Goal: Task Accomplishment & Management: Use online tool/utility

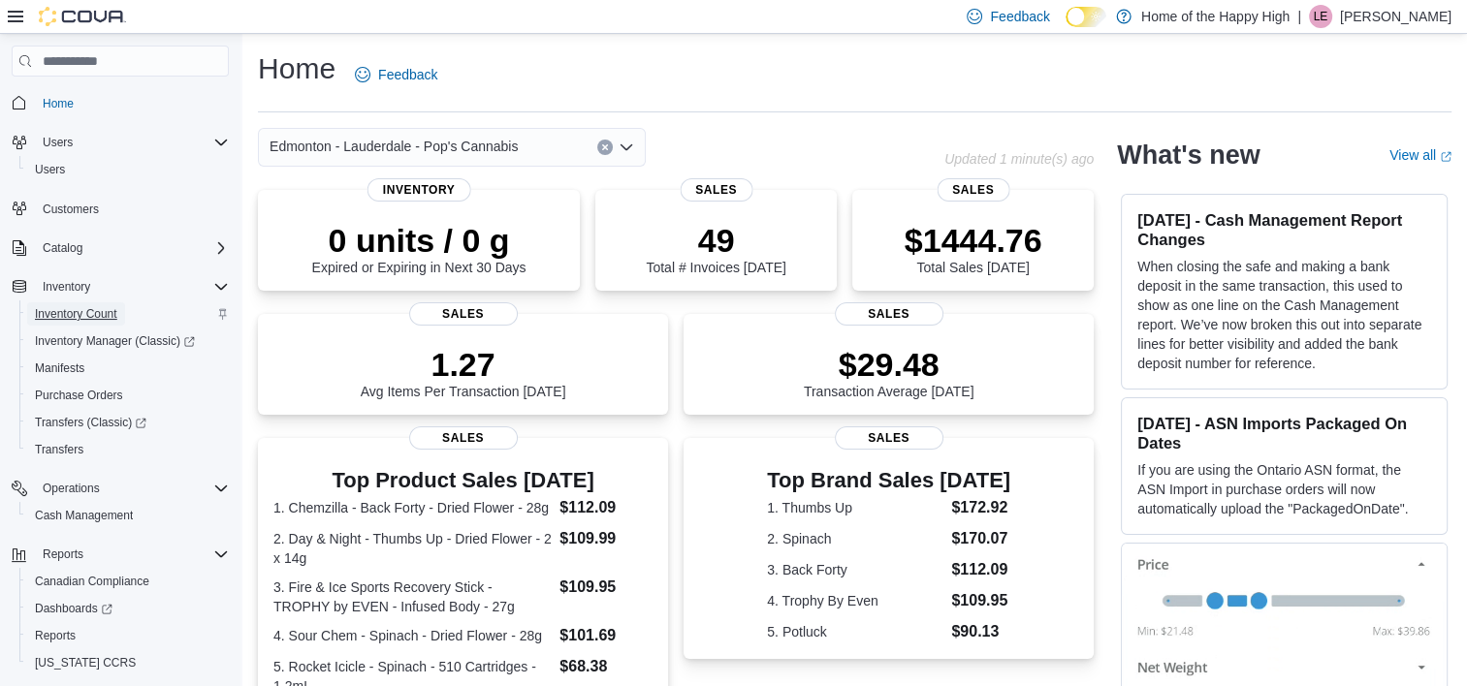
click at [63, 310] on span "Inventory Count" at bounding box center [76, 314] width 82 height 16
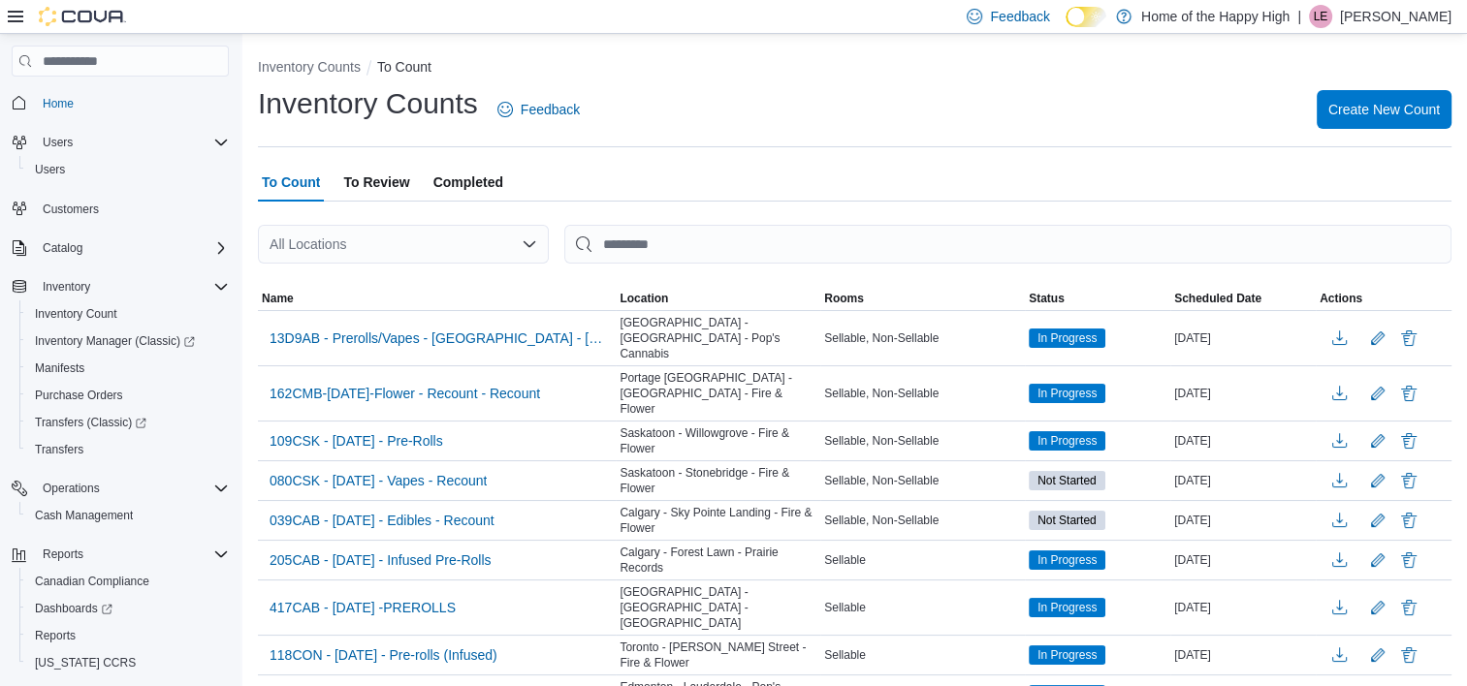
click at [379, 184] on span "To Review" at bounding box center [376, 182] width 66 height 39
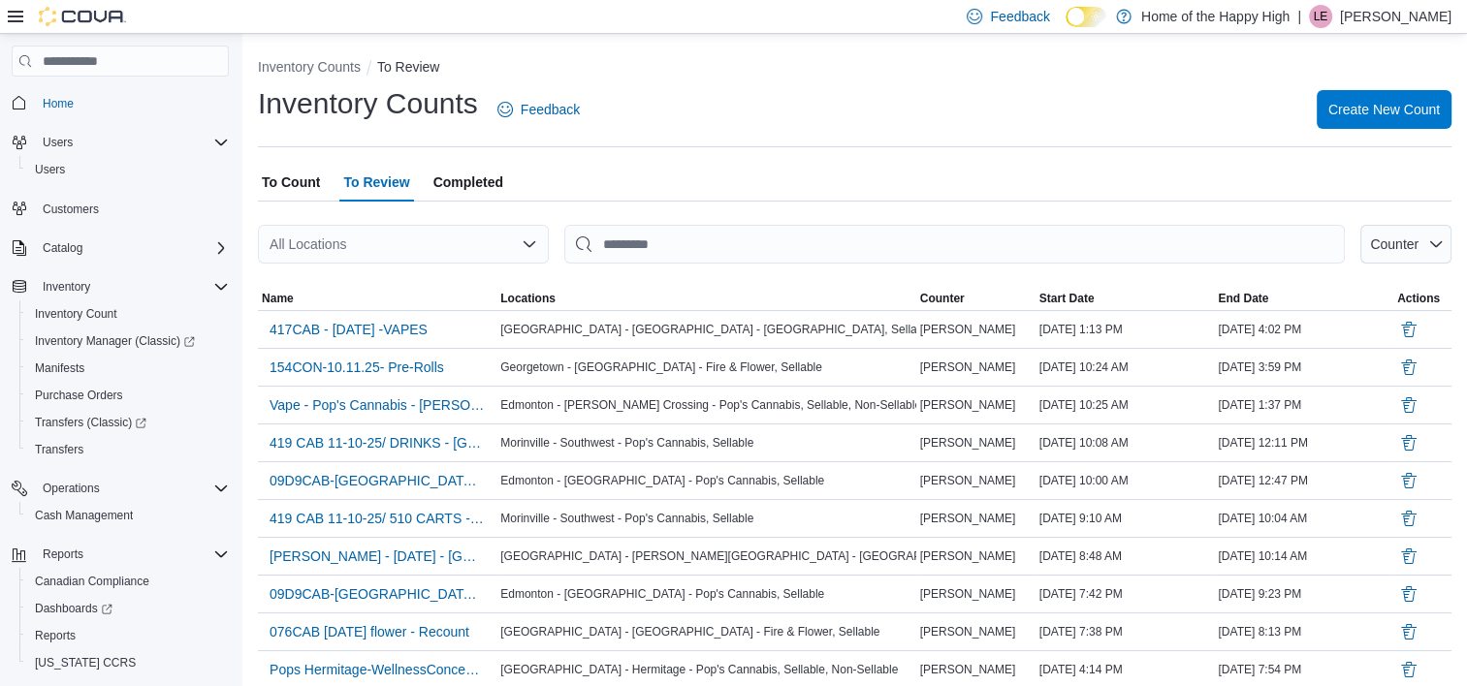
click at [281, 189] on span "To Count" at bounding box center [291, 182] width 58 height 39
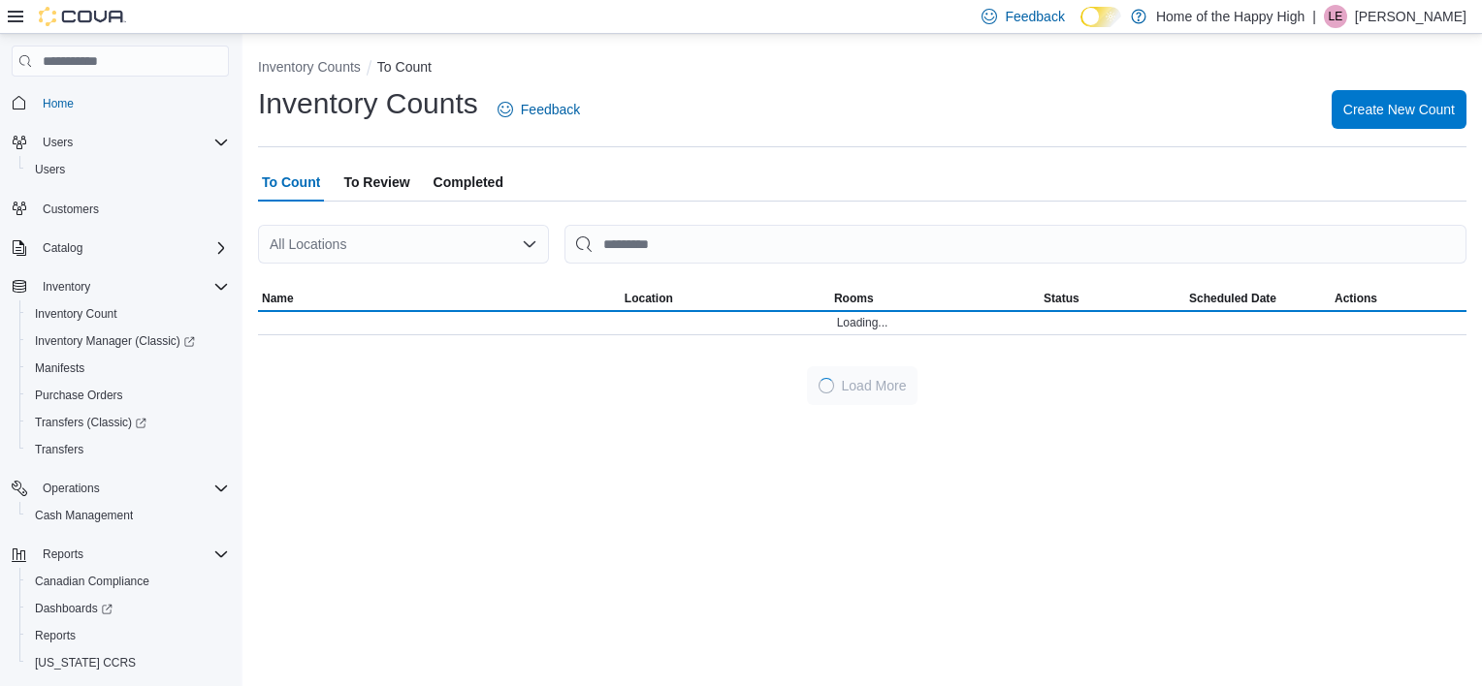
click at [366, 239] on div "All Locations" at bounding box center [403, 244] width 291 height 39
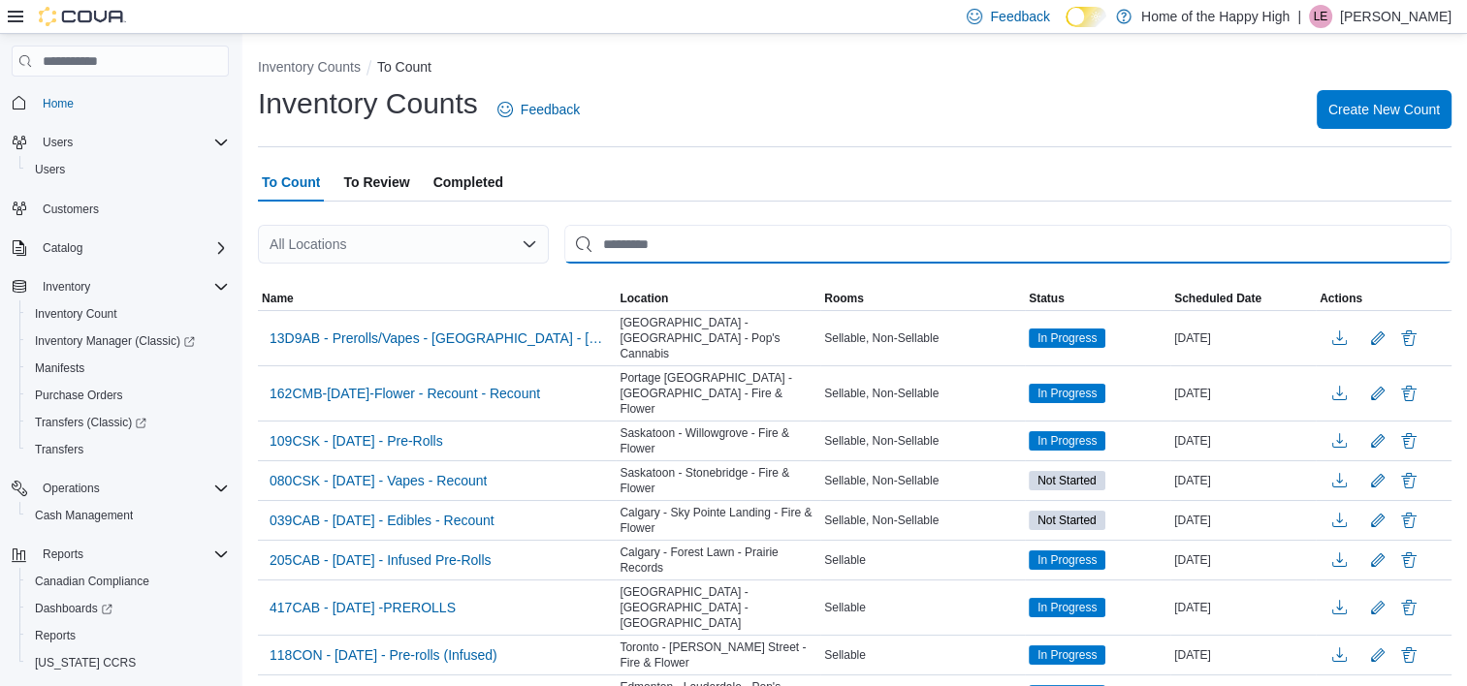
click at [619, 245] on input "This is a search bar. After typing your query, hit enter to filter the results …" at bounding box center [1007, 244] width 887 height 39
type input "**********"
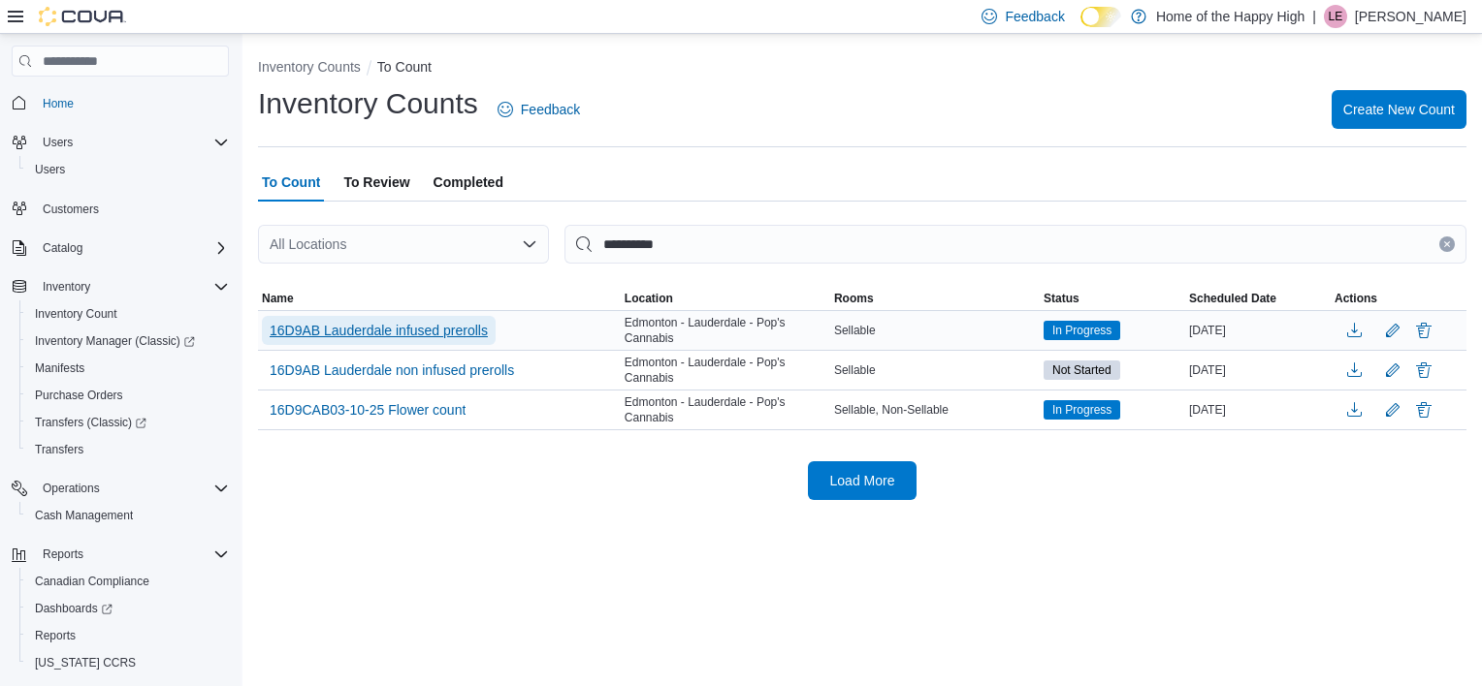
click at [388, 322] on span "16D9AB Lauderdale infused prerolls" at bounding box center [379, 330] width 218 height 19
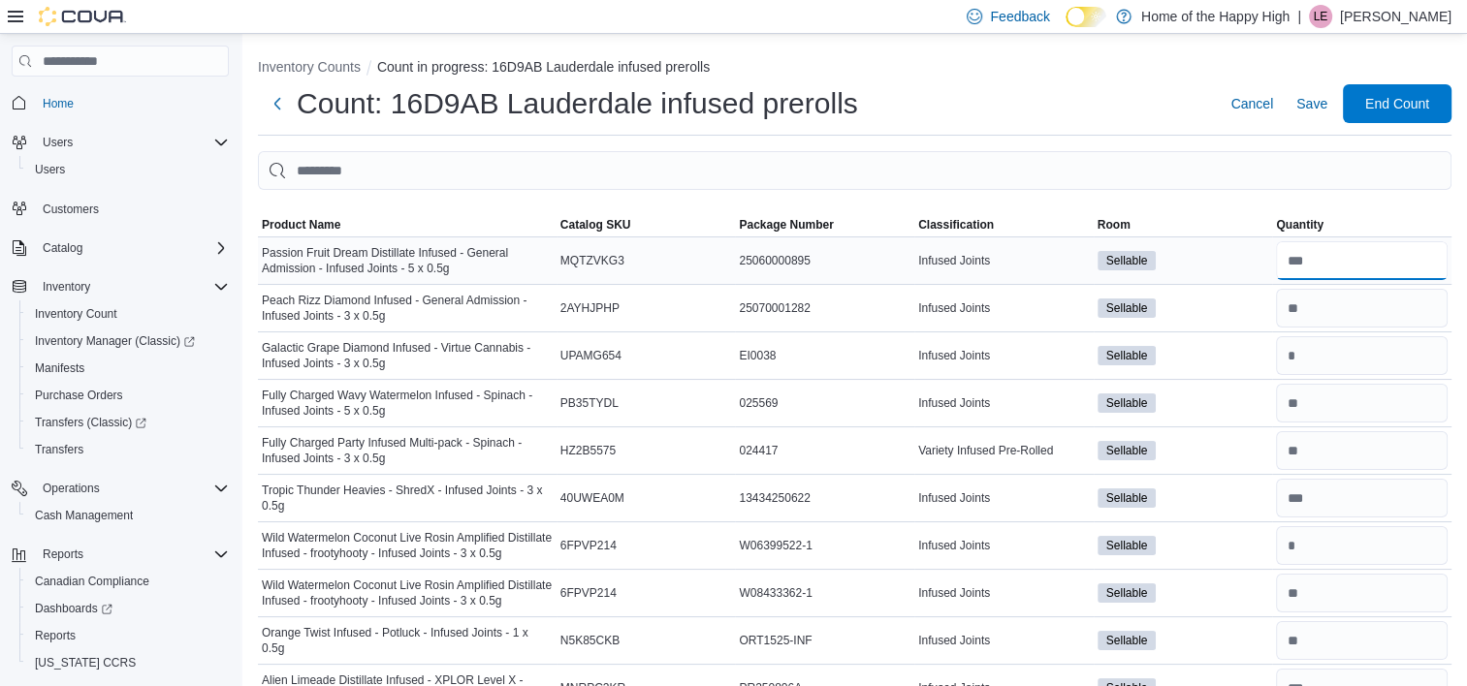
click at [1356, 251] on input "number" at bounding box center [1362, 260] width 172 height 39
type input "**"
click at [1347, 313] on input "number" at bounding box center [1362, 308] width 172 height 39
click at [1346, 358] on input "number" at bounding box center [1362, 355] width 172 height 39
click at [1350, 399] on input "number" at bounding box center [1362, 403] width 172 height 39
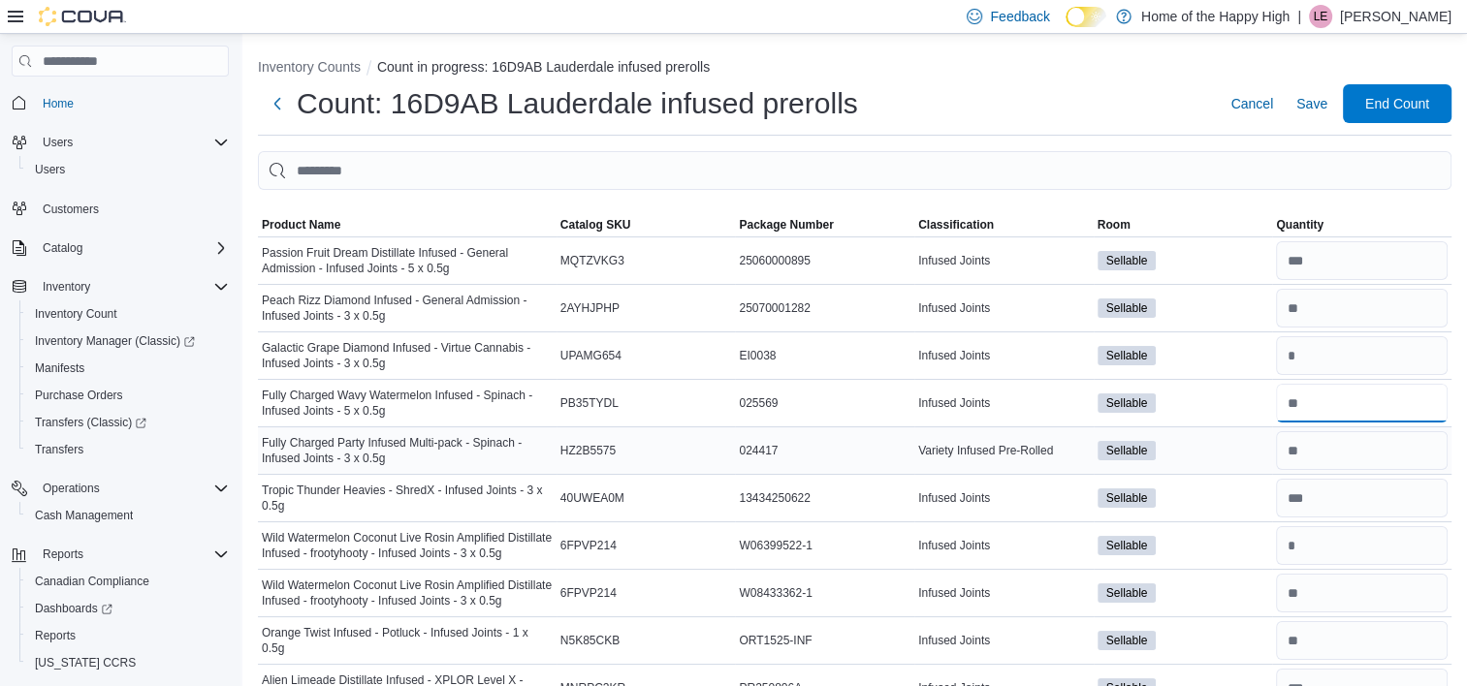
type input "*"
click at [1347, 445] on input "number" at bounding box center [1362, 450] width 172 height 39
click at [1349, 510] on input "number" at bounding box center [1362, 498] width 172 height 39
type input "**"
click at [1349, 536] on input "number" at bounding box center [1362, 545] width 172 height 39
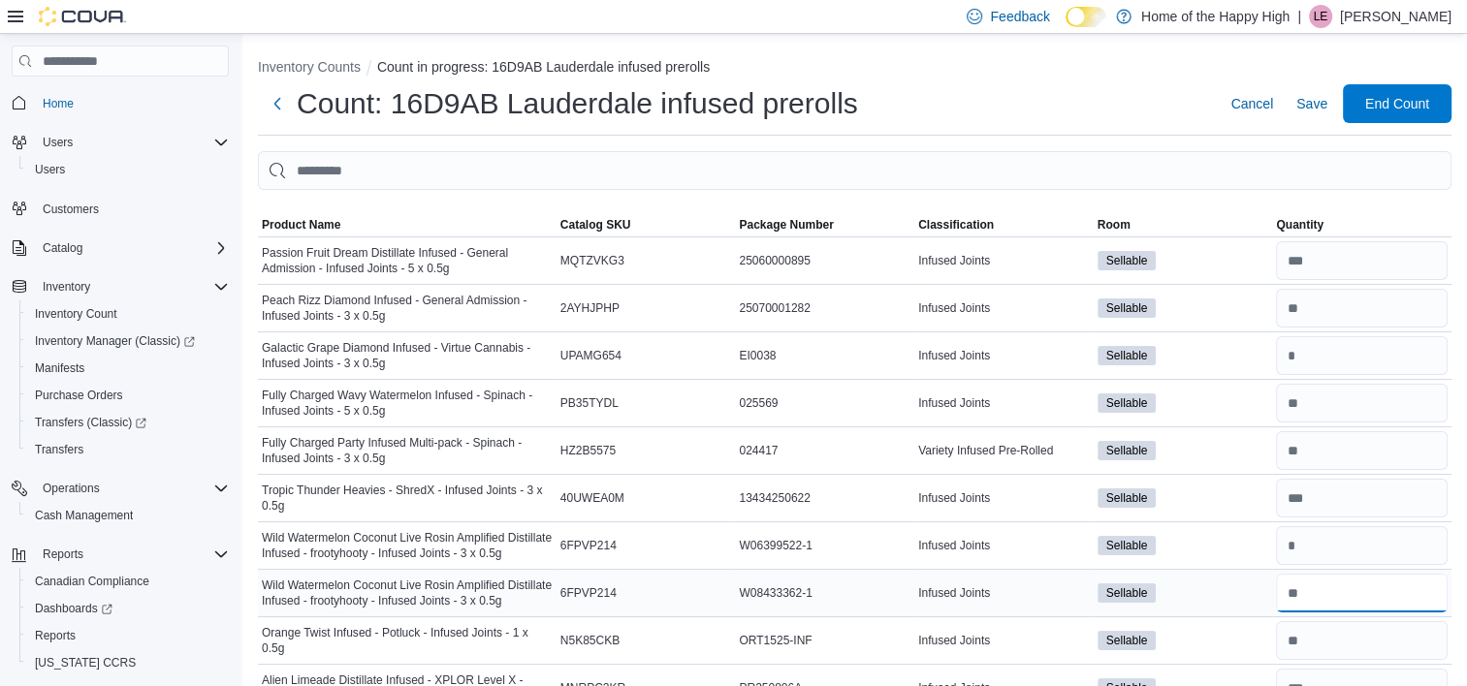
click at [1339, 596] on input "number" at bounding box center [1362, 593] width 172 height 39
type input "*"
click at [1340, 627] on input "number" at bounding box center [1362, 641] width 172 height 39
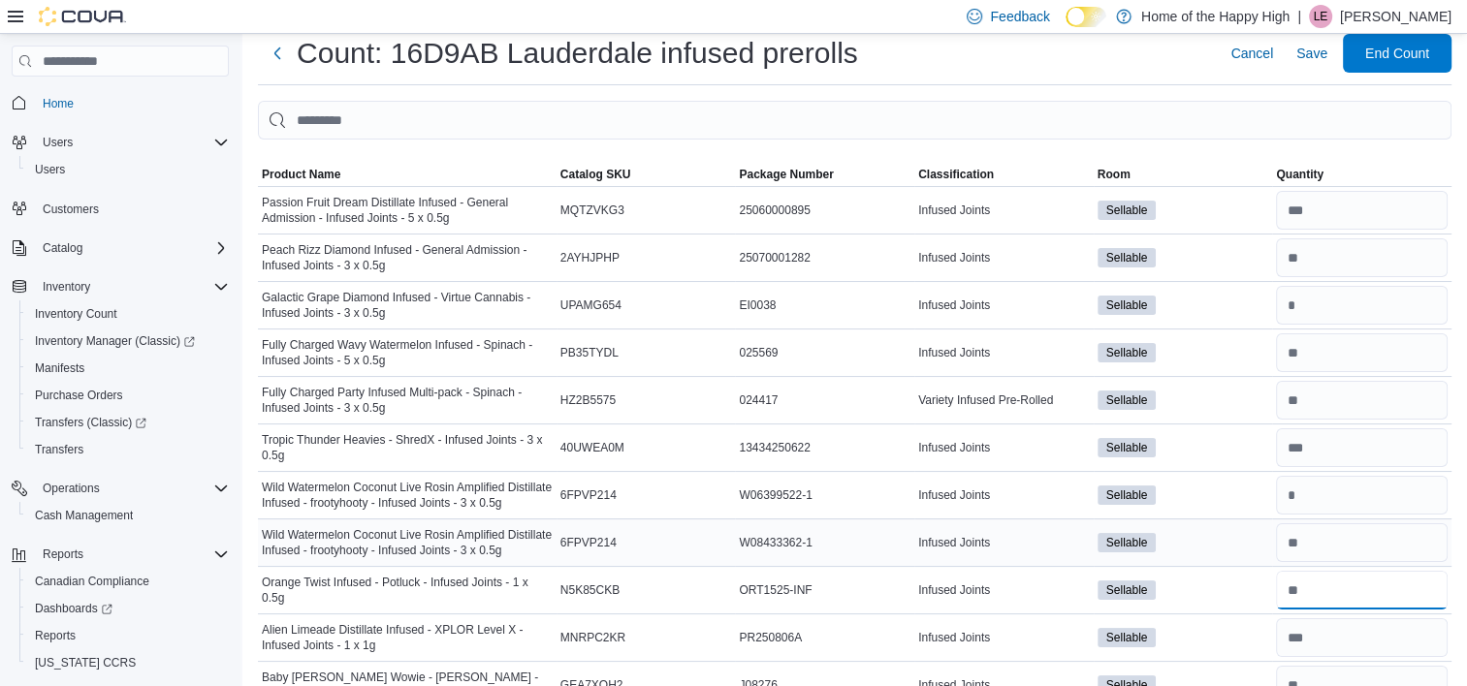
scroll to position [50, 0]
click at [1323, 500] on input "number" at bounding box center [1362, 495] width 172 height 39
type input "*"
click at [1332, 534] on input "number" at bounding box center [1362, 543] width 172 height 39
click at [1340, 590] on input "number" at bounding box center [1362, 590] width 172 height 39
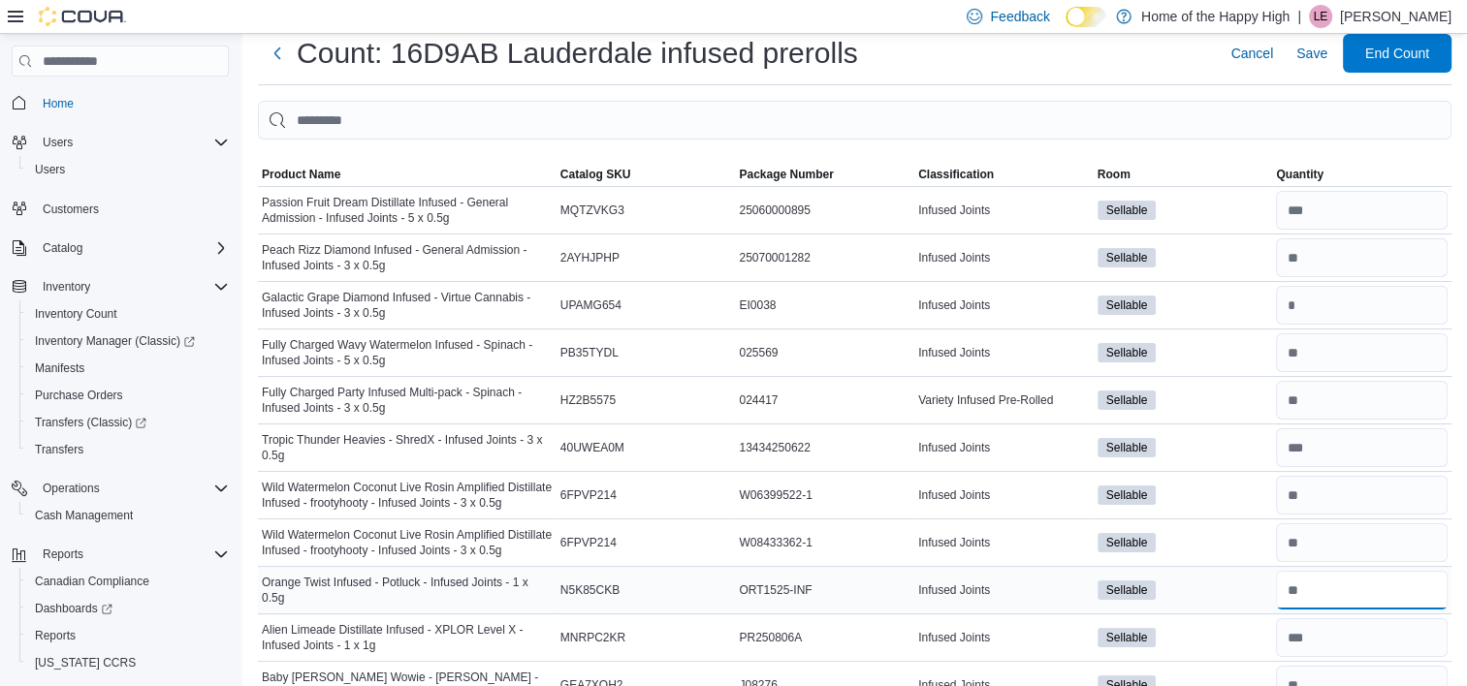
type input "*"
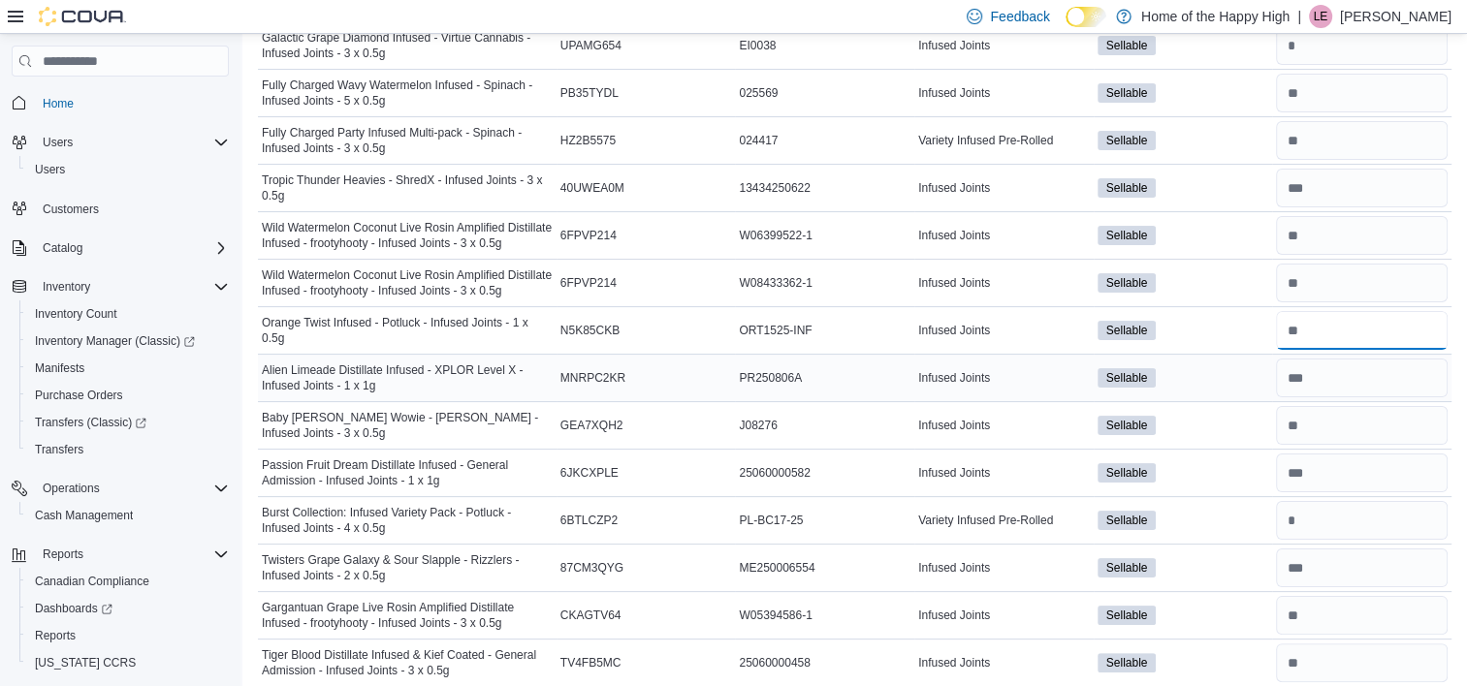
scroll to position [310, 0]
type input "*"
click at [1336, 380] on input "number" at bounding box center [1362, 378] width 172 height 39
type input "**"
click at [1335, 427] on input "number" at bounding box center [1362, 425] width 172 height 39
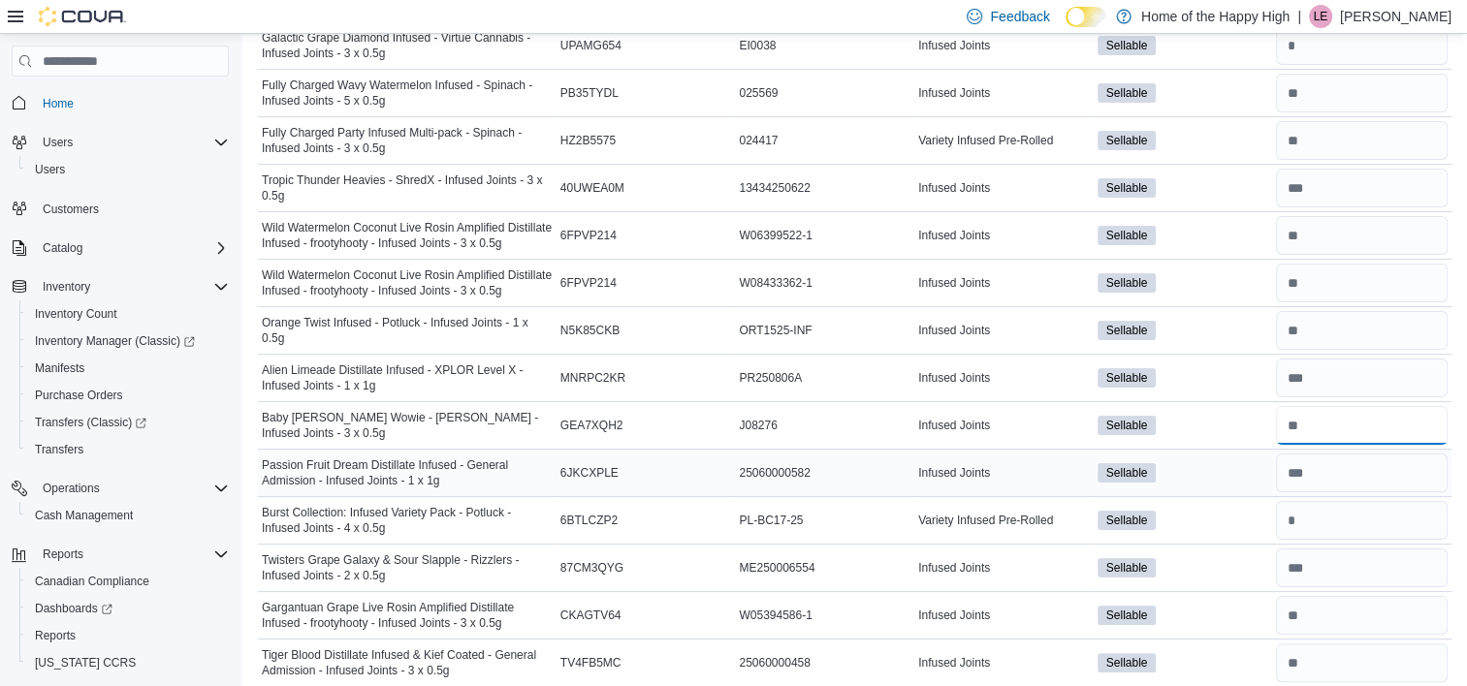
type input "*"
click at [1339, 463] on input "number" at bounding box center [1362, 473] width 172 height 39
type input "**"
click at [1346, 506] on input "number" at bounding box center [1362, 520] width 172 height 39
type input "*"
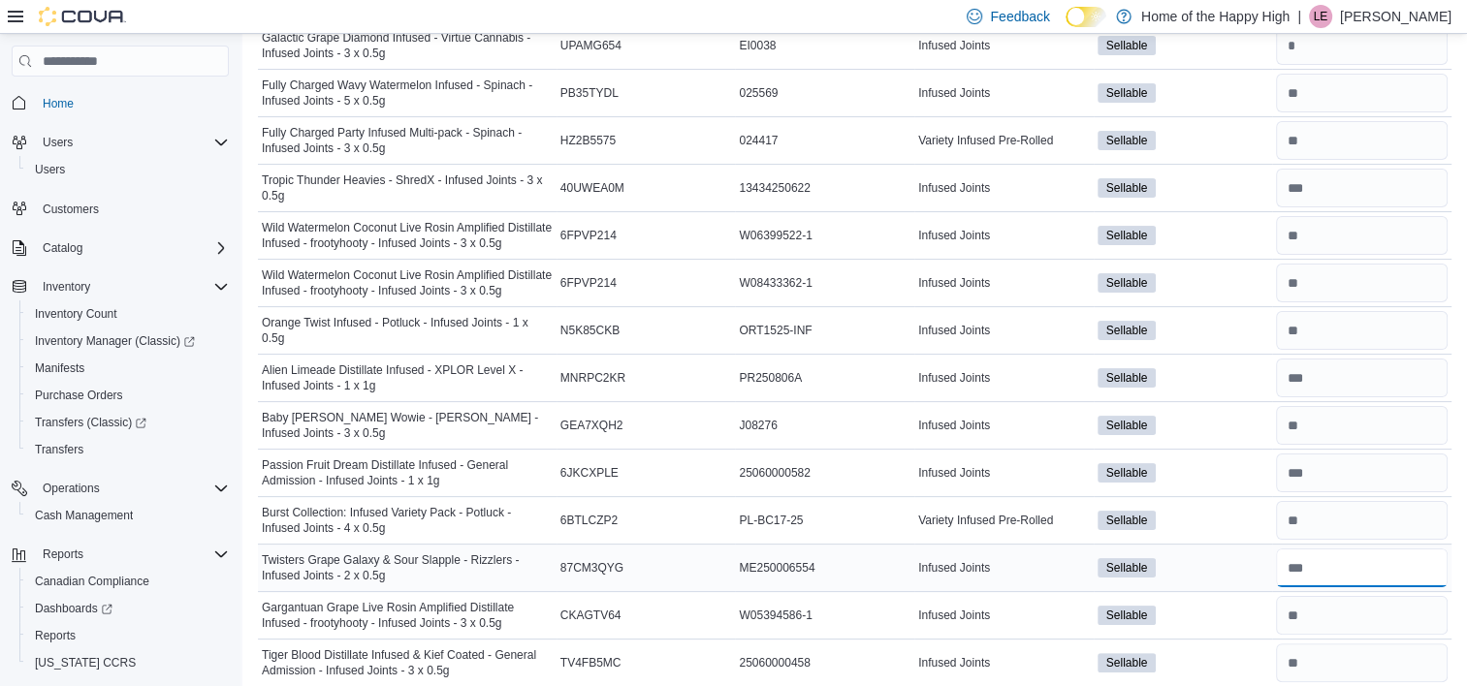
click at [1345, 566] on input "number" at bounding box center [1362, 568] width 172 height 39
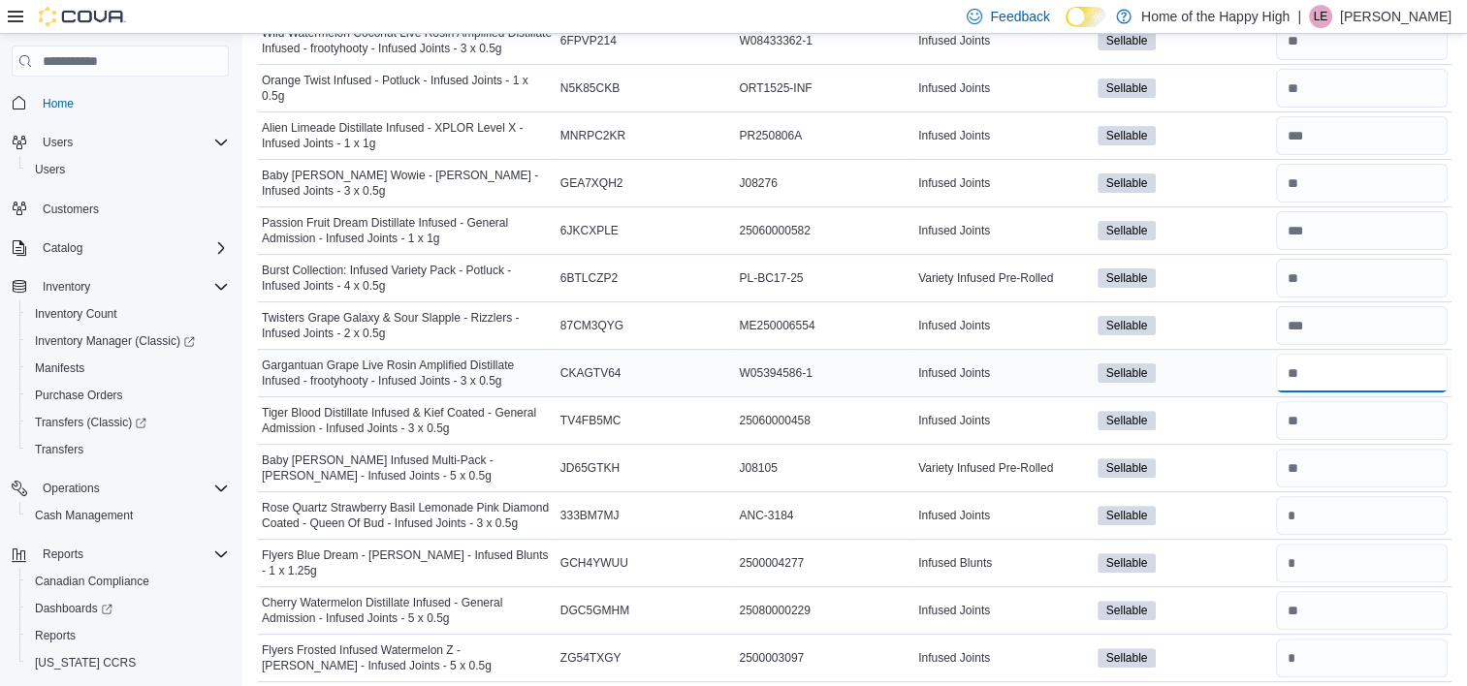
click at [1329, 372] on input "number" at bounding box center [1362, 373] width 172 height 39
type input "*"
click at [1332, 412] on input "number" at bounding box center [1362, 420] width 172 height 39
type input "*"
click at [1333, 473] on input "number" at bounding box center [1362, 468] width 172 height 39
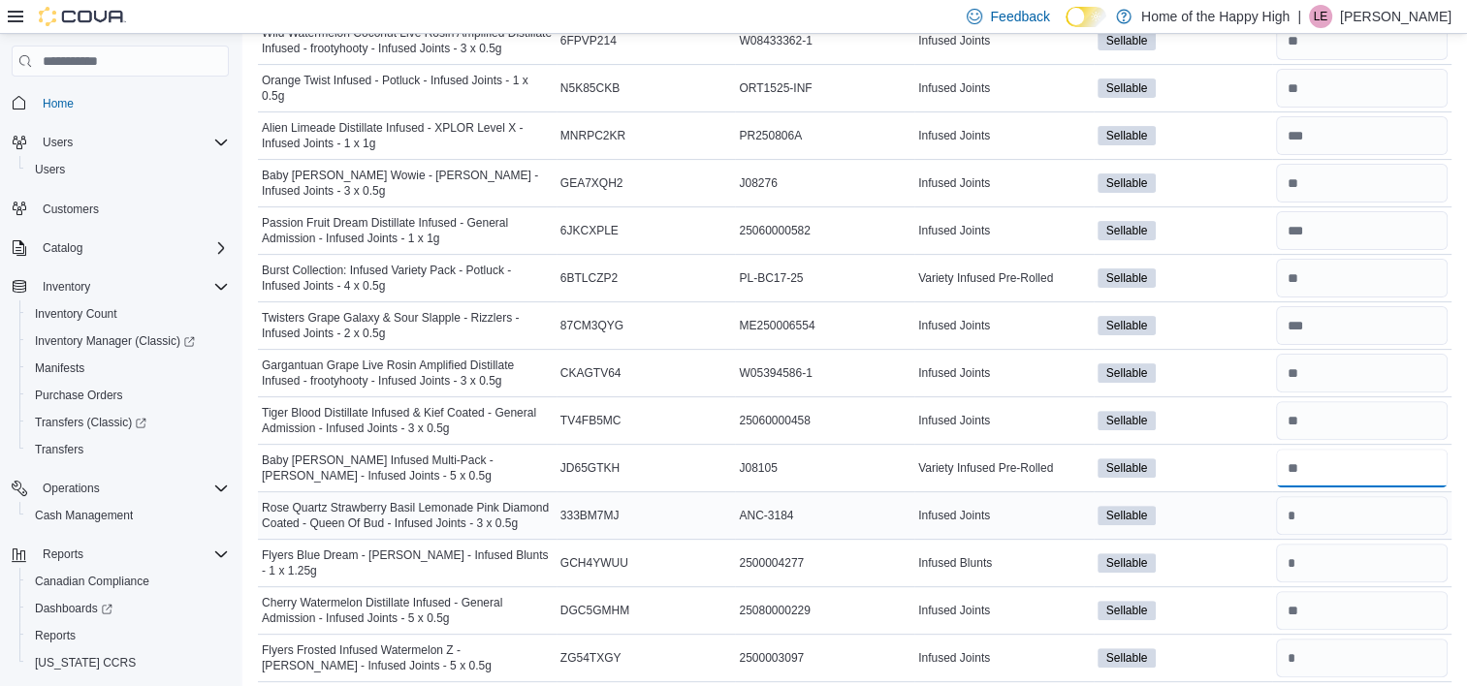
type input "**"
click at [1335, 505] on input "number" at bounding box center [1362, 515] width 172 height 39
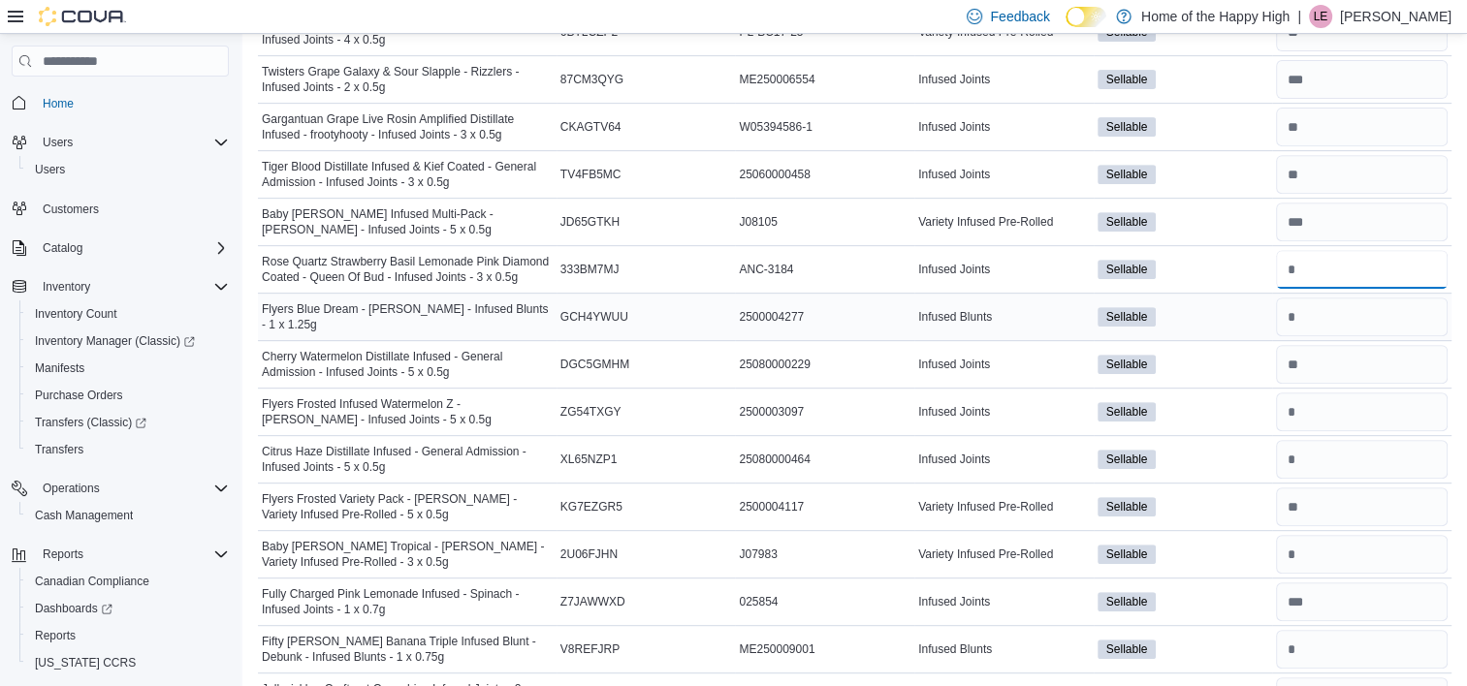
scroll to position [801, 0]
type input "*"
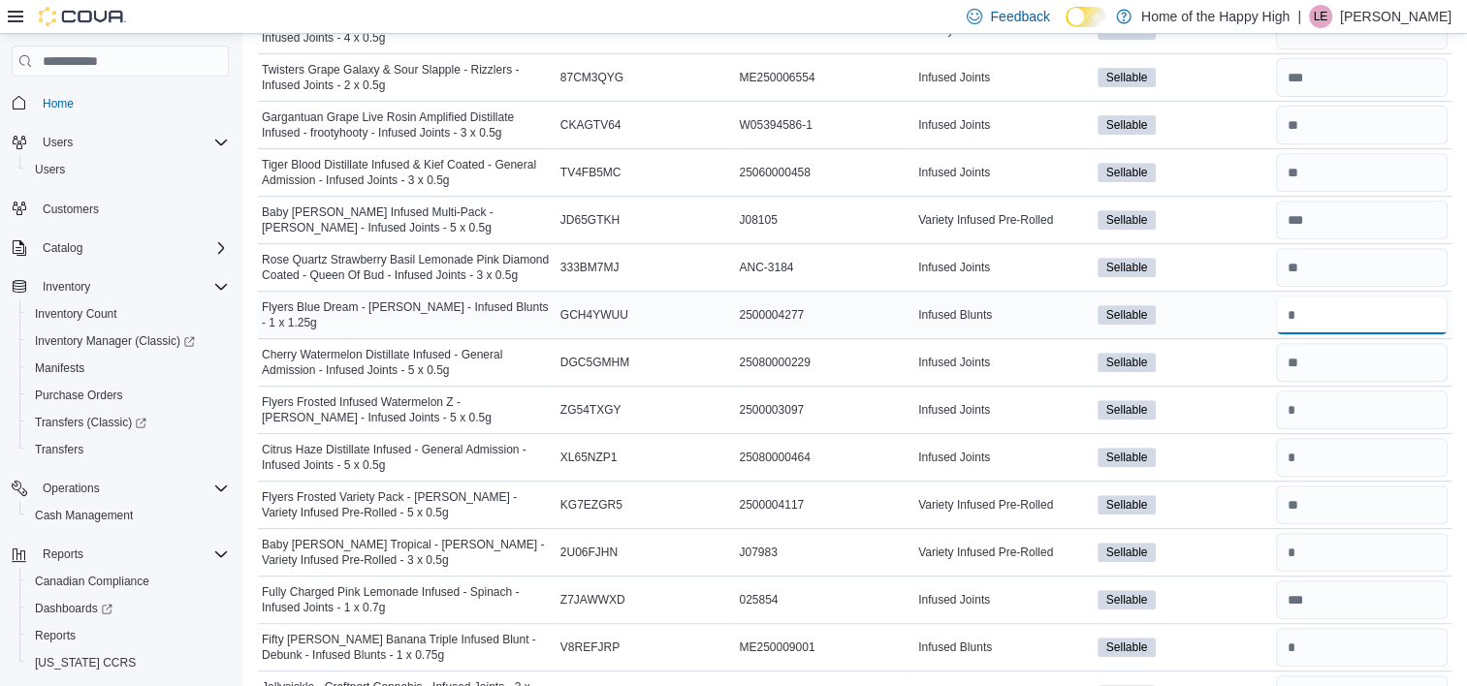
click at [1340, 311] on input "number" at bounding box center [1362, 315] width 172 height 39
type input "*"
click at [1337, 372] on input "number" at bounding box center [1362, 362] width 172 height 39
click at [1337, 395] on input "number" at bounding box center [1362, 410] width 172 height 39
click at [1339, 445] on input "number" at bounding box center [1362, 457] width 172 height 39
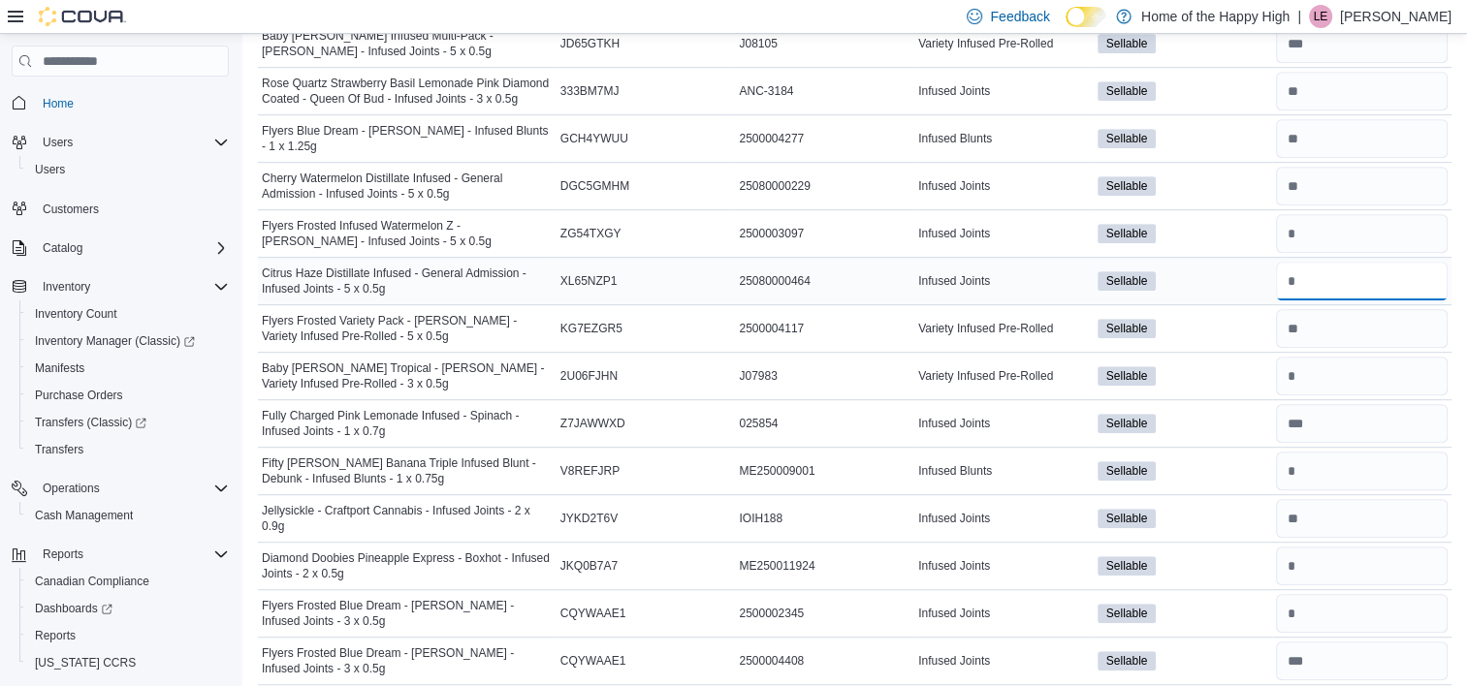
scroll to position [979, 0]
type input "*"
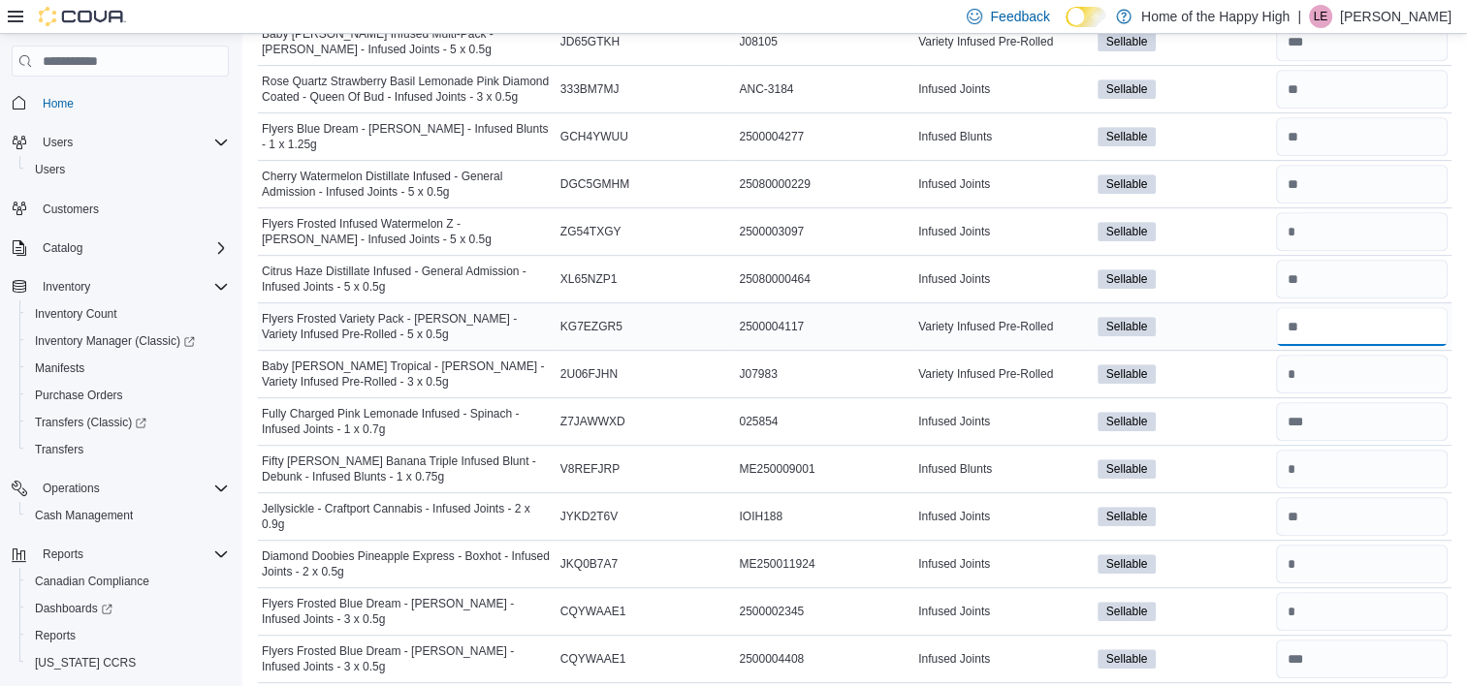
click at [1335, 322] on input "number" at bounding box center [1362, 326] width 172 height 39
click at [1330, 226] on input "number" at bounding box center [1362, 231] width 172 height 39
type input "*"
click at [1331, 323] on input "number" at bounding box center [1362, 326] width 172 height 39
click at [1331, 371] on input "number" at bounding box center [1362, 374] width 172 height 39
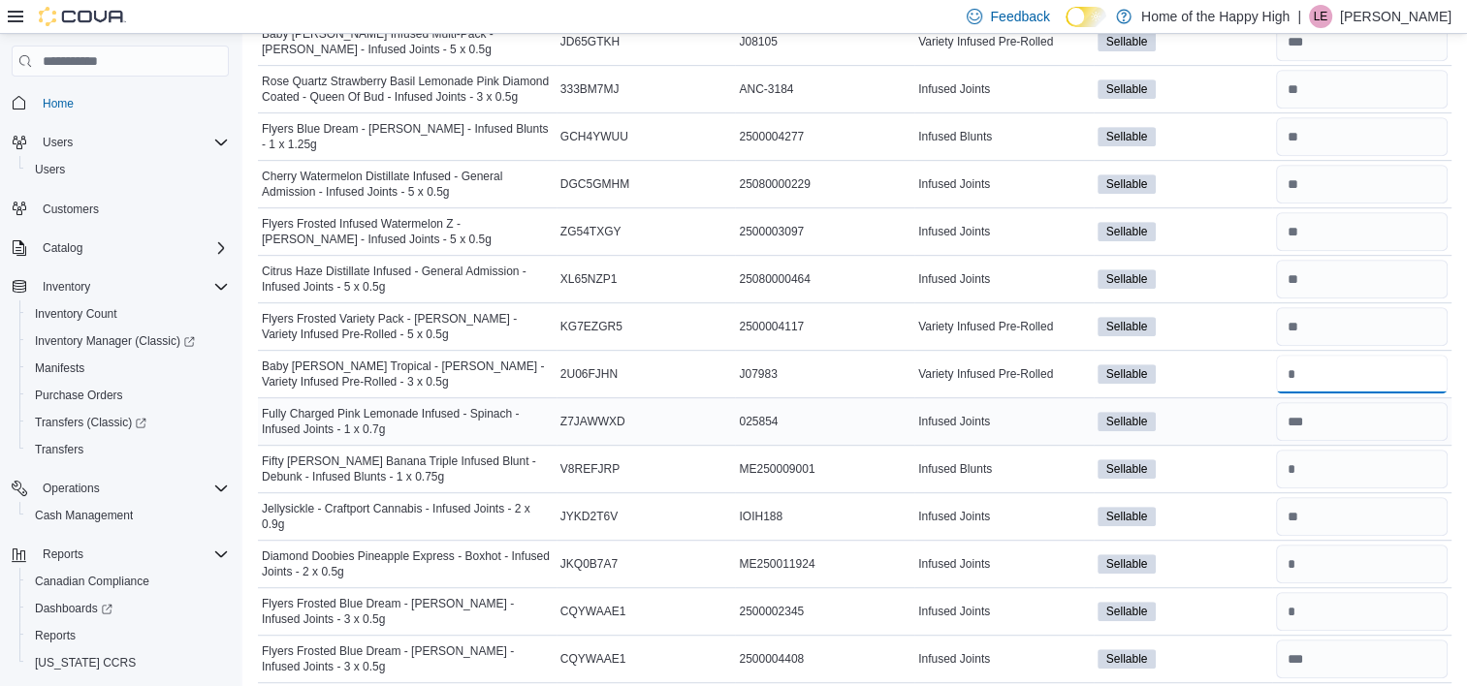
type input "*"
click at [1336, 420] on input "number" at bounding box center [1362, 421] width 172 height 39
click at [1336, 463] on input "number" at bounding box center [1362, 469] width 172 height 39
click at [1342, 513] on input "number" at bounding box center [1362, 516] width 172 height 39
type input "**"
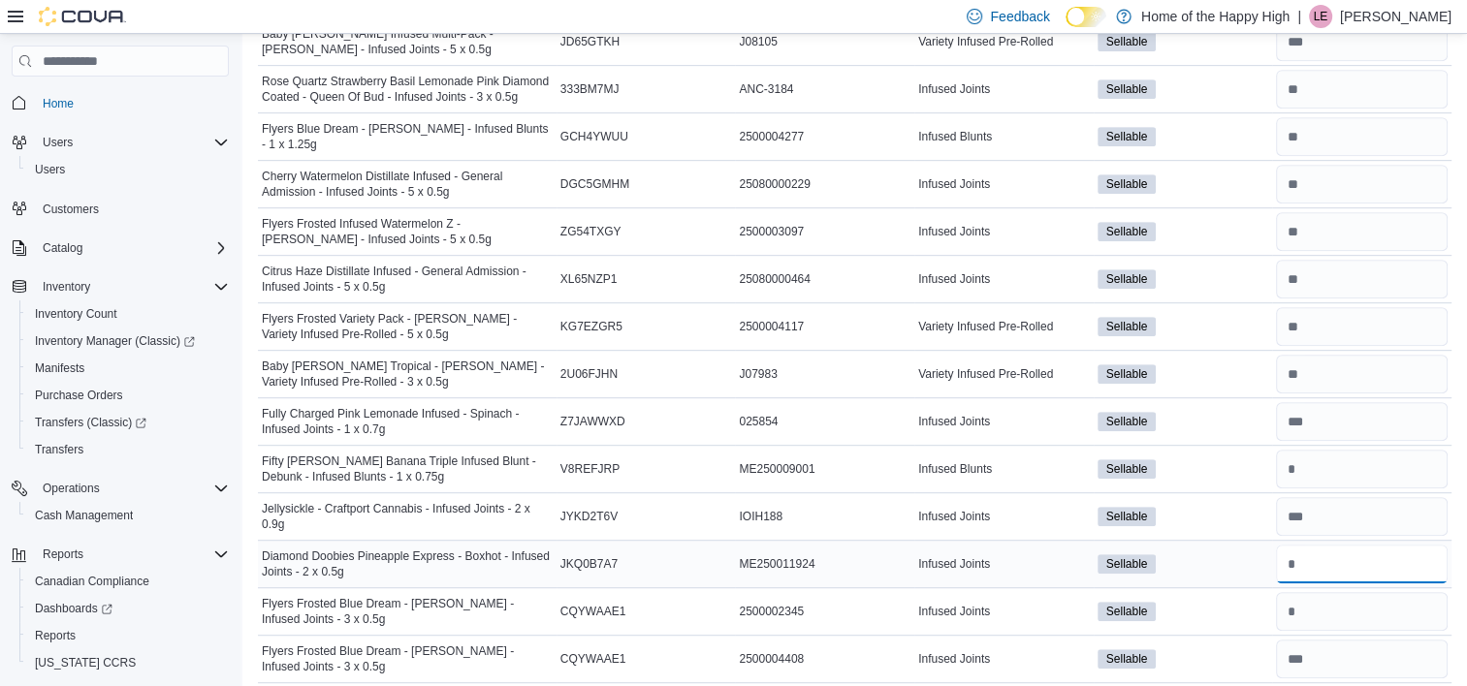
click at [1338, 563] on input "number" at bounding box center [1362, 564] width 172 height 39
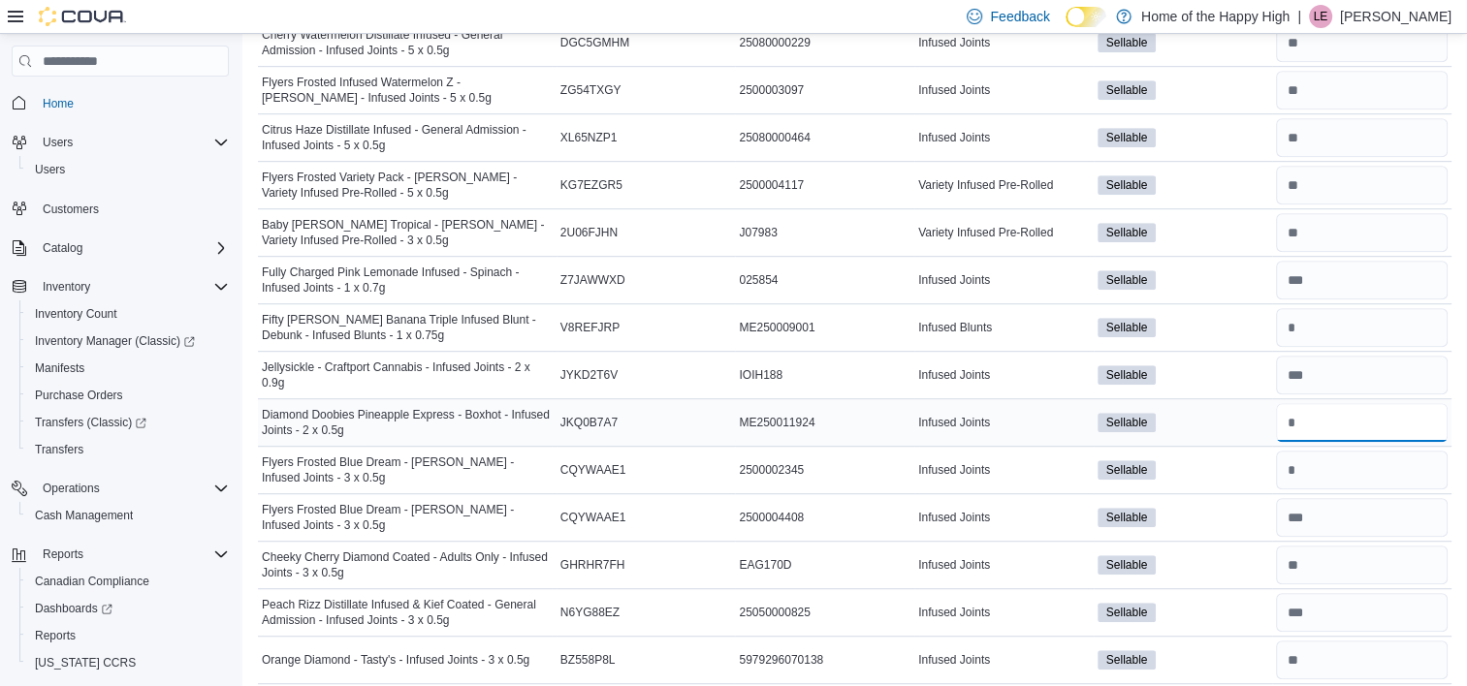
scroll to position [1151, 0]
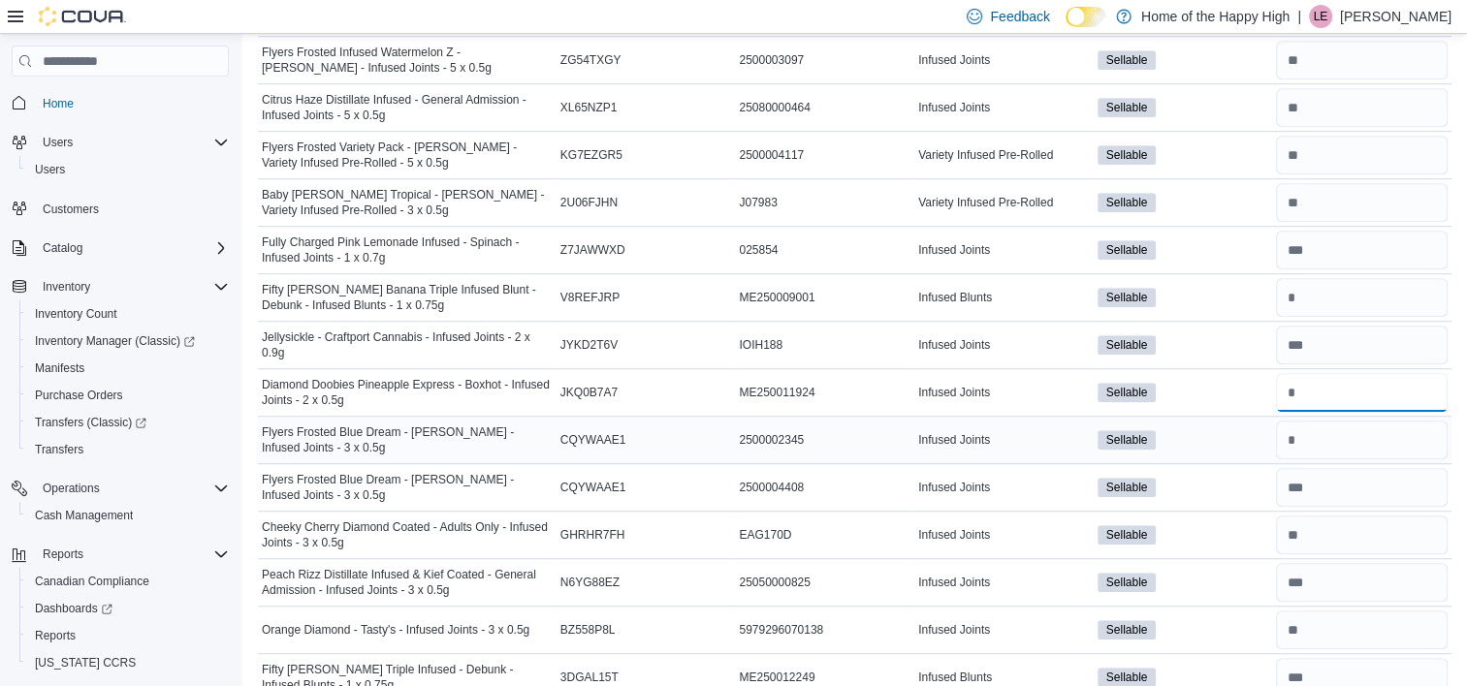
type input "*"
click at [1330, 443] on input "number" at bounding box center [1362, 440] width 172 height 39
click at [1337, 478] on input "number" at bounding box center [1362, 487] width 172 height 39
click at [1324, 441] on input "number" at bounding box center [1362, 440] width 172 height 39
type input "*"
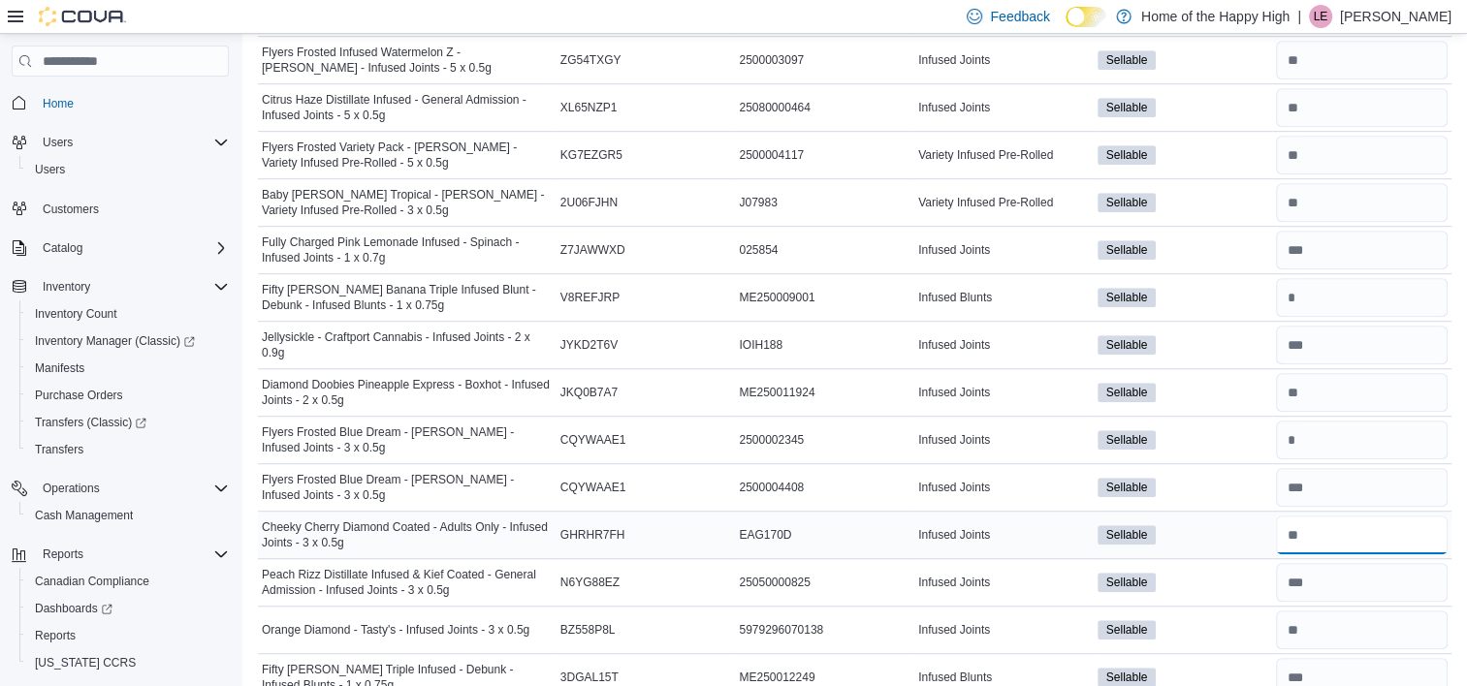
click at [1334, 534] on input "number" at bounding box center [1362, 535] width 172 height 39
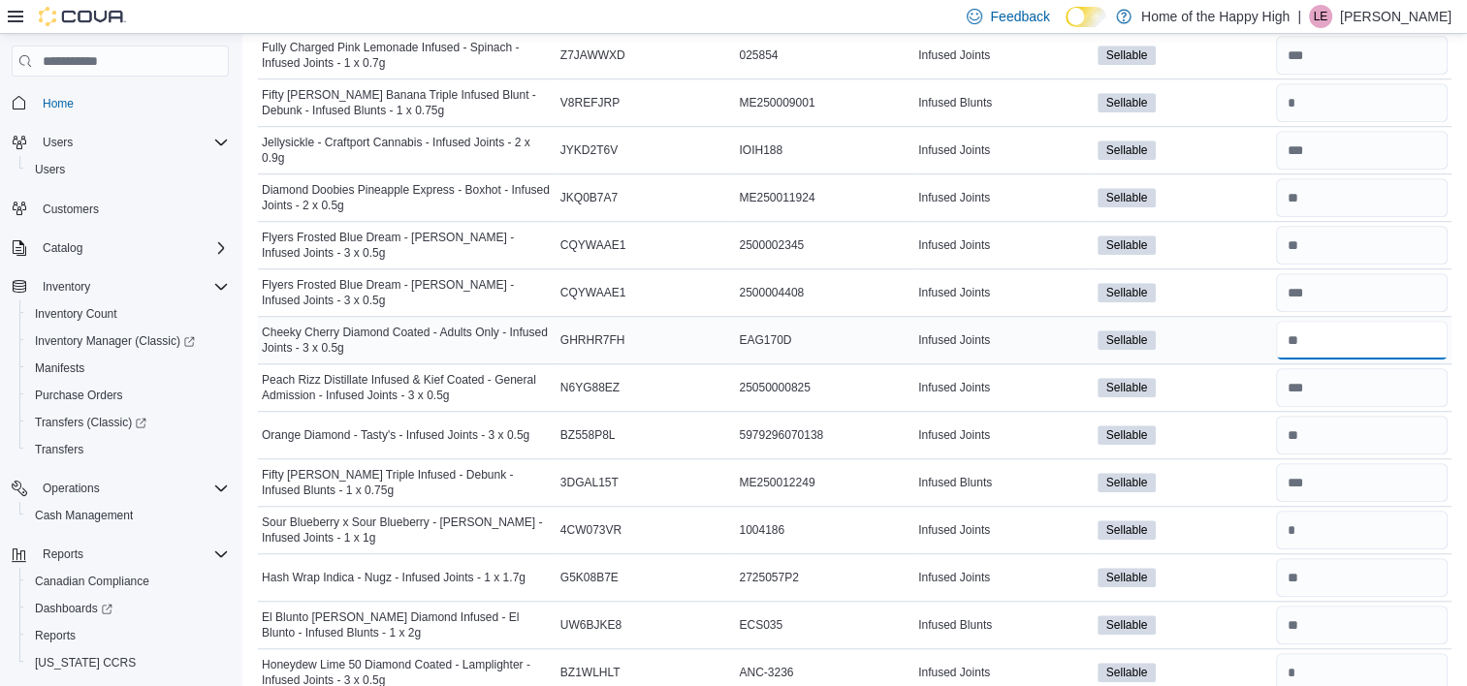
scroll to position [1349, 0]
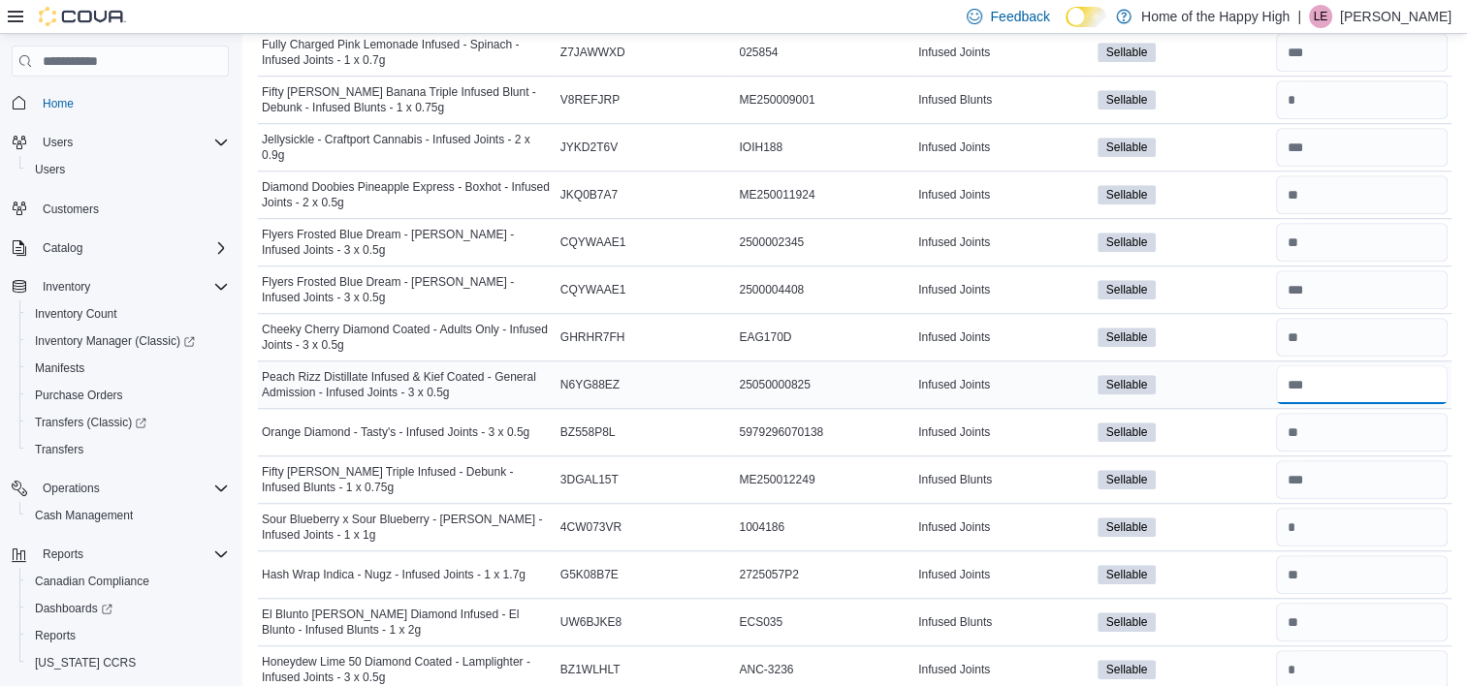
click at [1325, 384] on input "number" at bounding box center [1362, 385] width 172 height 39
type input "**"
click at [1348, 415] on input "number" at bounding box center [1362, 432] width 172 height 39
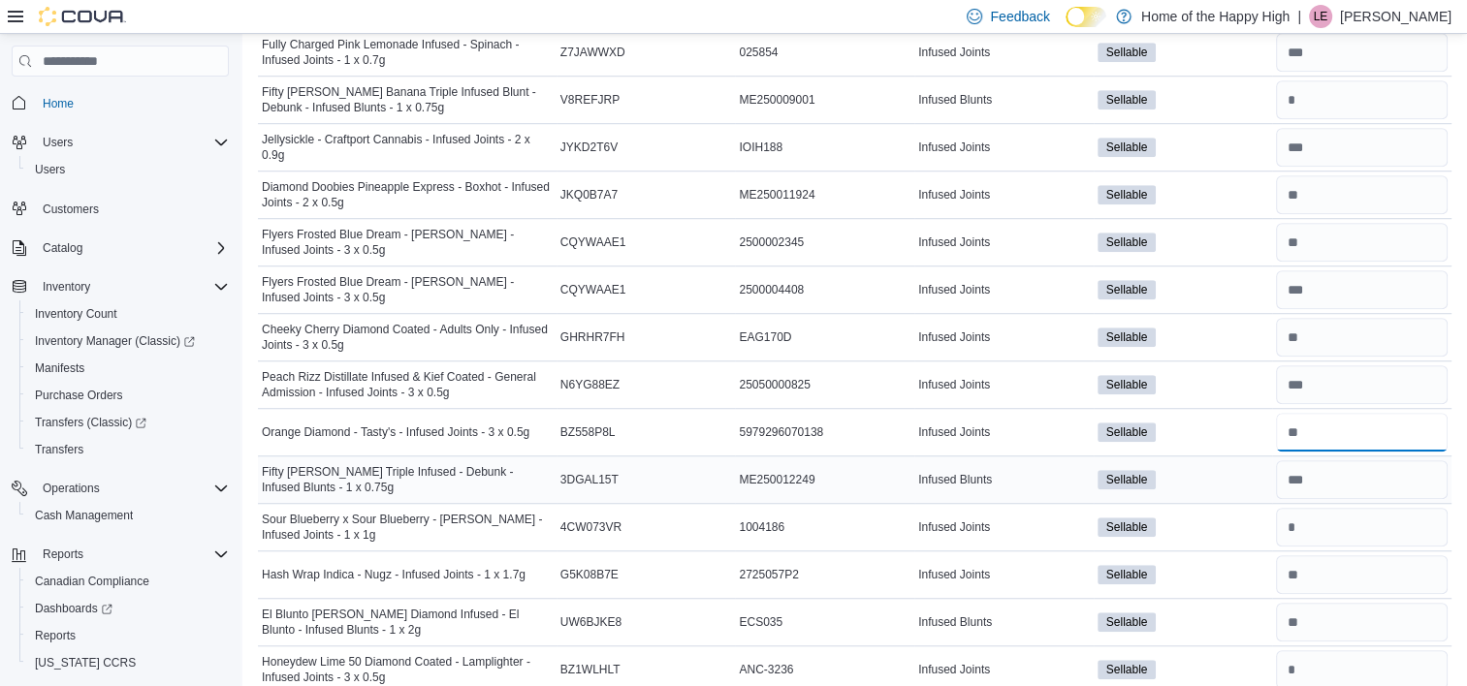
type input "**"
click at [1343, 461] on input "number" at bounding box center [1362, 480] width 172 height 39
click at [1343, 514] on input "number" at bounding box center [1362, 527] width 172 height 39
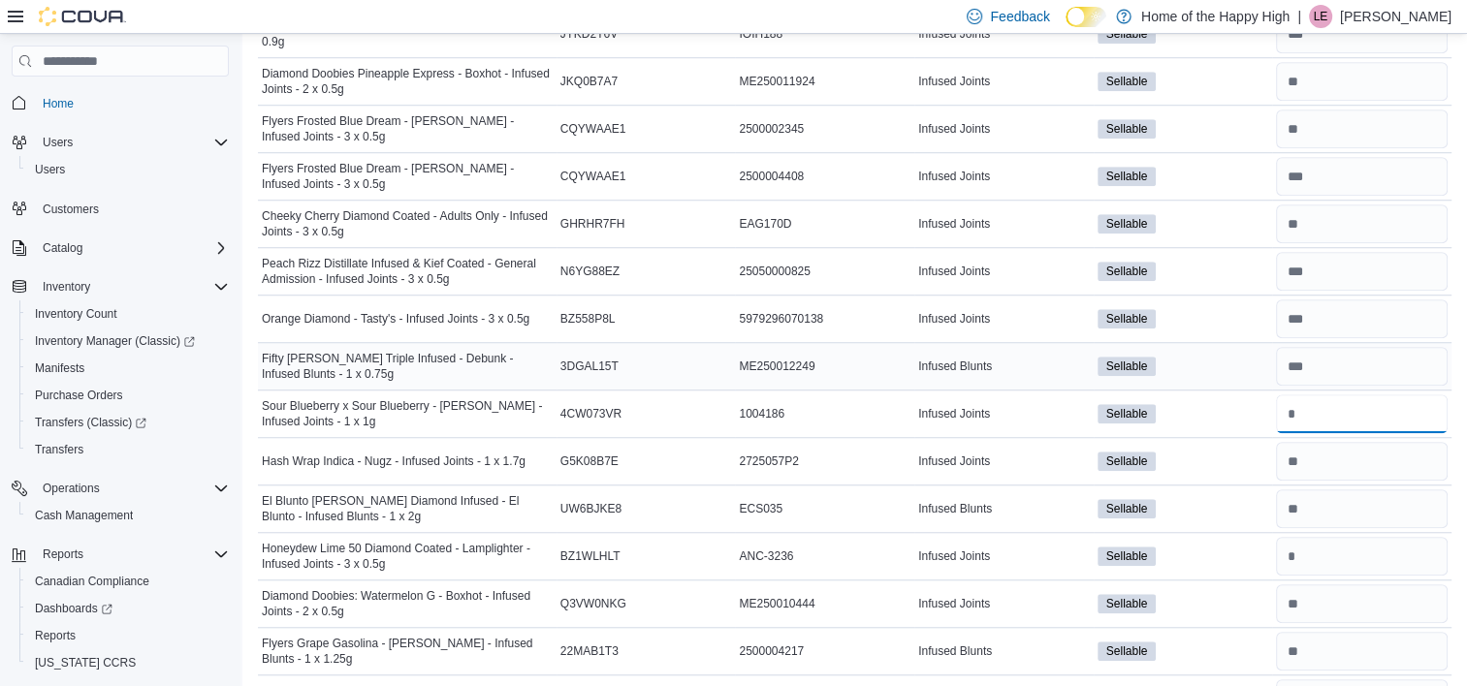
scroll to position [1470, 0]
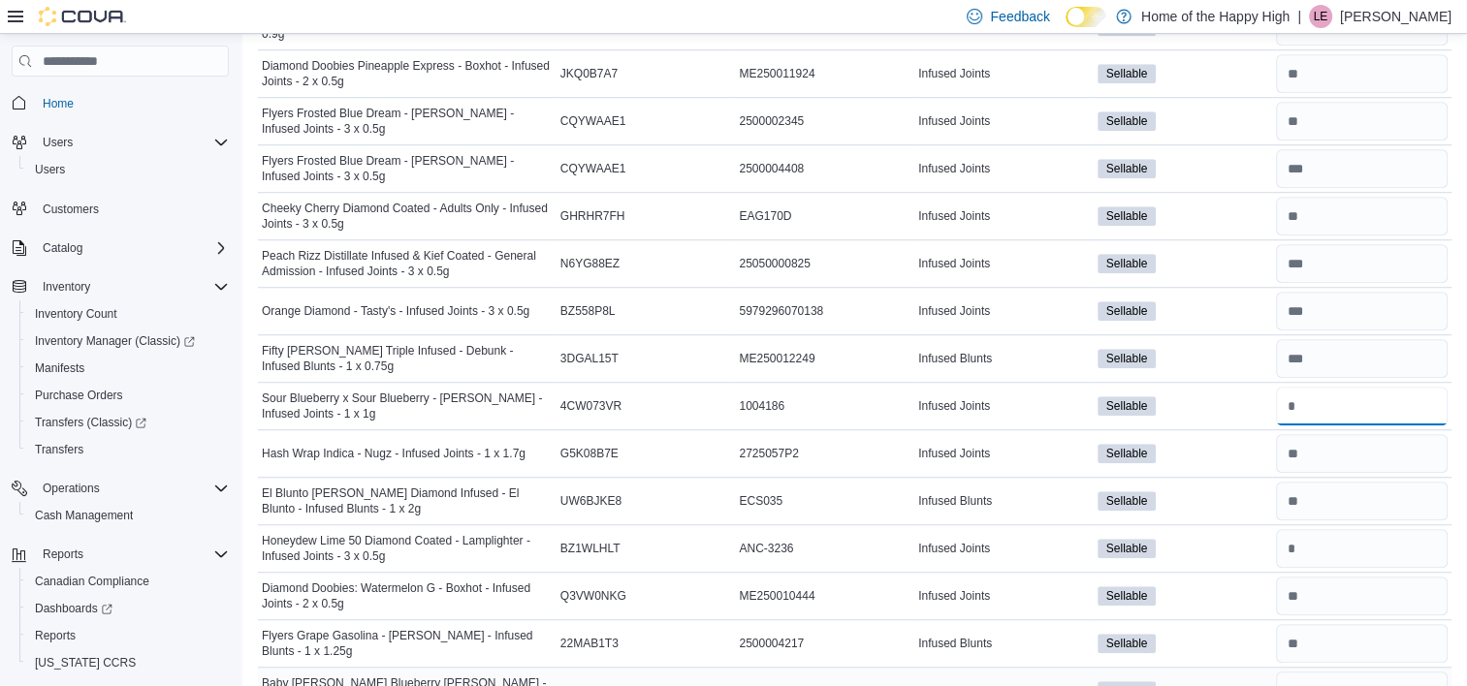
type input "*"
click at [1334, 438] on input "number" at bounding box center [1362, 453] width 172 height 39
click at [1334, 501] on input "number" at bounding box center [1362, 501] width 172 height 39
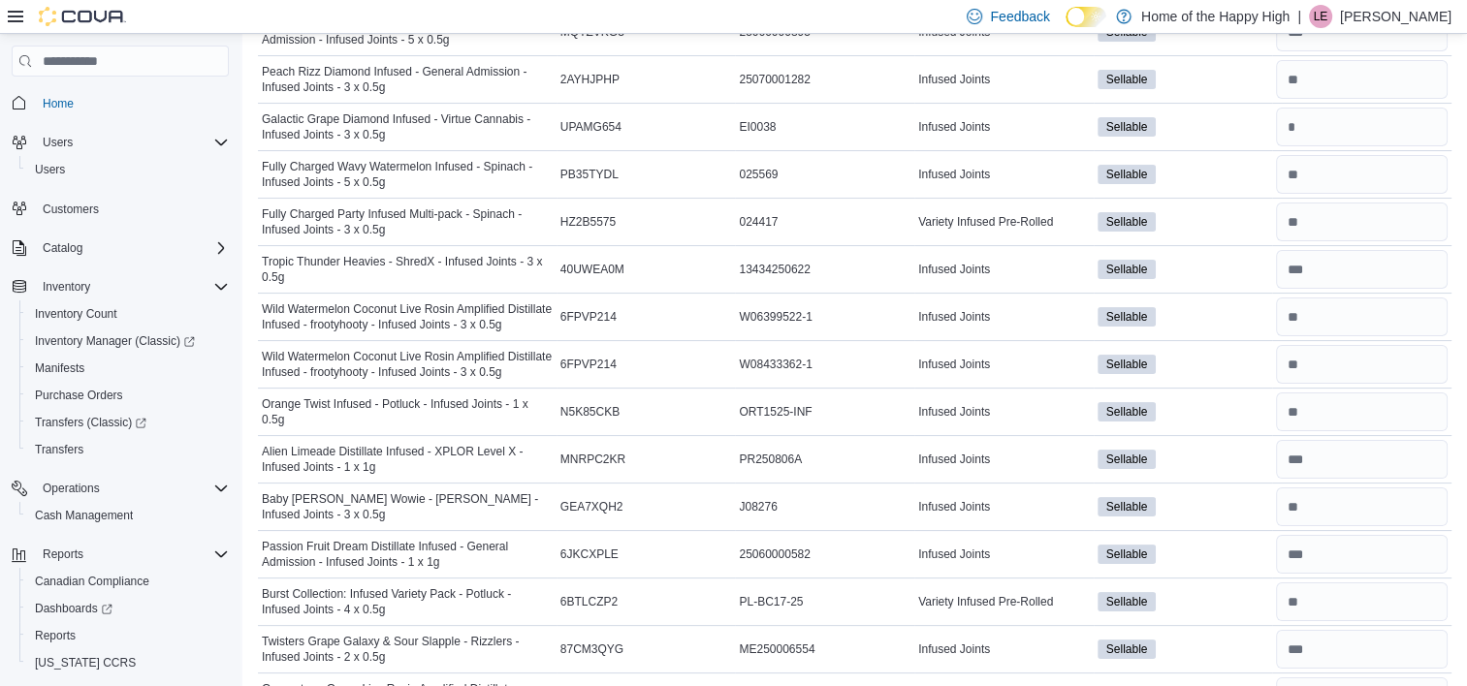
scroll to position [236, 0]
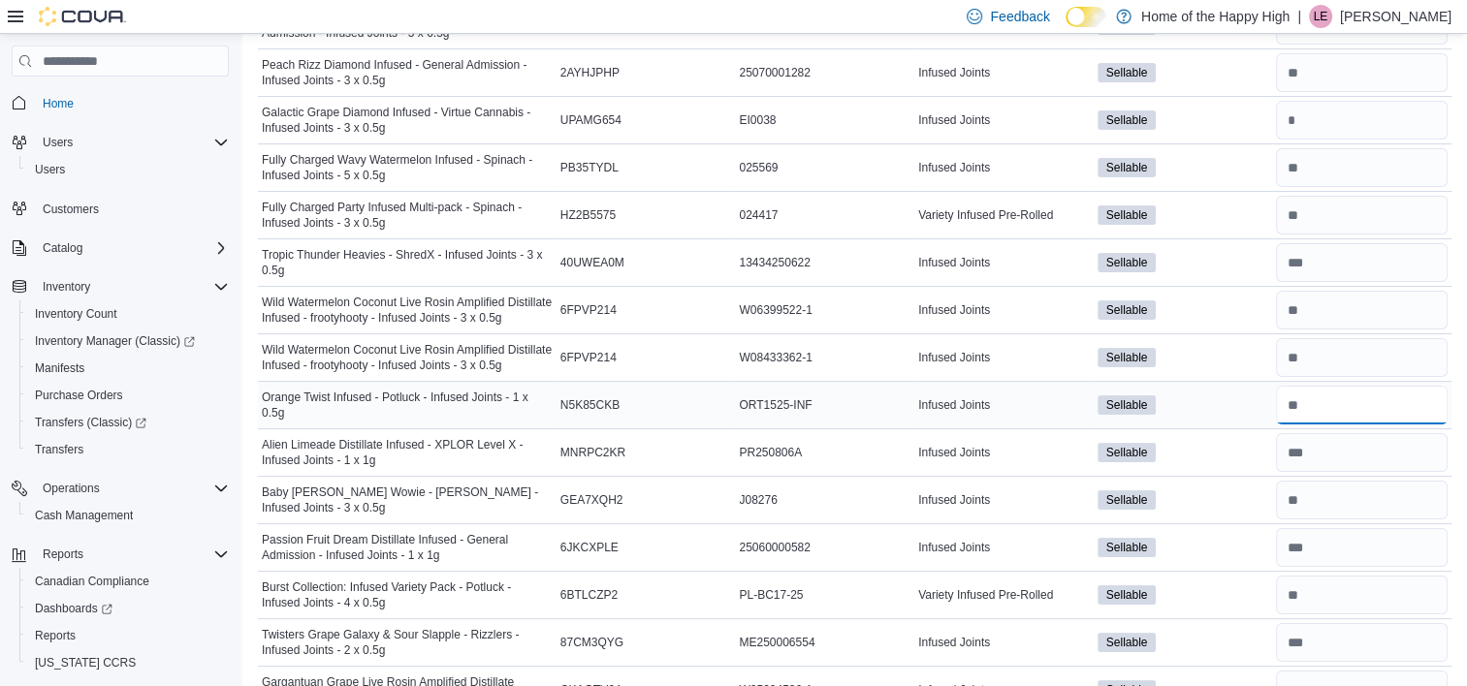
click at [1307, 403] on input "number" at bounding box center [1362, 405] width 172 height 39
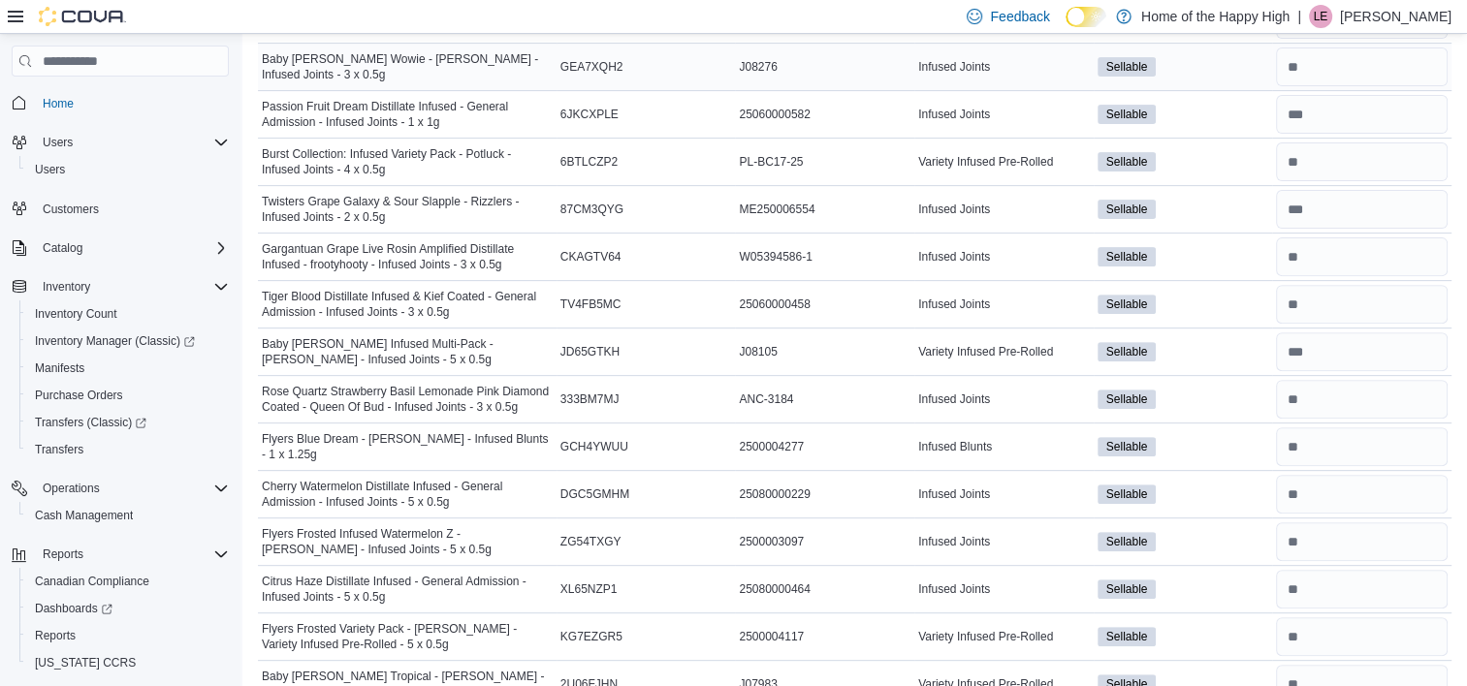
scroll to position [837, 0]
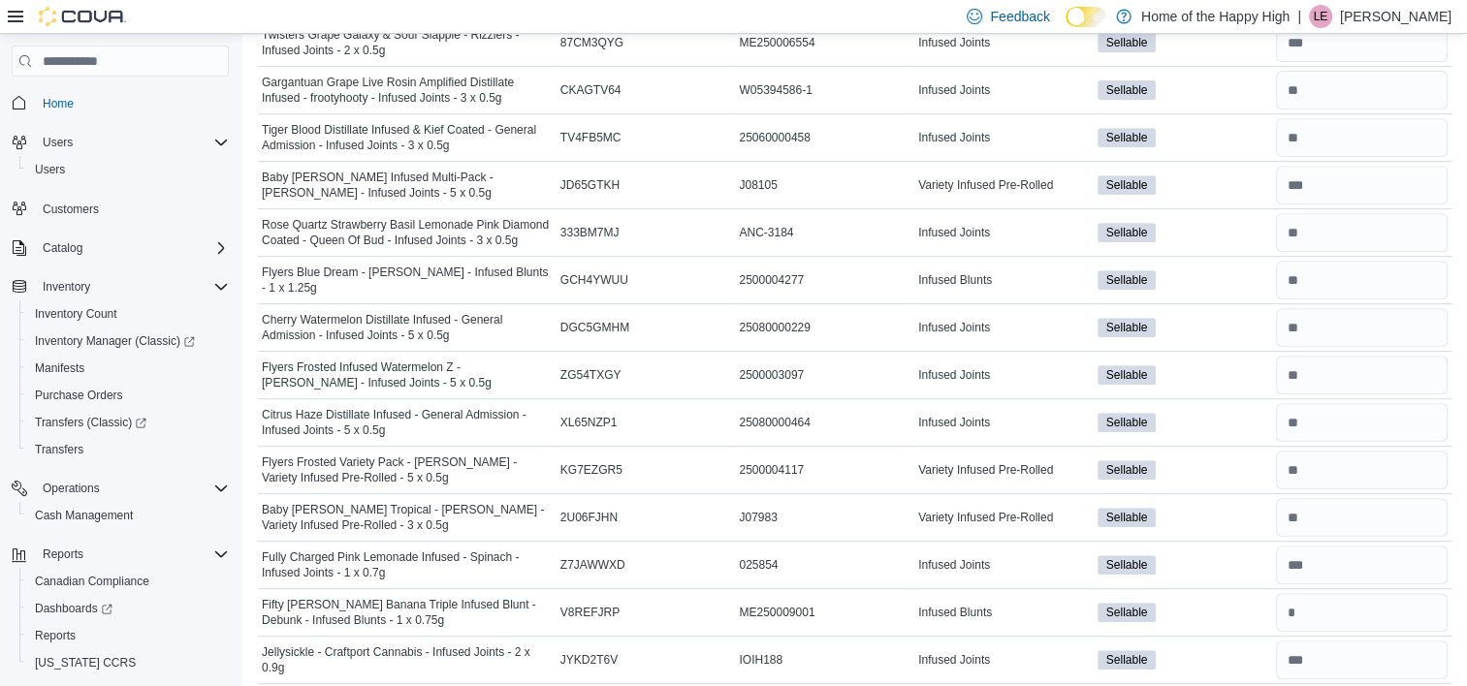
type input "*"
drag, startPoint x: 1334, startPoint y: 493, endPoint x: 1328, endPoint y: 588, distance: 95.2
click at [1328, 589] on div at bounding box center [1361, 612] width 179 height 47
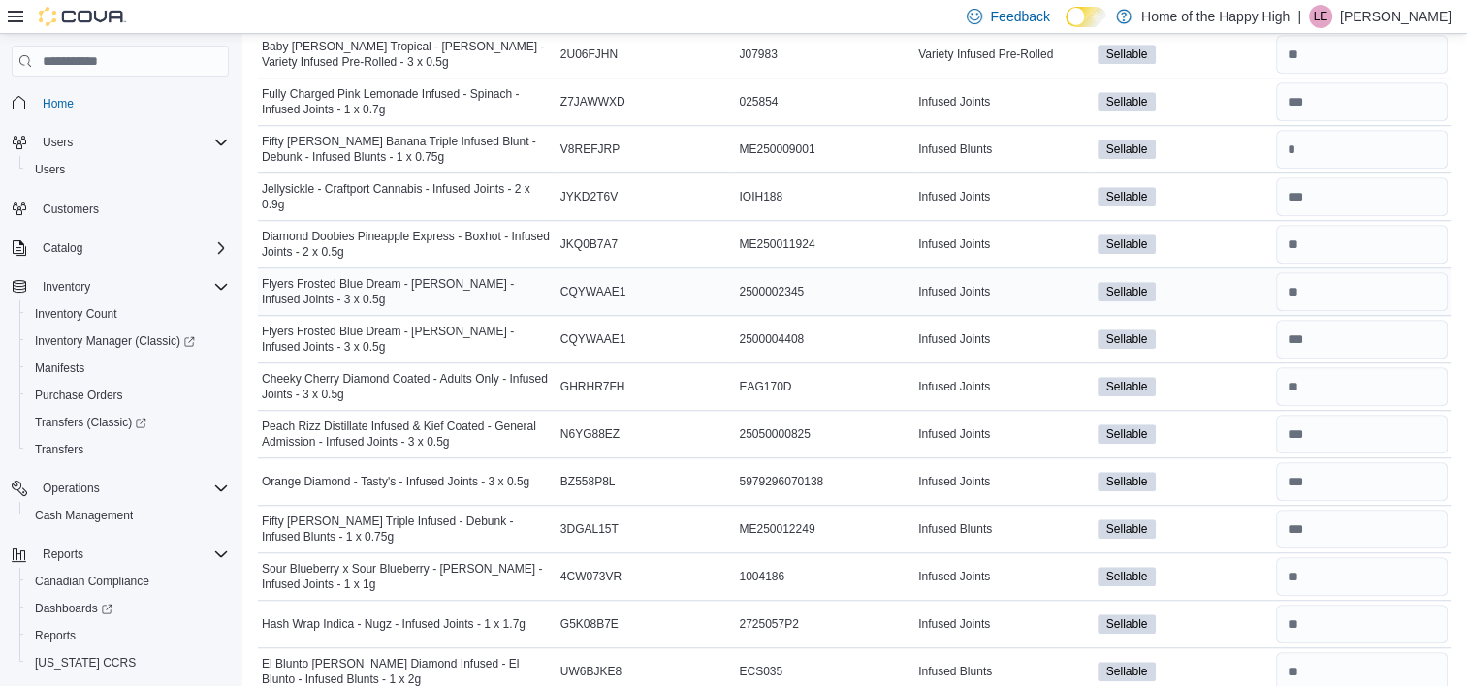
scroll to position [1360, 0]
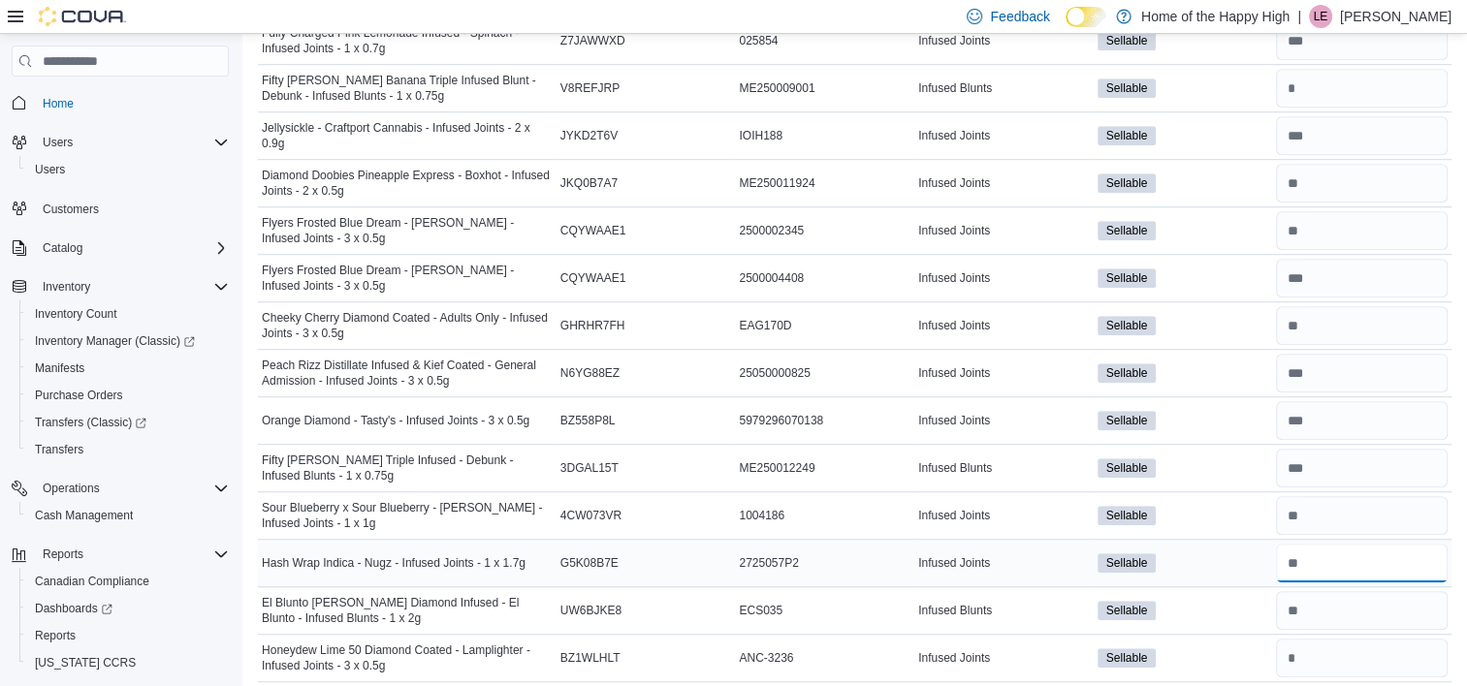
click at [1340, 552] on input "number" at bounding box center [1362, 563] width 172 height 39
click at [1339, 616] on input "number" at bounding box center [1362, 610] width 172 height 39
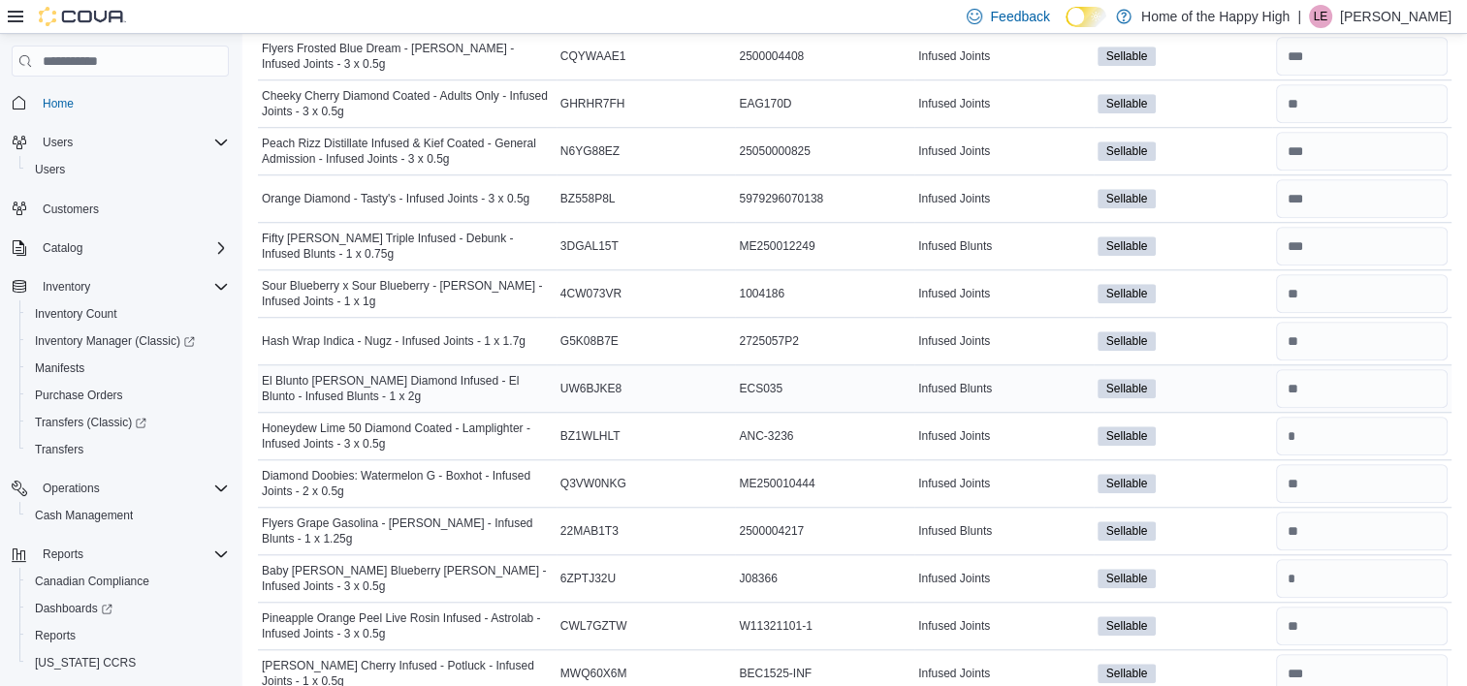
scroll to position [1582, 0]
click at [1348, 431] on input "number" at bounding box center [1362, 436] width 172 height 39
click at [1354, 469] on input "number" at bounding box center [1362, 483] width 172 height 39
type input "*"
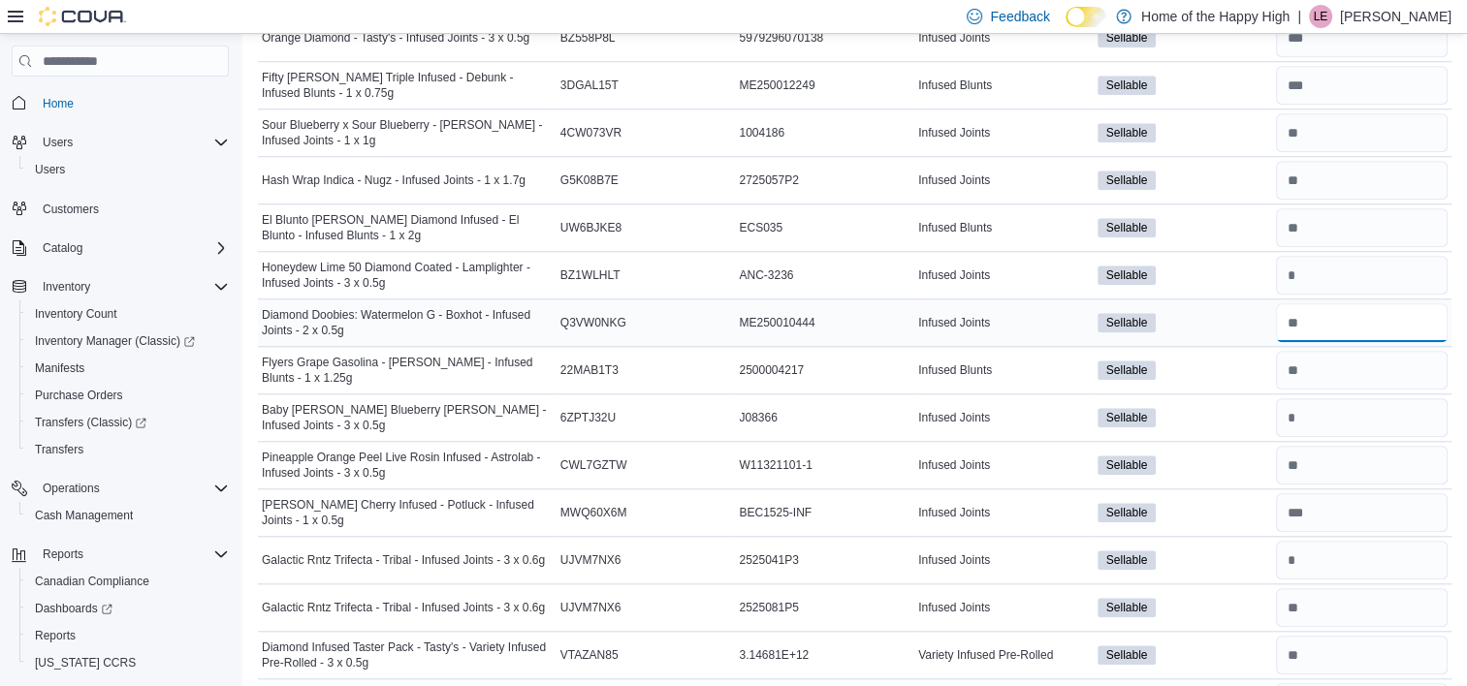
scroll to position [1749, 0]
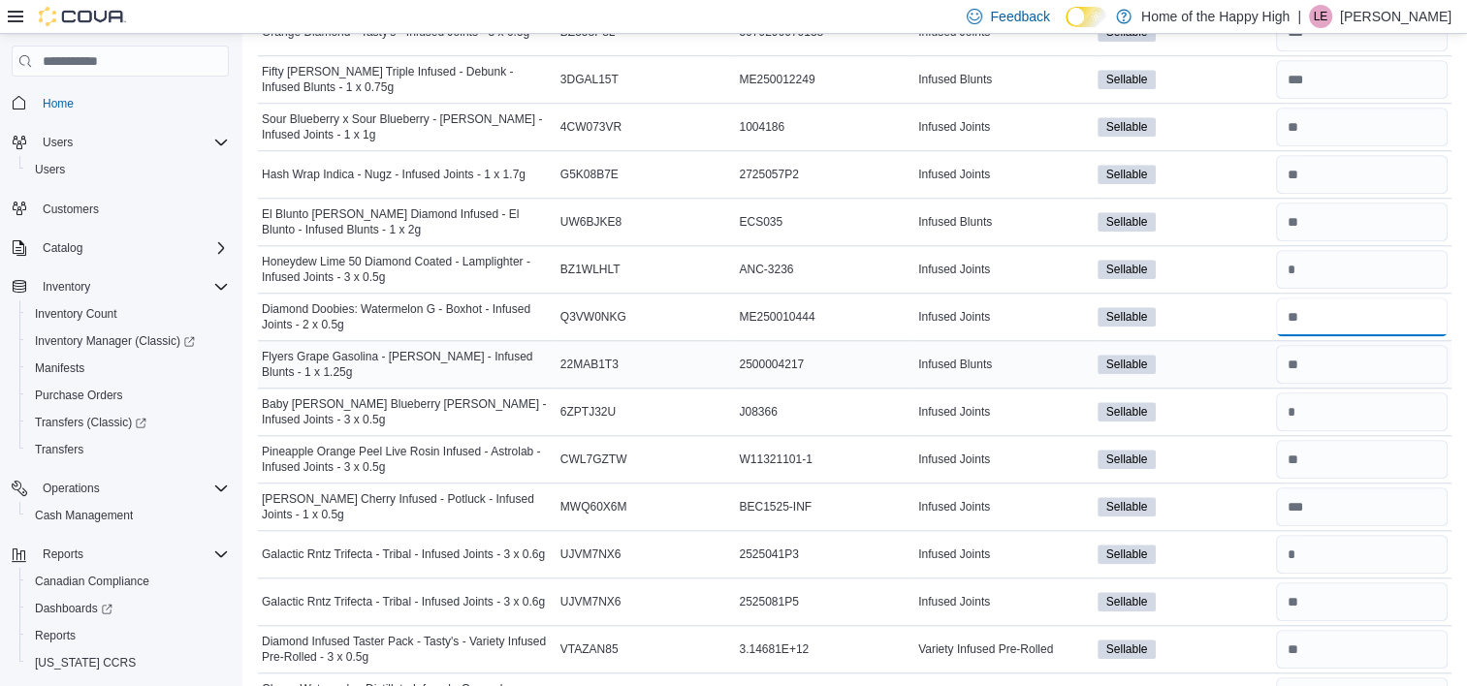
type input "**"
click at [1340, 345] on input "number" at bounding box center [1362, 364] width 172 height 39
type input "**"
click at [1345, 395] on input "number" at bounding box center [1362, 412] width 172 height 39
type input "*"
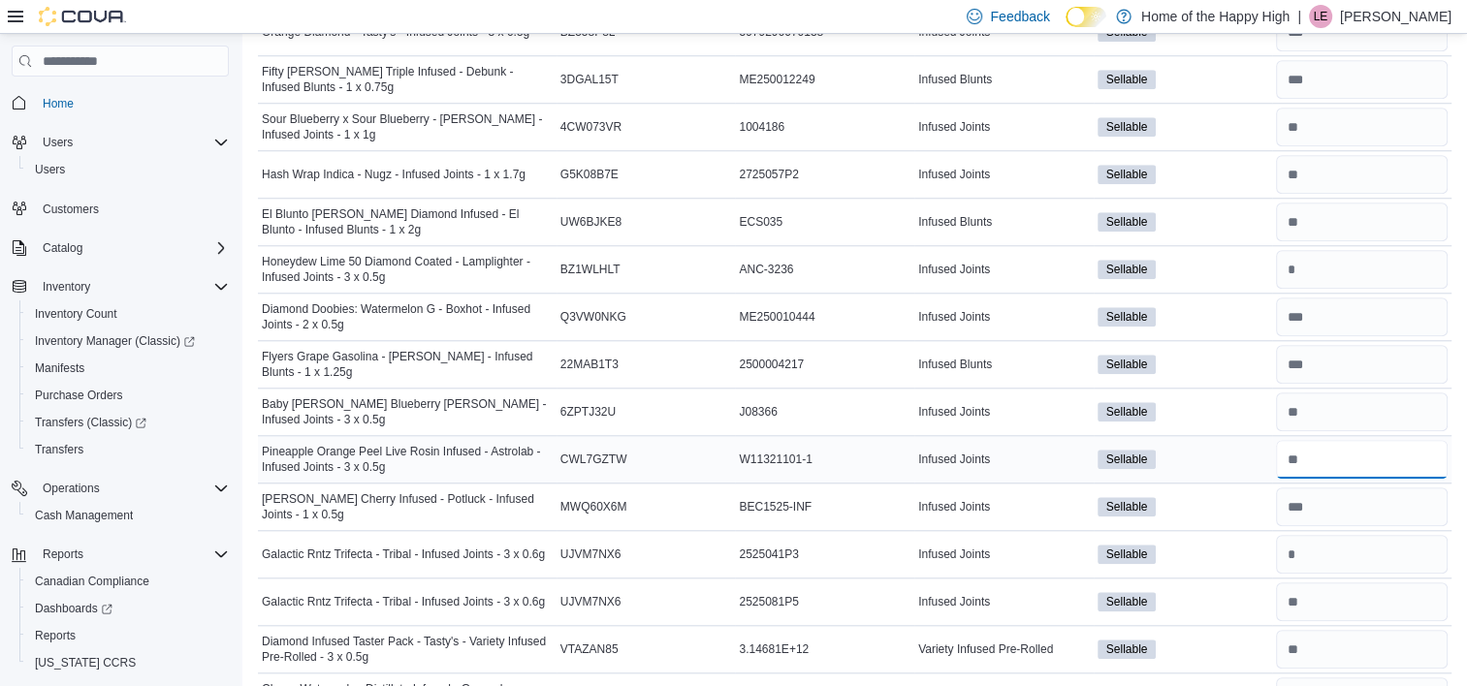
click at [1349, 448] on input "number" at bounding box center [1362, 459] width 172 height 39
type input "*"
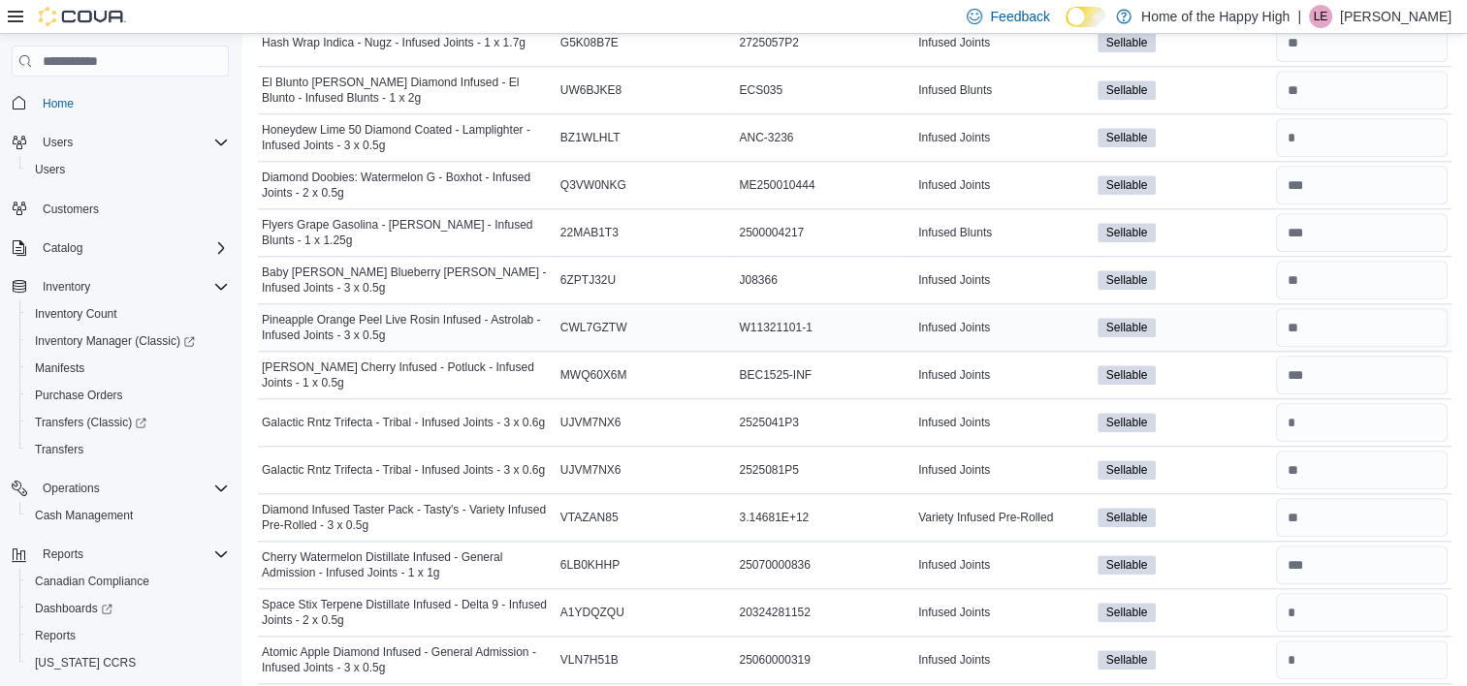
scroll to position [1881, 0]
click at [1350, 356] on input "number" at bounding box center [1362, 375] width 172 height 39
type input "**"
click at [1347, 403] on input "number" at bounding box center [1362, 422] width 172 height 39
type input "*"
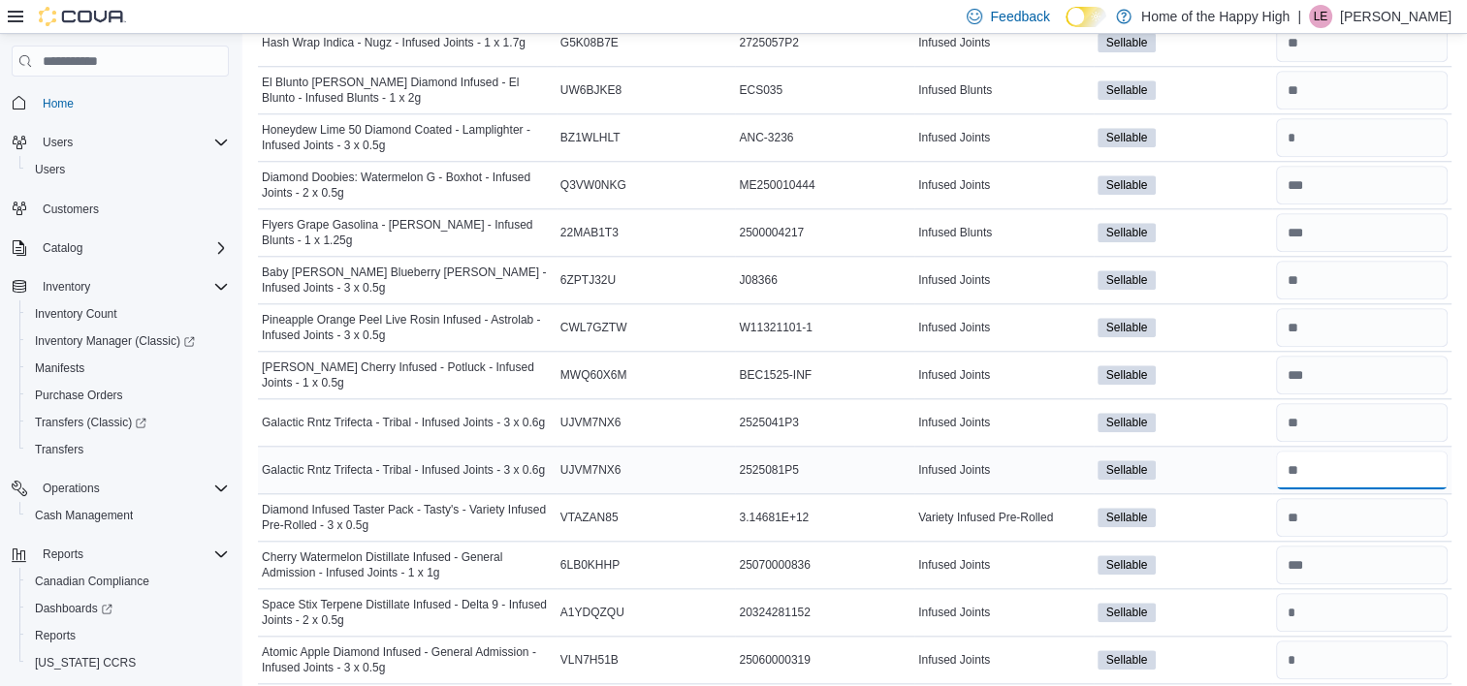
click at [1345, 469] on input "number" at bounding box center [1362, 470] width 172 height 39
type input "*"
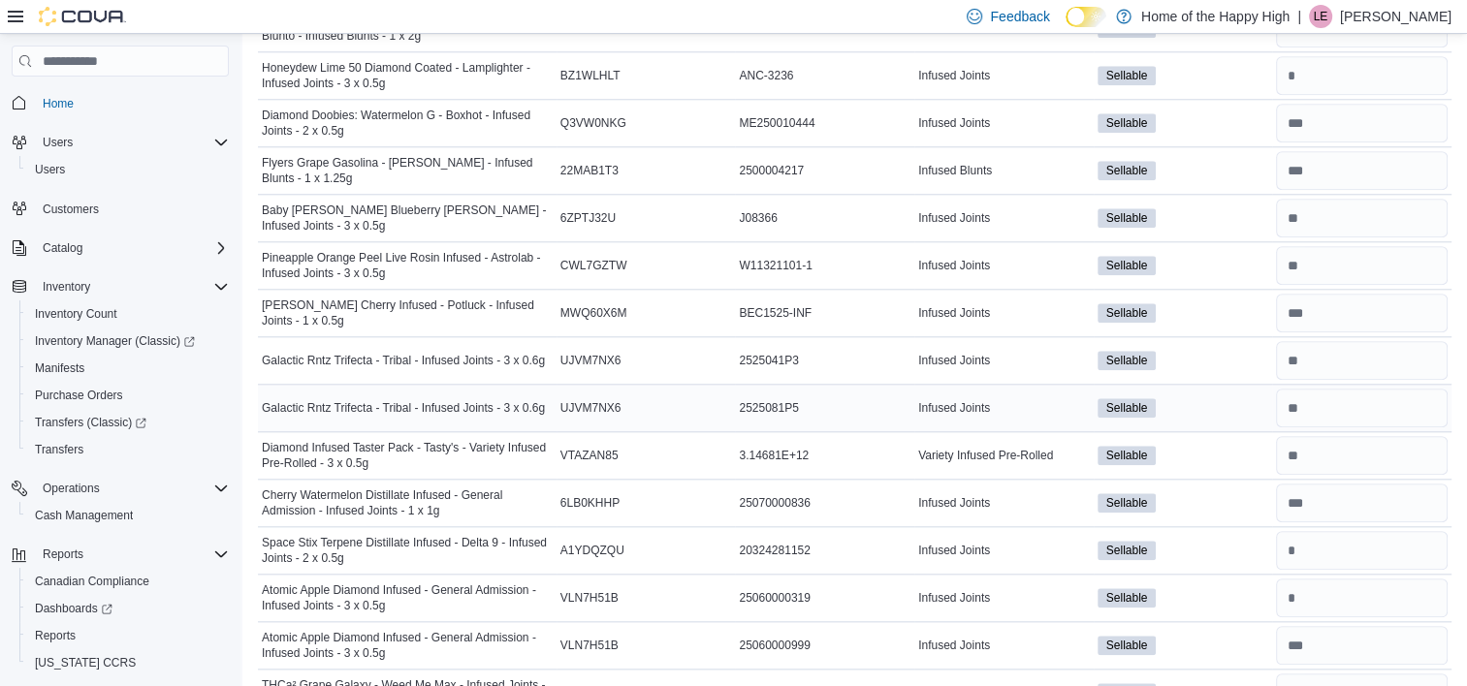
scroll to position [1950, 0]
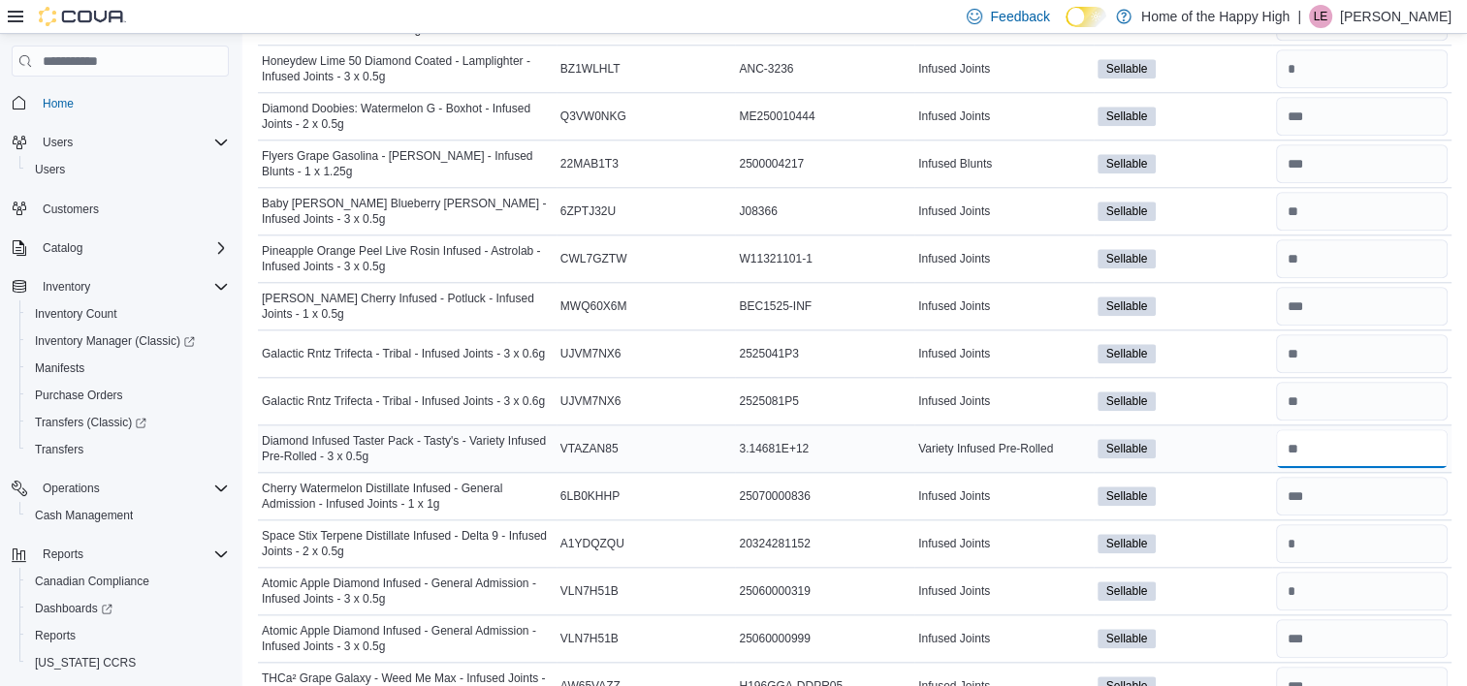
click at [1345, 451] on input "number" at bounding box center [1362, 449] width 172 height 39
click at [1345, 480] on input "number" at bounding box center [1362, 496] width 172 height 39
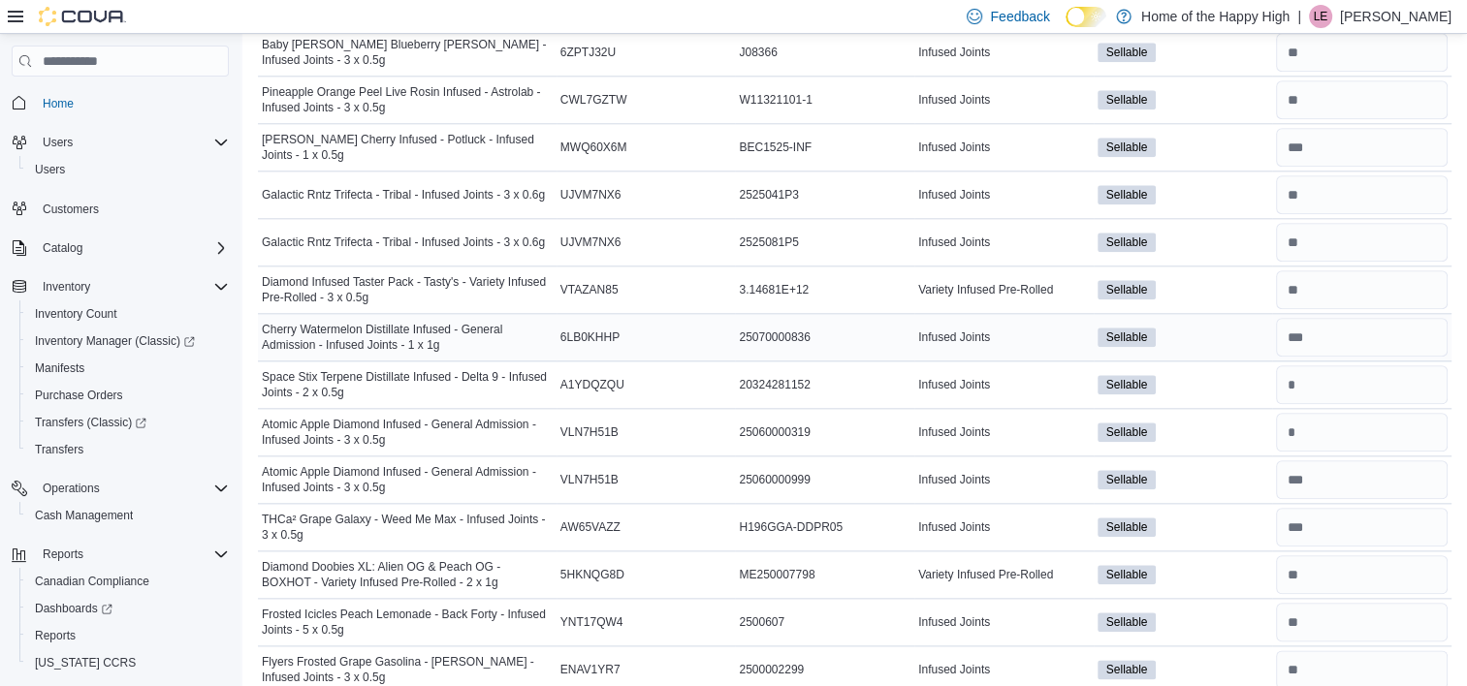
scroll to position [2122, 0]
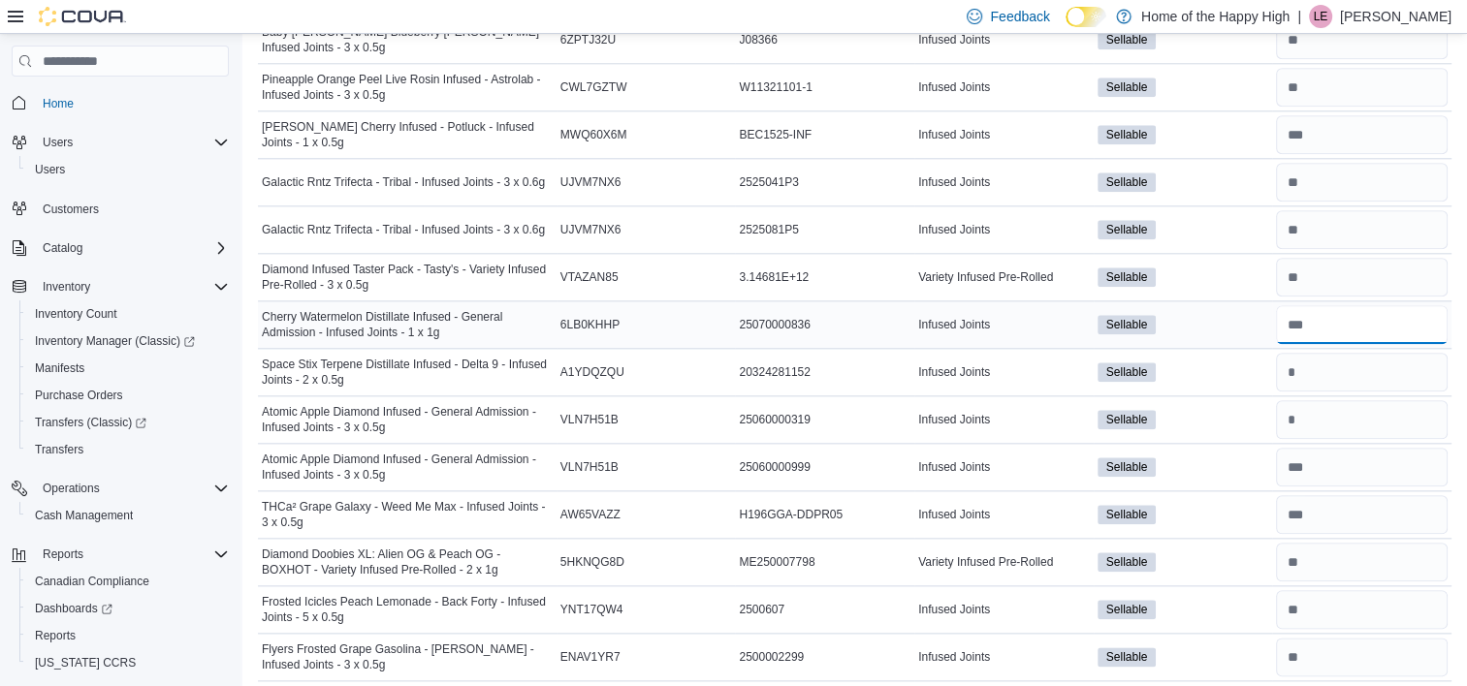
click at [1343, 318] on input "number" at bounding box center [1362, 324] width 172 height 39
click at [1343, 353] on input "number" at bounding box center [1362, 372] width 172 height 39
click at [1350, 400] on input "number" at bounding box center [1362, 419] width 172 height 39
type input "*"
click at [1424, 502] on input "number" at bounding box center [1362, 514] width 172 height 39
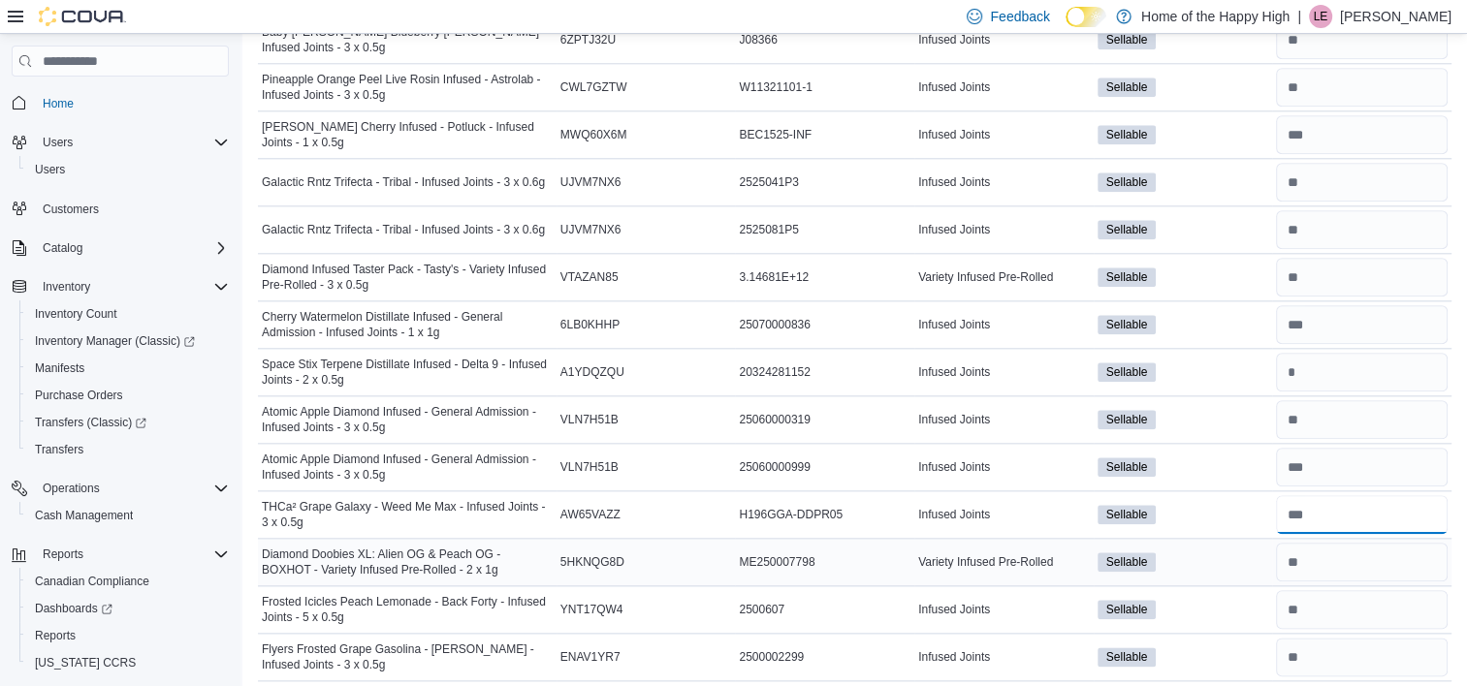
type input "**"
click at [1413, 555] on input "number" at bounding box center [1362, 562] width 172 height 39
type input "*"
click at [1396, 605] on input "number" at bounding box center [1362, 609] width 172 height 39
type input "*"
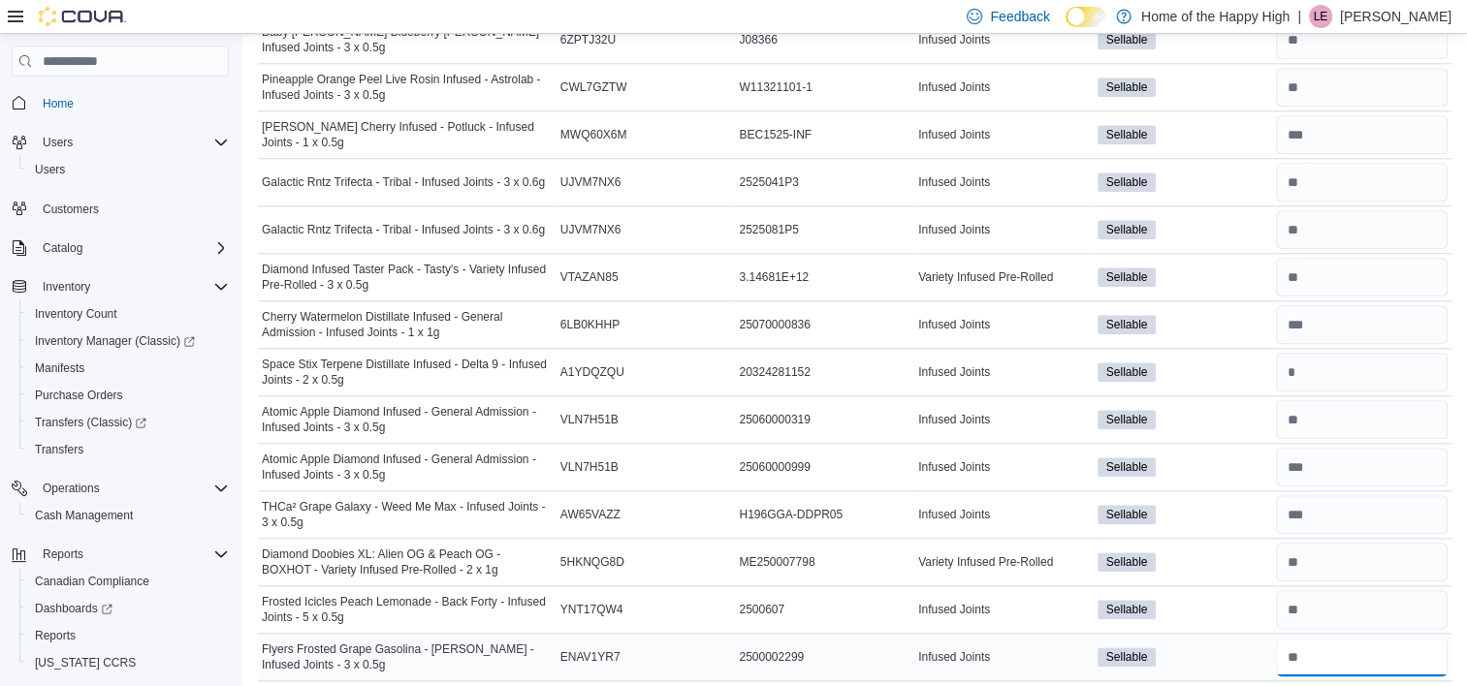
click at [1381, 649] on input "number" at bounding box center [1362, 657] width 172 height 39
type input "*"
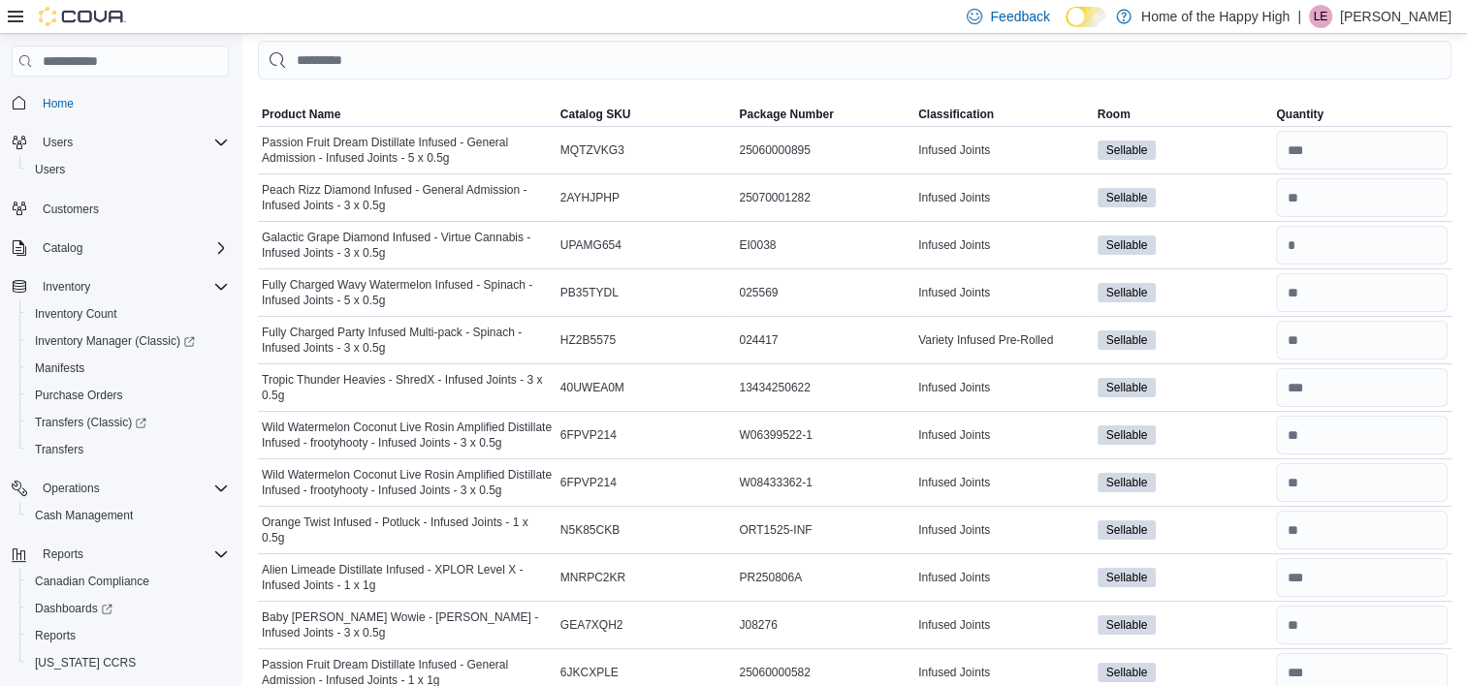
scroll to position [0, 0]
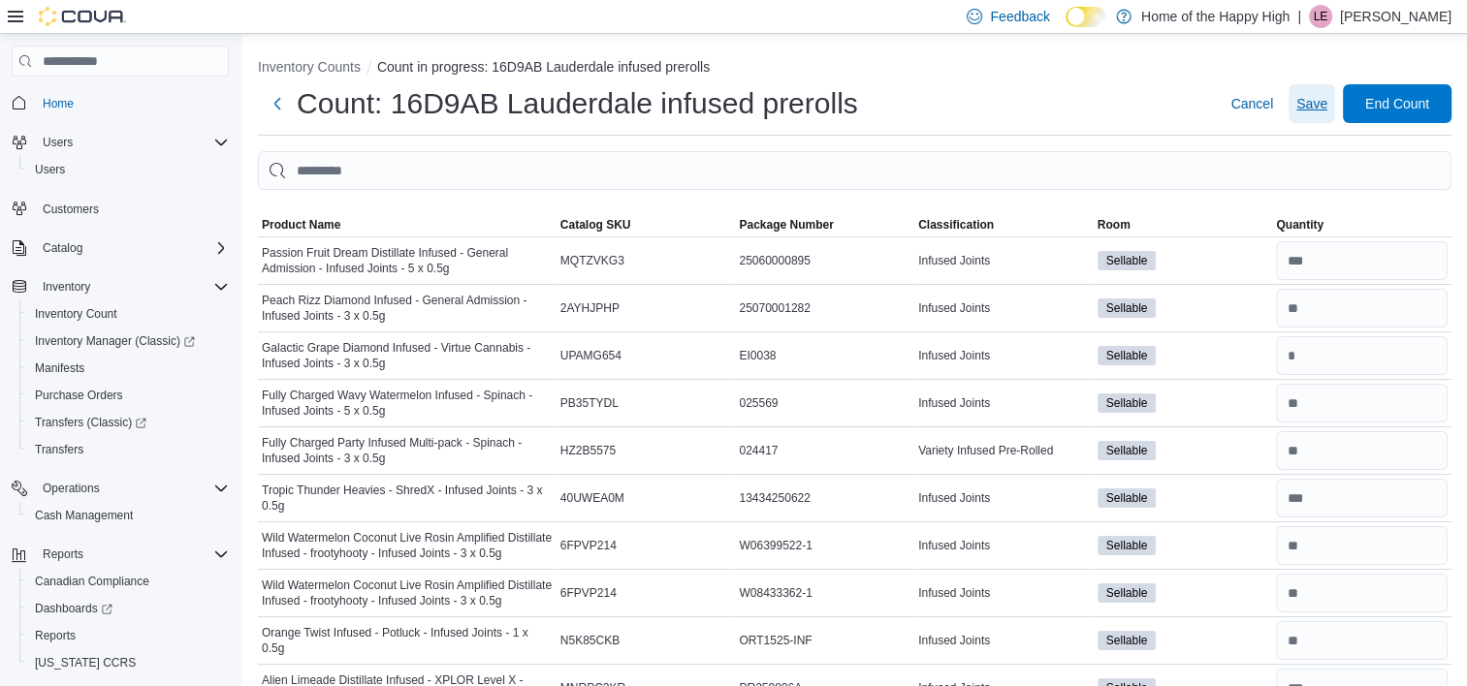
click at [1327, 108] on span "Save" at bounding box center [1311, 103] width 31 height 19
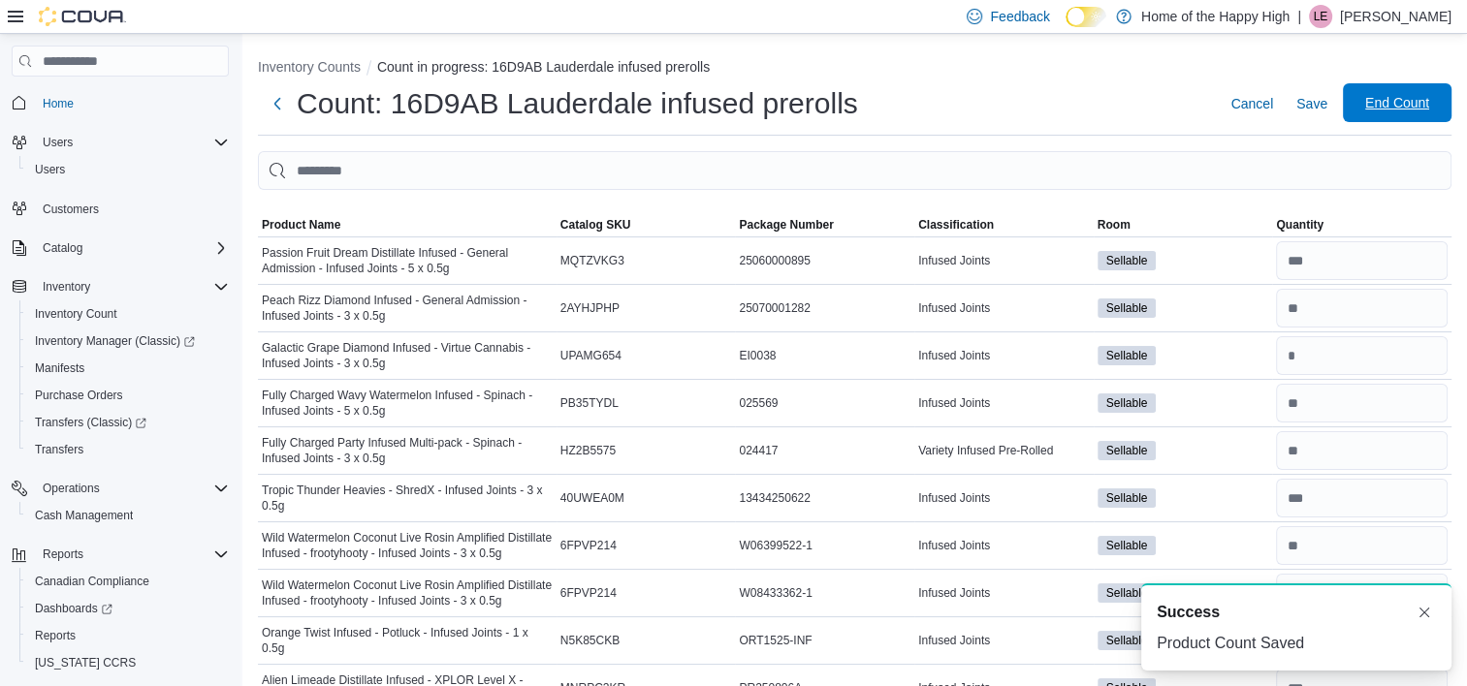
click at [1374, 106] on span "End Count" at bounding box center [1397, 102] width 85 height 39
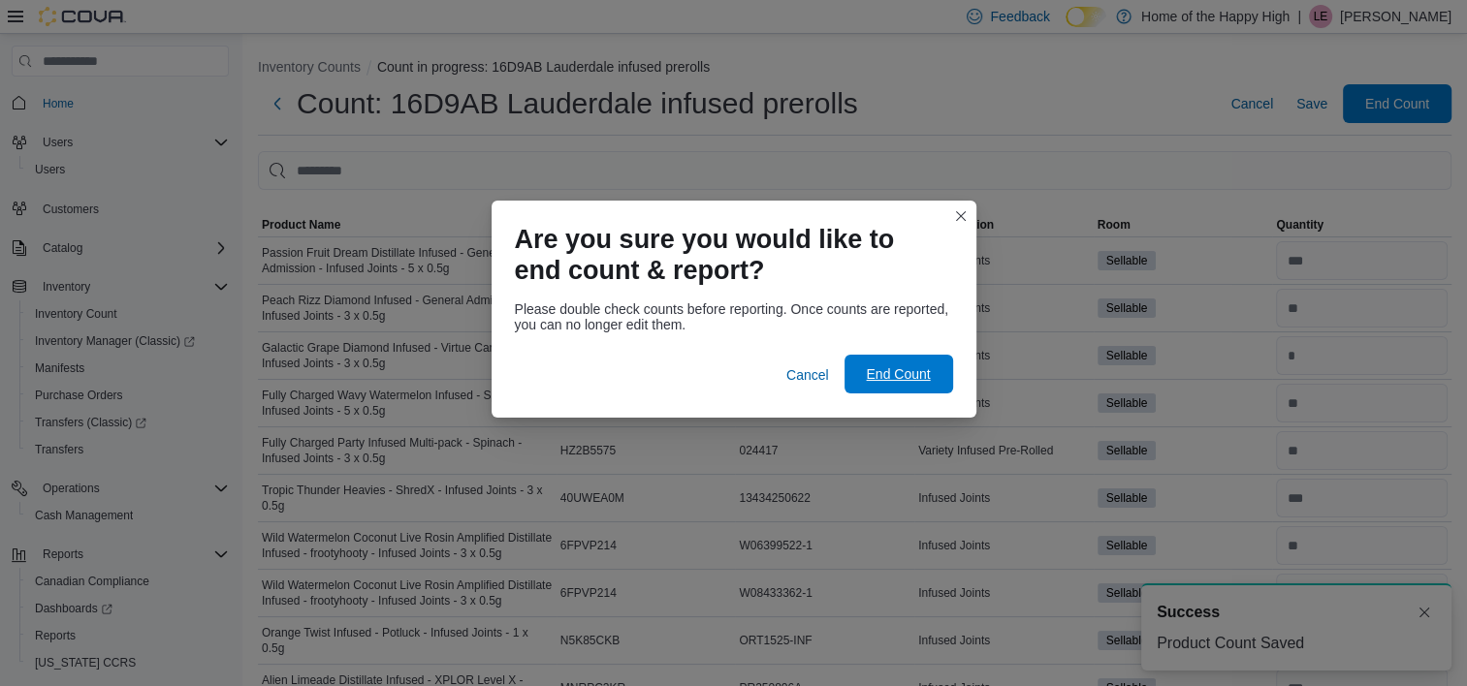
click at [904, 376] on span "End Count" at bounding box center [898, 374] width 64 height 19
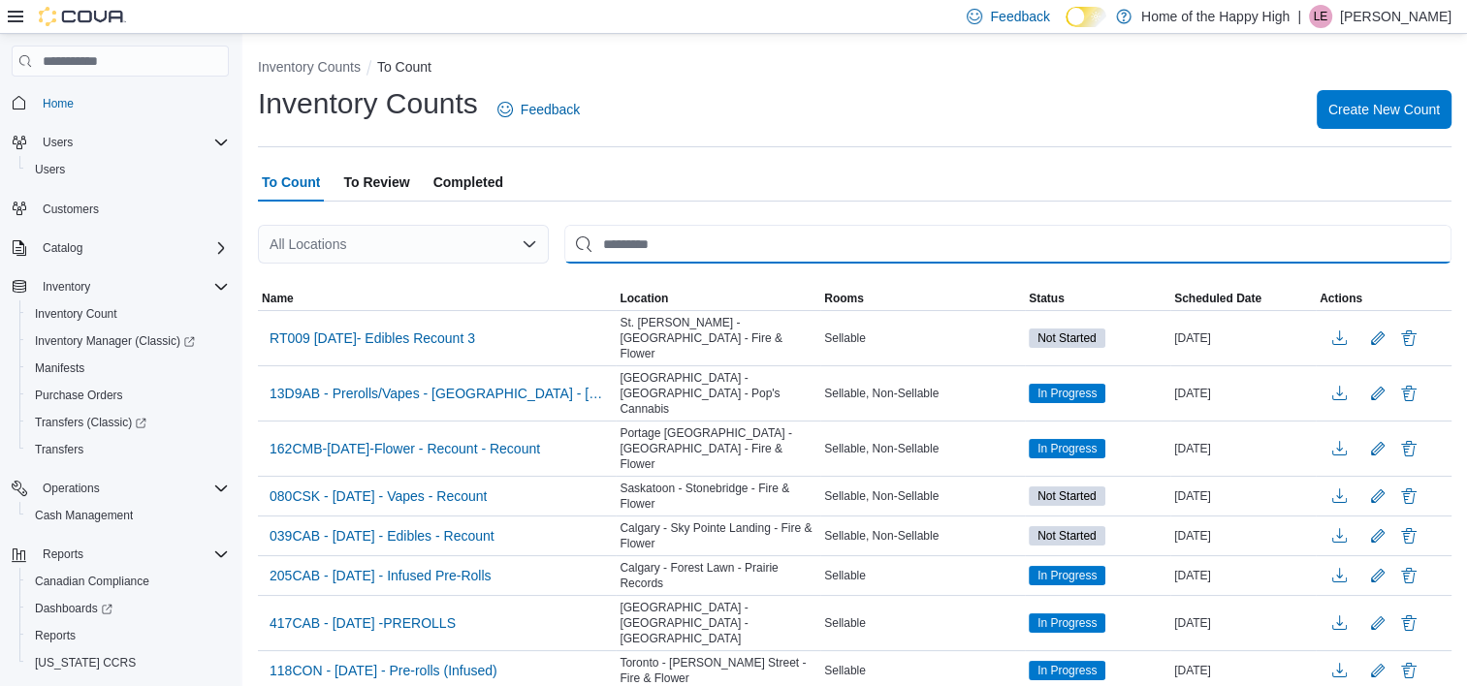
click at [722, 238] on input "This is a search bar. After typing your query, hit enter to filter the results …" at bounding box center [1007, 244] width 887 height 39
type input "**********"
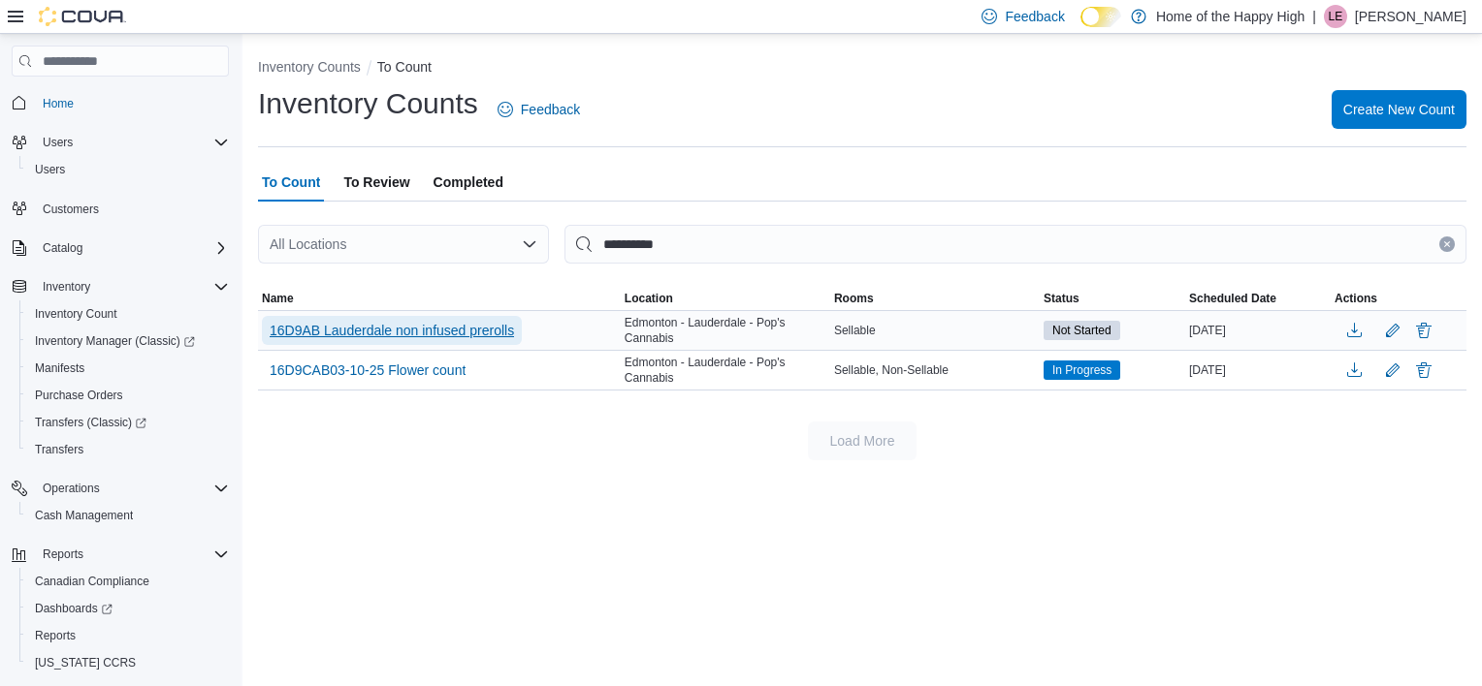
click at [462, 333] on span "16D9AB Lauderdale non infused prerolls" at bounding box center [392, 330] width 244 height 19
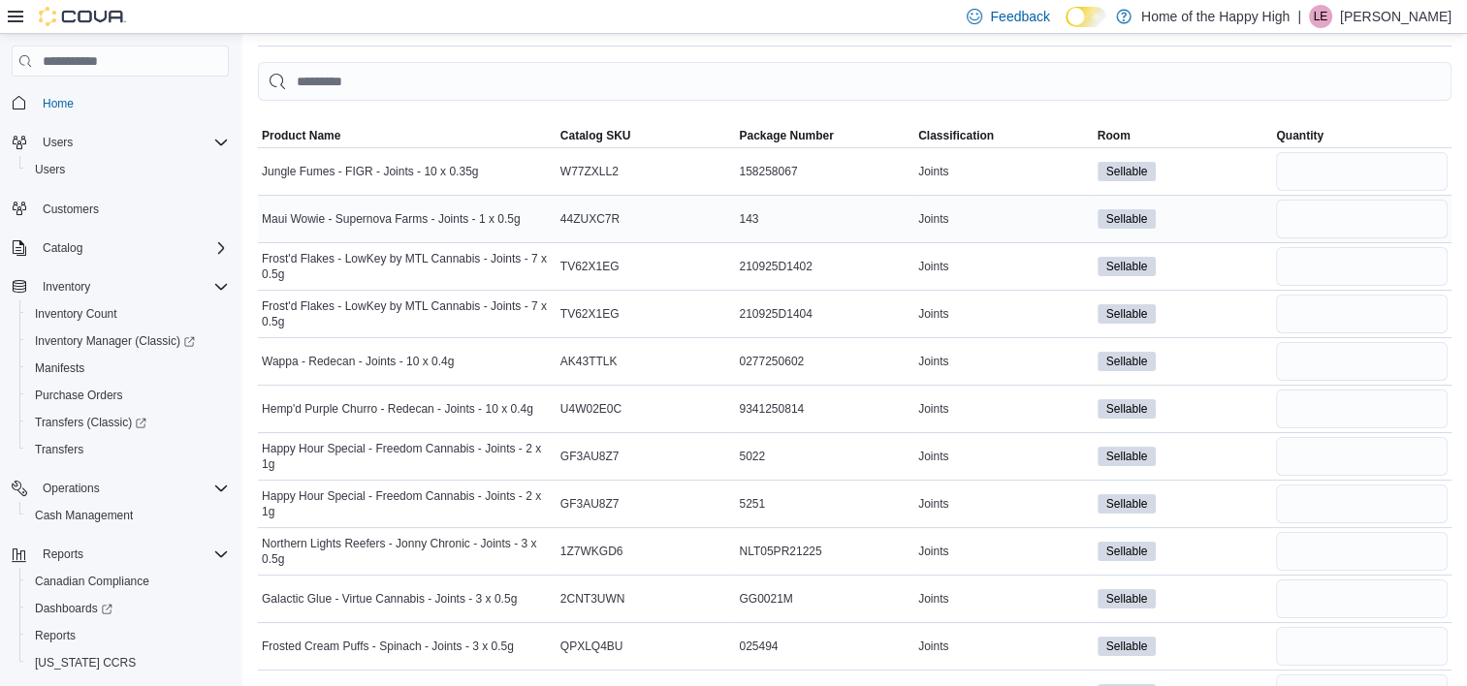
scroll to position [89, 0]
click at [1333, 168] on input "number" at bounding box center [1362, 171] width 172 height 39
type input "*"
click at [1332, 215] on input "number" at bounding box center [1362, 219] width 172 height 39
type input "*"
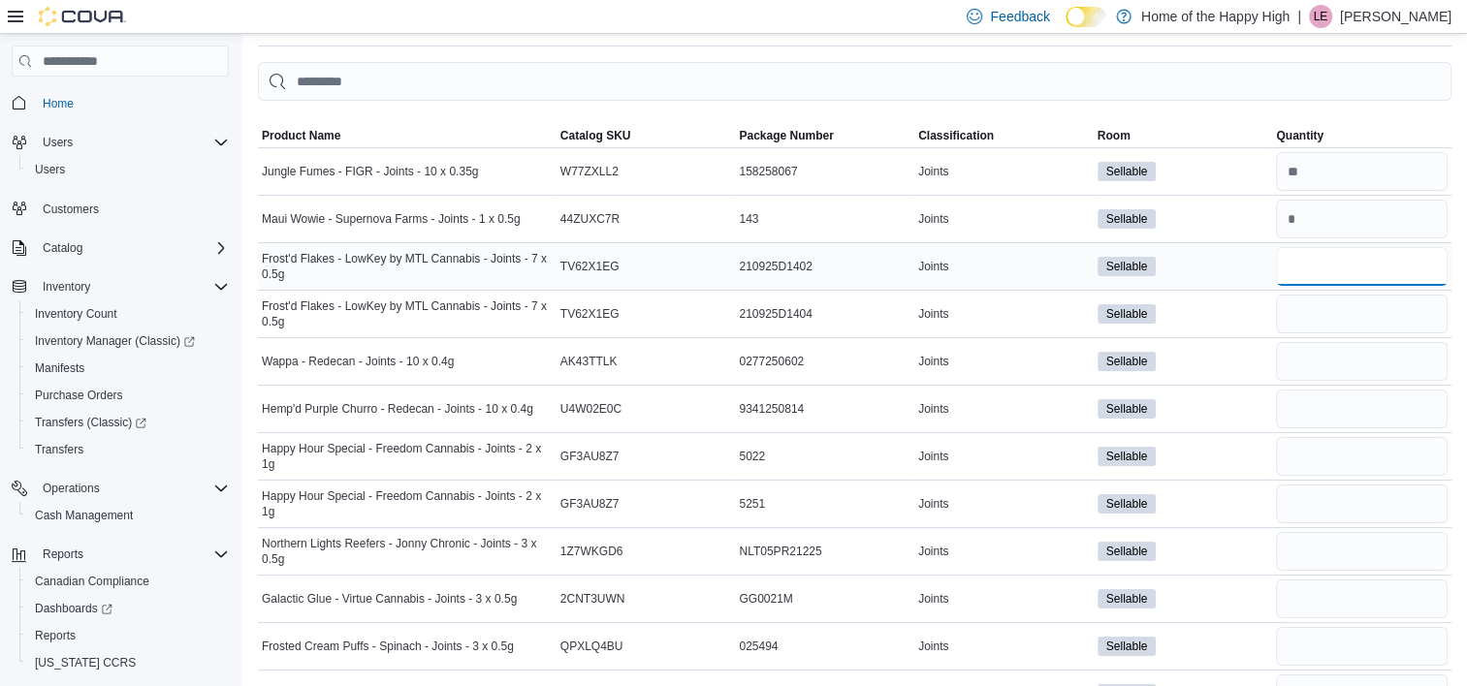
click at [1331, 248] on input "number" at bounding box center [1362, 266] width 172 height 39
drag, startPoint x: 1326, startPoint y: 309, endPoint x: 1319, endPoint y: 258, distance: 52.0
click at [1319, 258] on input "number" at bounding box center [1362, 266] width 172 height 39
type input "*"
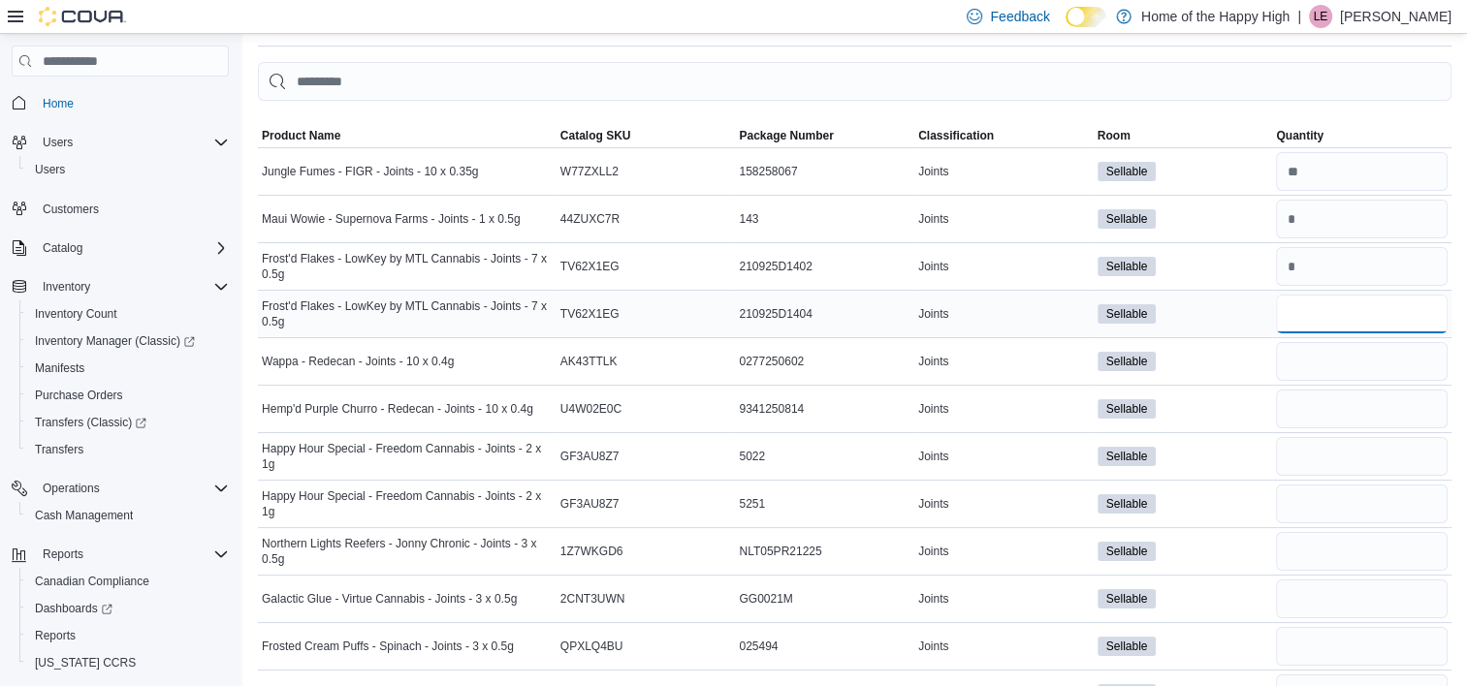
click at [1317, 310] on input "number" at bounding box center [1362, 314] width 172 height 39
type input "**"
click at [1324, 363] on input "number" at bounding box center [1362, 361] width 172 height 39
type input "*"
click at [1326, 390] on input "number" at bounding box center [1362, 409] width 172 height 39
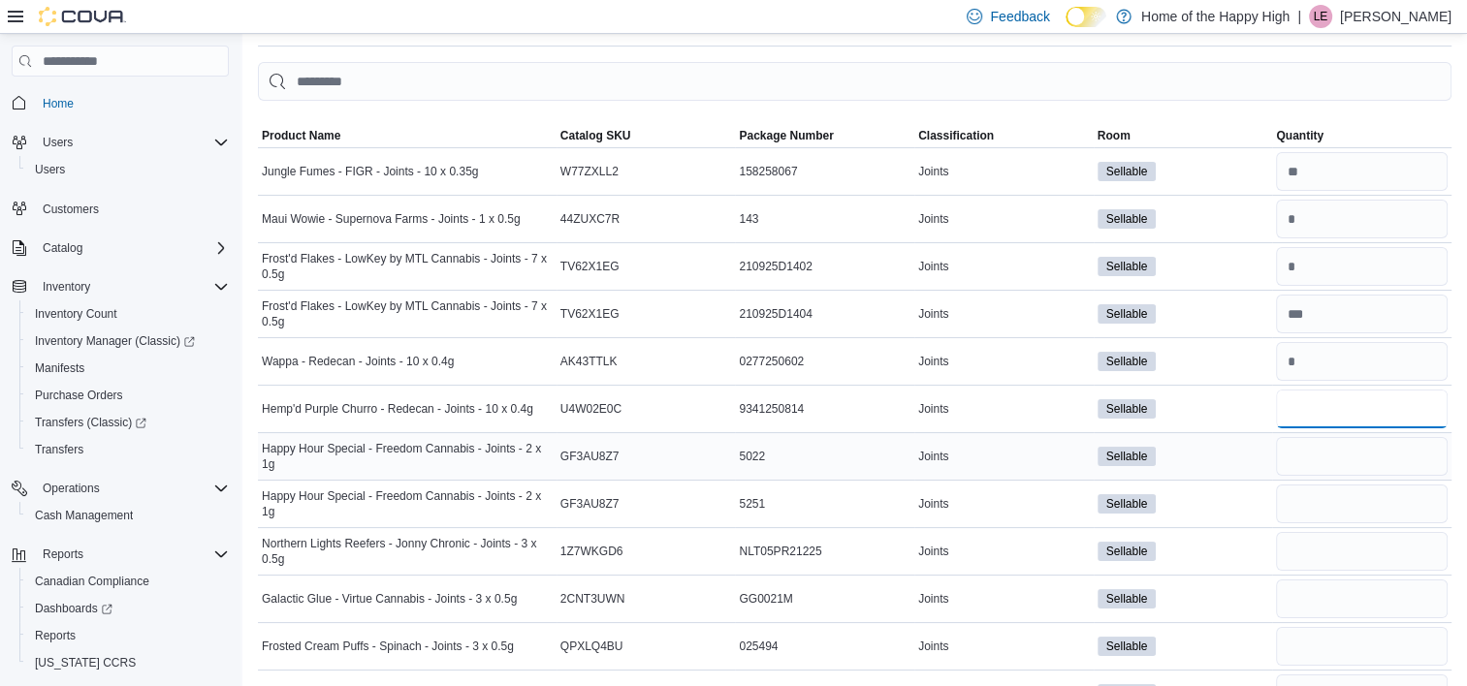
type input "**"
click at [1328, 442] on input "number" at bounding box center [1362, 456] width 172 height 39
type input "*"
click at [1324, 500] on input "number" at bounding box center [1362, 504] width 172 height 39
type input "*"
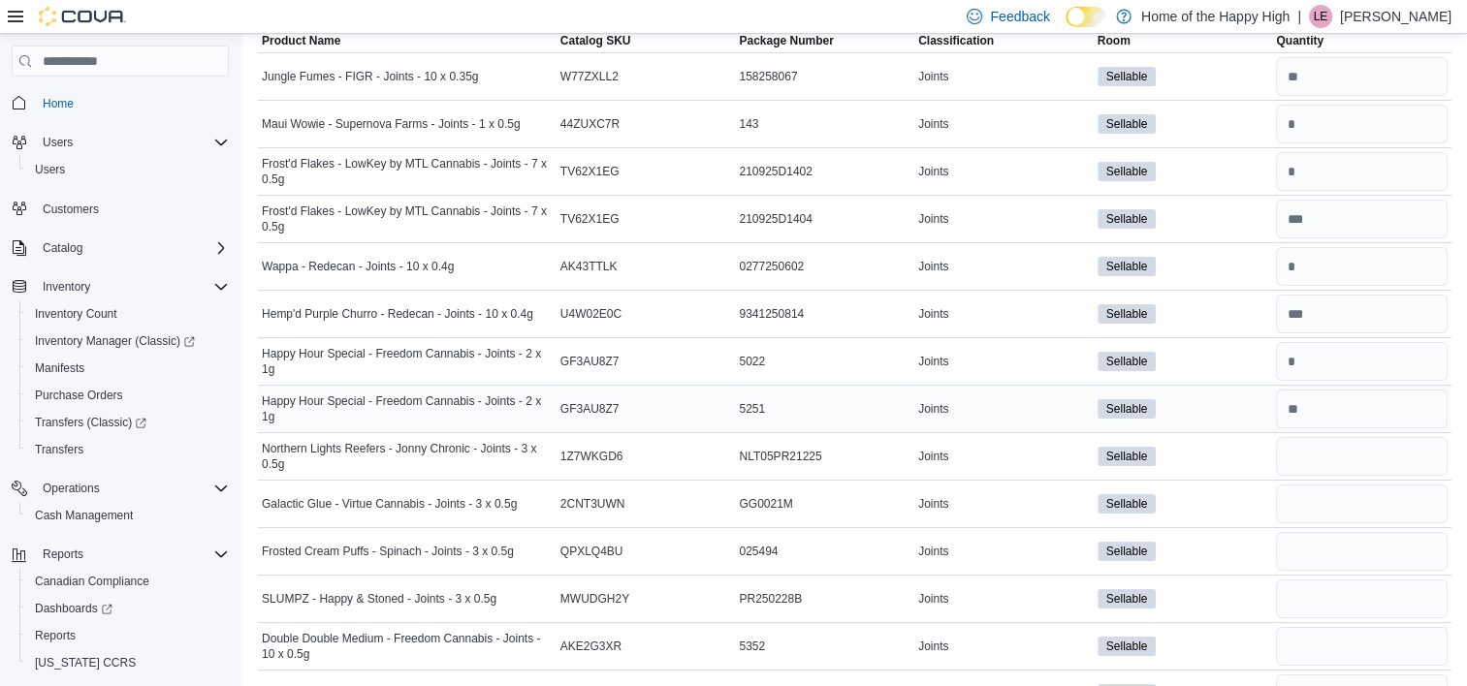
scroll to position [186, 0]
click at [1323, 460] on input "number" at bounding box center [1362, 454] width 172 height 39
type input "**"
click at [1325, 504] on input "number" at bounding box center [1362, 502] width 172 height 39
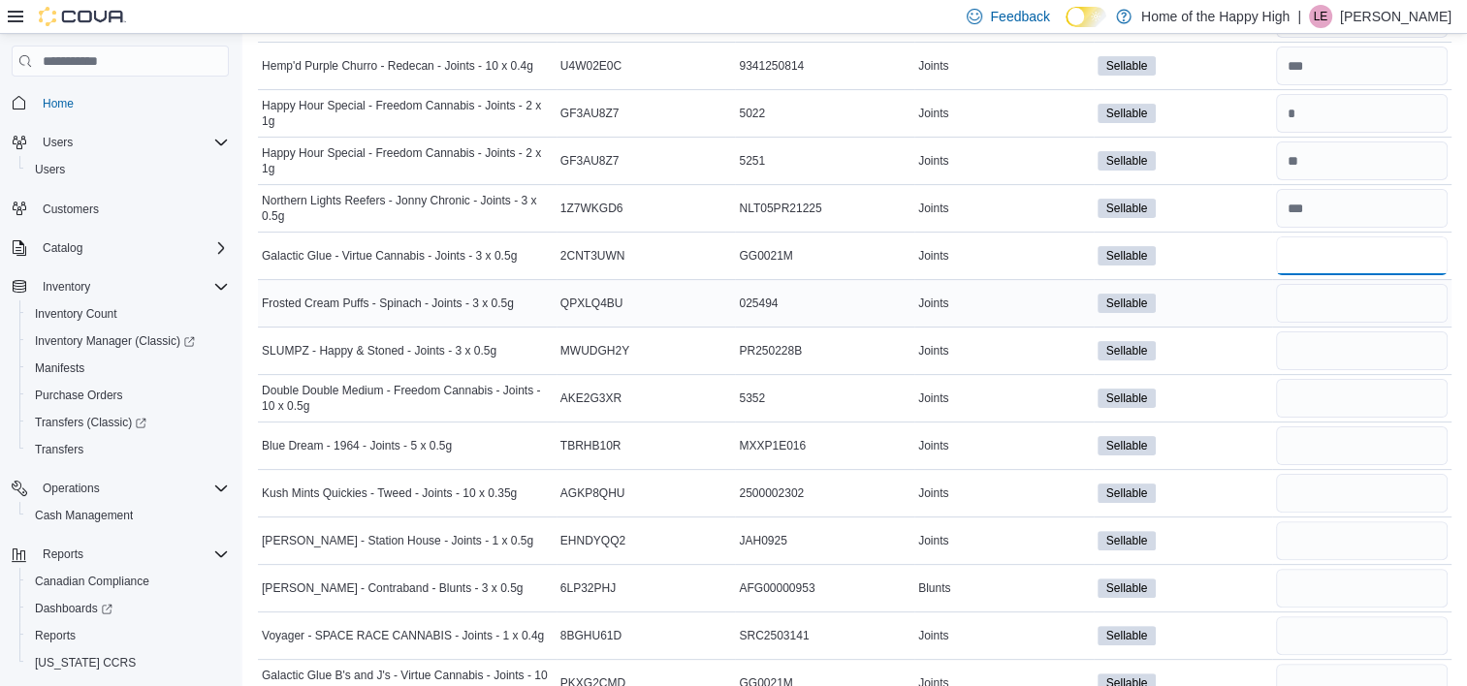
scroll to position [431, 0]
type input "**"
click at [1317, 314] on input "number" at bounding box center [1362, 305] width 172 height 39
type input "*"
click at [1321, 348] on input "number" at bounding box center [1362, 353] width 172 height 39
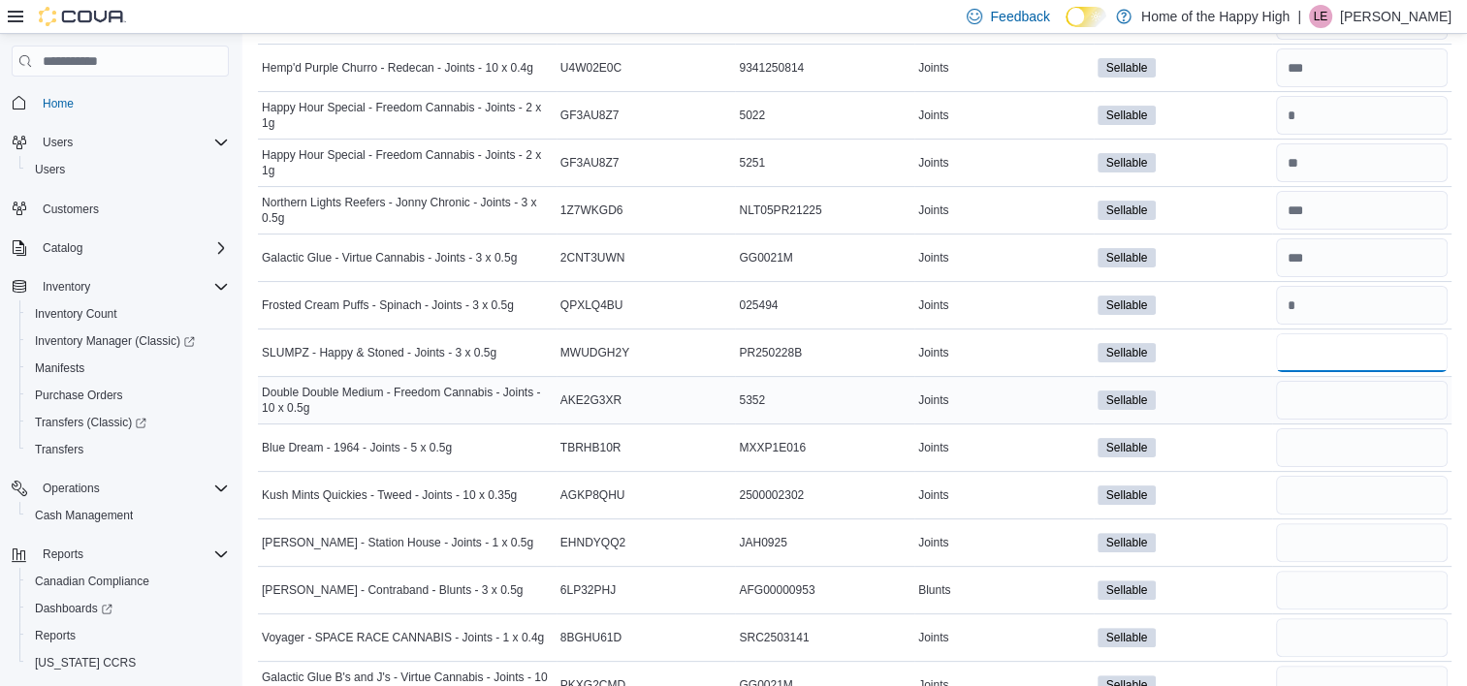
type input "*"
click at [1326, 388] on input "number" at bounding box center [1362, 400] width 172 height 39
type input "*"
click at [1326, 435] on input "number" at bounding box center [1362, 448] width 172 height 39
type input "*"
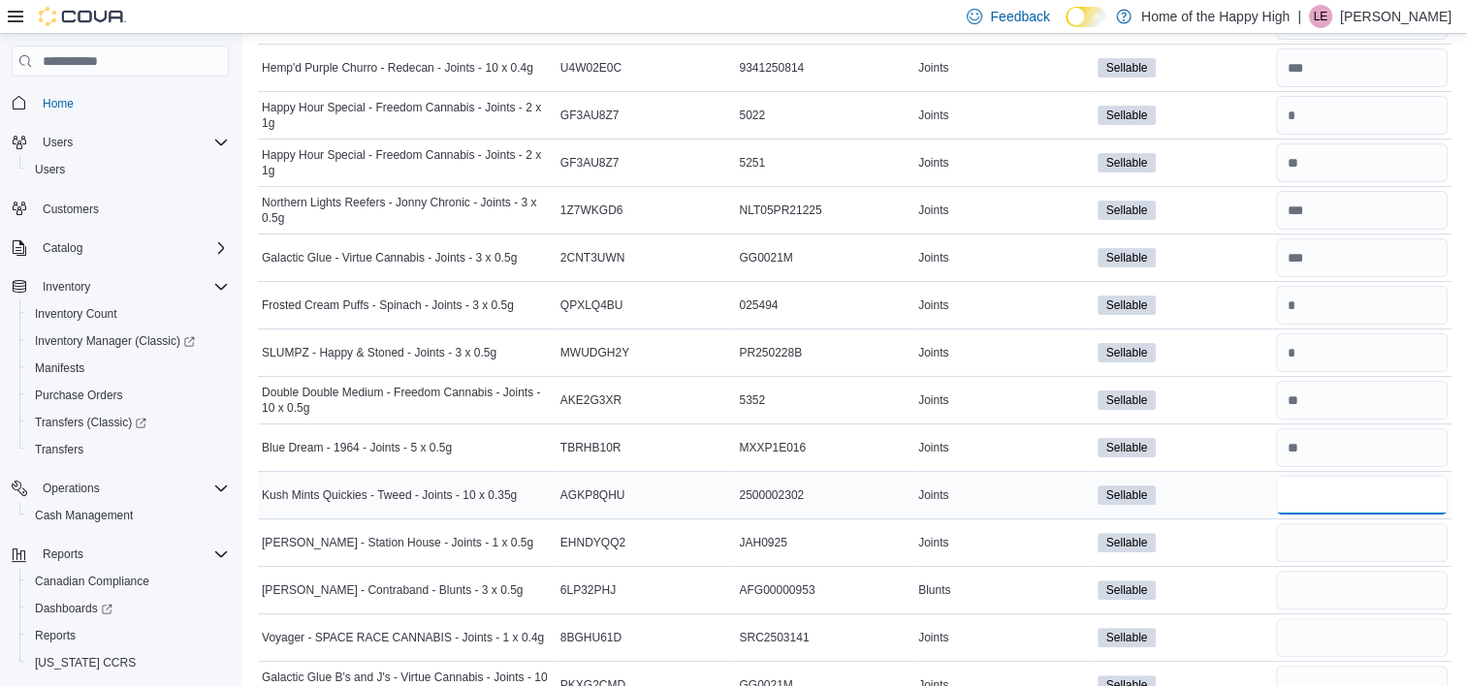
click at [1329, 485] on input "number" at bounding box center [1362, 495] width 172 height 39
type input "**"
click at [1333, 527] on input "number" at bounding box center [1362, 543] width 172 height 39
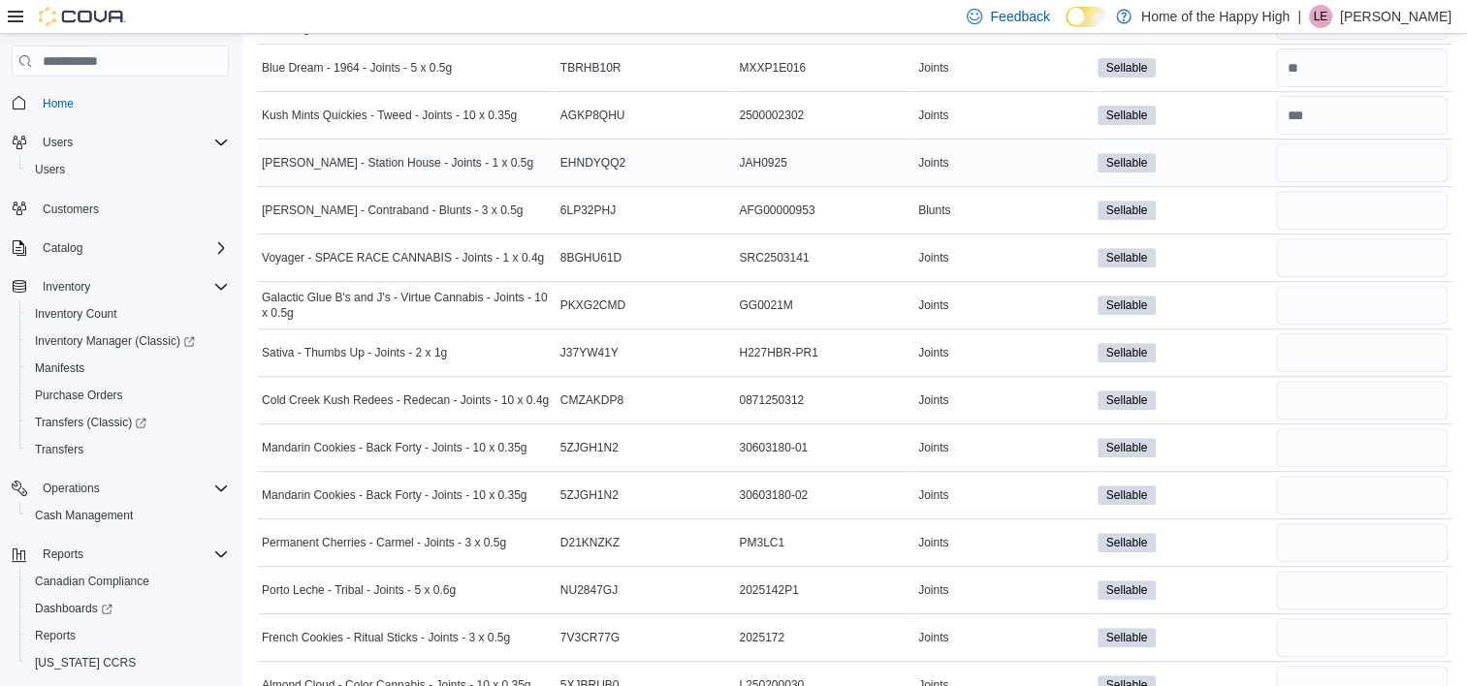
scroll to position [814, 0]
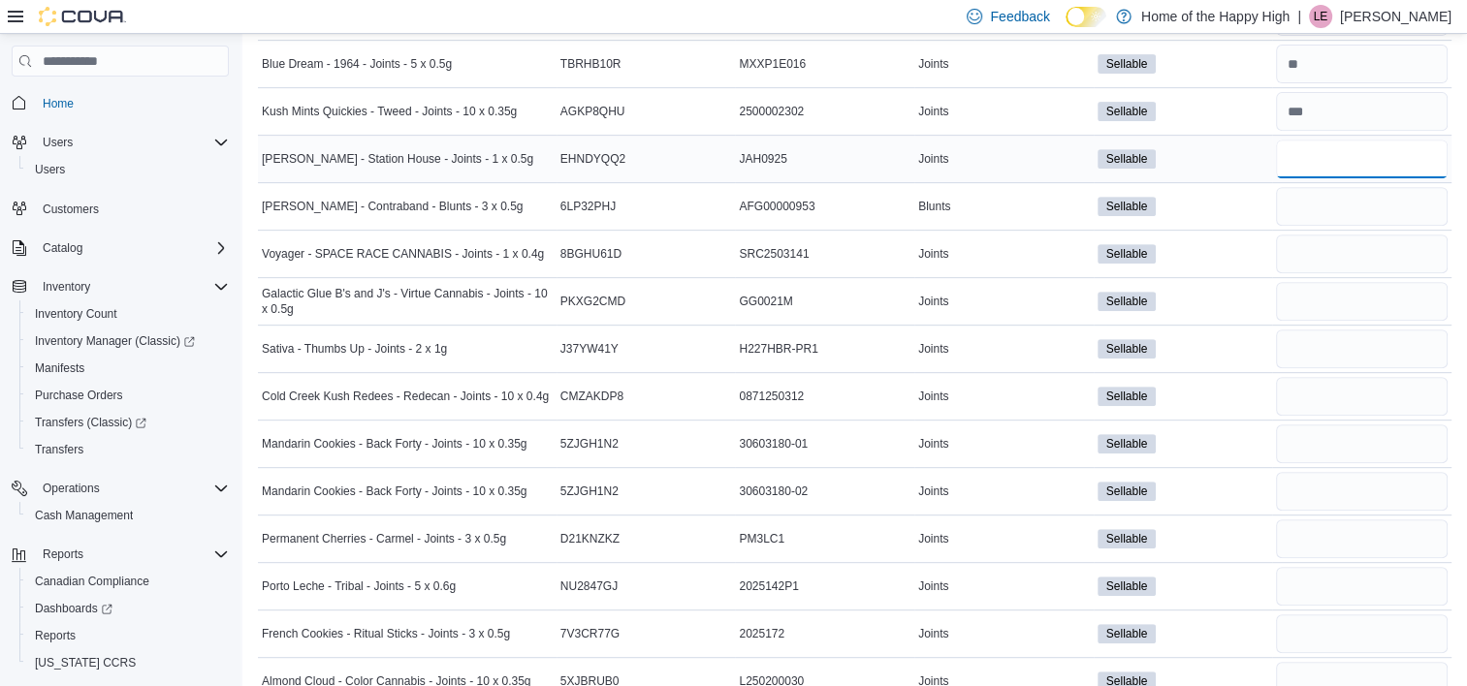
click at [1346, 157] on input "number" at bounding box center [1362, 159] width 172 height 39
type input "**"
click at [1345, 199] on input "number" at bounding box center [1362, 206] width 172 height 39
type input "*"
click at [1344, 239] on input "number" at bounding box center [1362, 254] width 172 height 39
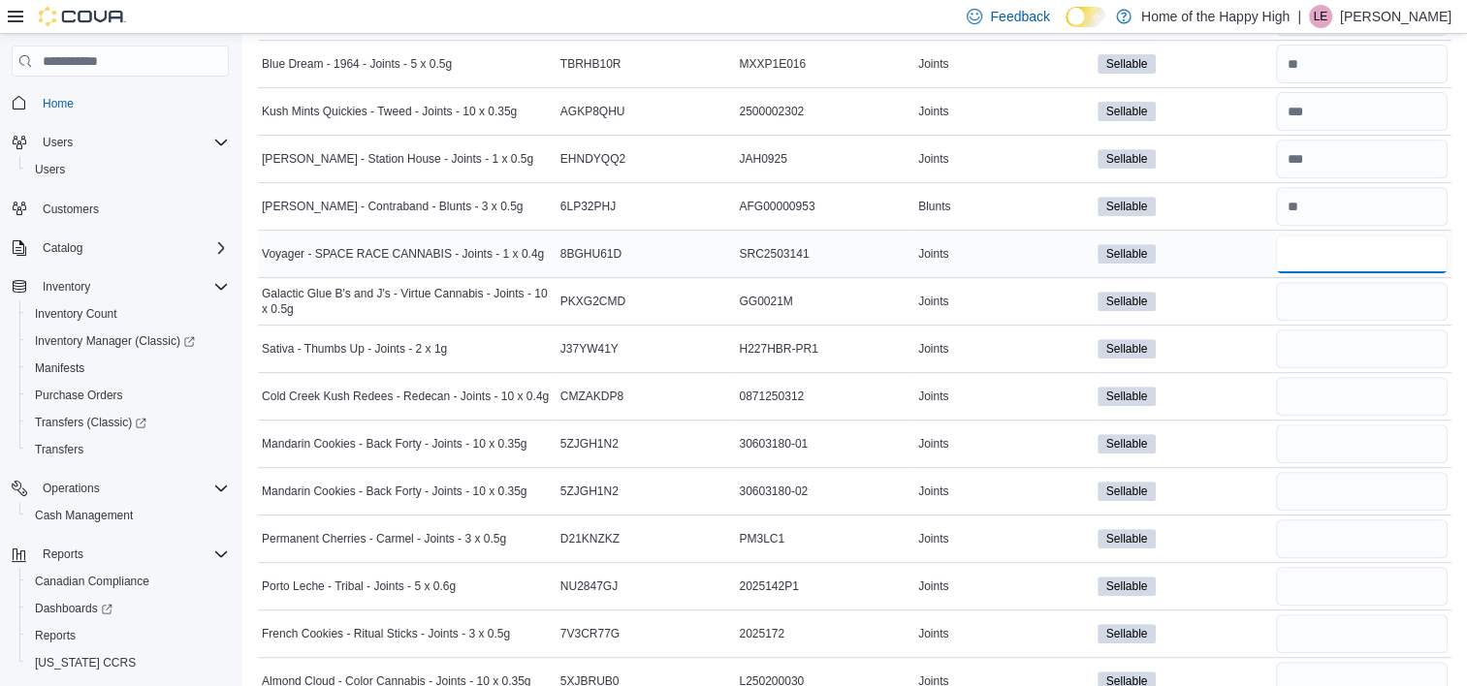
type input "*"
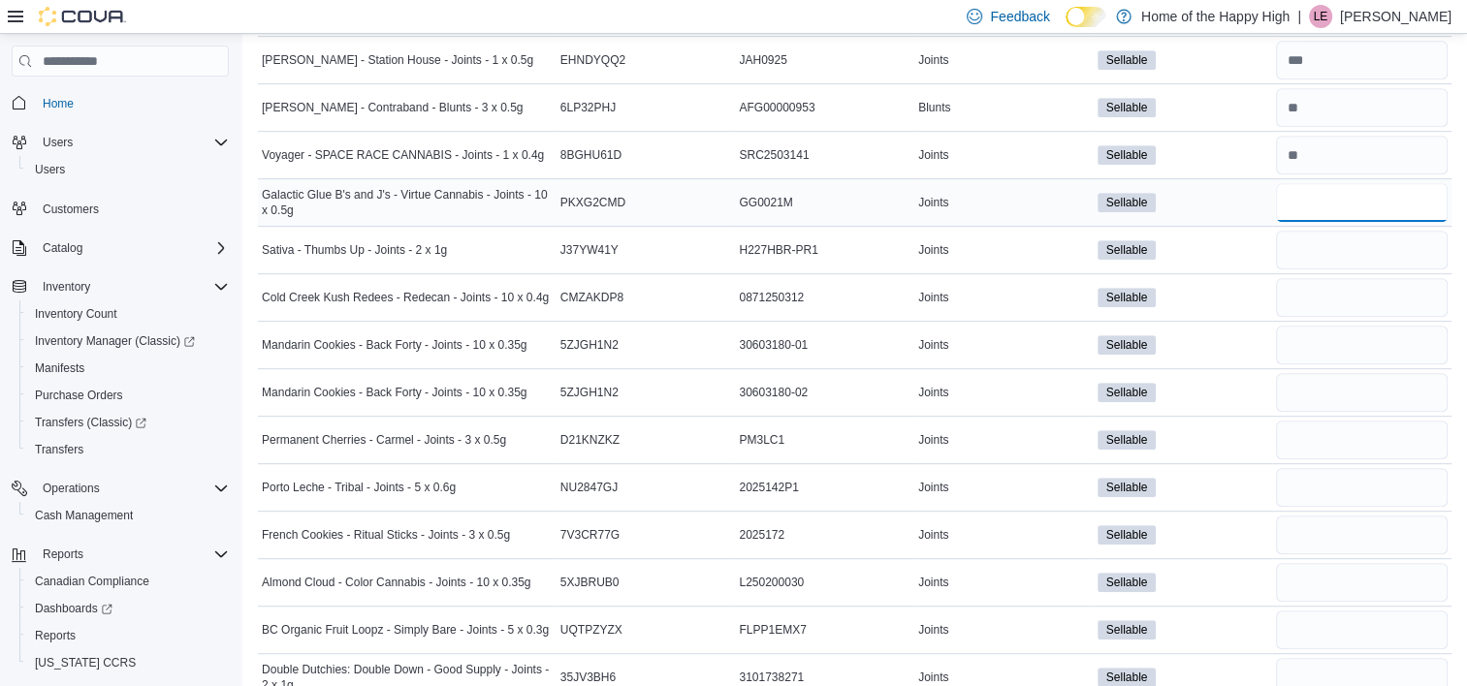
click at [1337, 197] on input "number" at bounding box center [1362, 202] width 172 height 39
type input "*"
click at [1342, 248] on input "number" at bounding box center [1362, 250] width 172 height 39
type input "**"
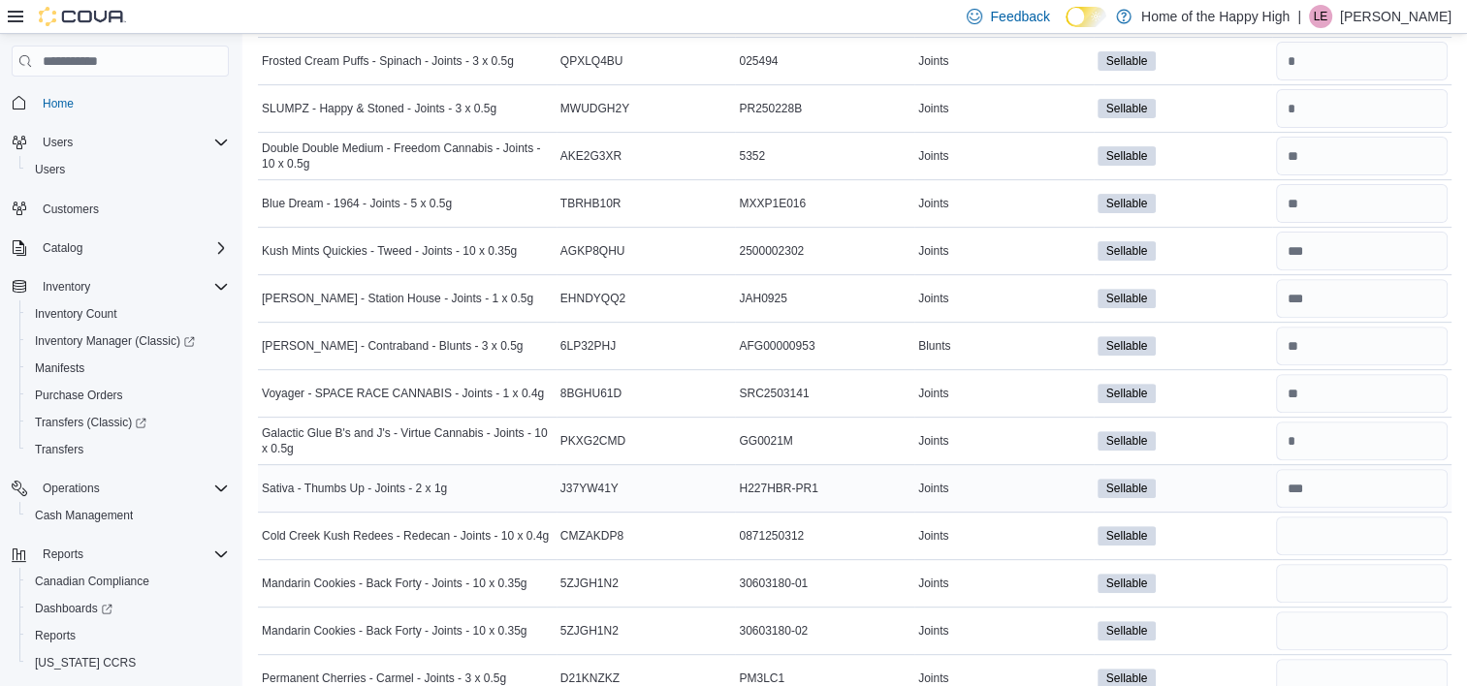
scroll to position [654, 0]
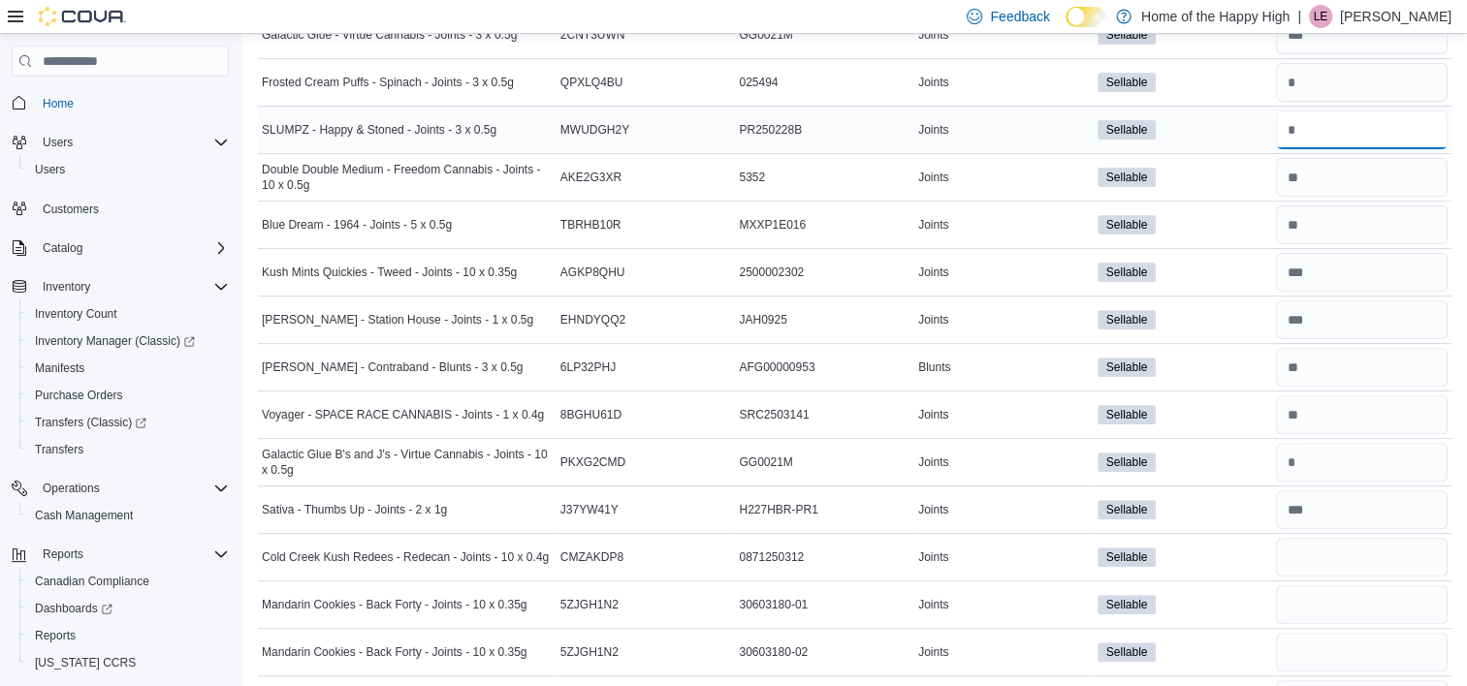
click at [1328, 120] on input "number" at bounding box center [1362, 130] width 172 height 39
type input "**"
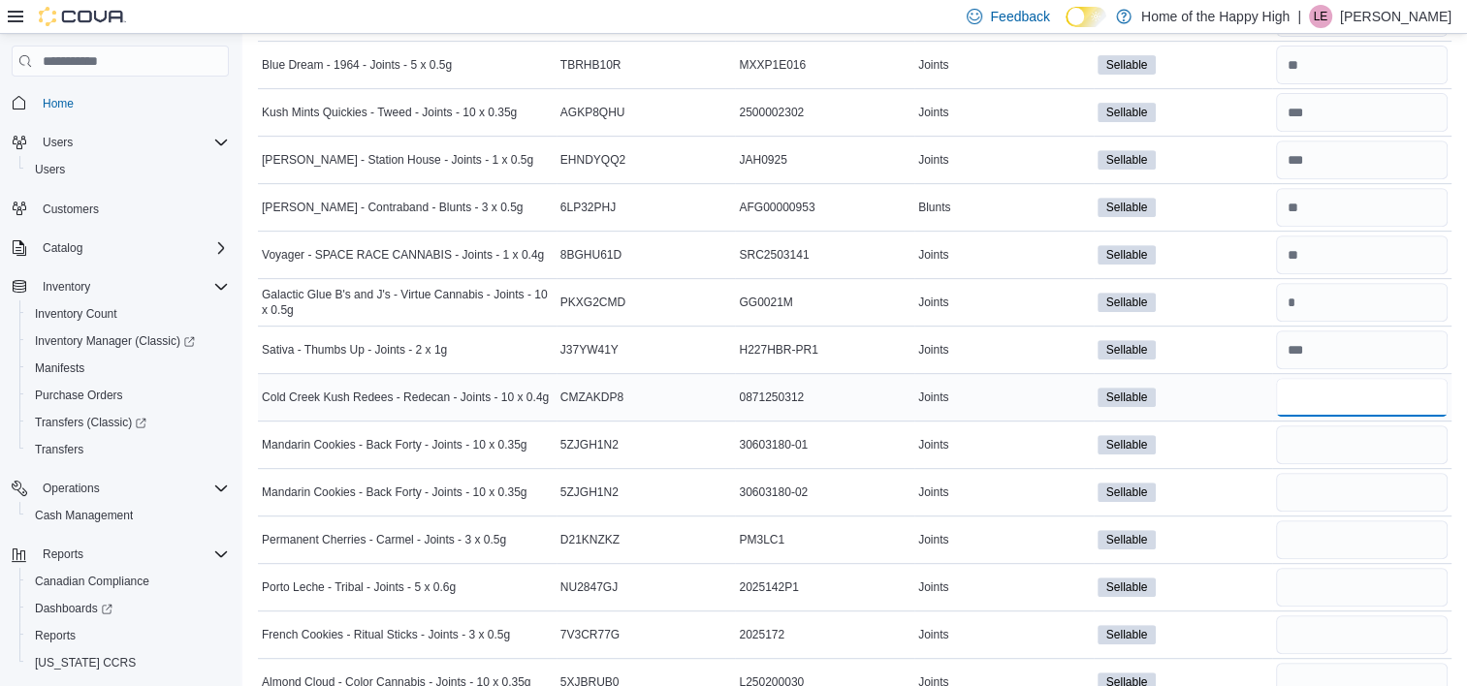
click at [1350, 399] on input "number" at bounding box center [1362, 397] width 172 height 39
type input "**"
click at [1353, 434] on input "number" at bounding box center [1362, 445] width 172 height 39
type input "*"
click at [1348, 476] on input "number" at bounding box center [1362, 492] width 172 height 39
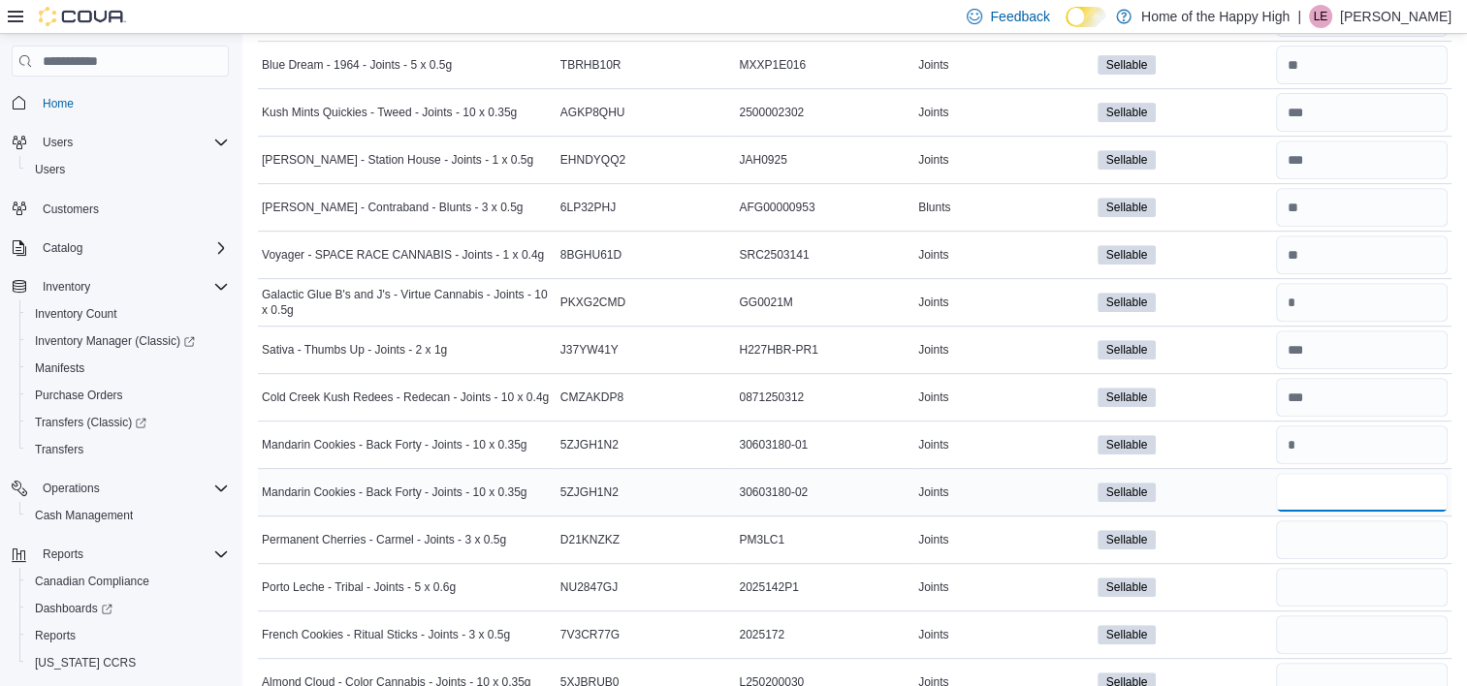
type input "**"
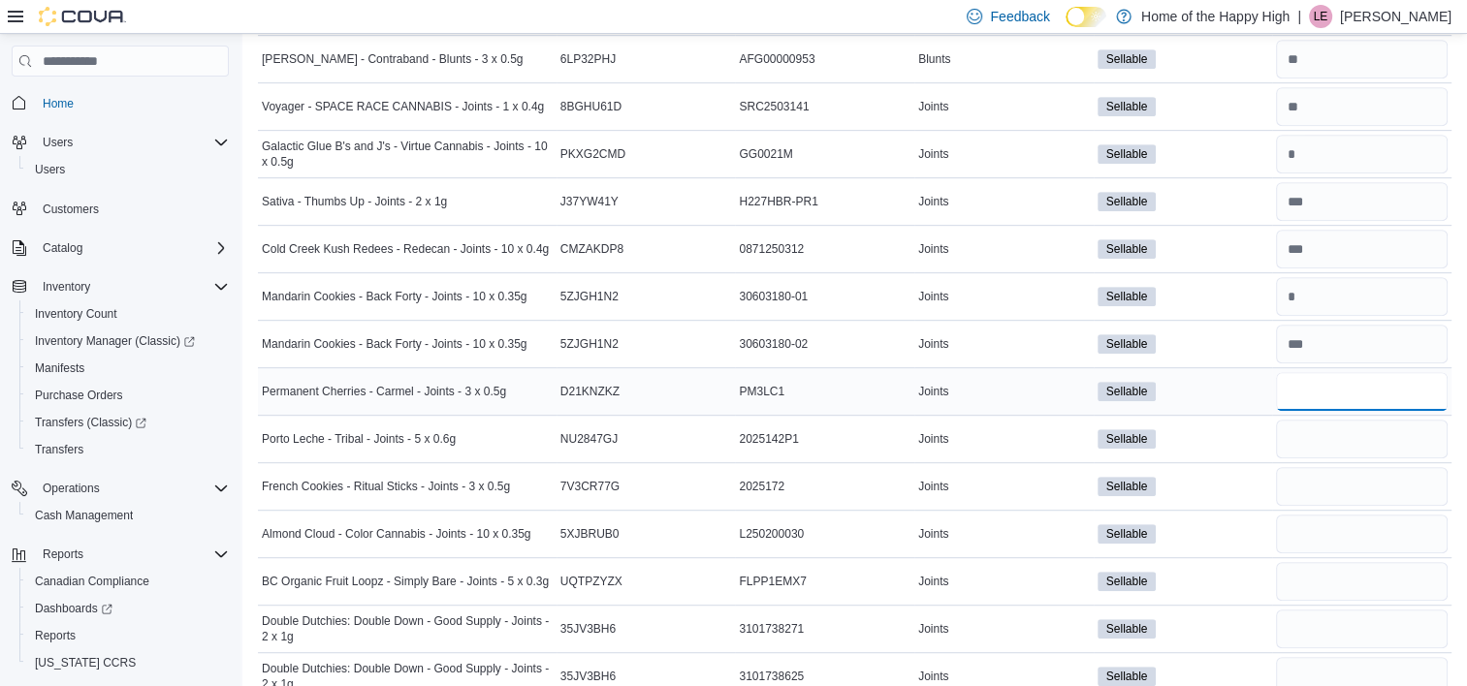
click at [1311, 380] on input "number" at bounding box center [1362, 391] width 172 height 39
type input "*"
click at [1308, 431] on input "number" at bounding box center [1362, 439] width 172 height 39
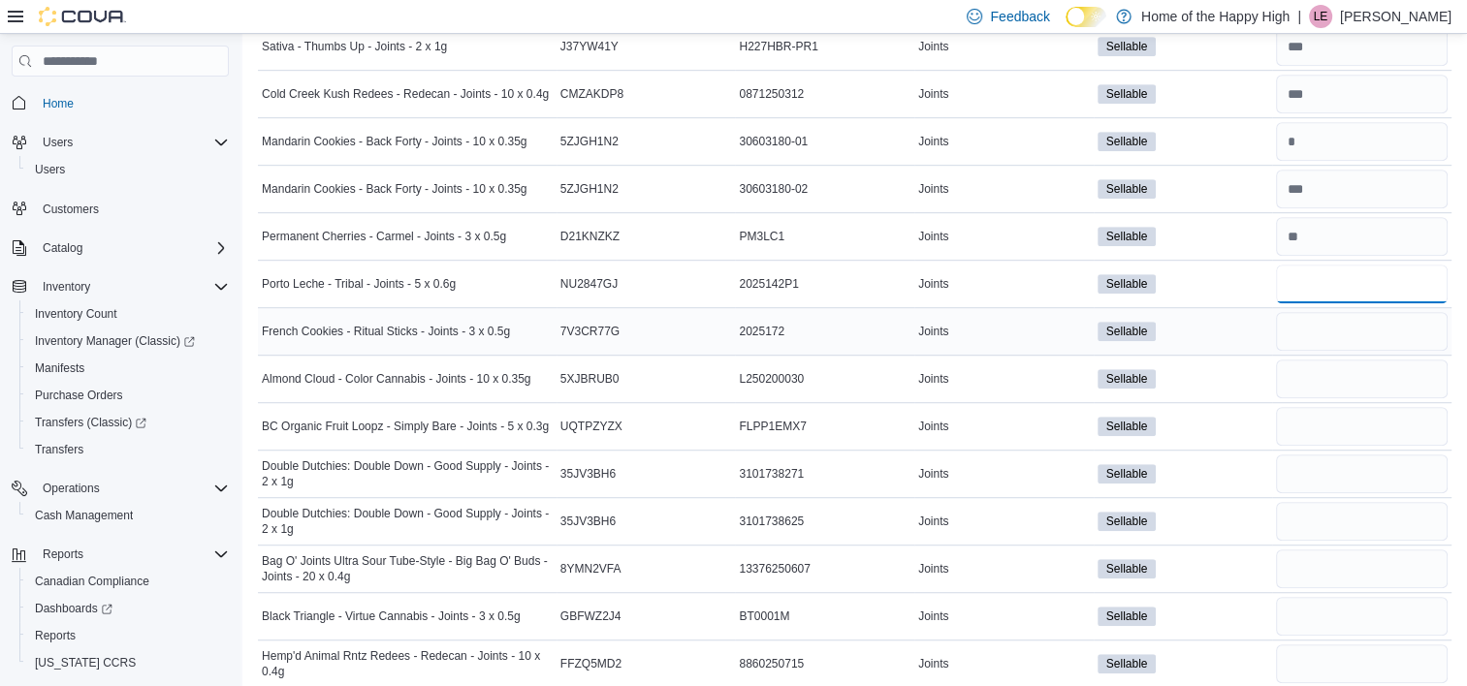
scroll to position [1123, 0]
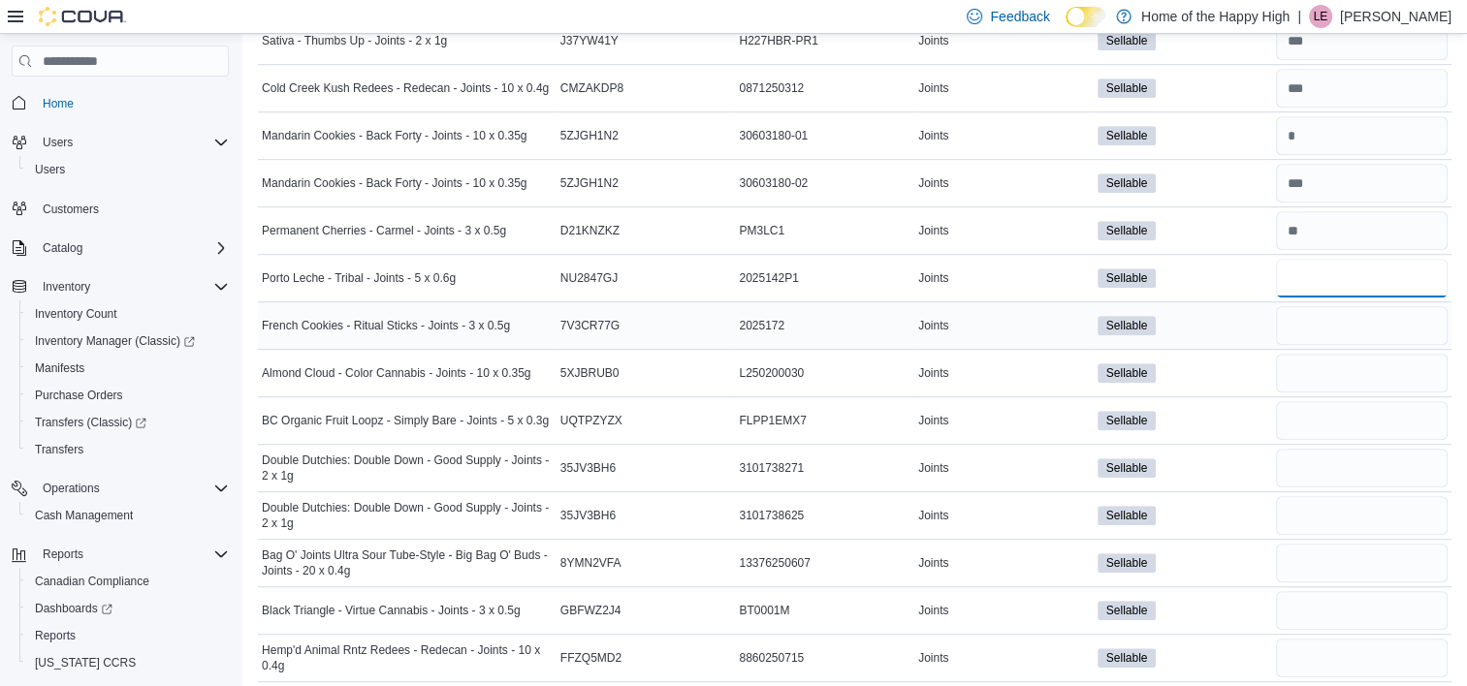
type input "*"
click at [1326, 325] on input "number" at bounding box center [1362, 325] width 172 height 39
type input "*"
click at [1326, 370] on input "number" at bounding box center [1362, 373] width 172 height 39
type input "*"
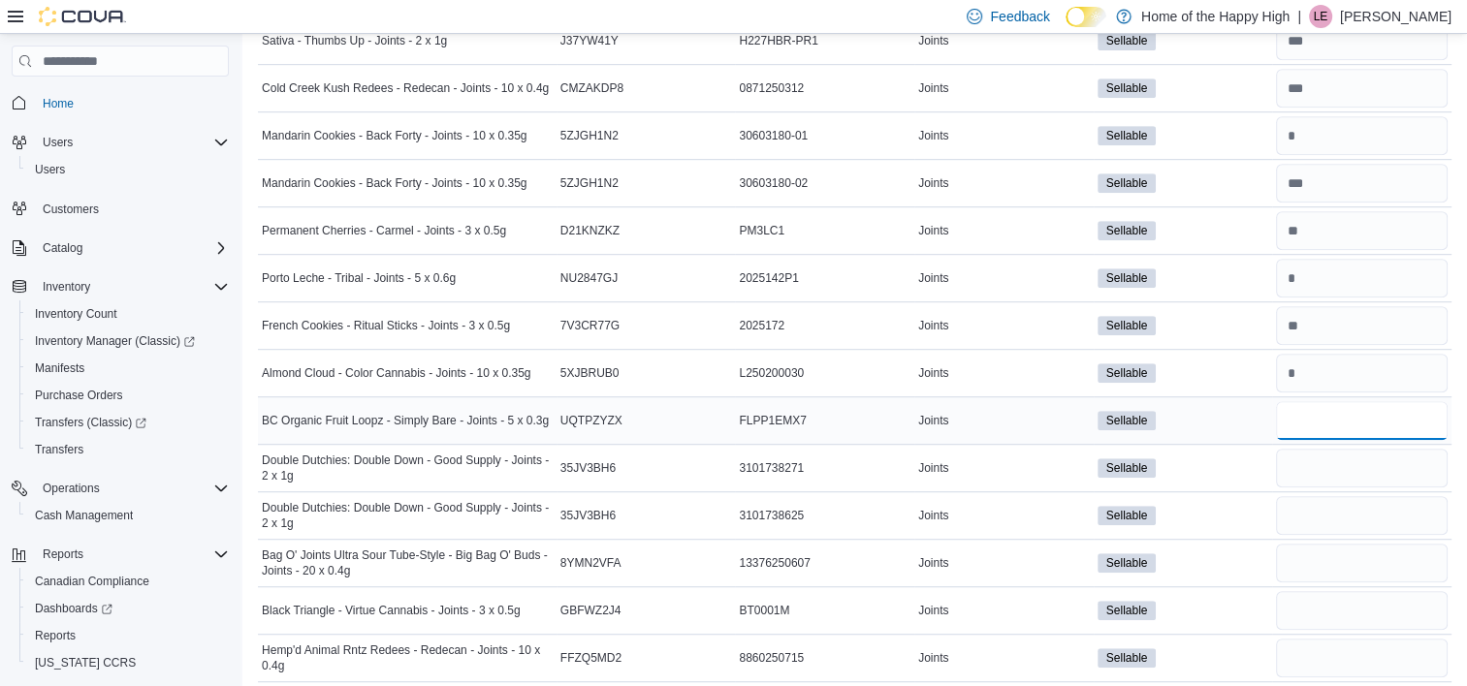
click at [1330, 407] on input "number" at bounding box center [1362, 420] width 172 height 39
type input "*"
click at [1331, 454] on input "number" at bounding box center [1362, 468] width 172 height 39
click at [1321, 502] on input "number" at bounding box center [1362, 515] width 172 height 39
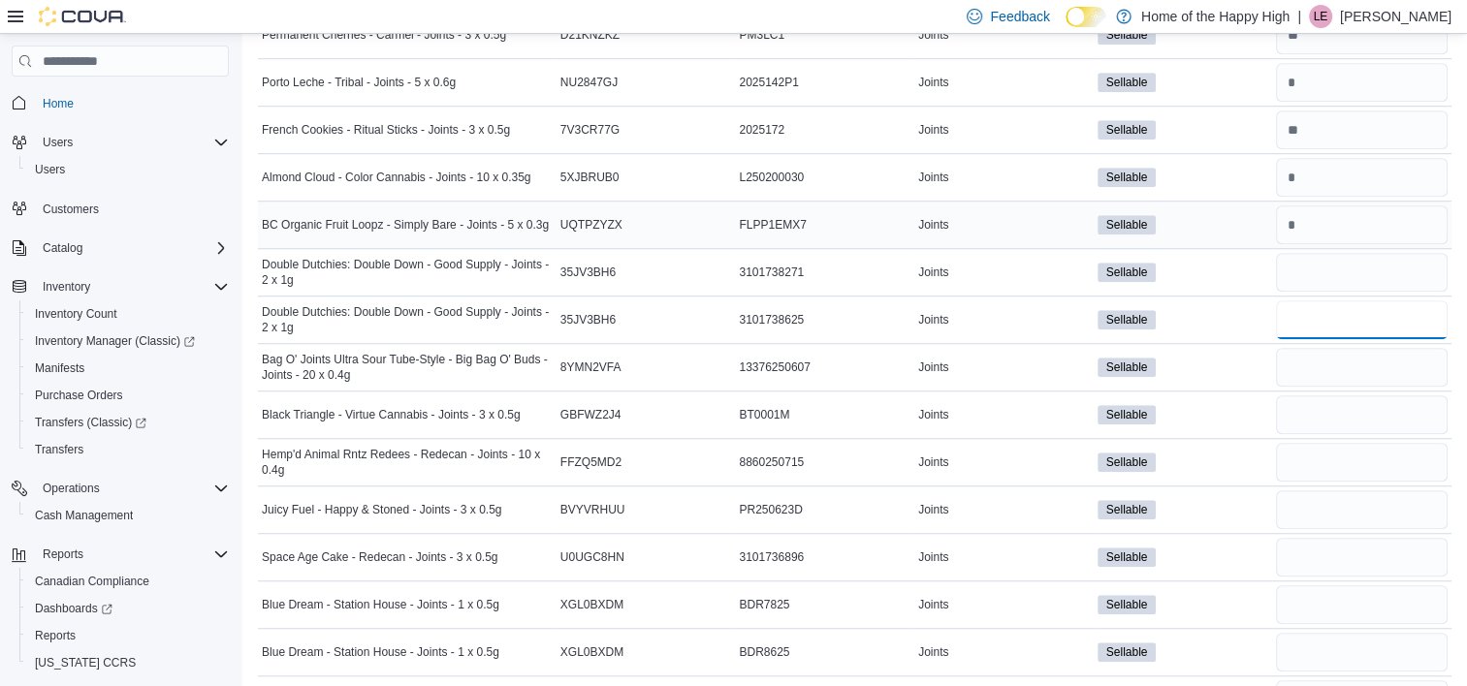
scroll to position [1333, 0]
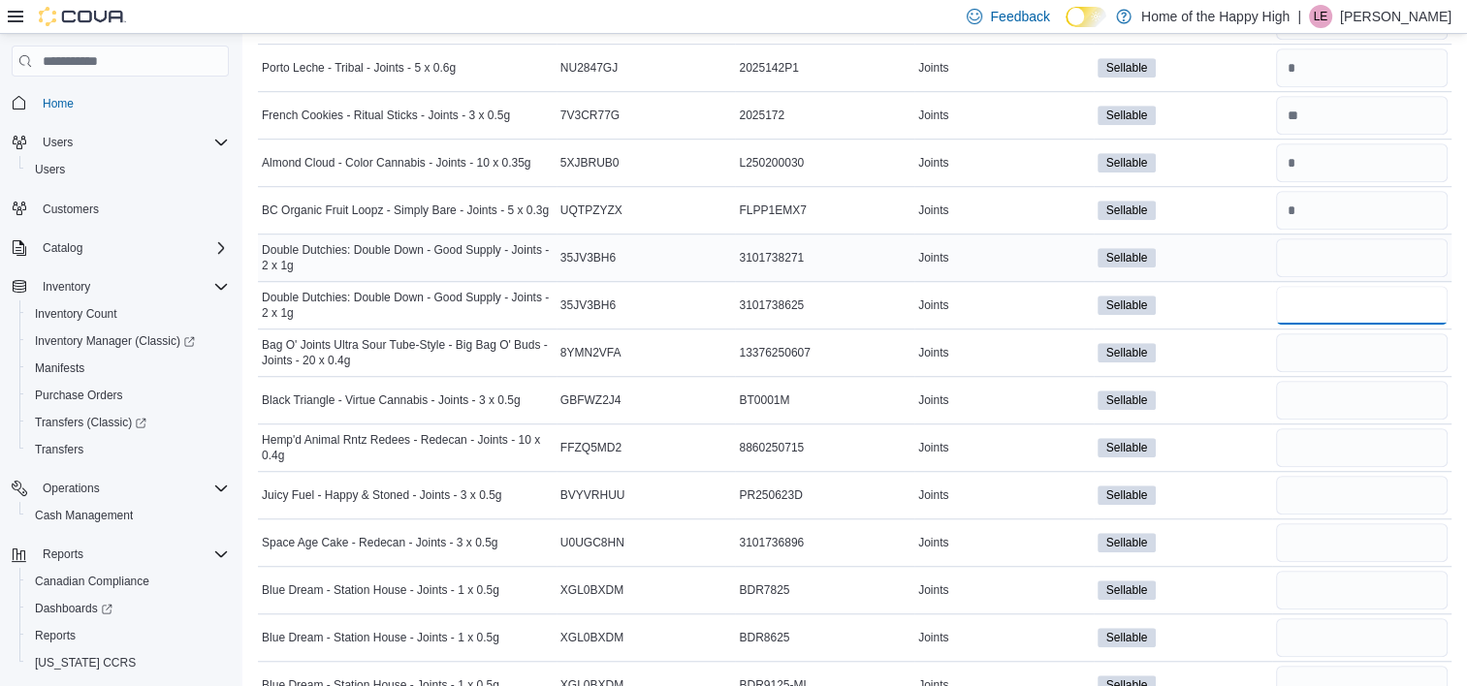
type input "**"
click at [1307, 258] on input "number" at bounding box center [1362, 258] width 172 height 39
type input "*"
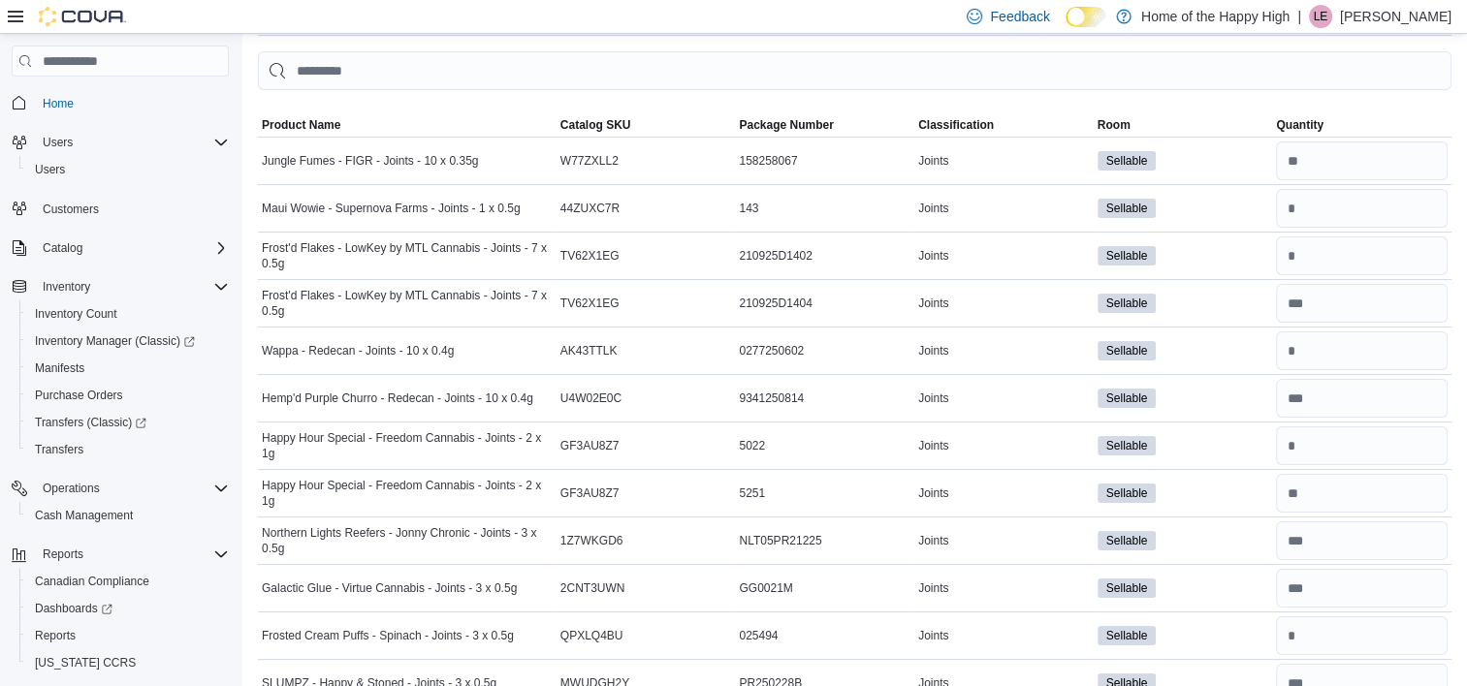
scroll to position [0, 0]
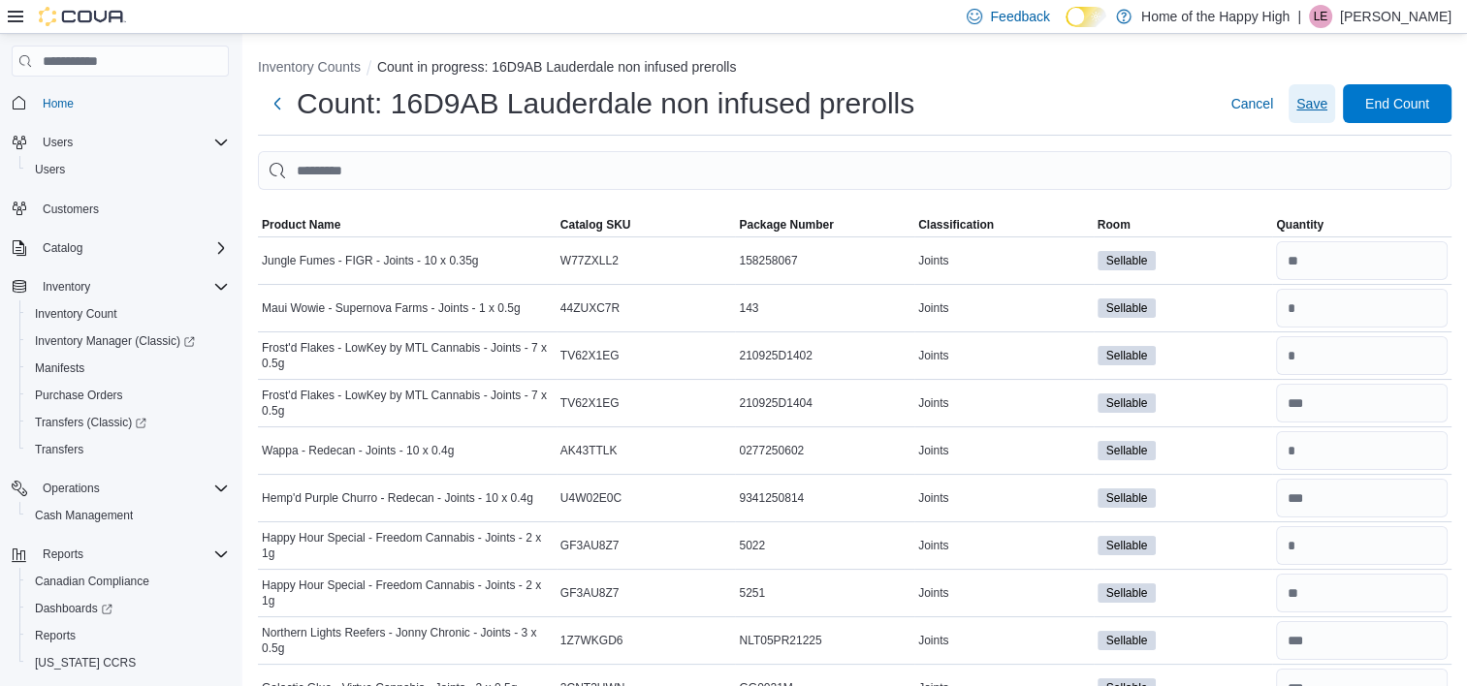
click at [1319, 106] on span "Save" at bounding box center [1311, 103] width 31 height 19
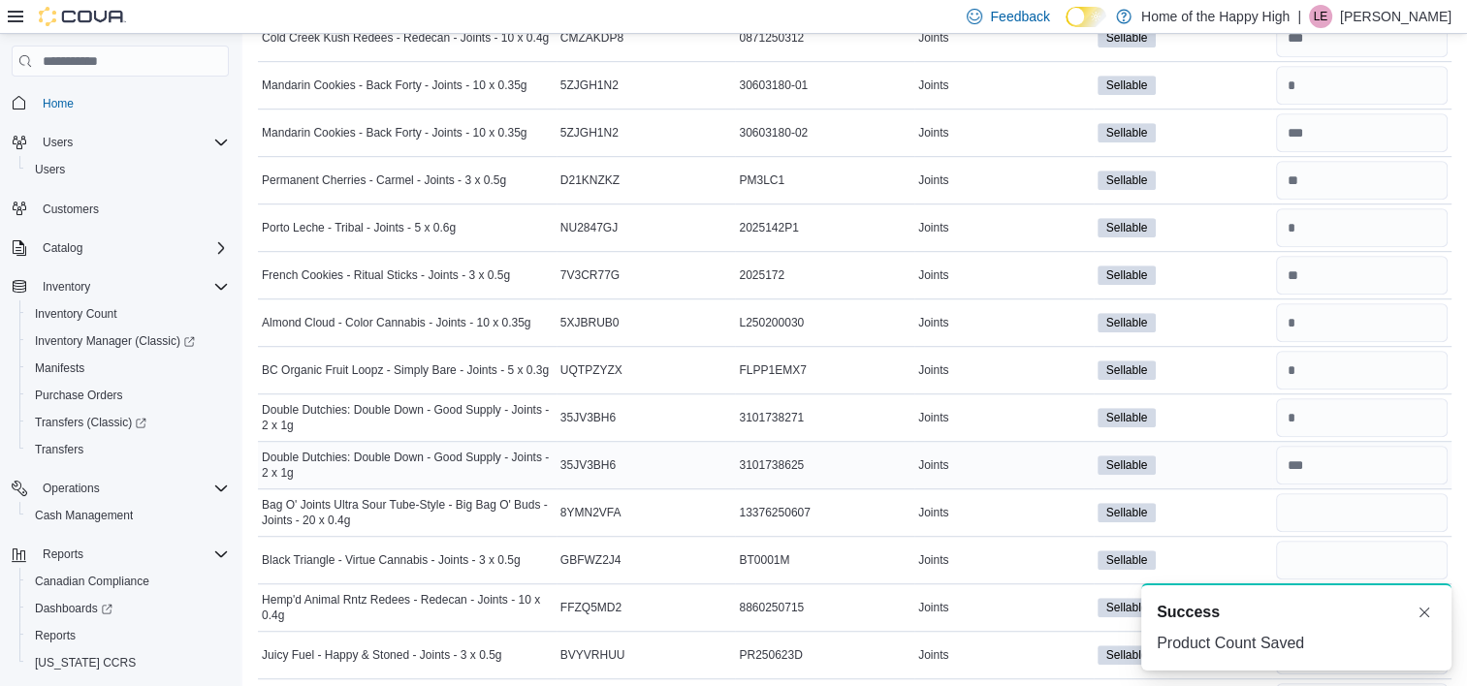
scroll to position [1276, 0]
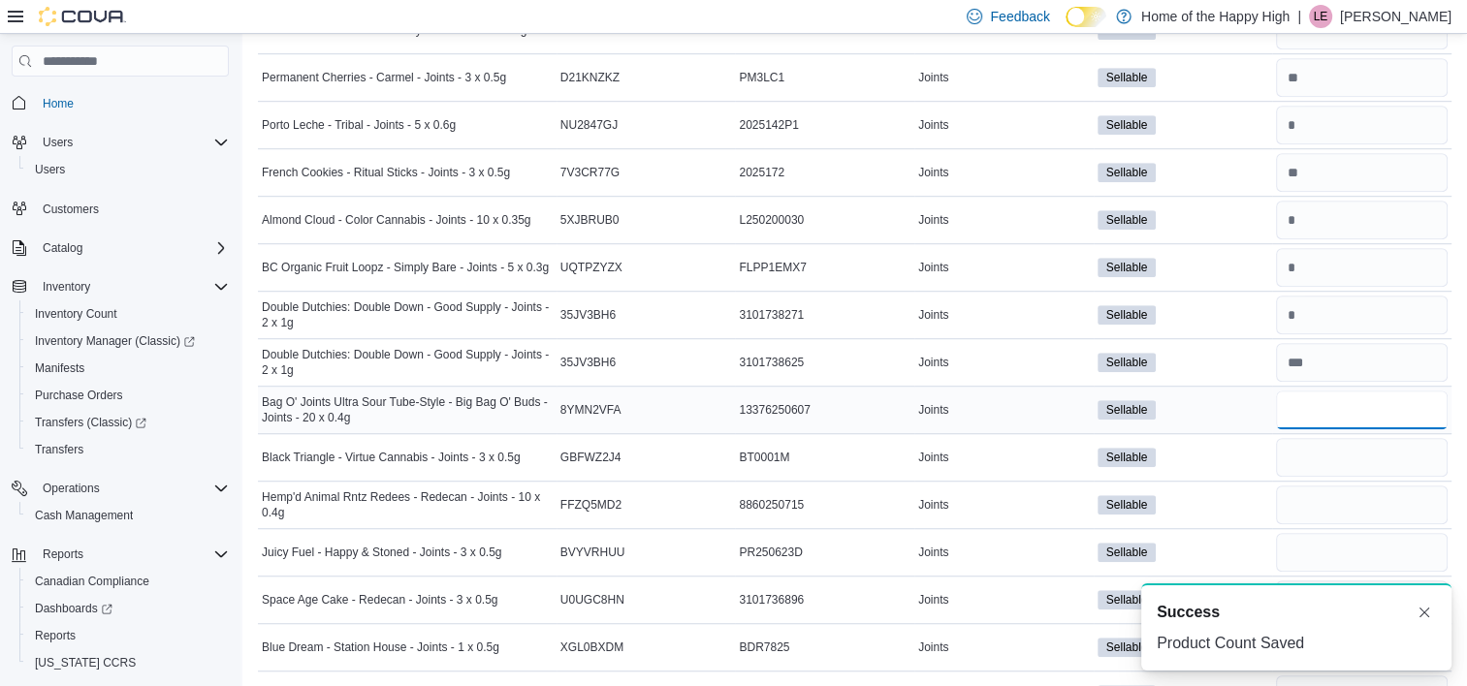
click at [1353, 413] on input "number" at bounding box center [1362, 410] width 172 height 39
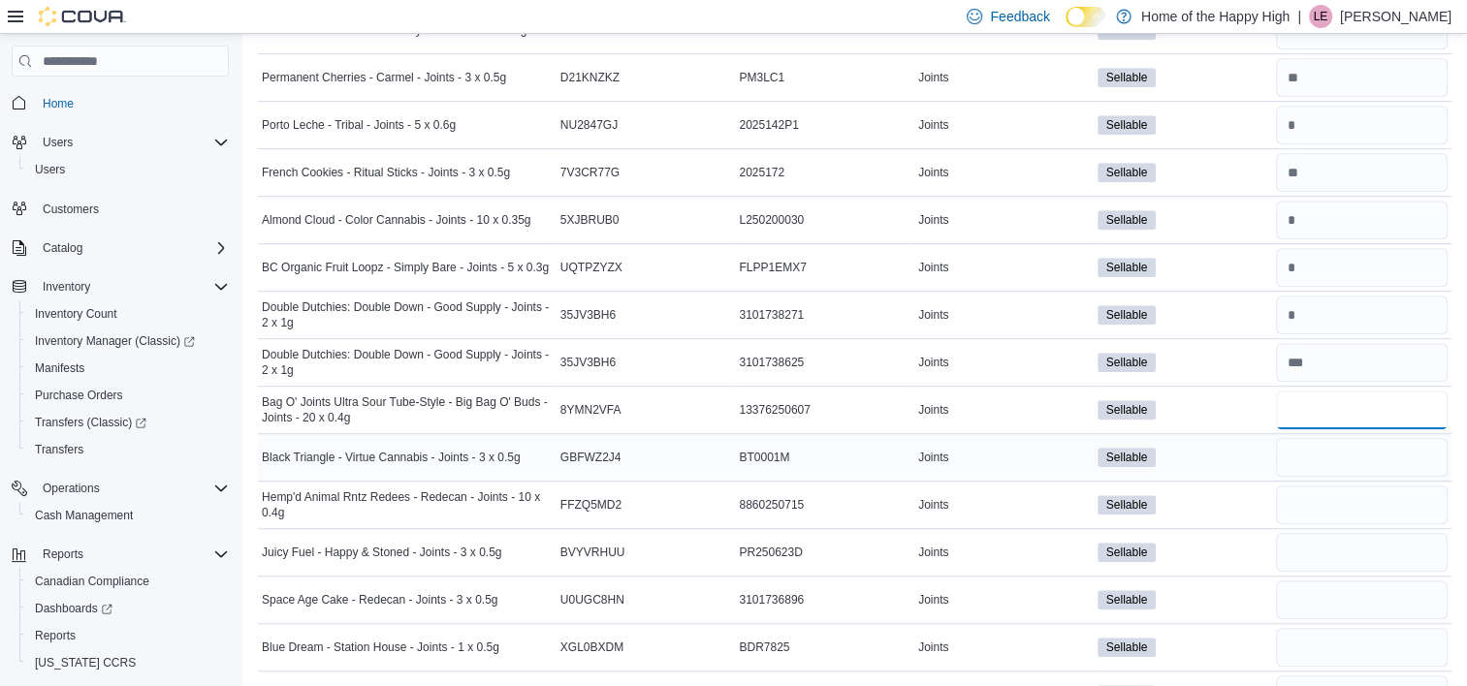
type input "*"
click at [1360, 441] on input "number" at bounding box center [1362, 457] width 172 height 39
type input "**"
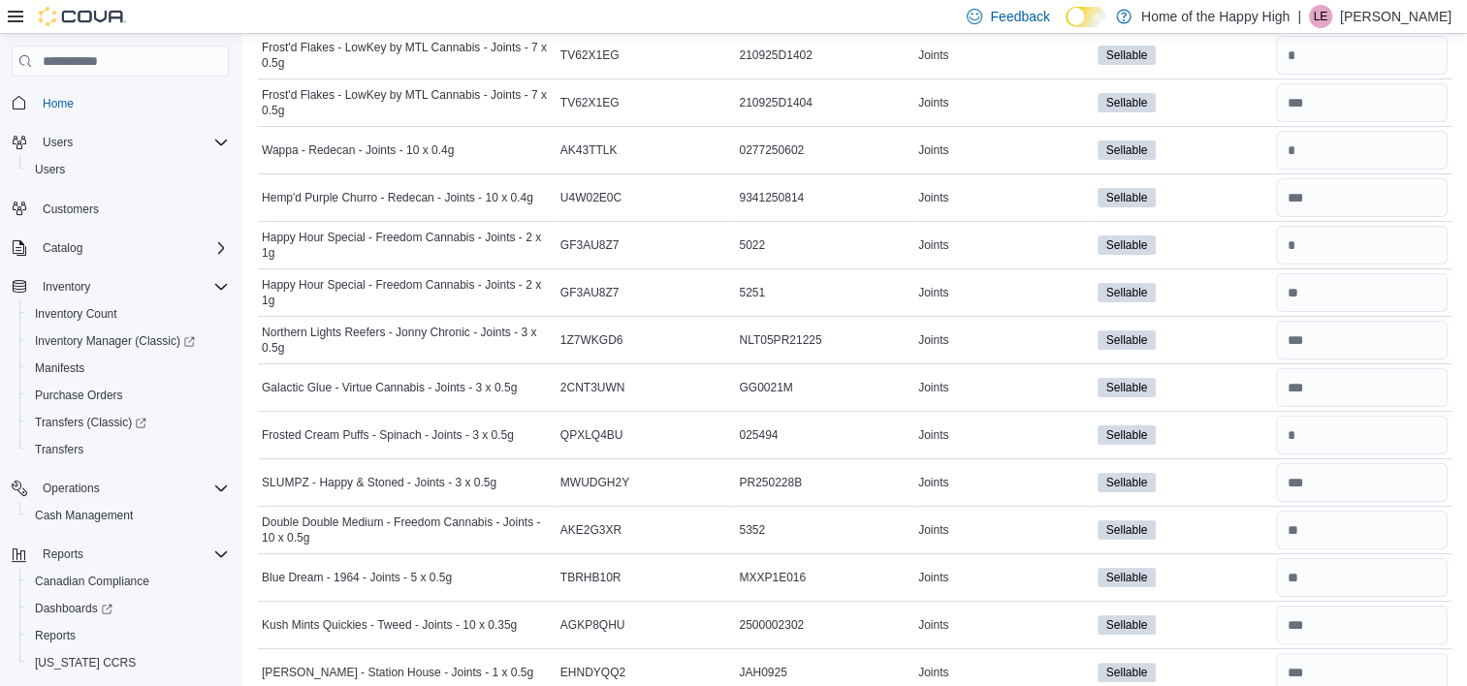
scroll to position [0, 0]
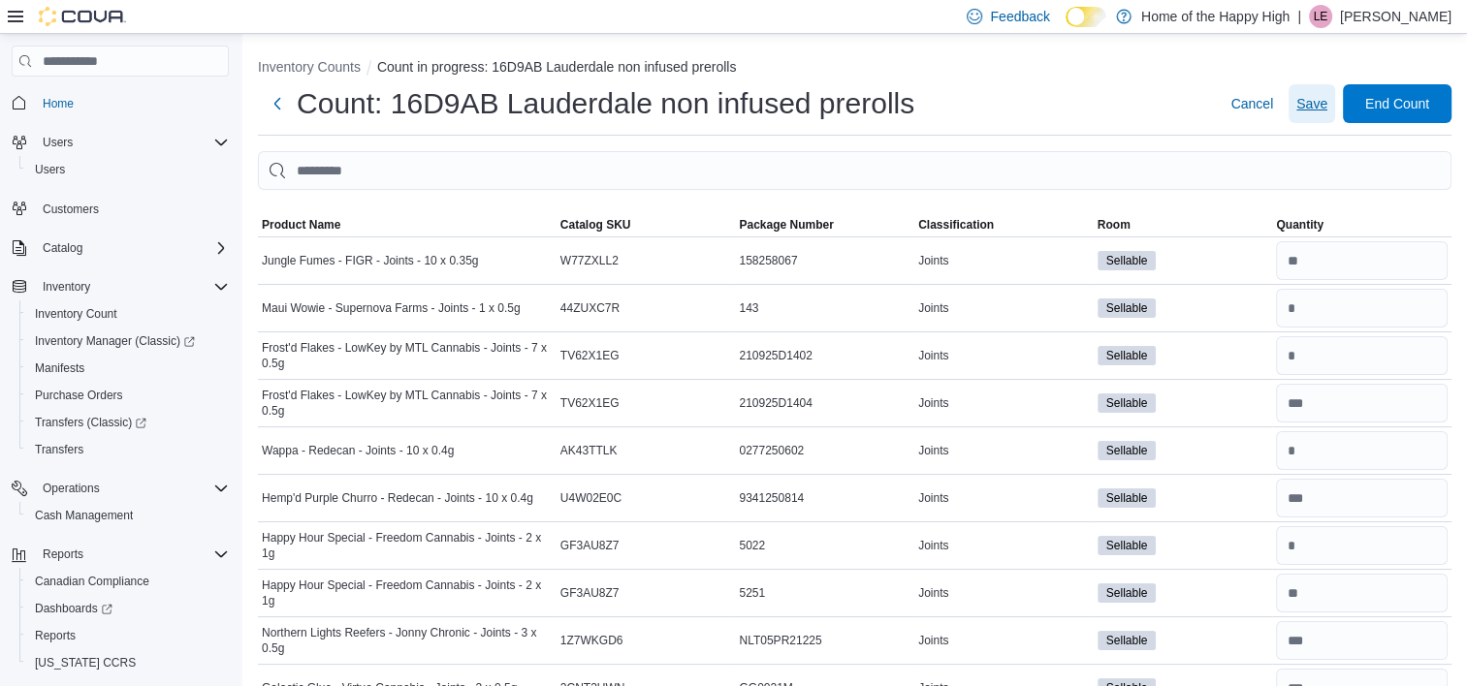
click at [1323, 99] on span "Save" at bounding box center [1311, 103] width 31 height 19
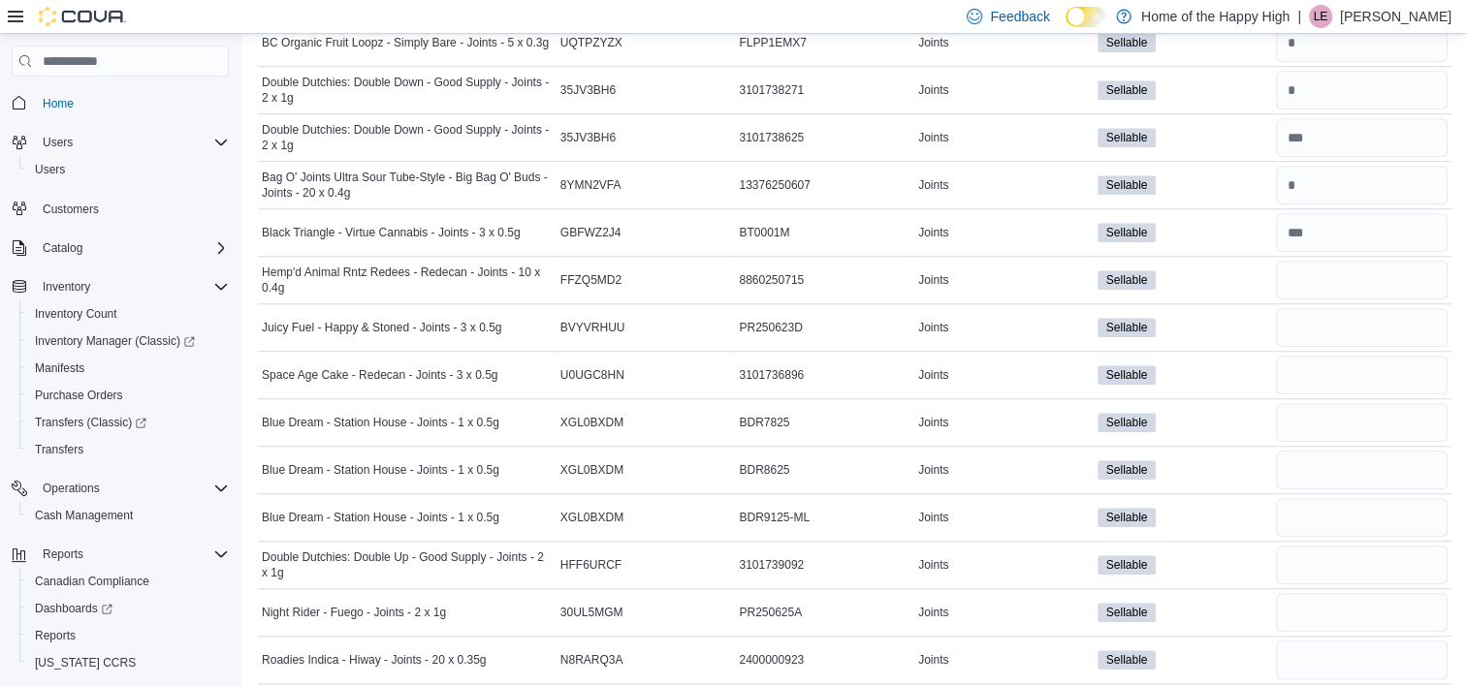
scroll to position [1569, 0]
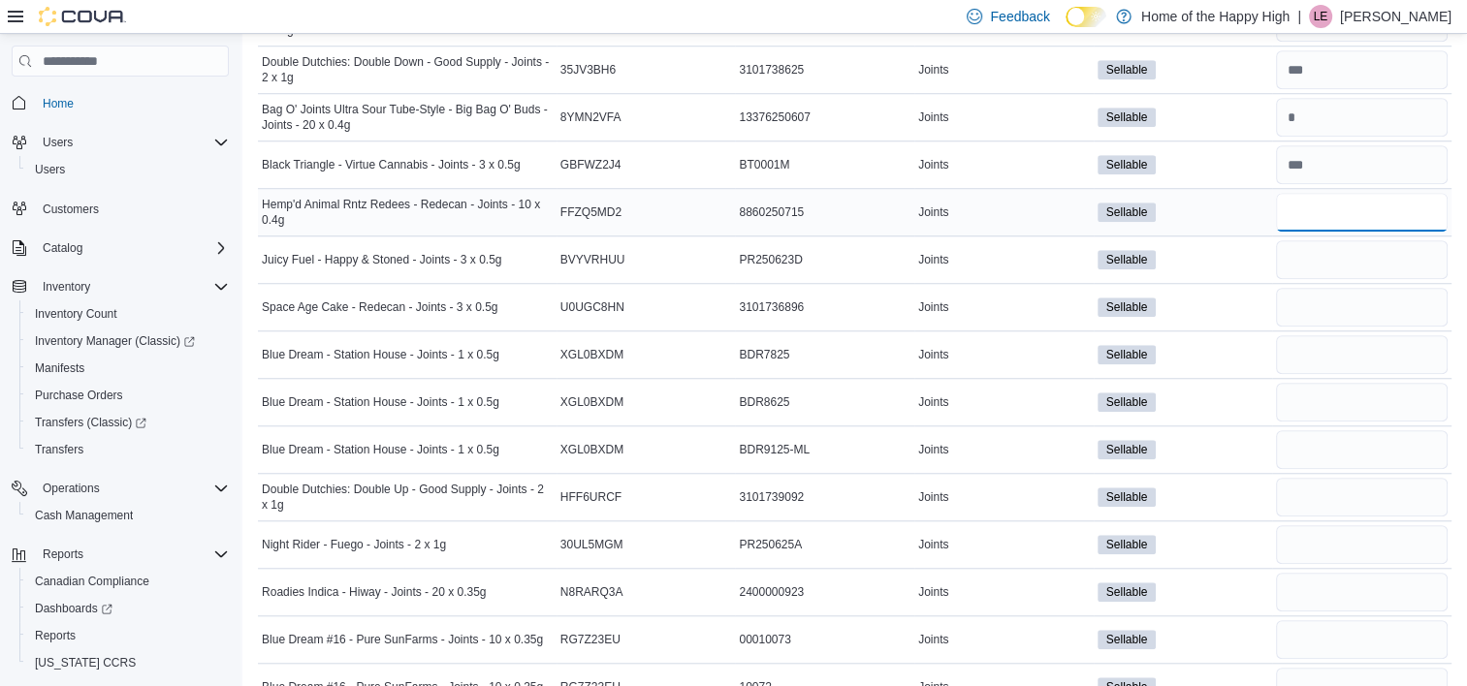
click at [1326, 209] on input "number" at bounding box center [1362, 212] width 172 height 39
type input "*"
click at [1333, 264] on input "number" at bounding box center [1362, 259] width 172 height 39
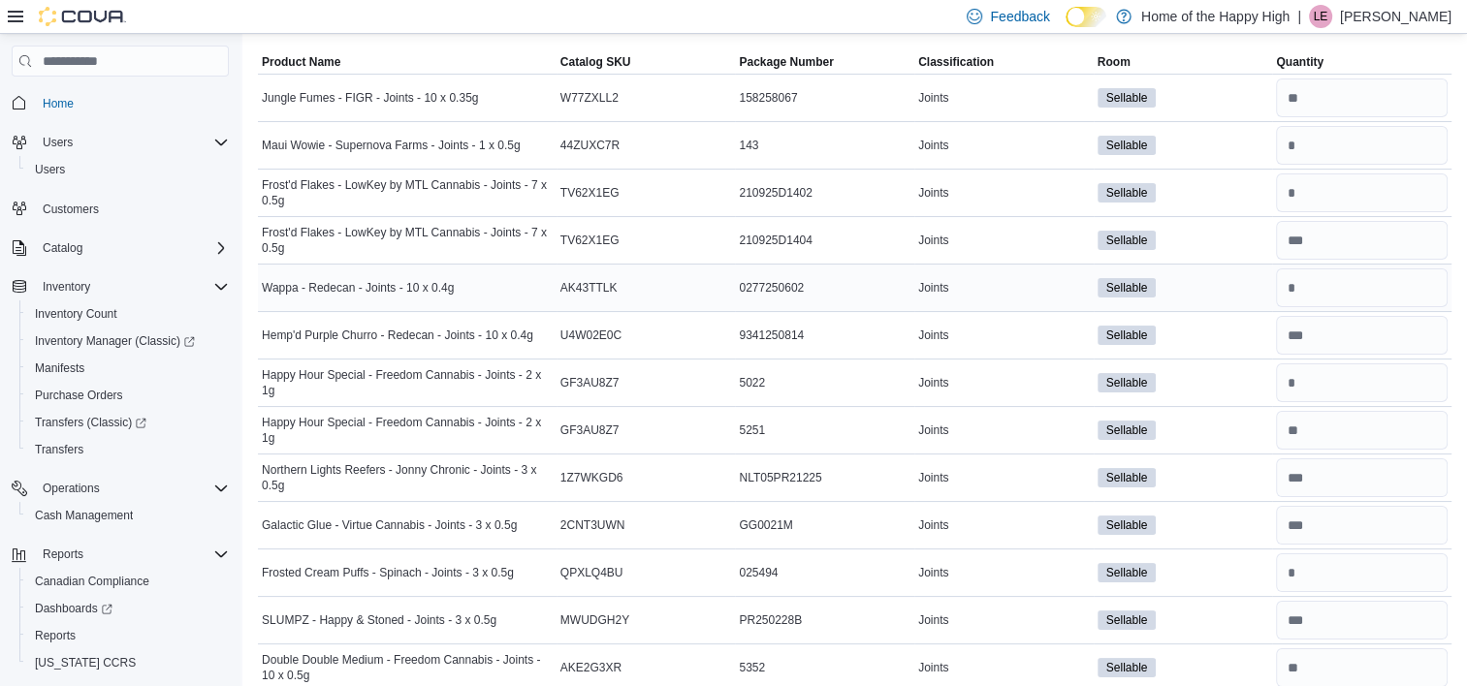
scroll to position [348, 0]
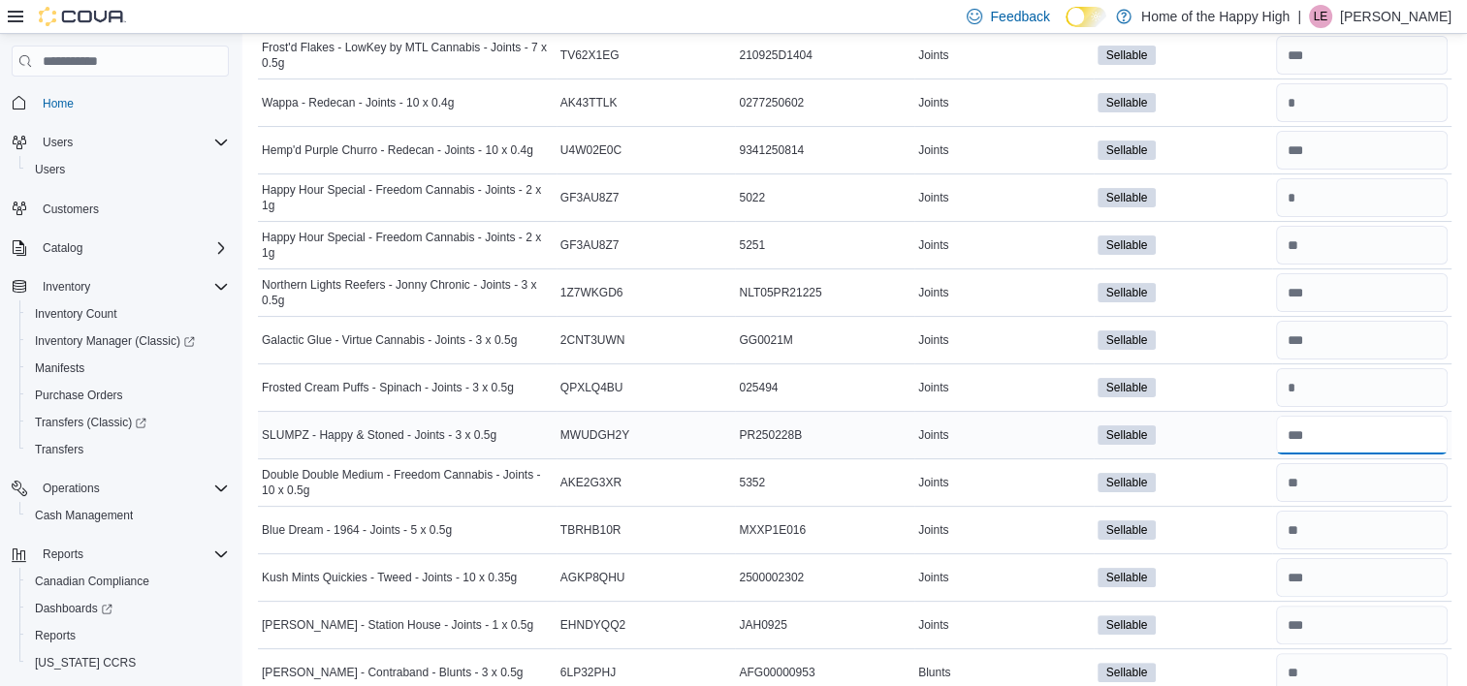
click at [1334, 430] on input "number" at bounding box center [1362, 435] width 172 height 39
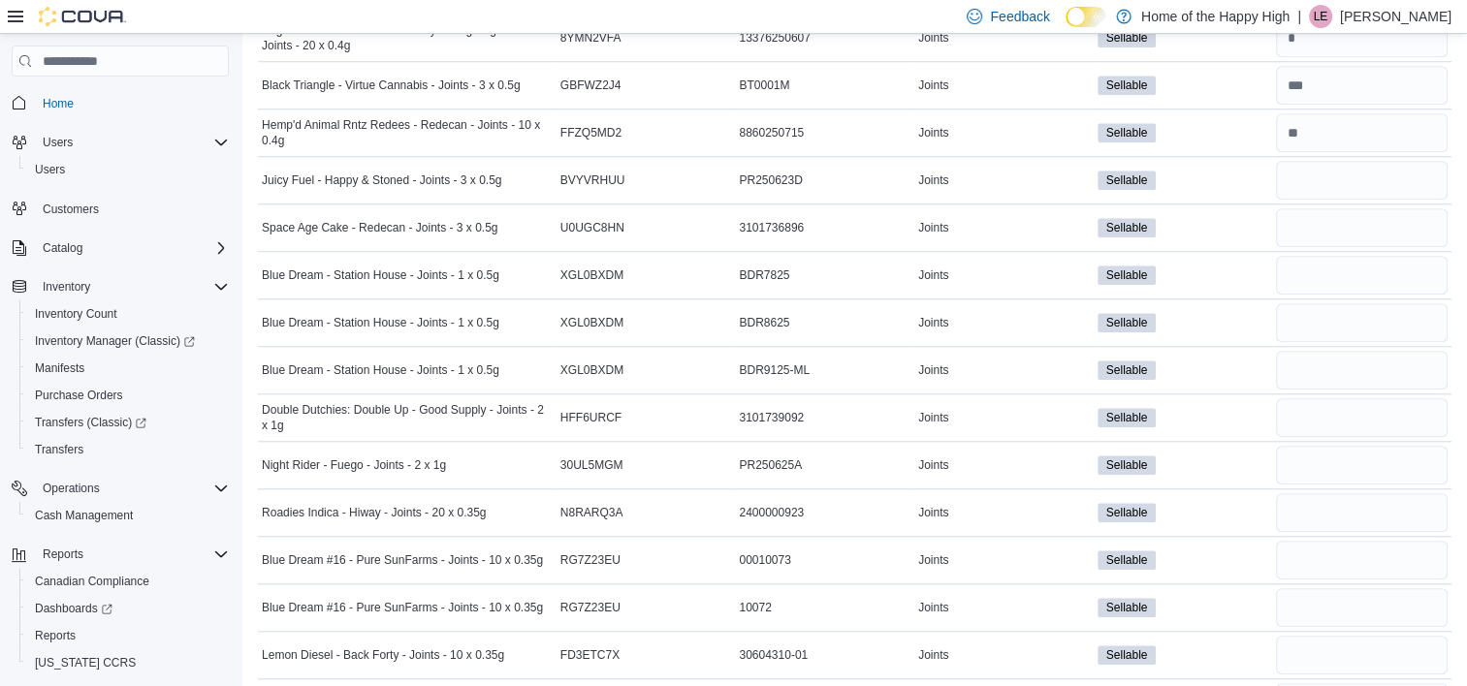
scroll to position [1670, 0]
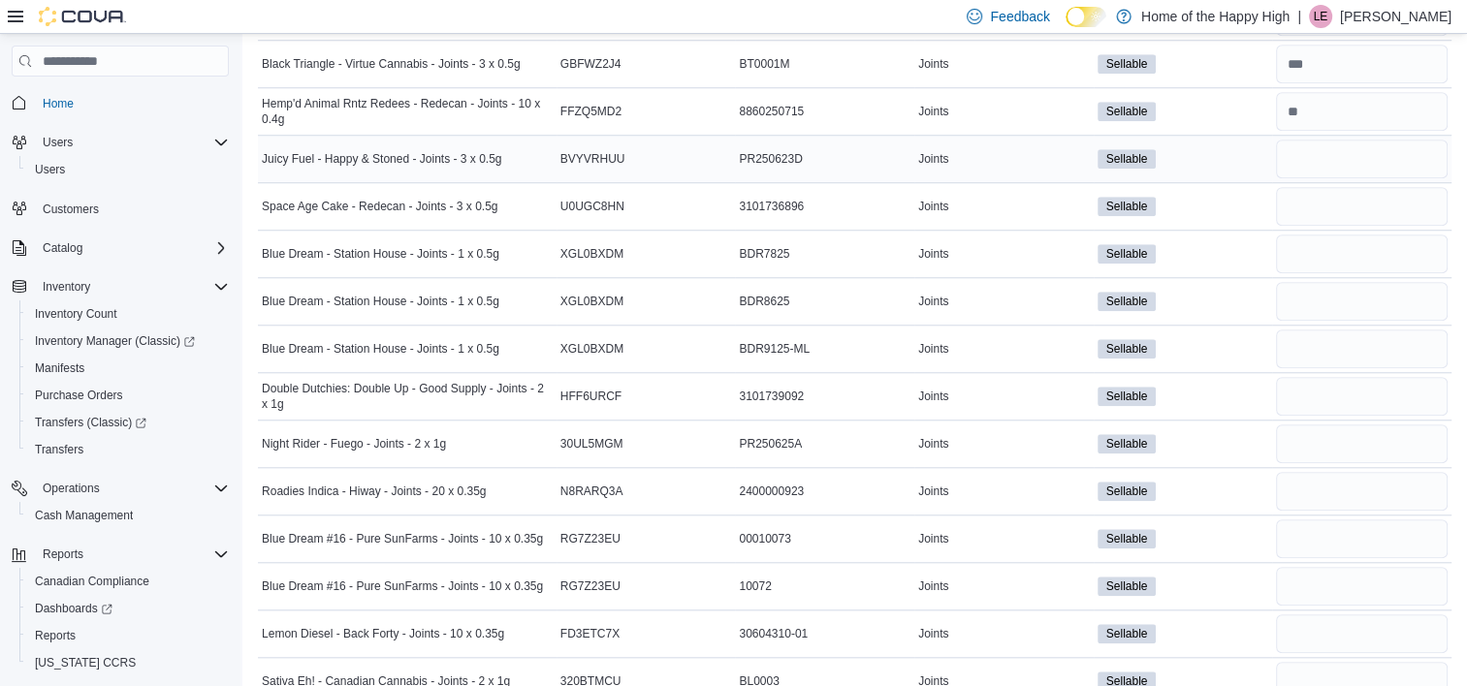
type input "**"
click at [1339, 146] on input "number" at bounding box center [1362, 159] width 172 height 39
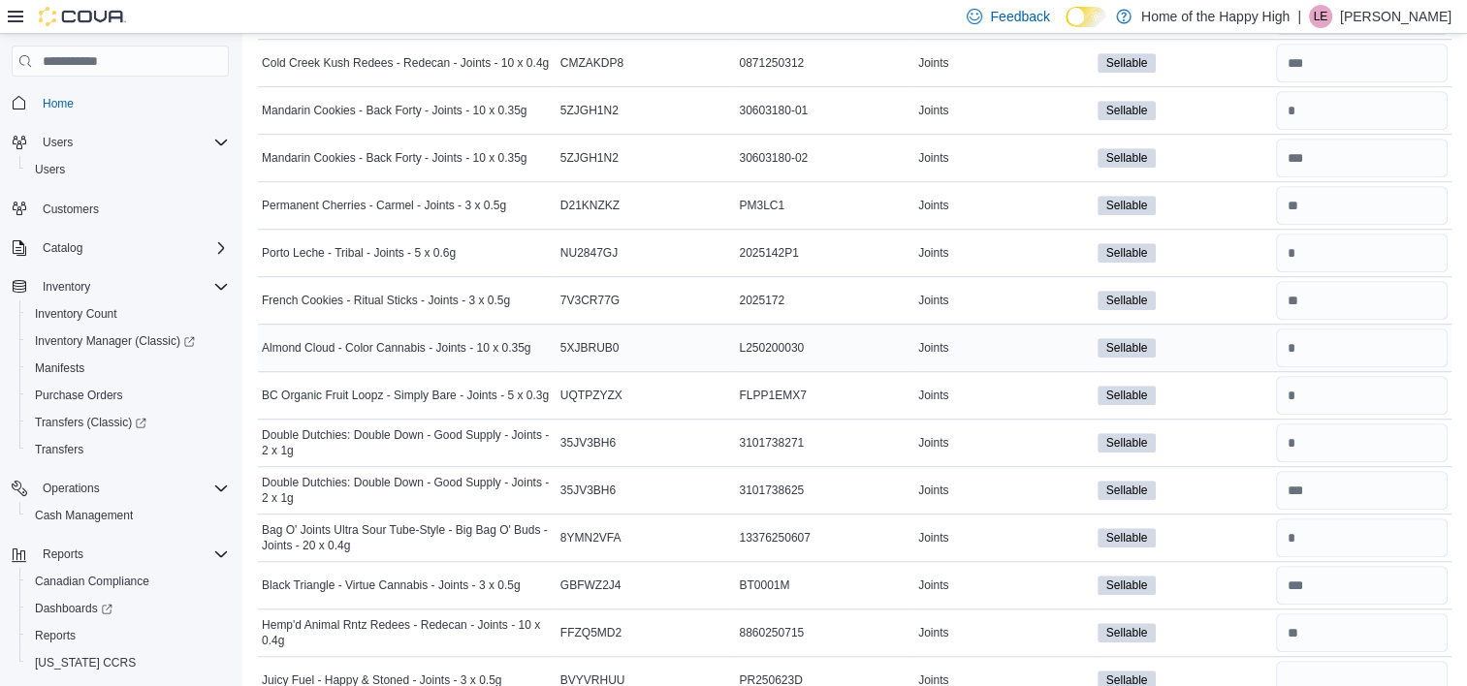
scroll to position [1133, 0]
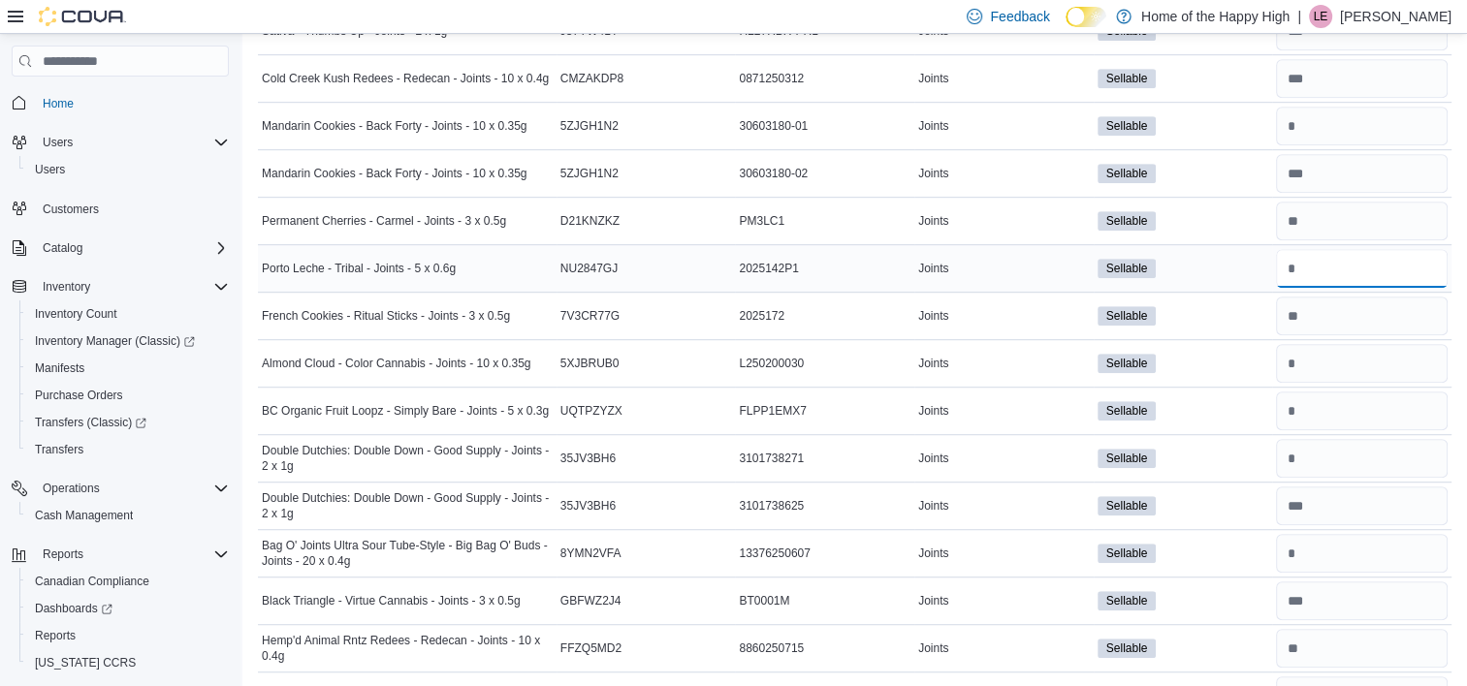
click at [1349, 265] on input "number" at bounding box center [1362, 268] width 172 height 39
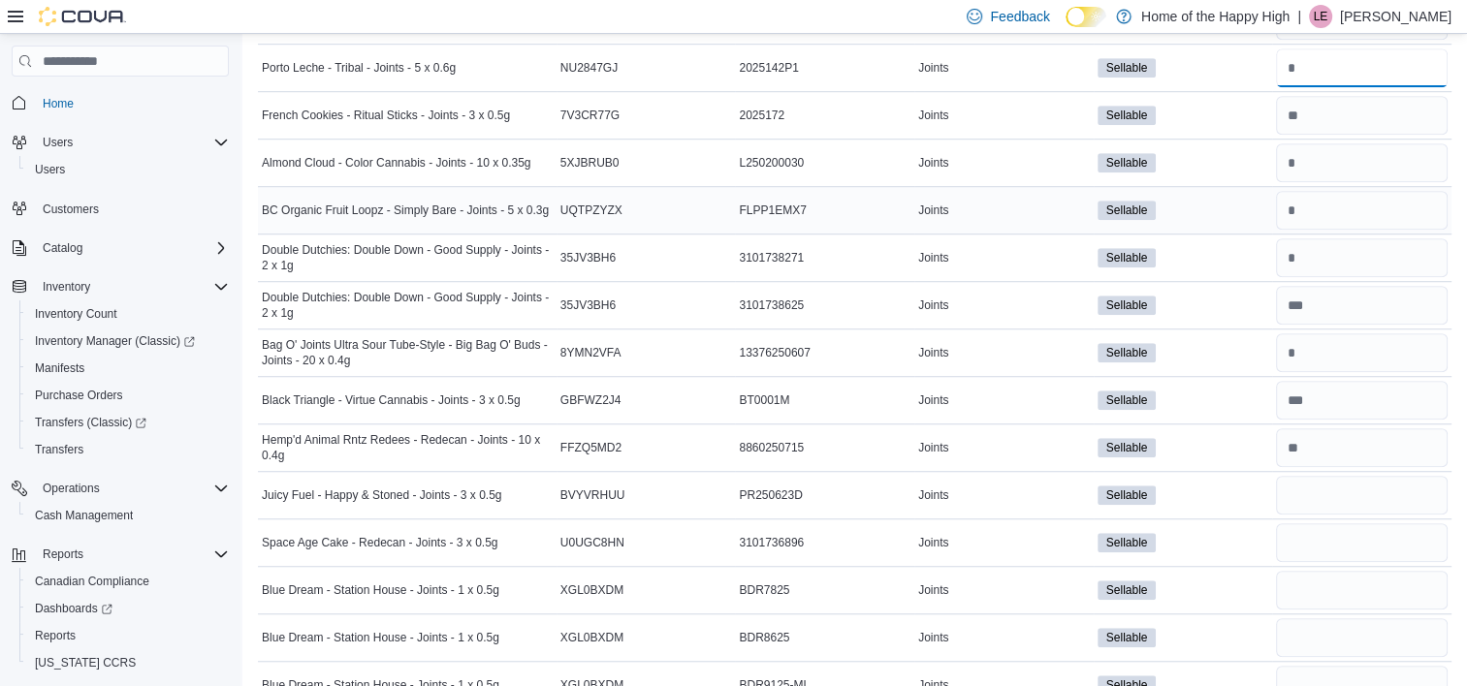
scroll to position [1334, 0]
type input "*"
click at [1316, 482] on input "number" at bounding box center [1362, 494] width 172 height 39
type input "*"
click at [1321, 523] on input "number" at bounding box center [1362, 542] width 172 height 39
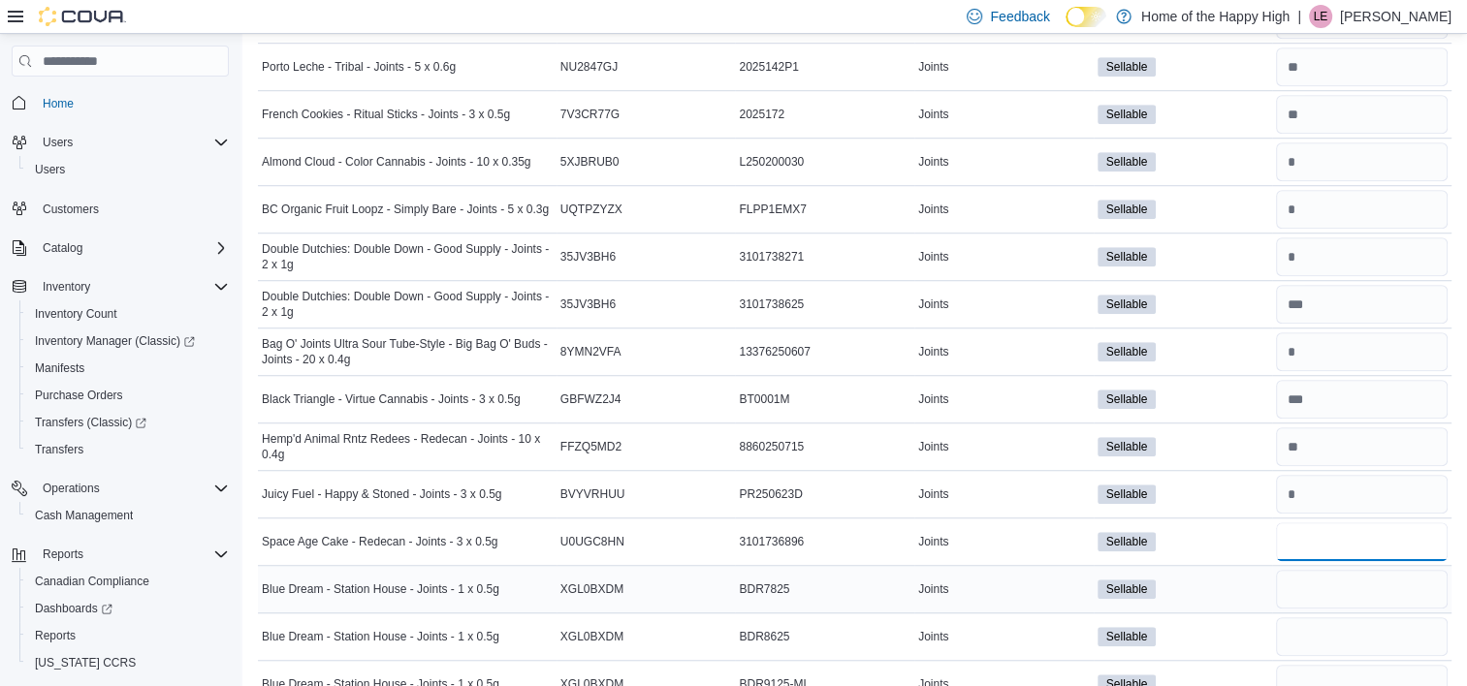
type input "*"
click at [1324, 571] on input "number" at bounding box center [1362, 589] width 172 height 39
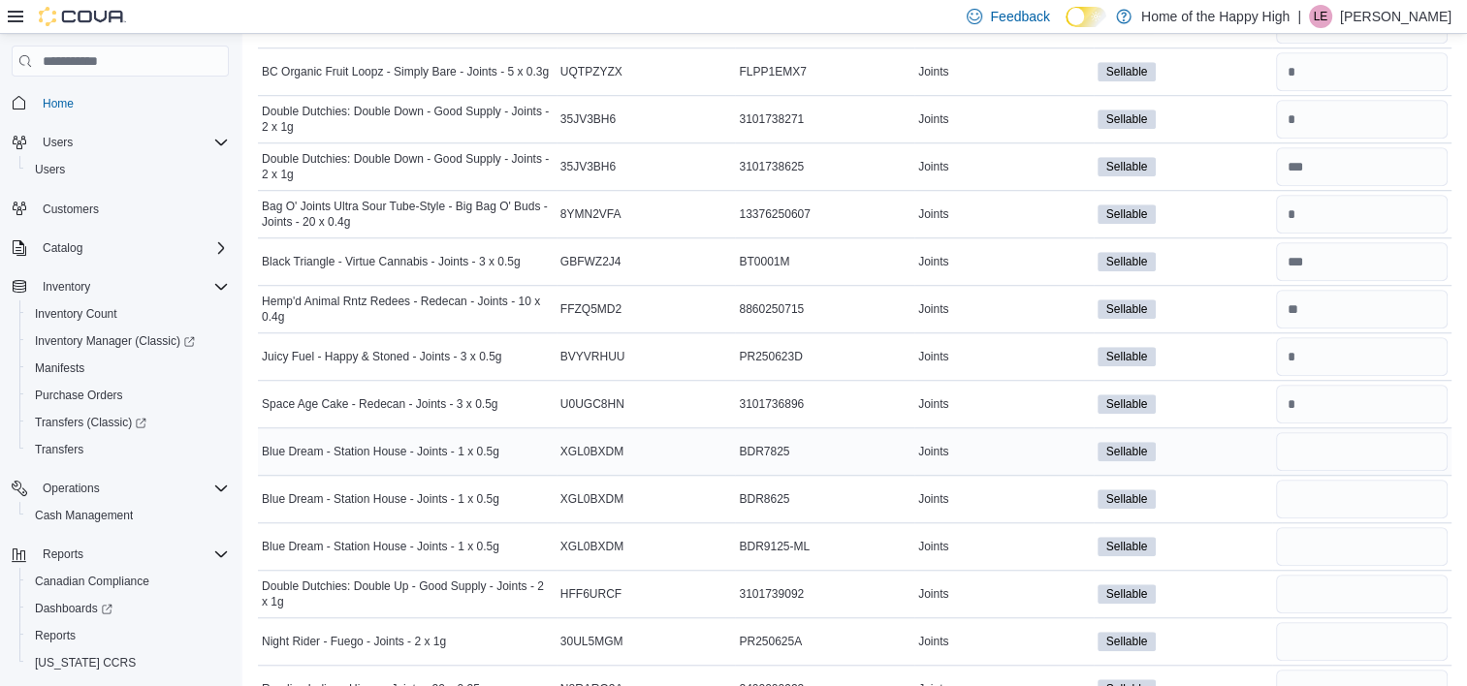
scroll to position [1524, 0]
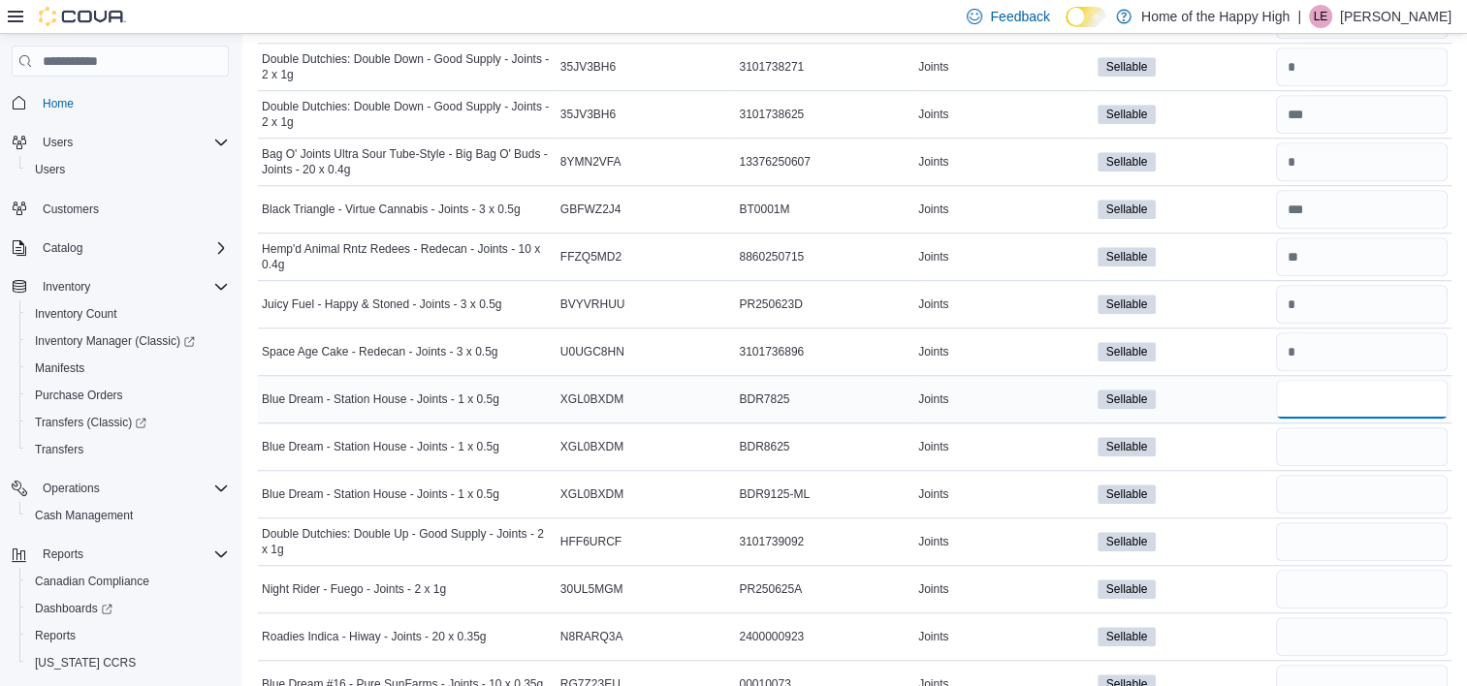
click at [1324, 399] on input "number" at bounding box center [1362, 399] width 172 height 39
click at [1303, 484] on input "number" at bounding box center [1362, 494] width 172 height 39
type input "**"
click at [1299, 399] on input "number" at bounding box center [1362, 399] width 172 height 39
type input "**"
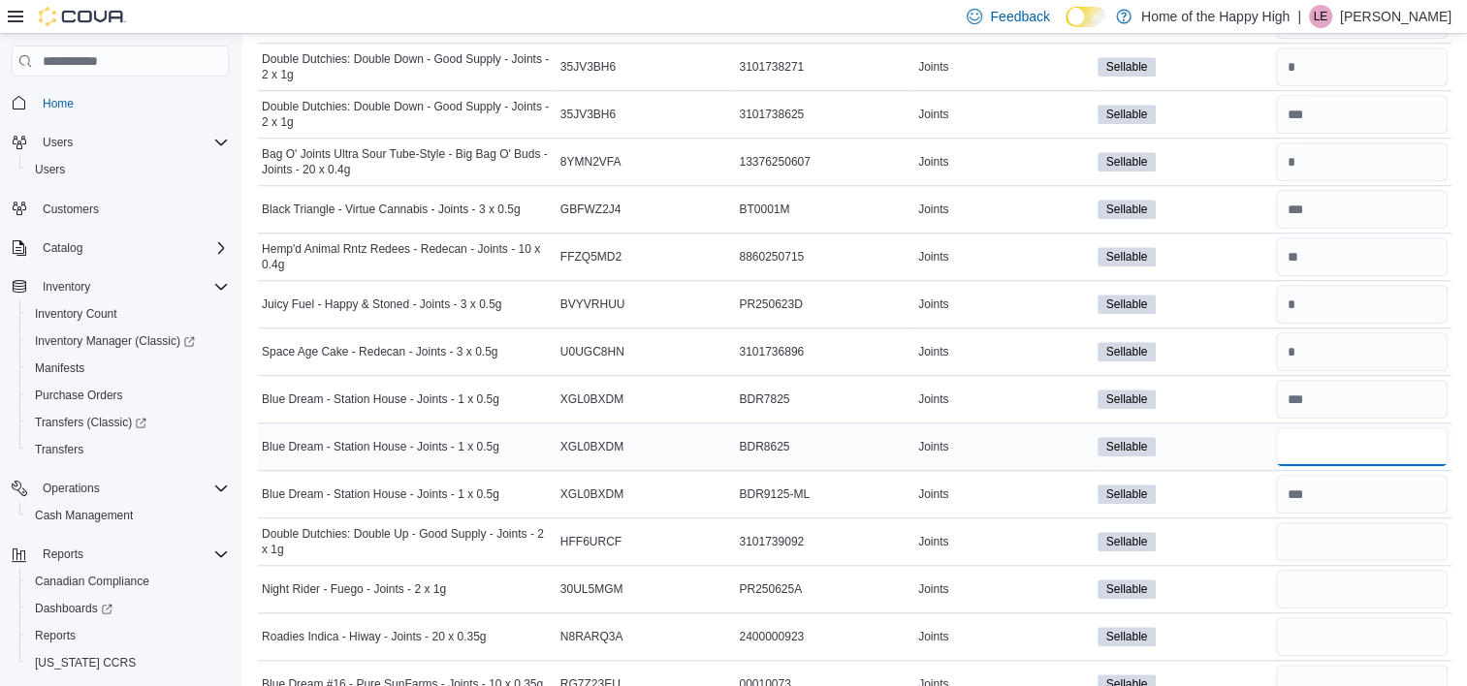
click at [1318, 428] on input "number" at bounding box center [1362, 447] width 172 height 39
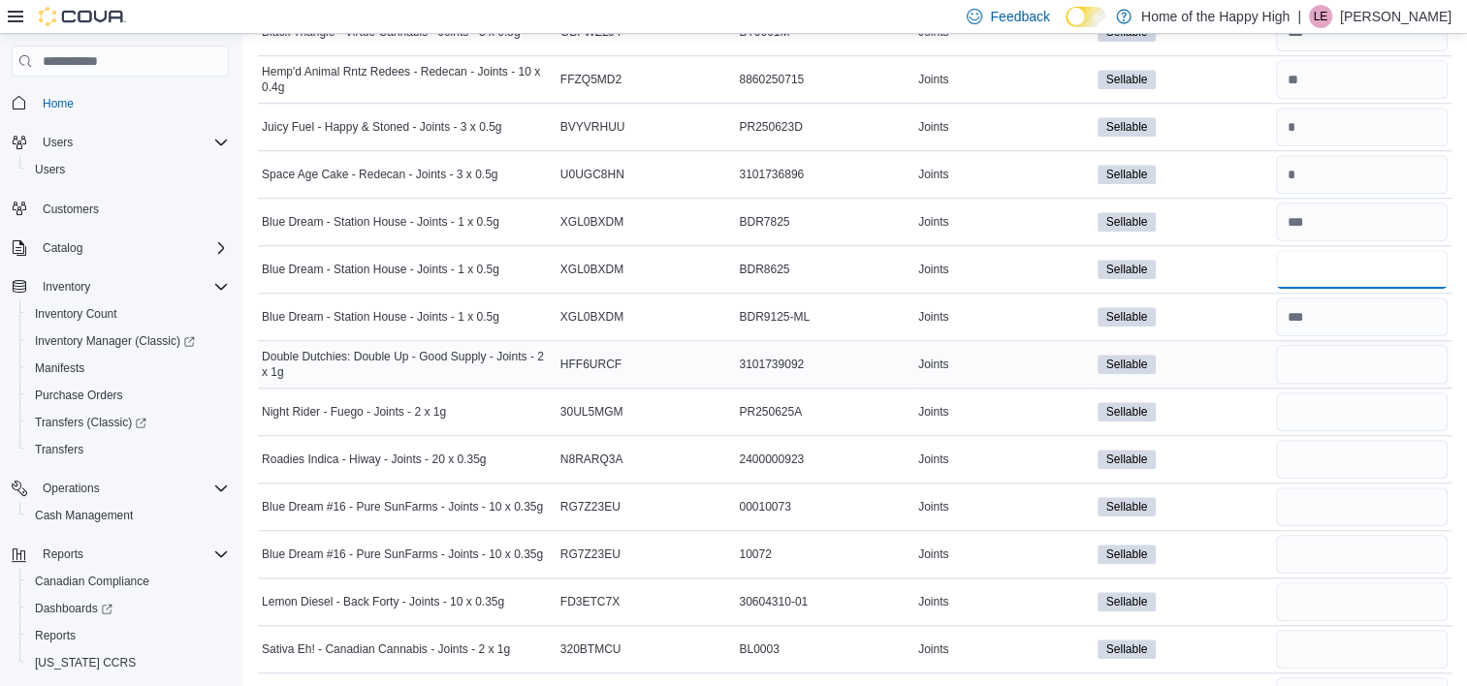
scroll to position [1703, 0]
type input "*"
click at [1326, 346] on input "number" at bounding box center [1362, 363] width 172 height 39
type input "*"
type input "**"
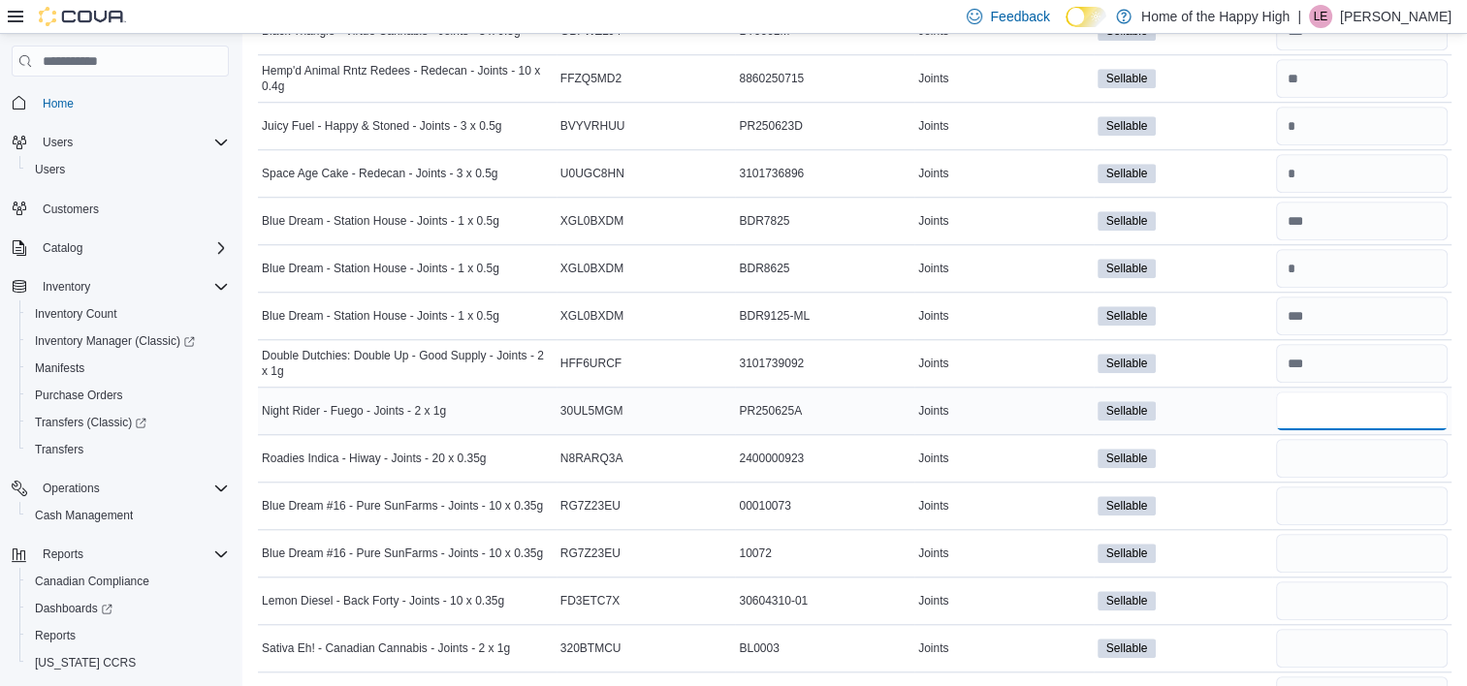
click at [1331, 403] on input "number" at bounding box center [1362, 411] width 172 height 39
type input "**"
click at [1341, 446] on input "number" at bounding box center [1362, 458] width 172 height 39
type input "*"
click at [1350, 490] on input "number" at bounding box center [1362, 506] width 172 height 39
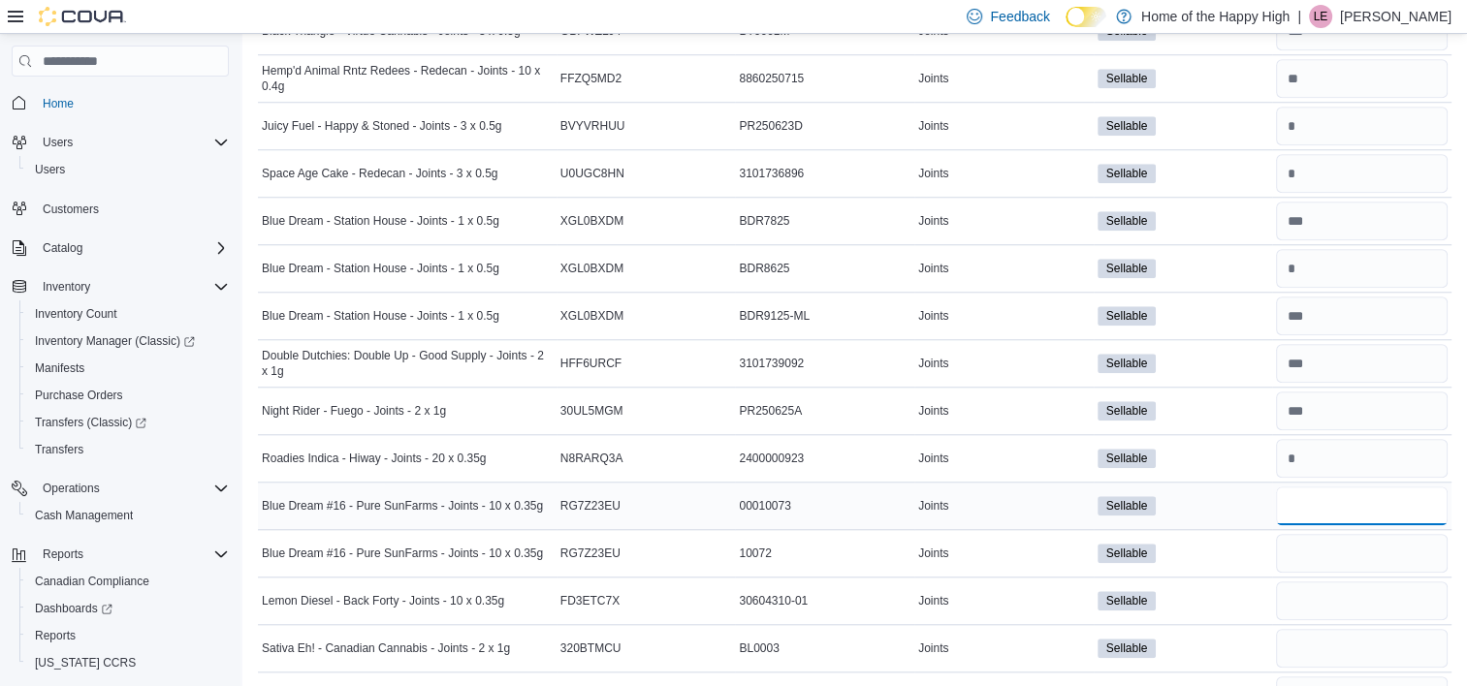
type input "**"
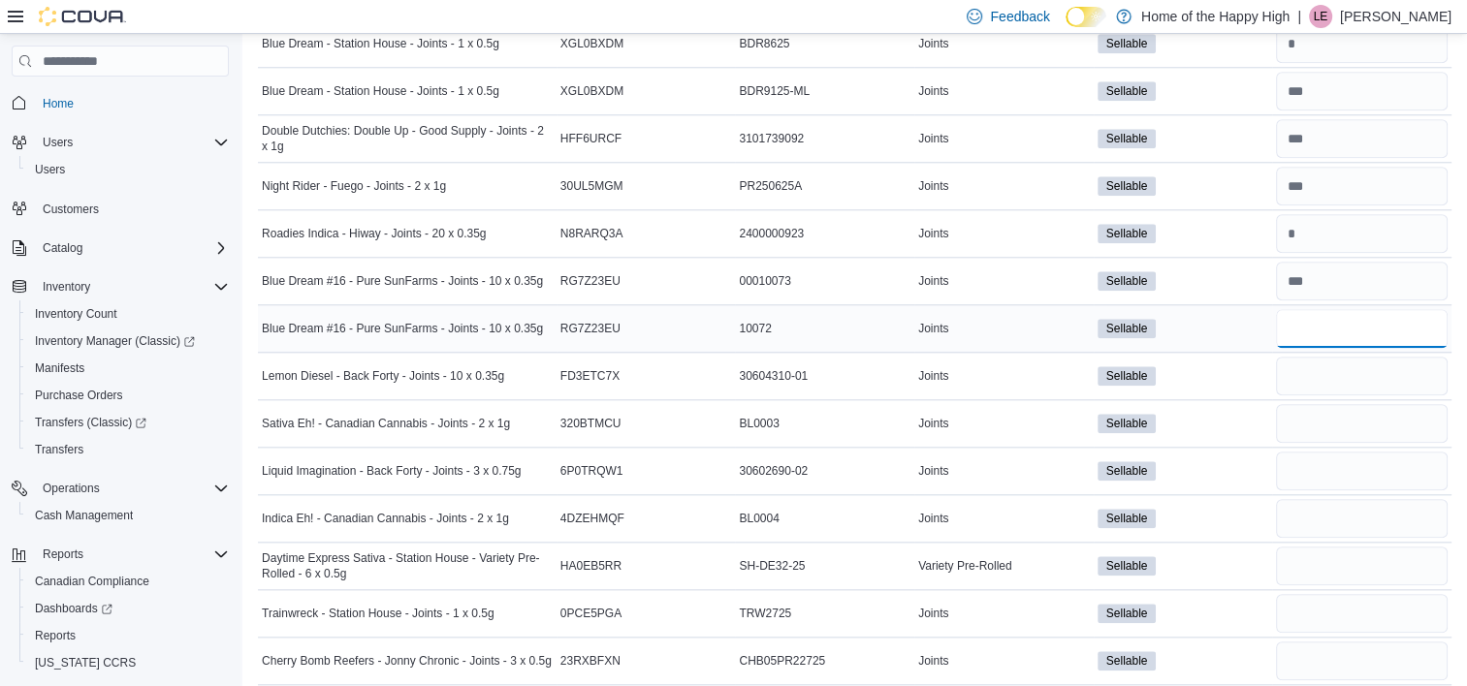
click at [1321, 322] on input "number" at bounding box center [1362, 328] width 172 height 39
type input "*"
click at [1327, 357] on input "number" at bounding box center [1362, 376] width 172 height 39
type input "*"
click at [1329, 404] on input "number" at bounding box center [1362, 423] width 172 height 39
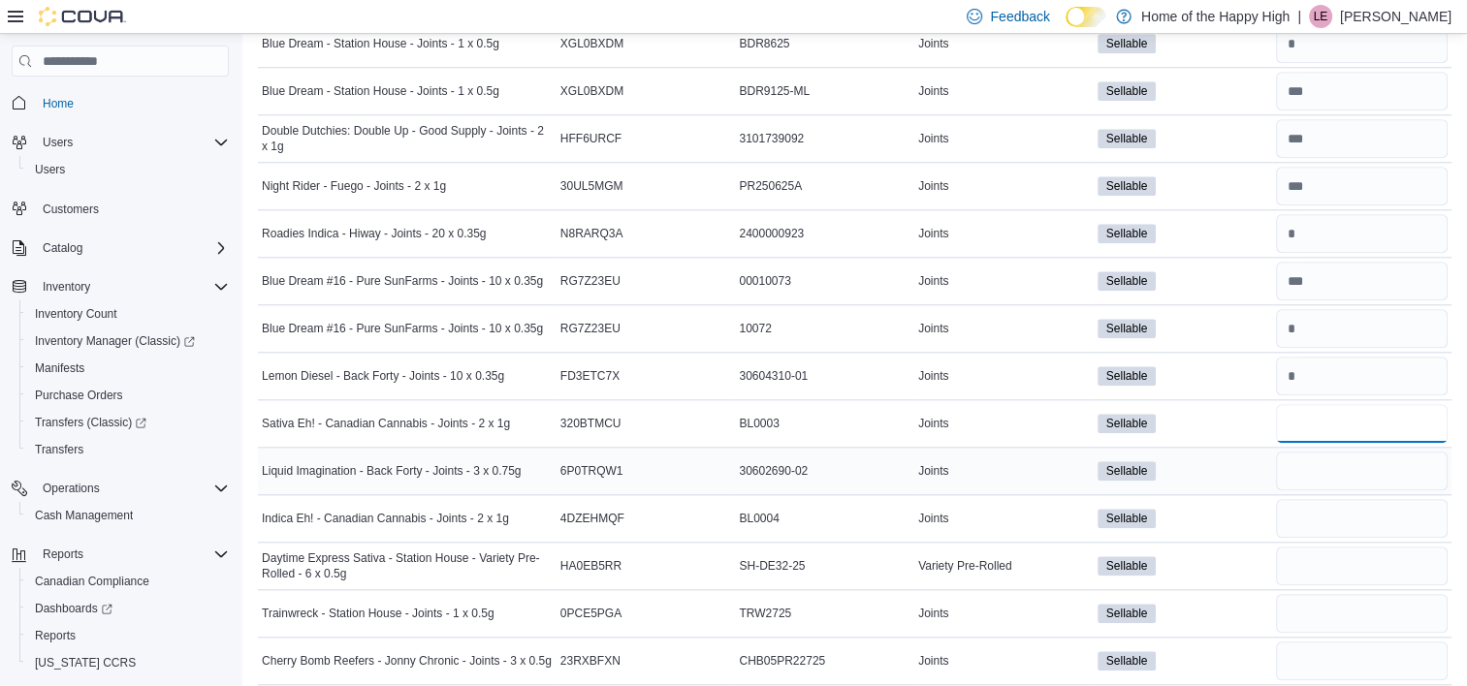
type input "**"
click at [1338, 454] on input "number" at bounding box center [1362, 471] width 172 height 39
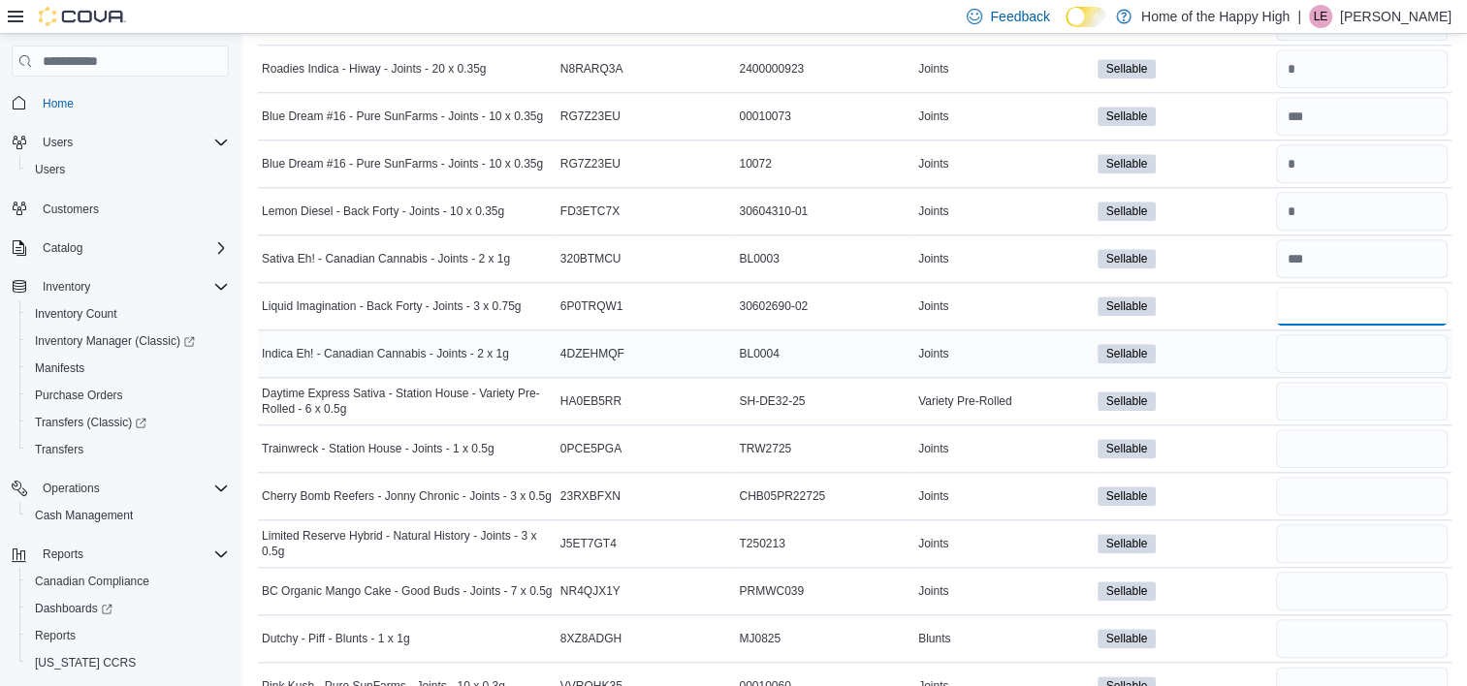
scroll to position [2093, 0]
type input "**"
click at [1340, 339] on input "number" at bounding box center [1362, 353] width 172 height 39
type input "*"
click at [1343, 381] on input "number" at bounding box center [1362, 400] width 172 height 39
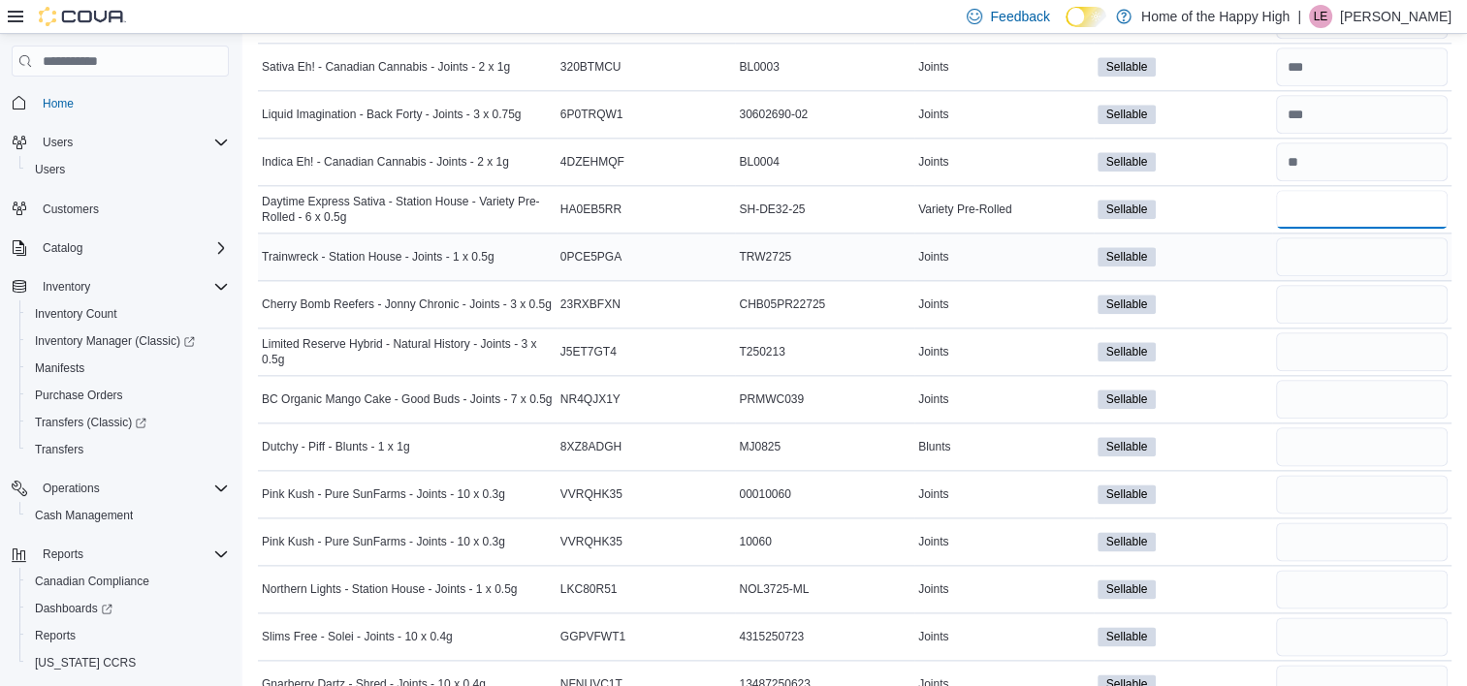
scroll to position [2286, 0]
type input "*"
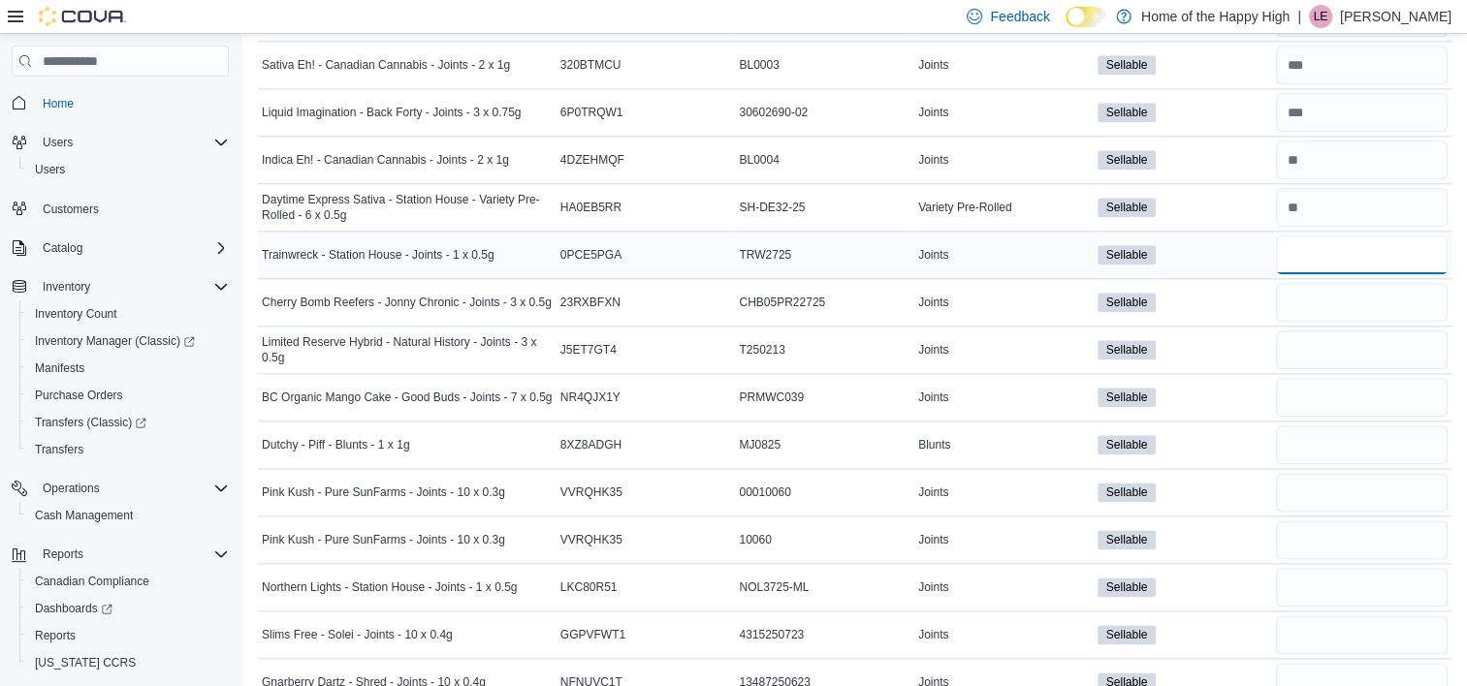
click at [1342, 244] on input "number" at bounding box center [1362, 255] width 172 height 39
type input "*"
click at [1350, 294] on input "number" at bounding box center [1362, 302] width 172 height 39
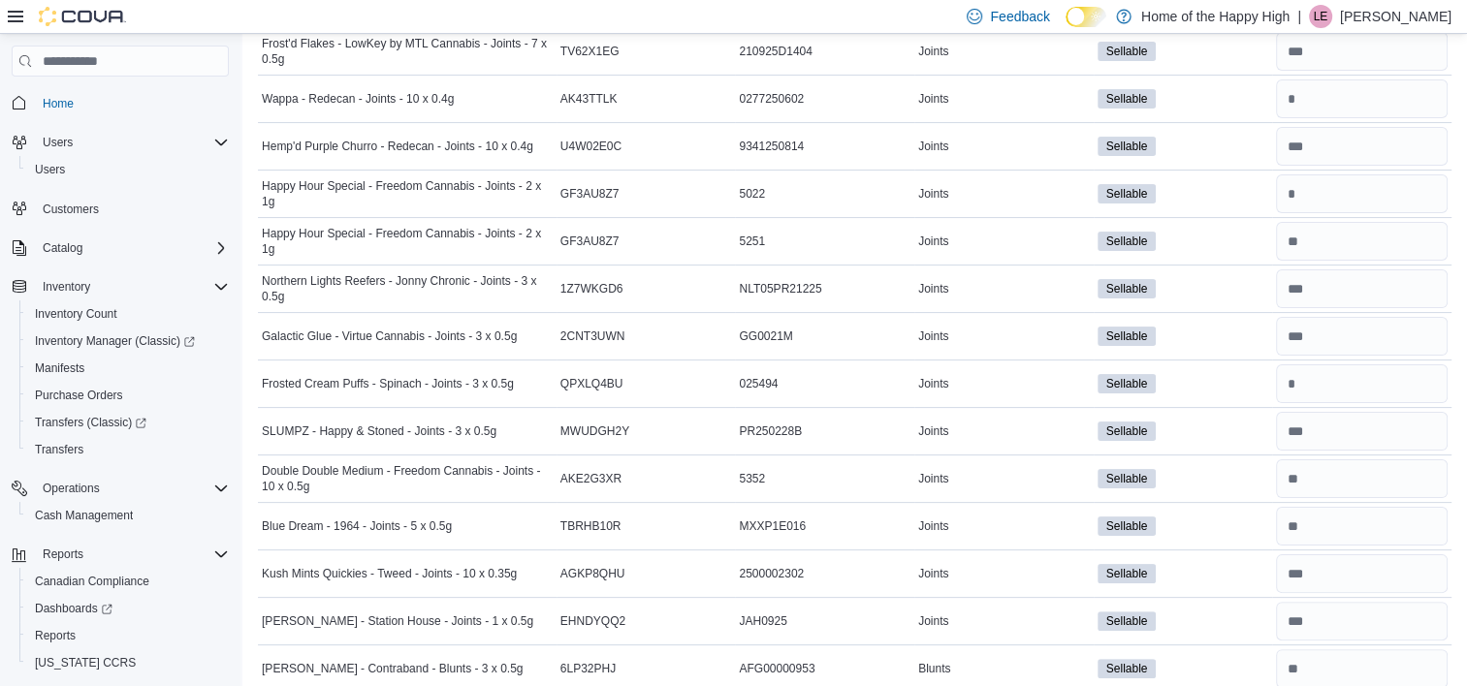
scroll to position [0, 0]
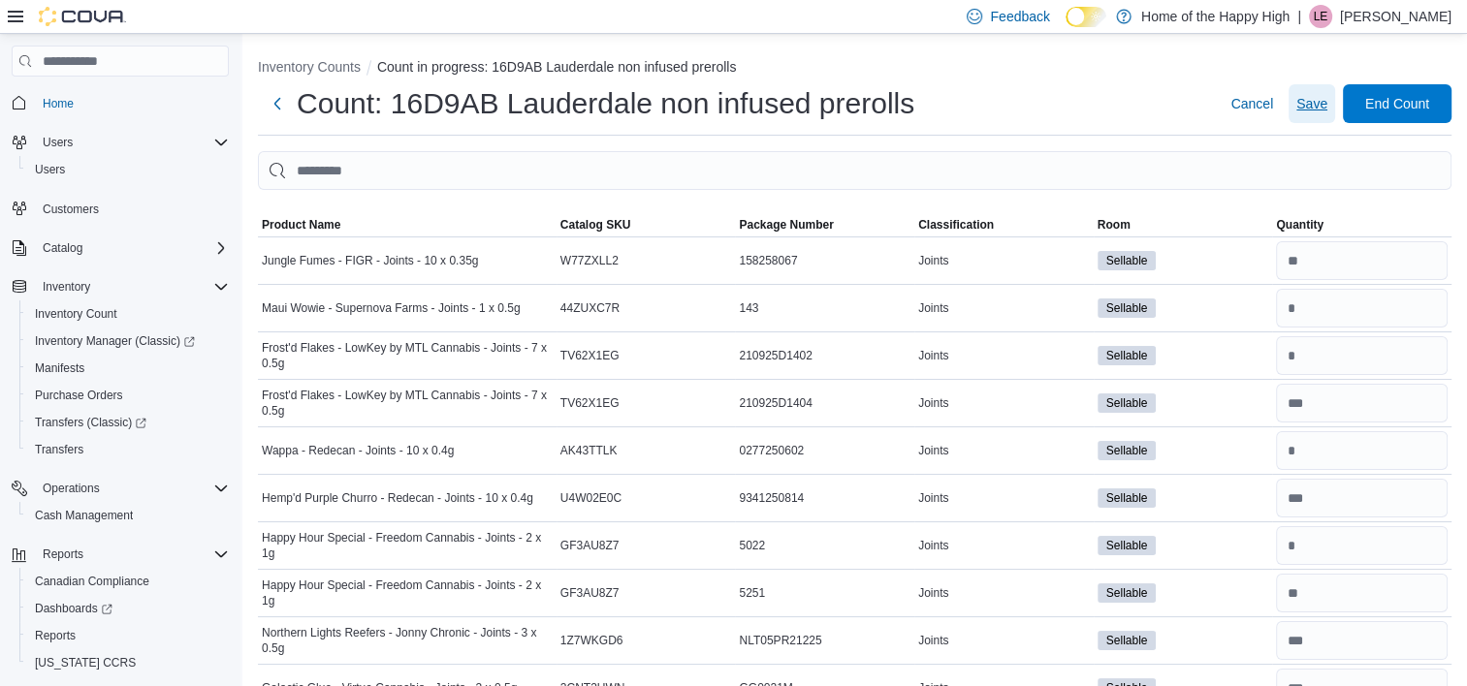
click at [1326, 103] on span "Save" at bounding box center [1311, 103] width 31 height 19
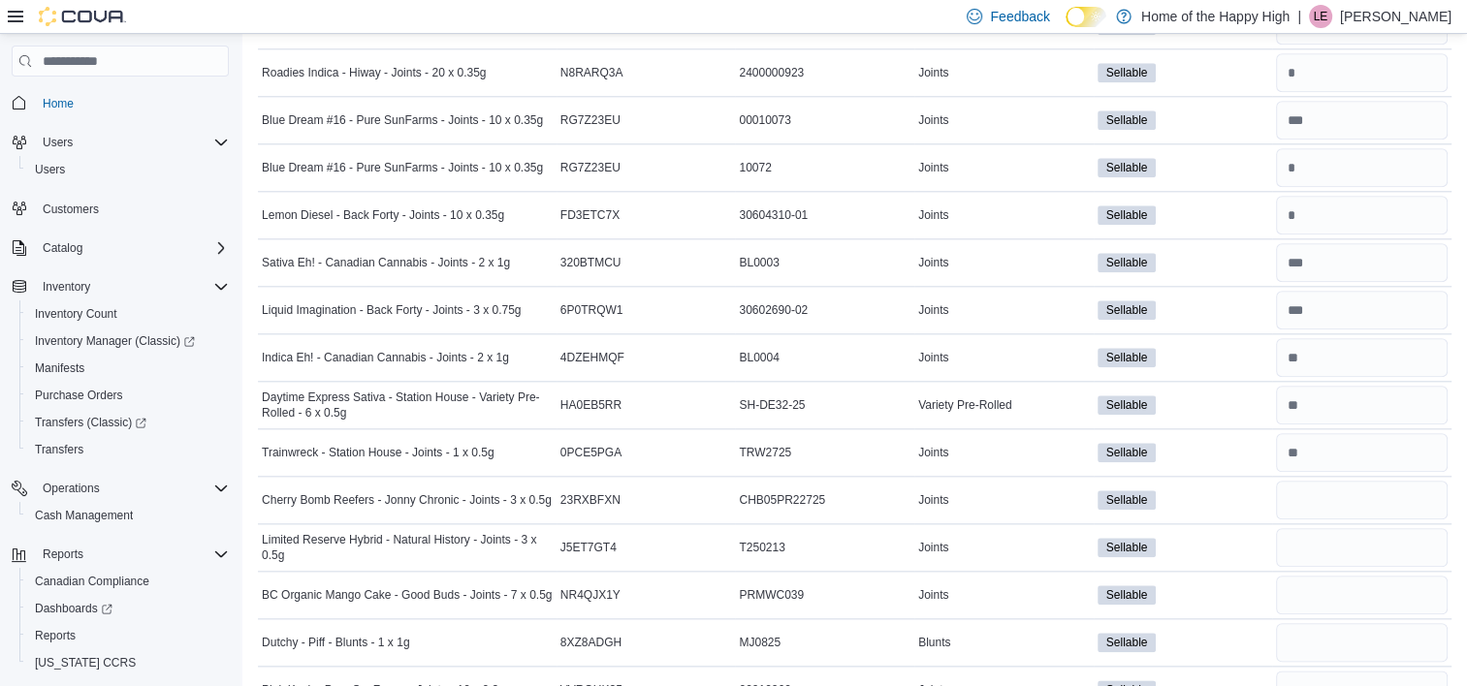
scroll to position [2155, 0]
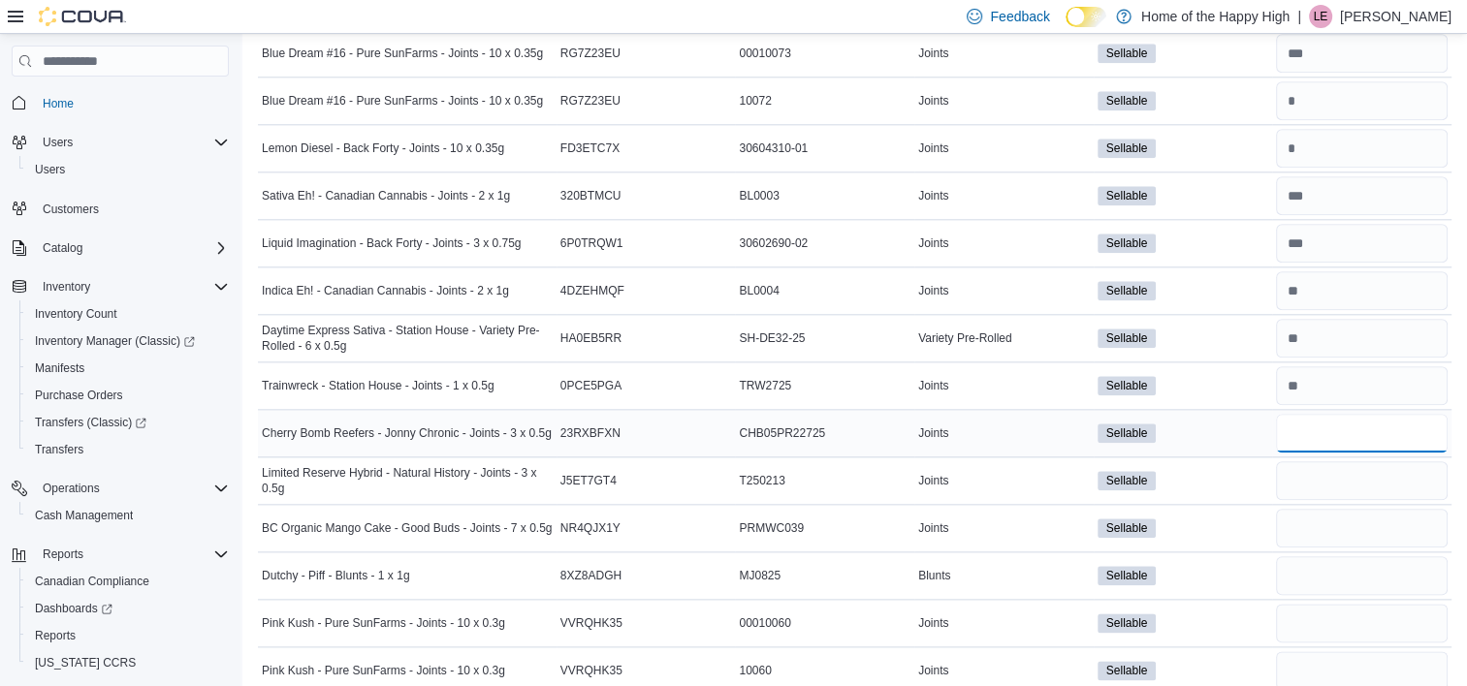
click at [1326, 424] on input "number" at bounding box center [1362, 433] width 172 height 39
type input "**"
click at [1334, 466] on input "number" at bounding box center [1362, 481] width 172 height 39
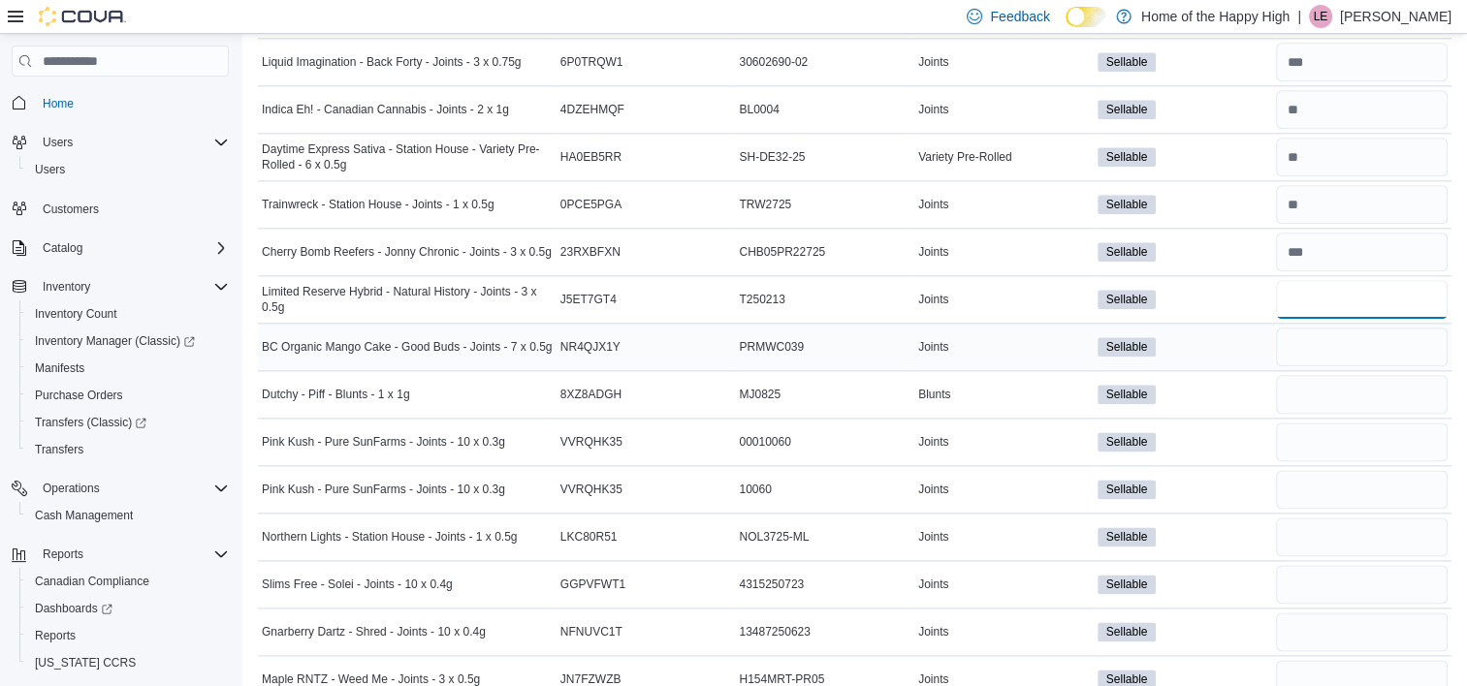
scroll to position [2342, 0]
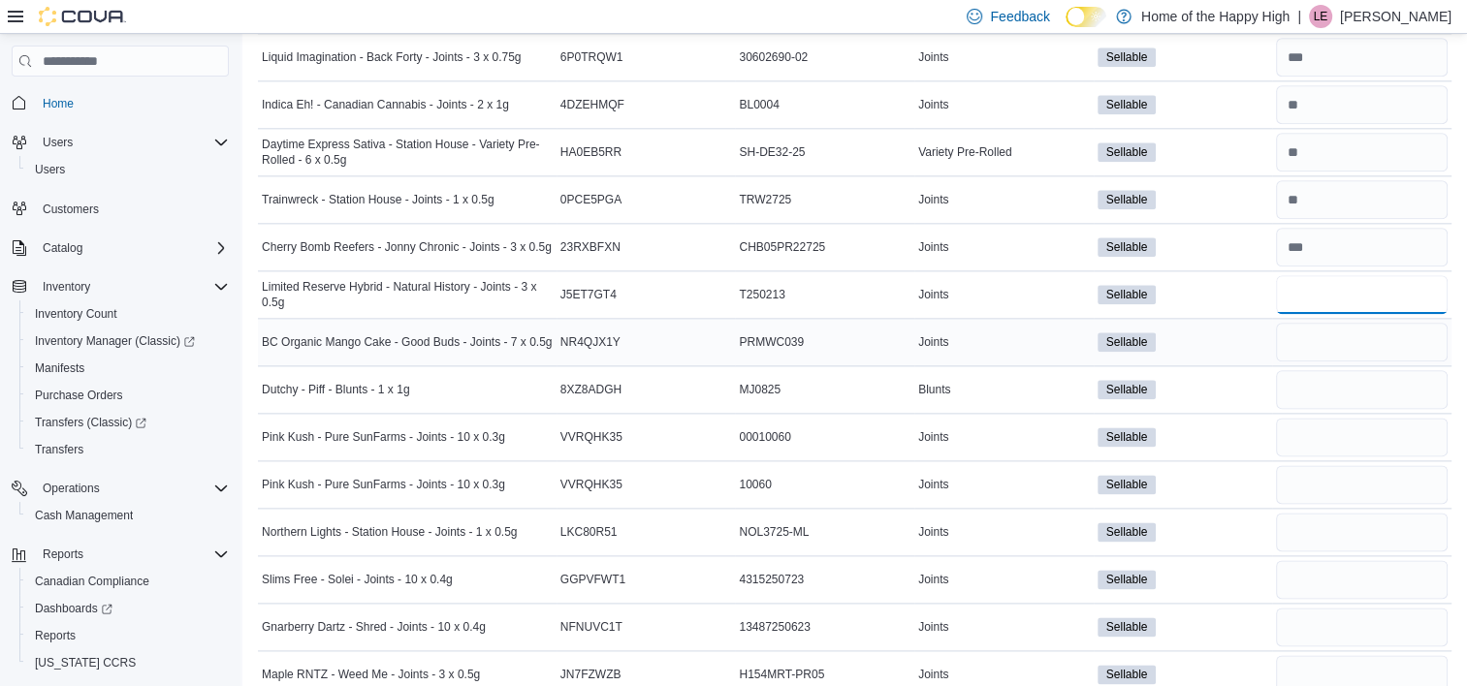
type input "*"
click at [1343, 334] on input "number" at bounding box center [1362, 342] width 172 height 39
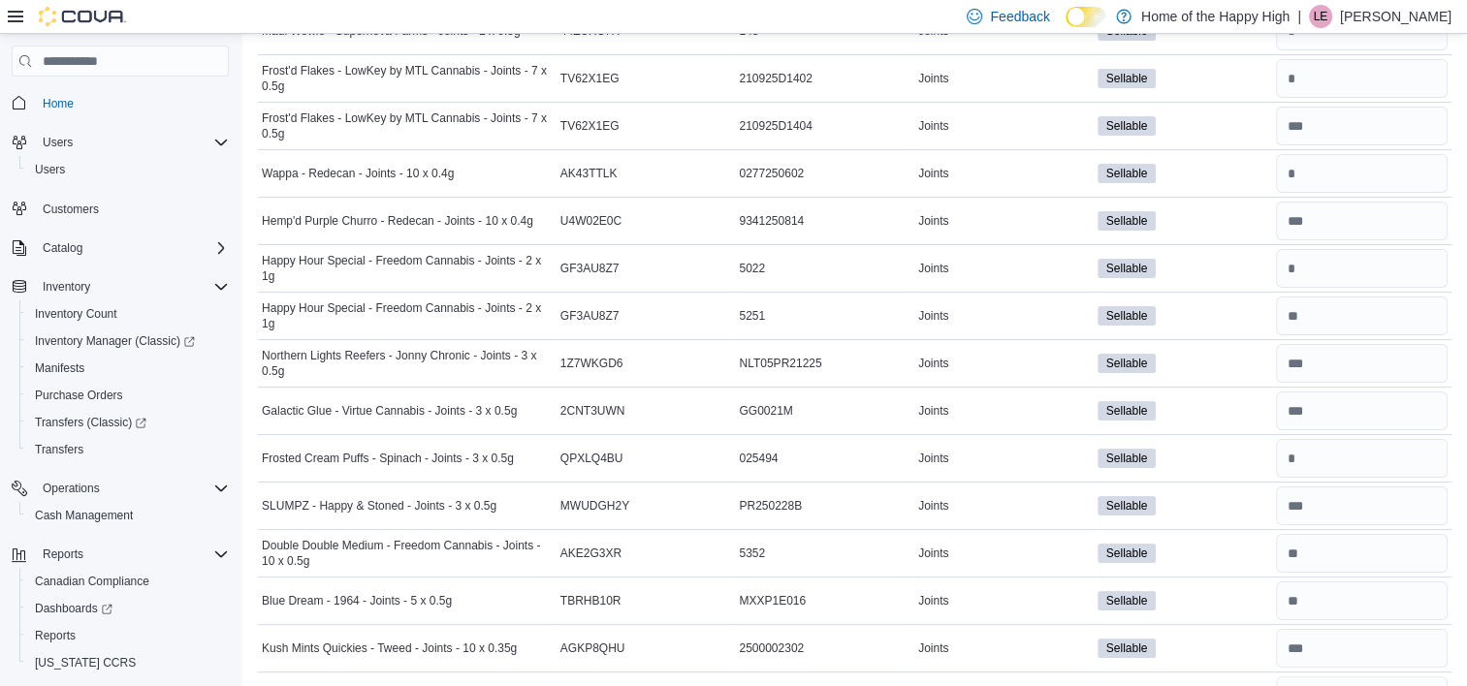
scroll to position [0, 0]
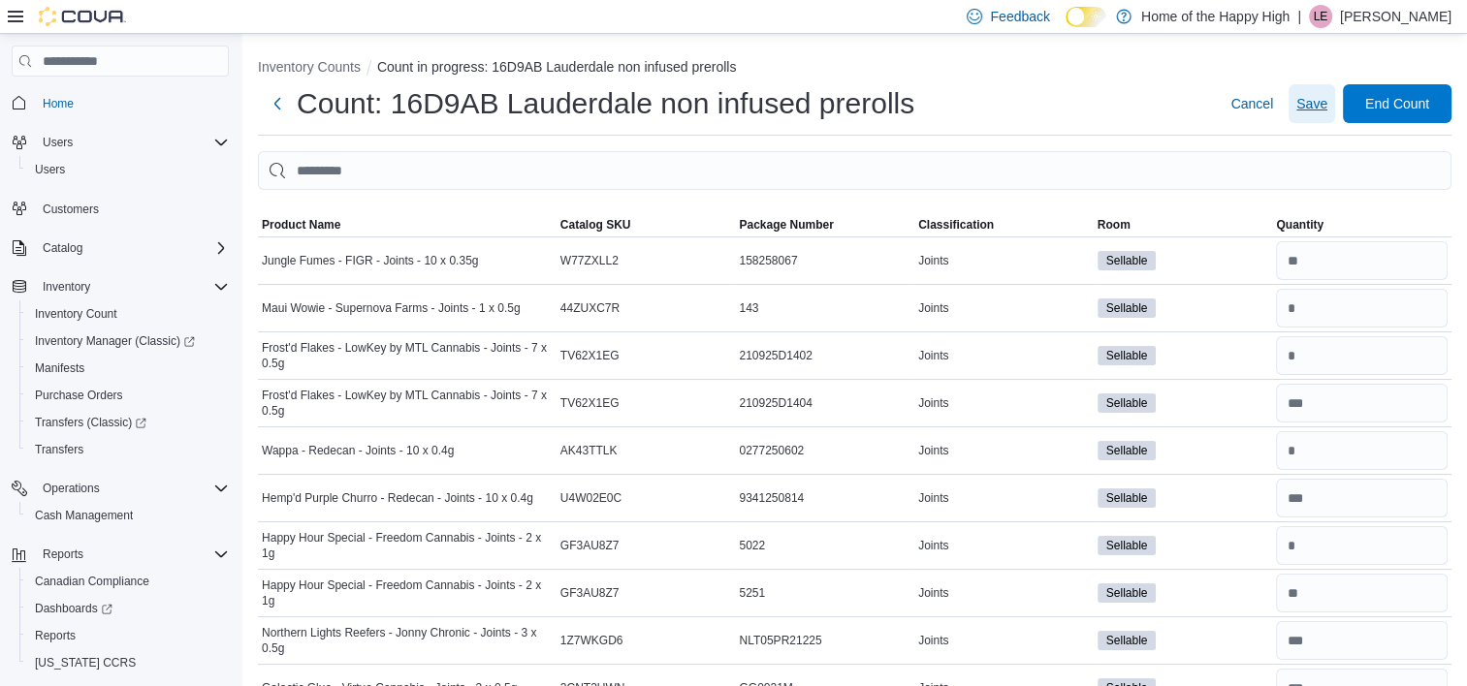
click at [1327, 104] on span "Save" at bounding box center [1311, 103] width 31 height 19
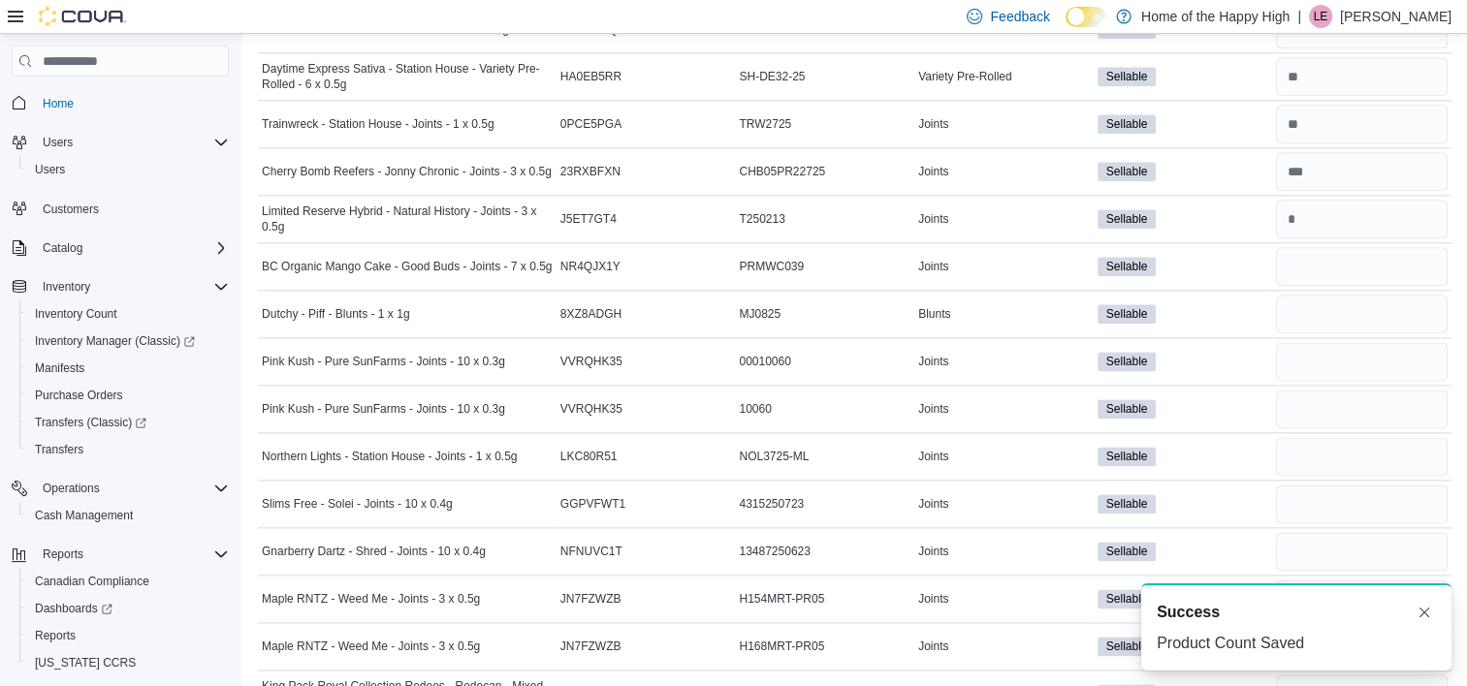
scroll to position [2244, 0]
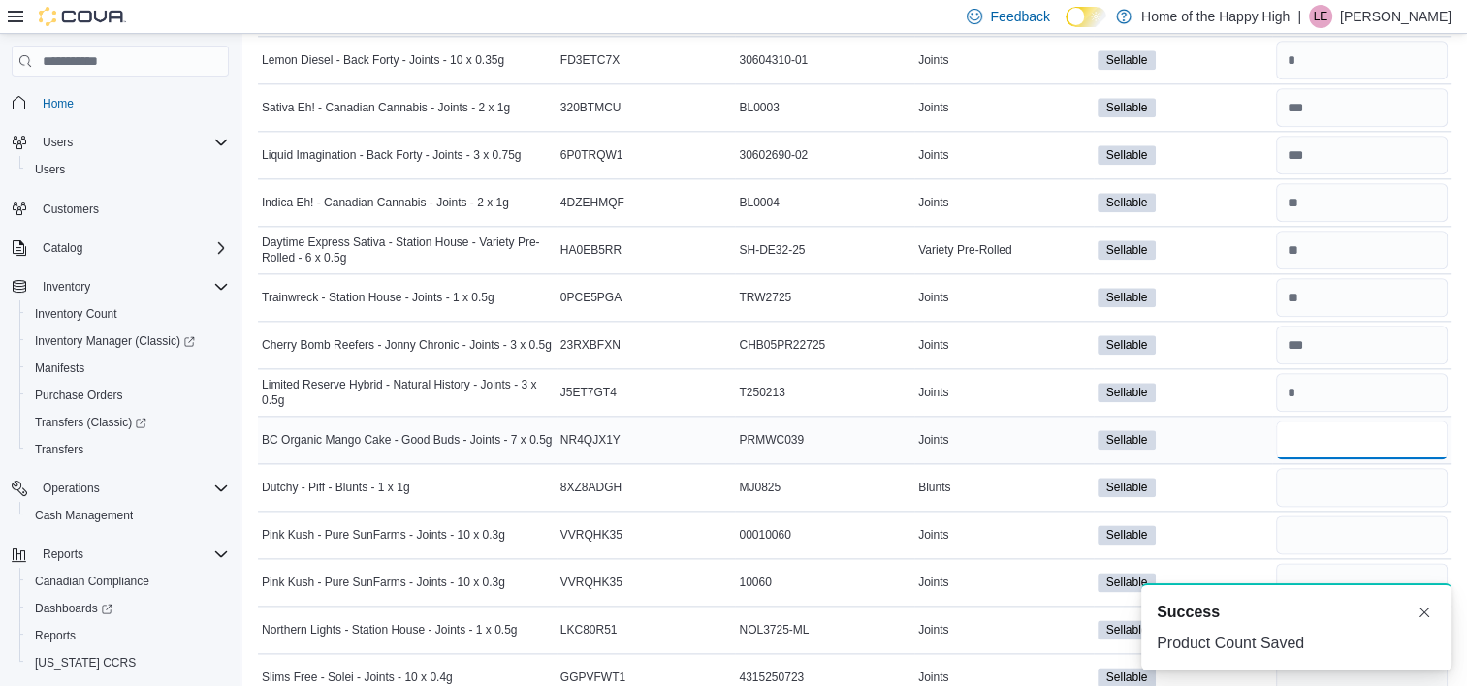
click at [1349, 421] on input "number" at bounding box center [1362, 440] width 172 height 39
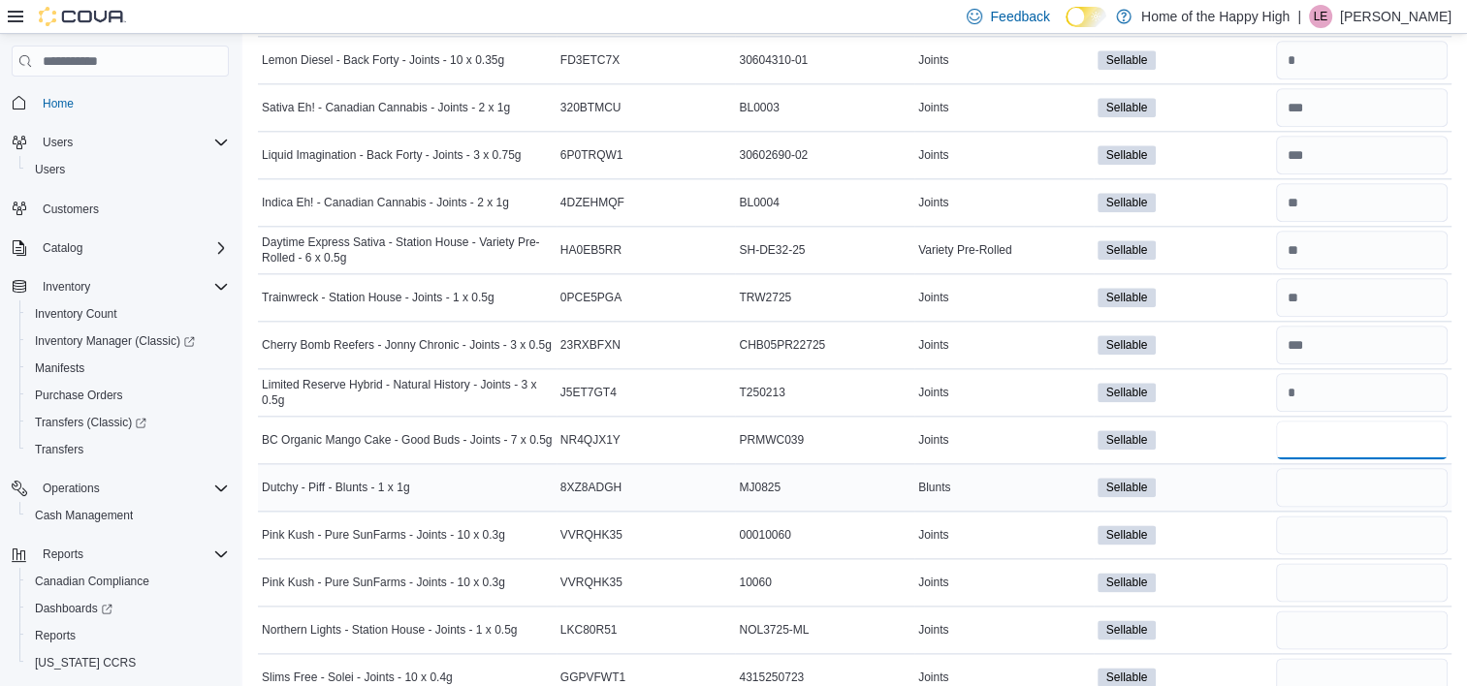
type input "*"
click at [1353, 476] on input "number" at bounding box center [1362, 487] width 172 height 39
type input "*"
click at [1342, 525] on input "number" at bounding box center [1362, 535] width 172 height 39
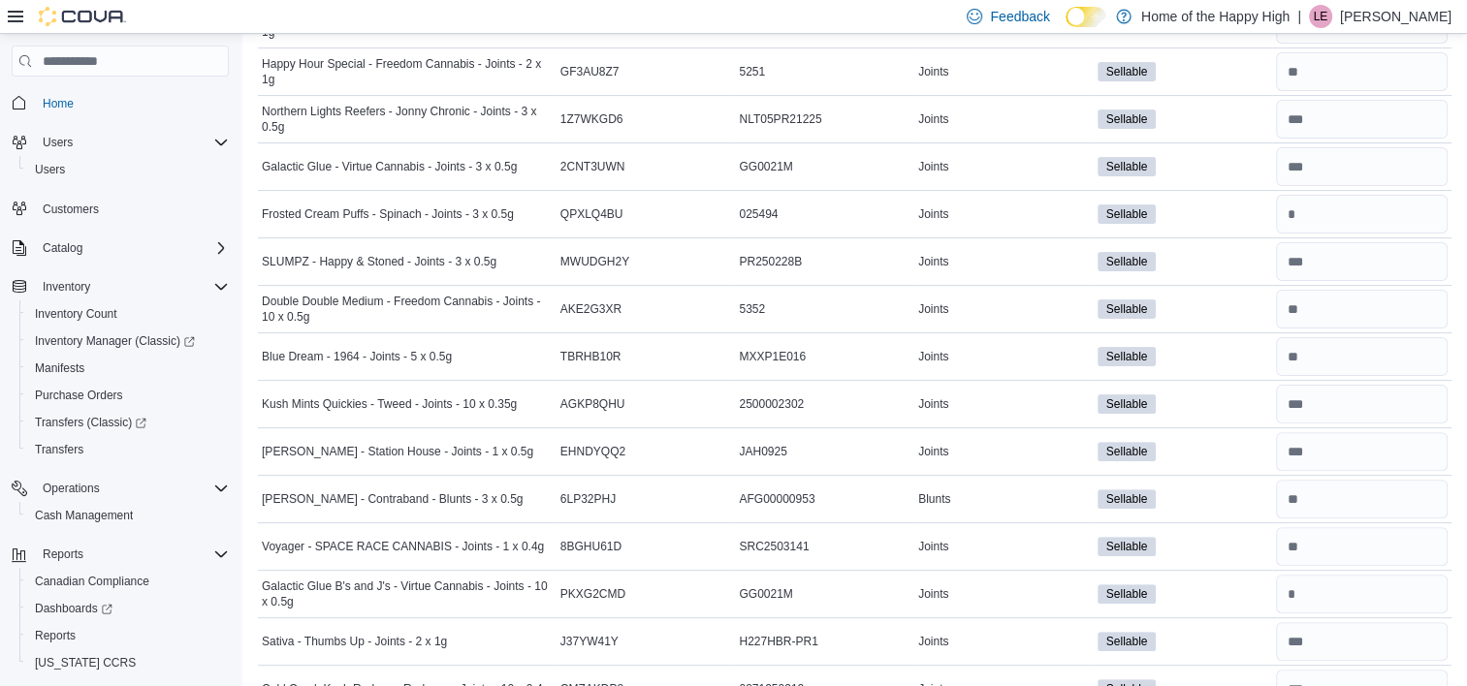
scroll to position [0, 0]
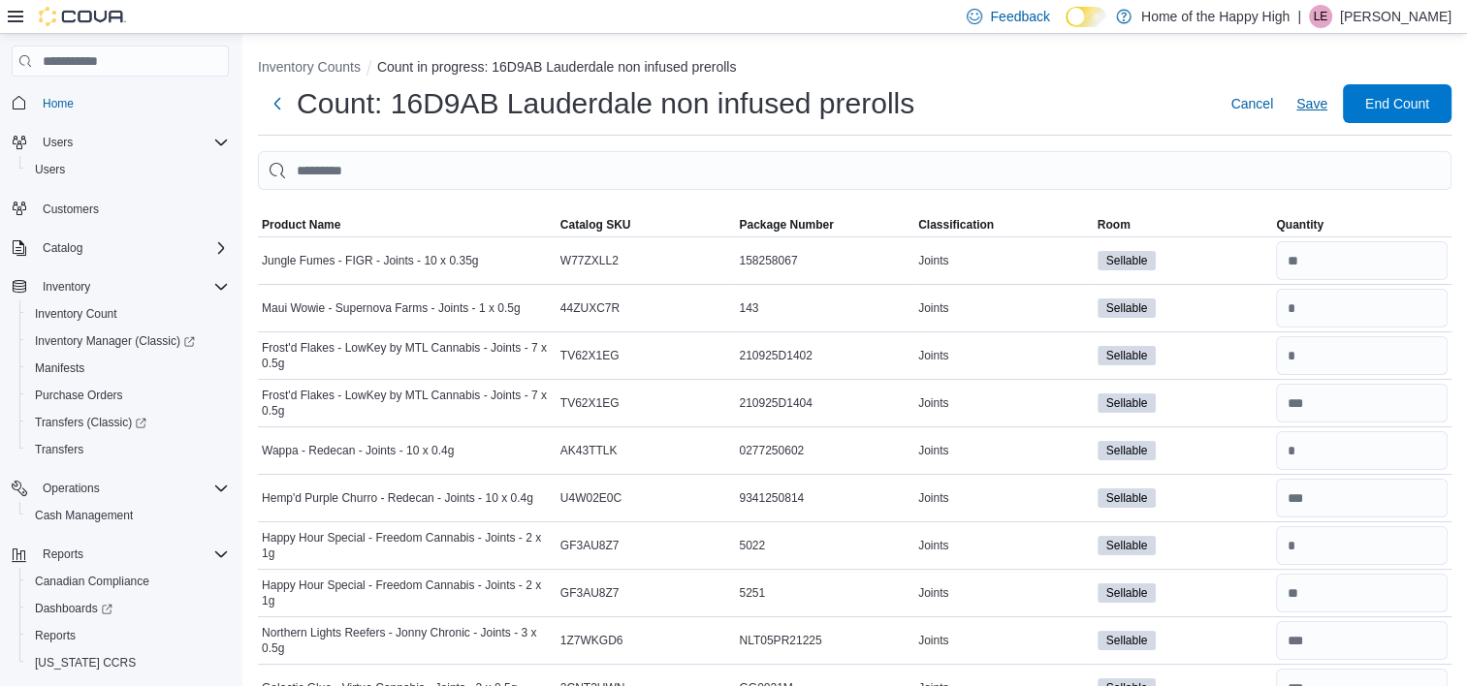
type input "**"
click at [1322, 112] on span "Save" at bounding box center [1311, 103] width 31 height 19
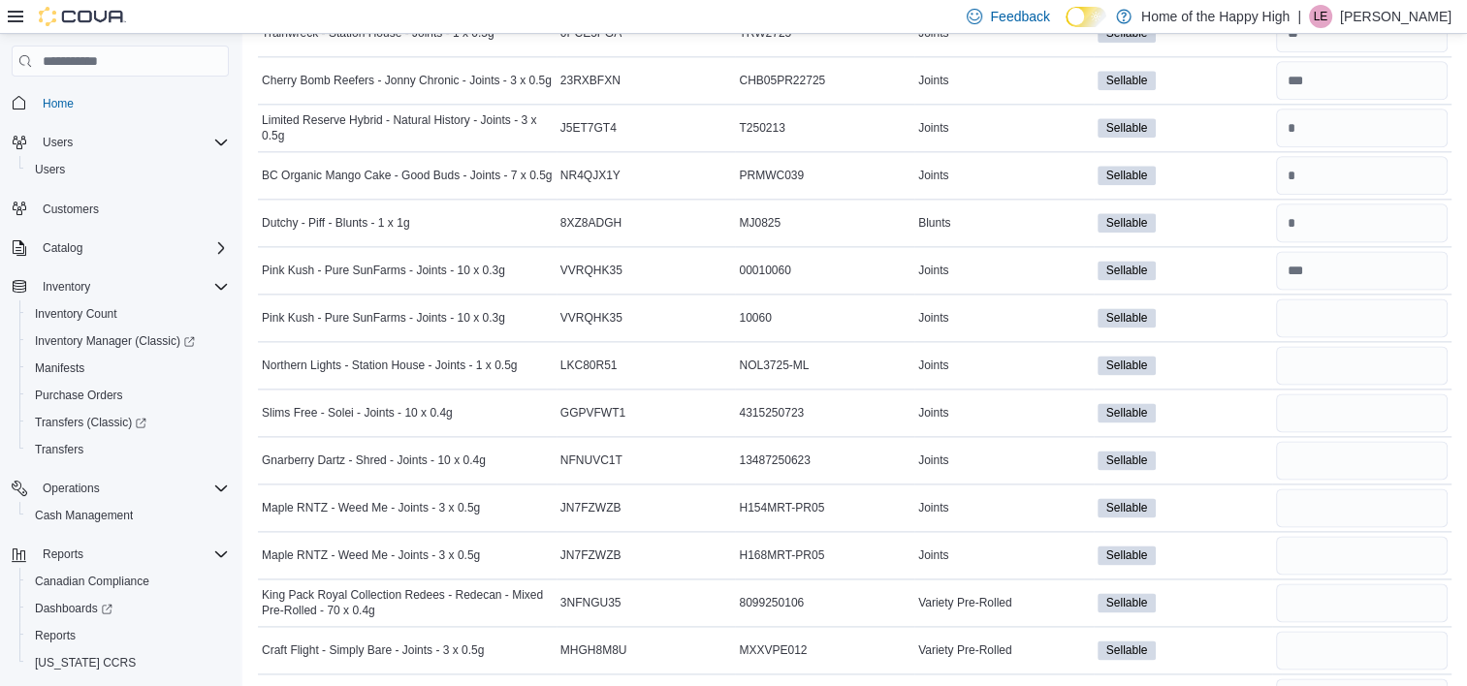
scroll to position [2486, 0]
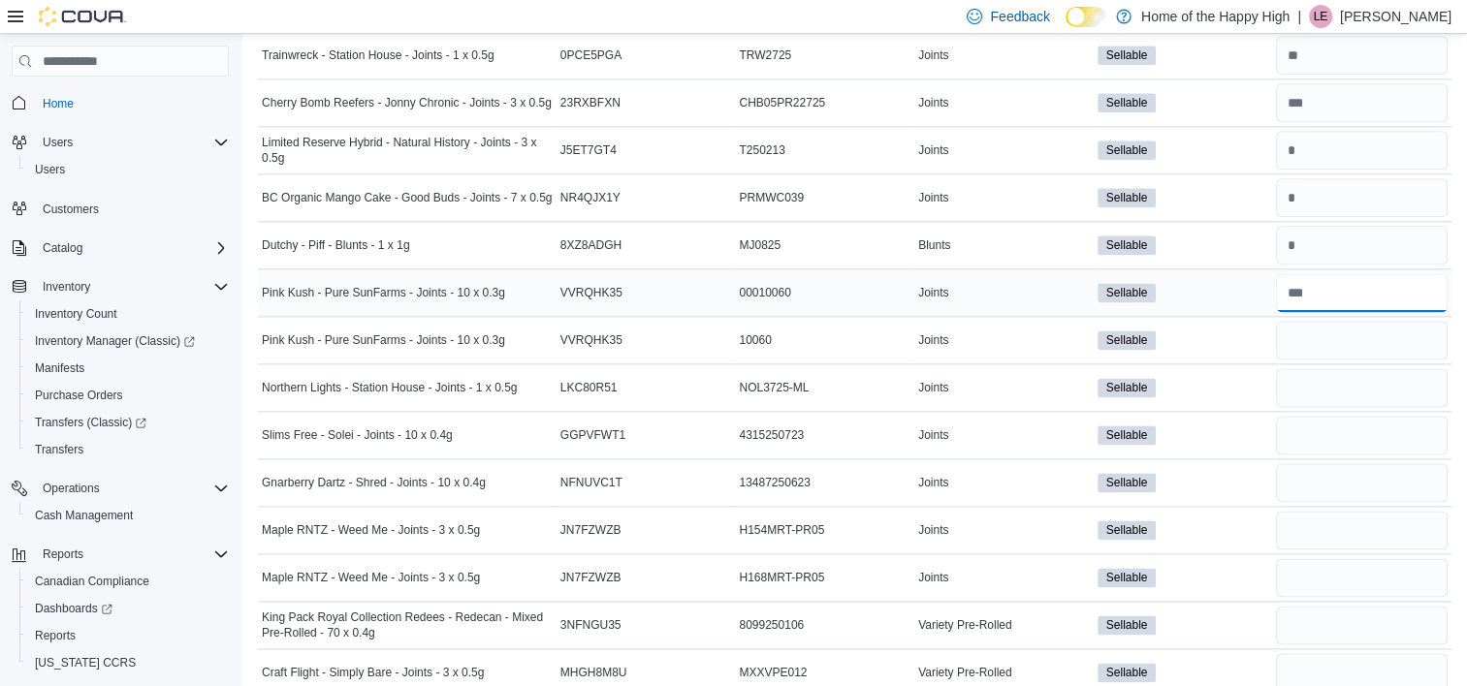
click at [1340, 279] on input "number" at bounding box center [1362, 292] width 172 height 39
type input "**"
click at [1344, 334] on input "number" at bounding box center [1362, 340] width 172 height 39
type input "*"
click at [1343, 368] on input "number" at bounding box center [1362, 387] width 172 height 39
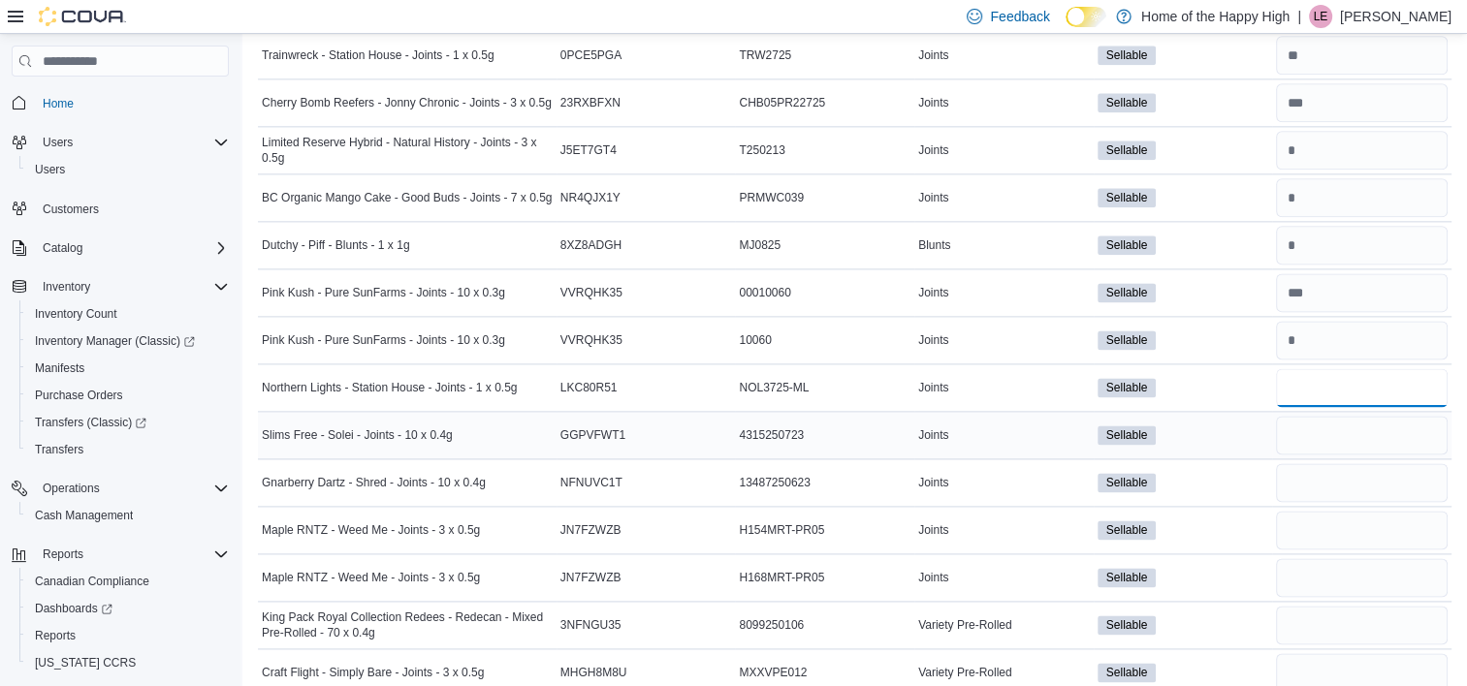
type input "*"
click at [1350, 418] on input "number" at bounding box center [1362, 435] width 172 height 39
type input "*"
click at [1354, 463] on input "number" at bounding box center [1362, 482] width 172 height 39
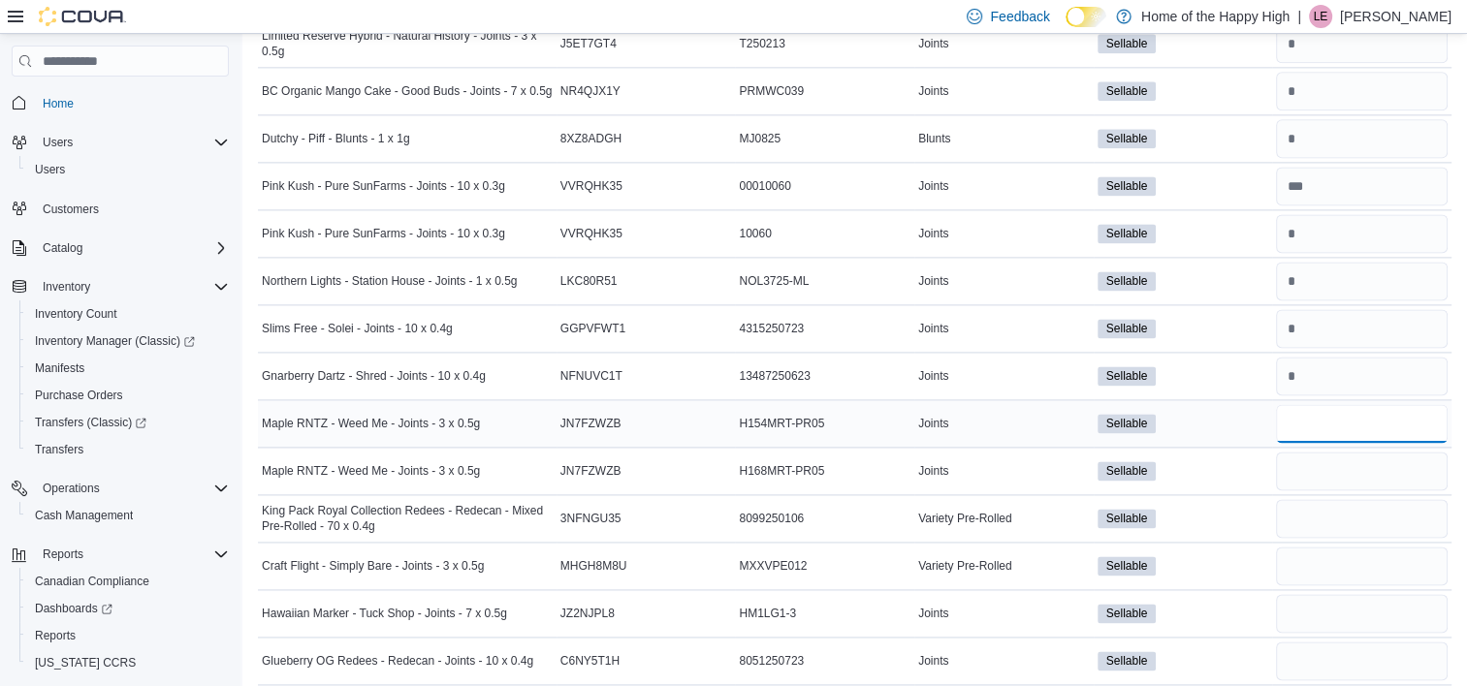
click at [1323, 406] on input "number" at bounding box center [1362, 423] width 172 height 39
click at [1327, 453] on input "number" at bounding box center [1362, 471] width 172 height 39
click at [1328, 421] on input "number" at bounding box center [1362, 423] width 172 height 39
click at [1326, 499] on input "number" at bounding box center [1362, 518] width 172 height 39
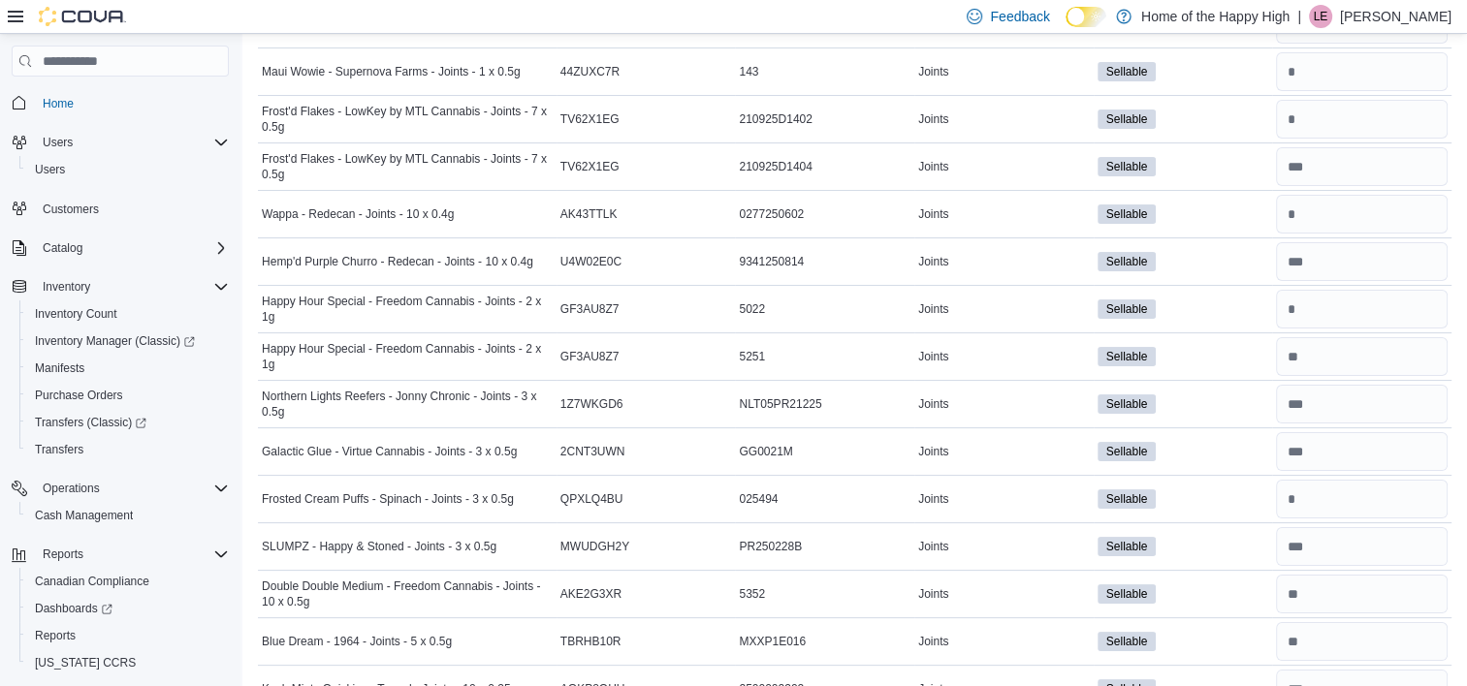
scroll to position [236, 0]
click at [1347, 226] on input "number" at bounding box center [1362, 215] width 172 height 39
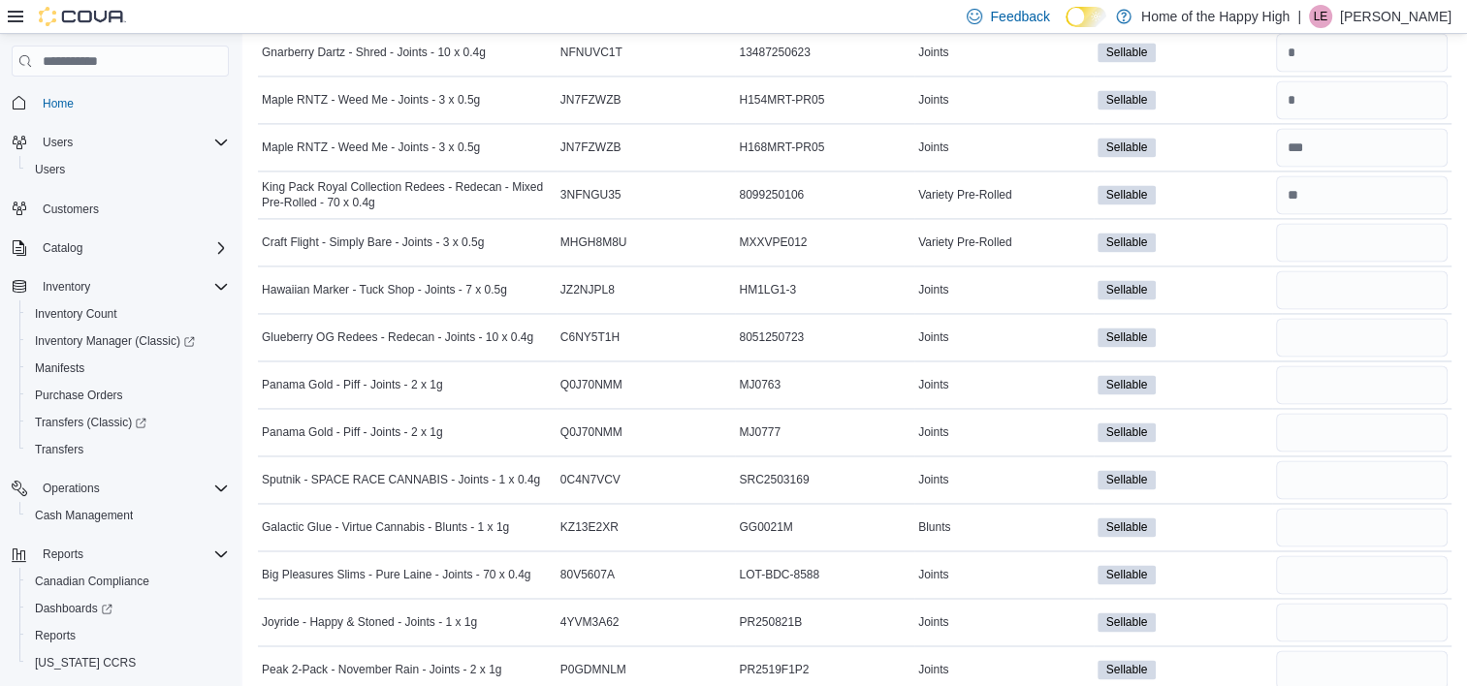
scroll to position [2895, 0]
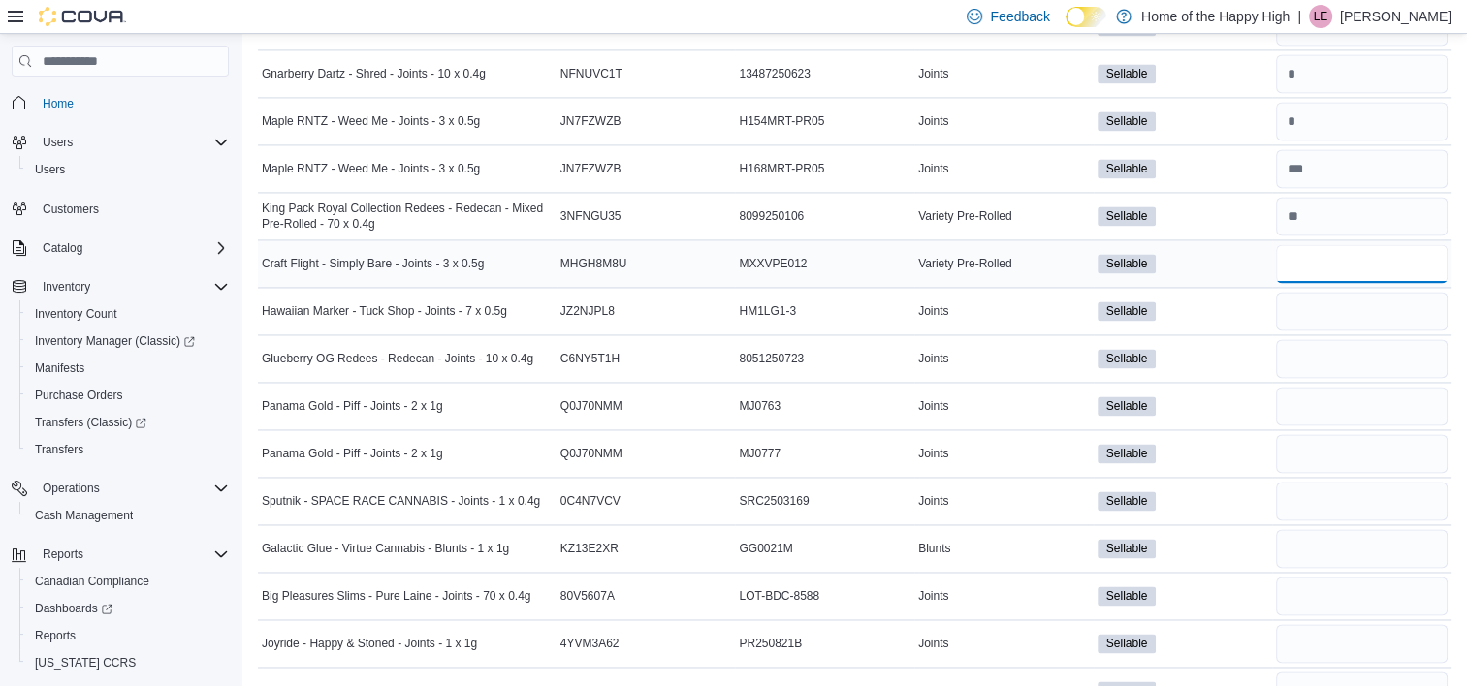
click at [1356, 248] on input "number" at bounding box center [1362, 263] width 172 height 39
click at [1356, 303] on input "number" at bounding box center [1362, 311] width 172 height 39
click at [1362, 342] on input "number" at bounding box center [1362, 358] width 172 height 39
click at [1326, 393] on input "number" at bounding box center [1362, 406] width 172 height 39
click at [1346, 437] on input "number" at bounding box center [1362, 453] width 172 height 39
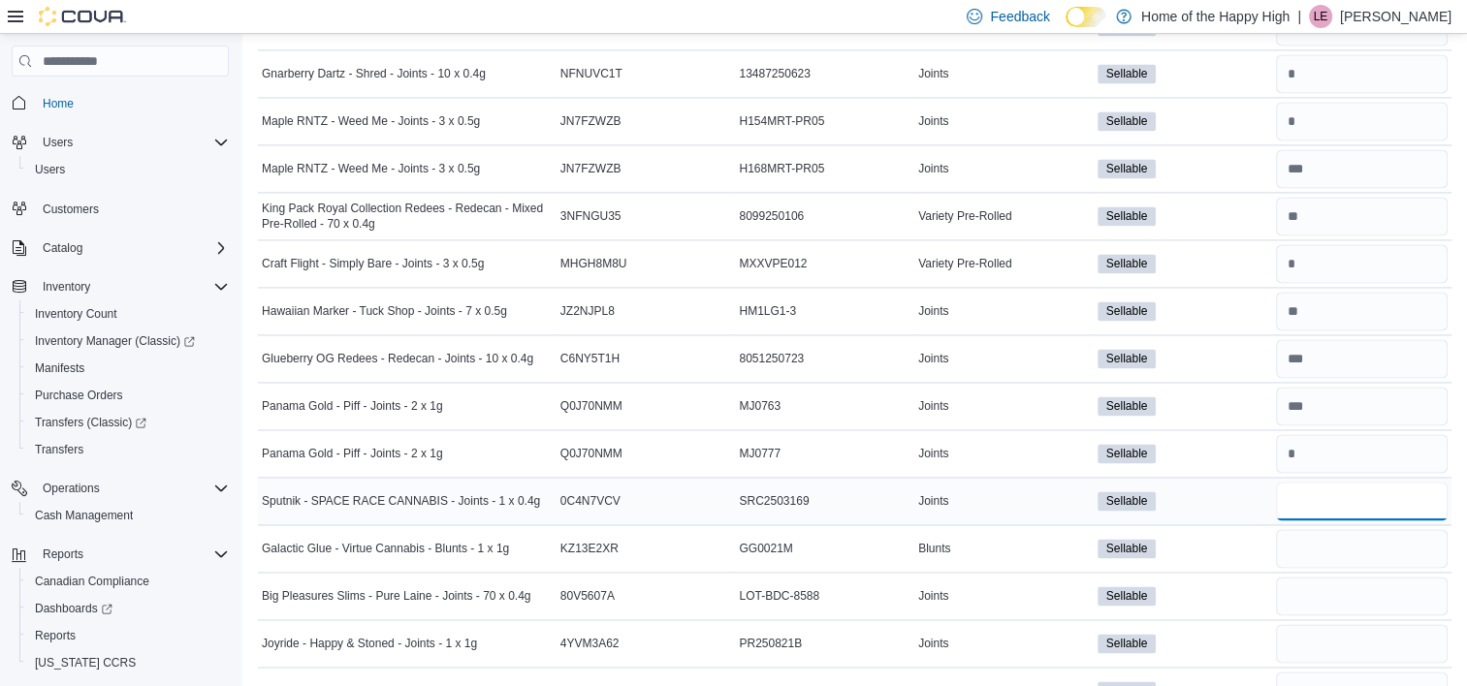
click at [1335, 486] on input "number" at bounding box center [1362, 501] width 172 height 39
click at [1330, 484] on input "number" at bounding box center [1362, 501] width 172 height 39
click at [1360, 529] on input "number" at bounding box center [1362, 548] width 172 height 39
click at [1360, 588] on input "number" at bounding box center [1362, 596] width 172 height 39
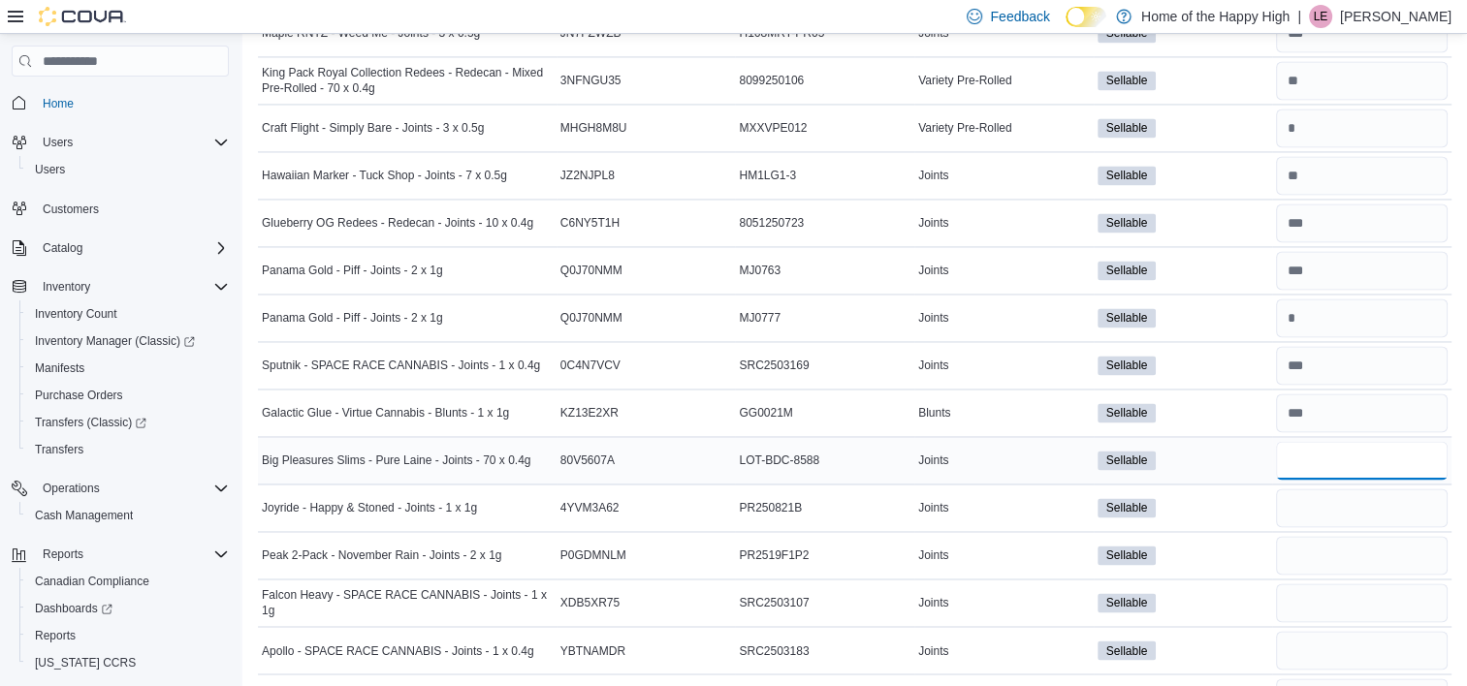
scroll to position [3033, 0]
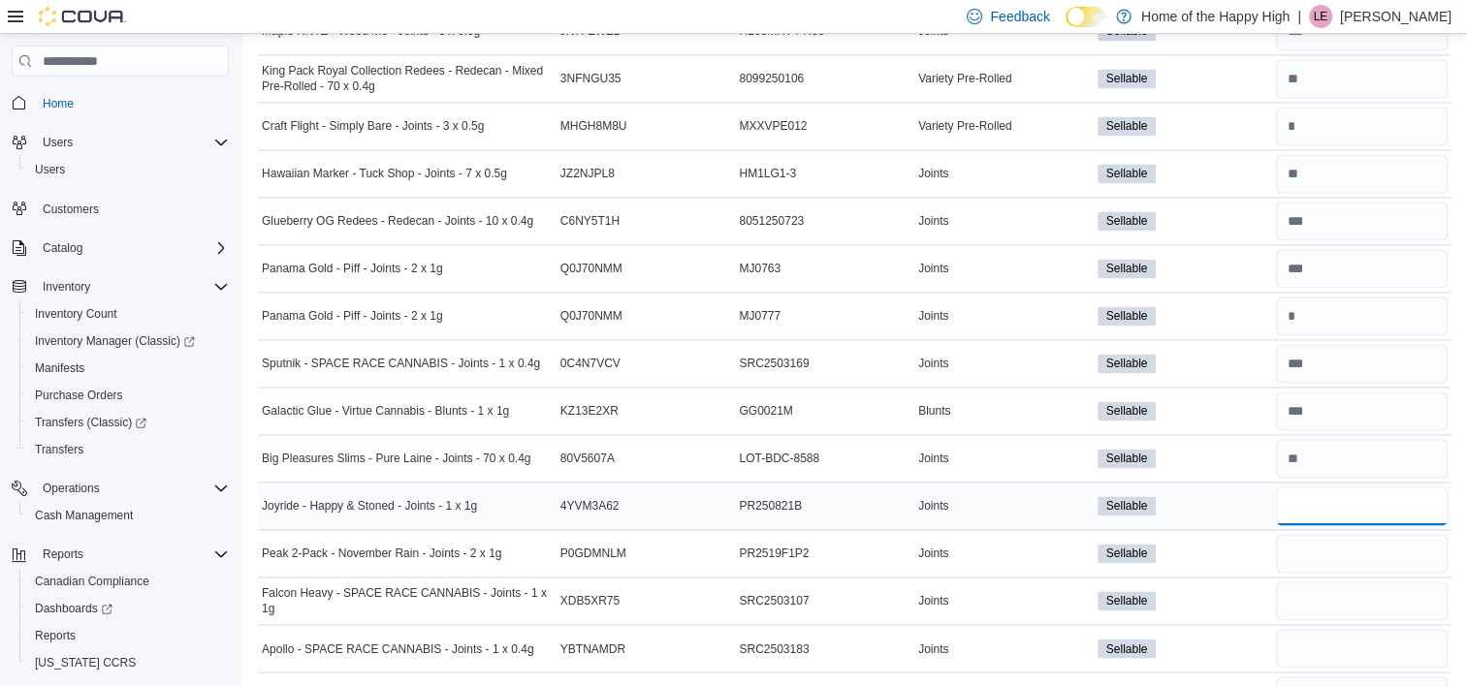
click at [1358, 487] on input "number" at bounding box center [1362, 506] width 172 height 39
click at [1370, 534] on input "number" at bounding box center [1362, 553] width 172 height 39
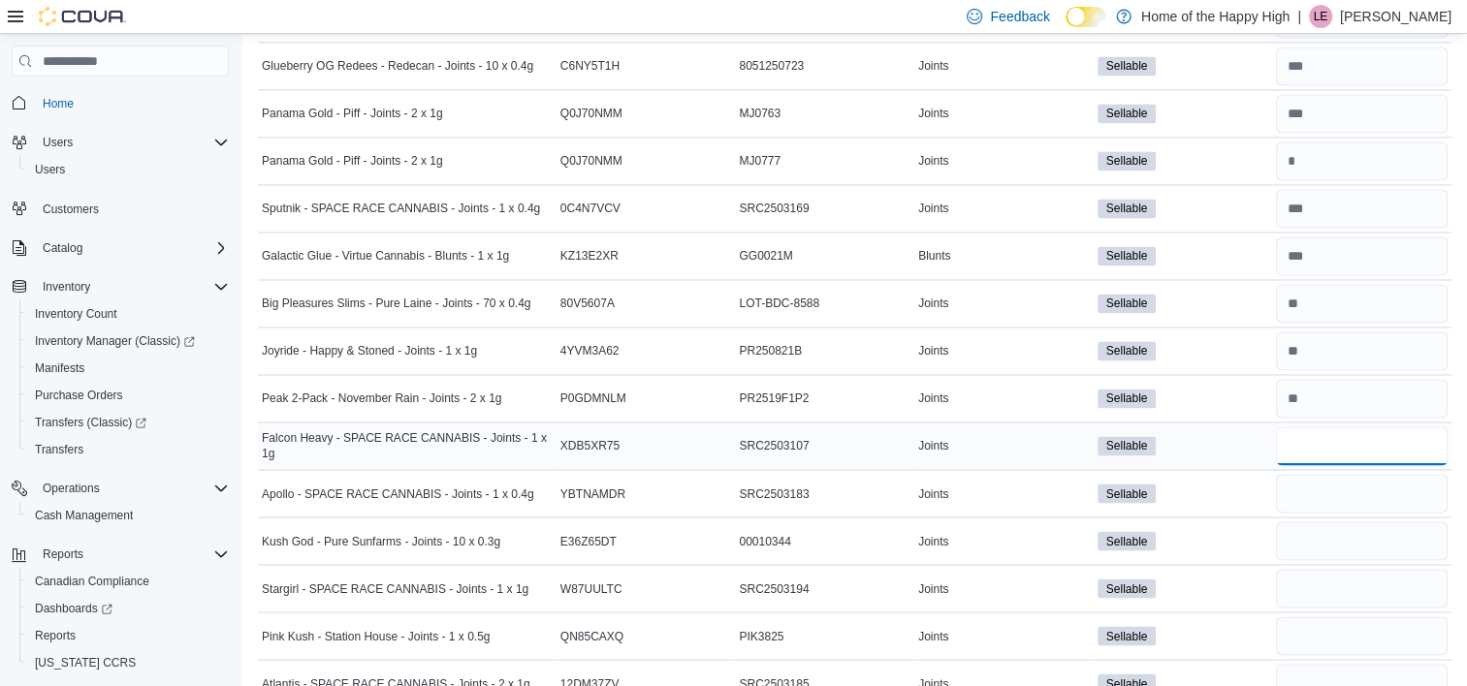
click at [1341, 429] on input "number" at bounding box center [1362, 446] width 172 height 39
click at [1340, 478] on input "number" at bounding box center [1362, 493] width 172 height 39
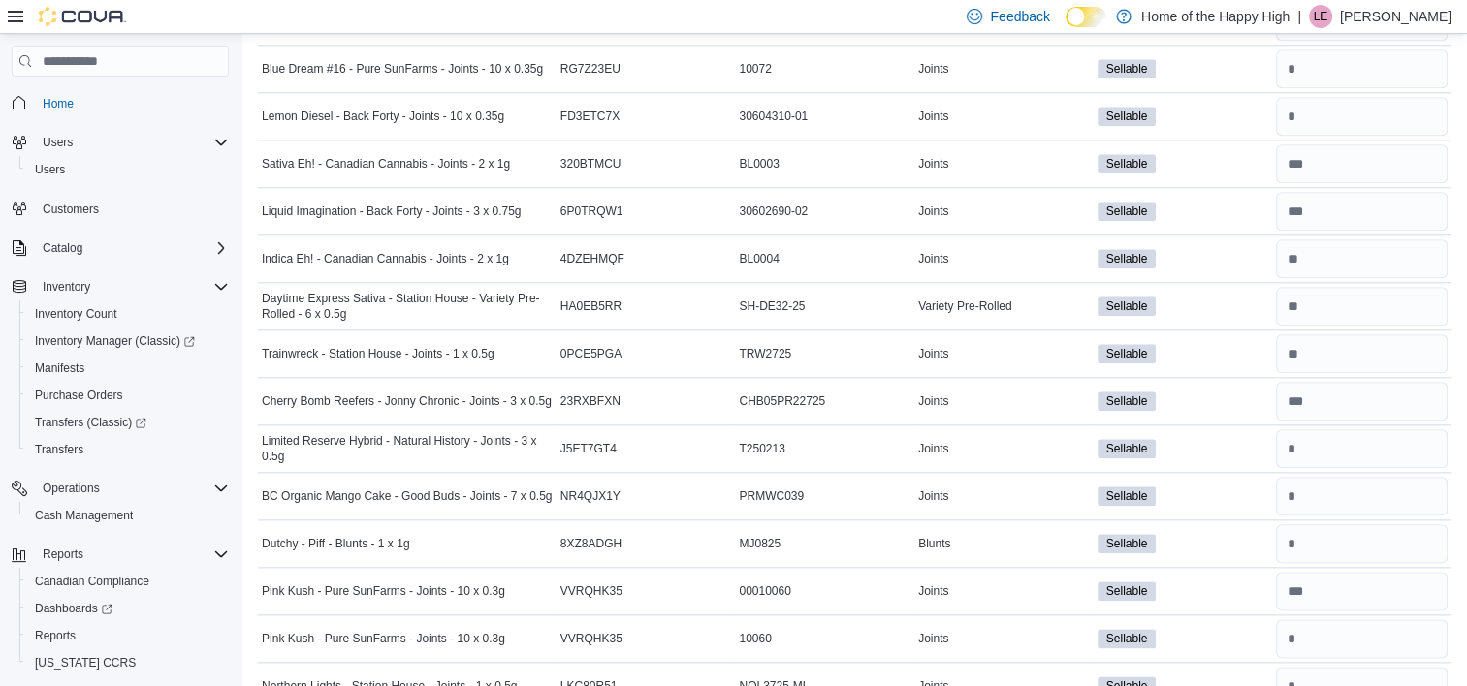
scroll to position [2143, 0]
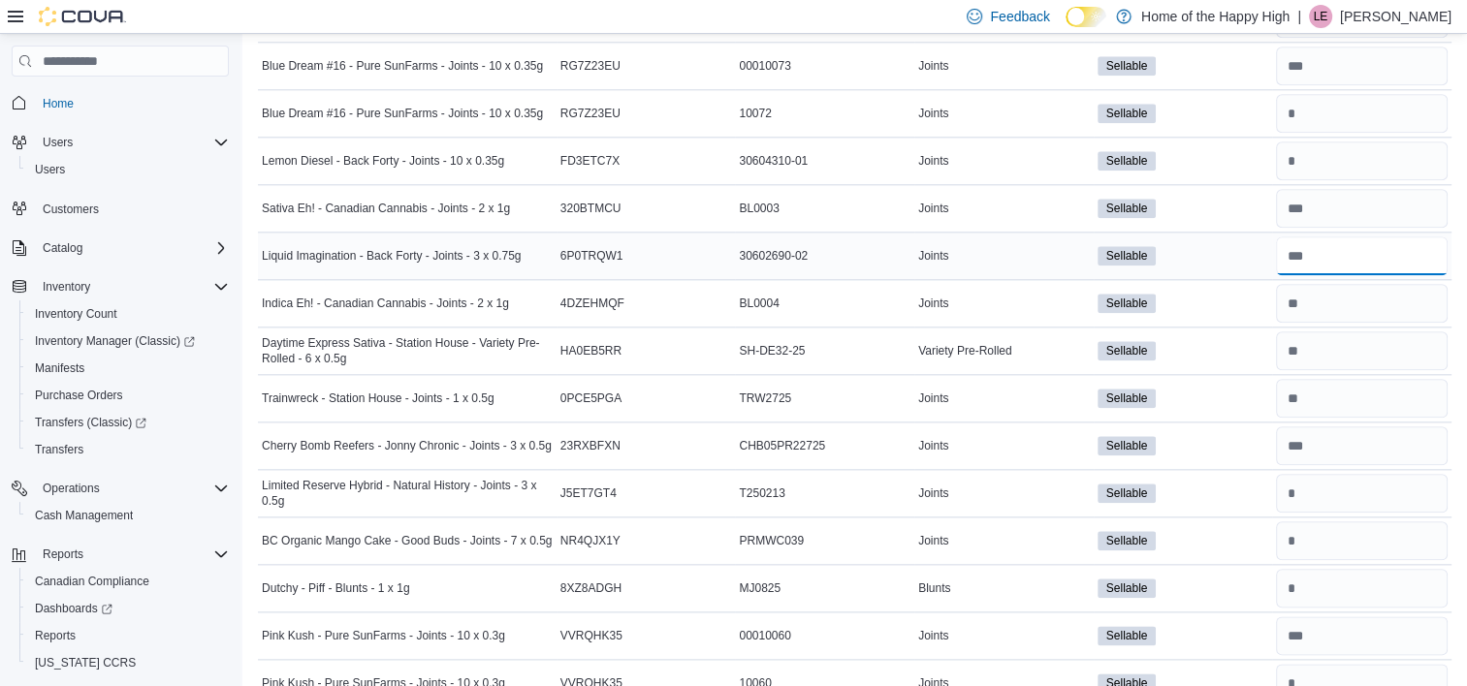
click at [1356, 244] on input "number" at bounding box center [1362, 256] width 172 height 39
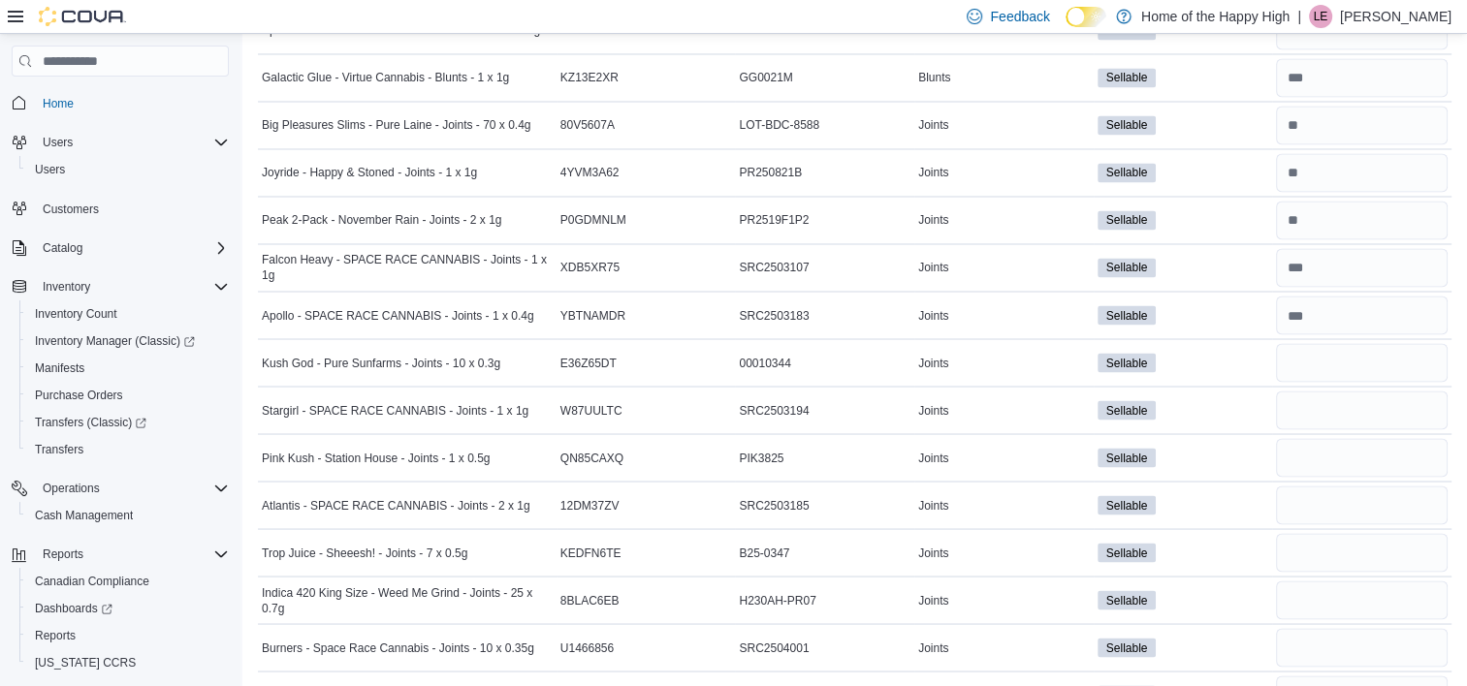
scroll to position [3413, 0]
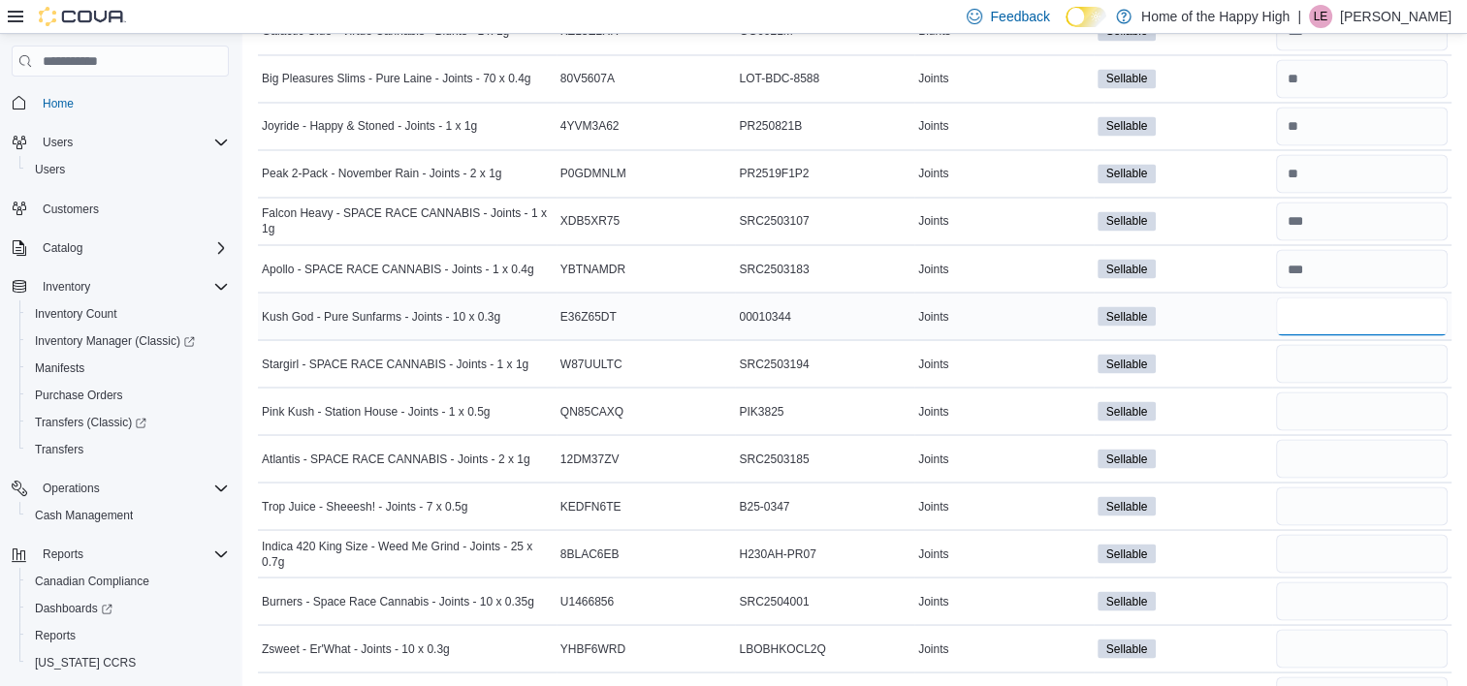
click at [1335, 308] on input "number" at bounding box center [1362, 316] width 172 height 39
click at [1346, 344] on input "number" at bounding box center [1362, 363] width 172 height 39
click at [1350, 394] on input "number" at bounding box center [1362, 411] width 172 height 39
click at [1355, 439] on input "number" at bounding box center [1362, 458] width 172 height 39
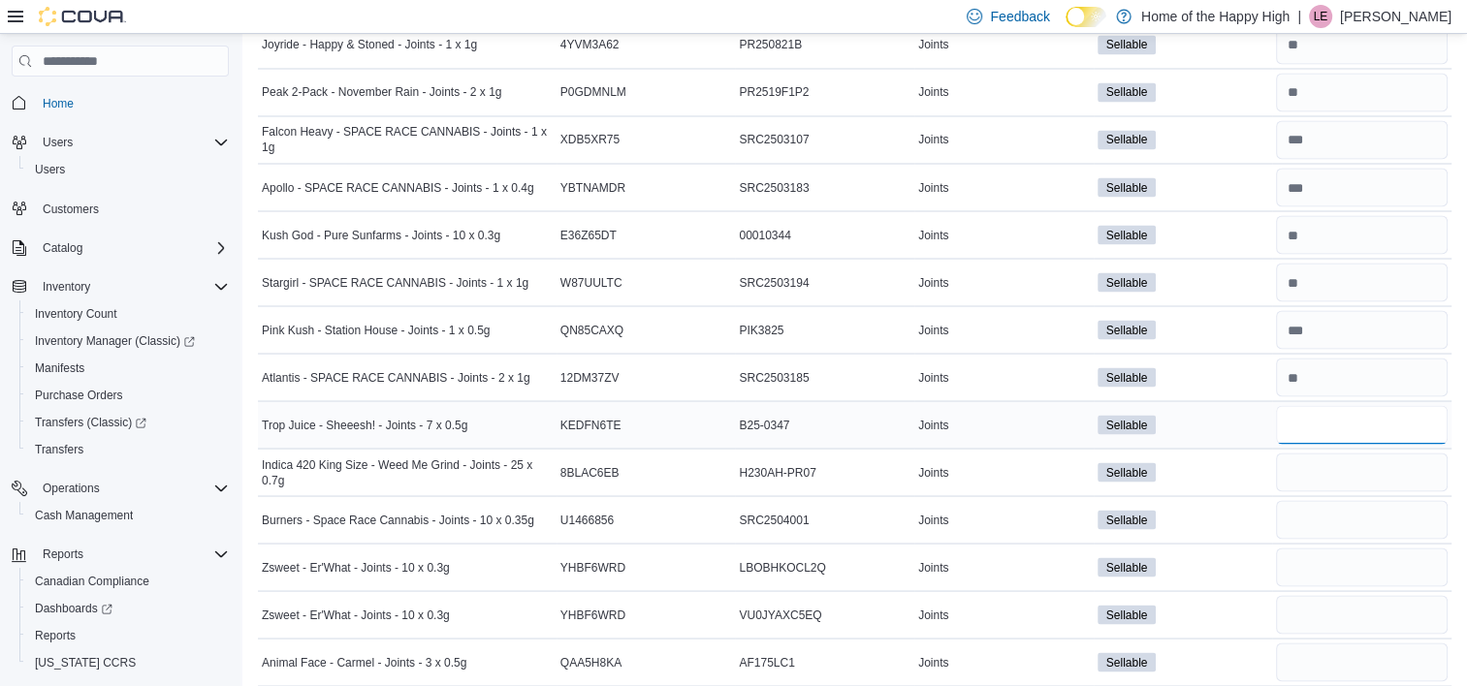
click at [1346, 405] on input "number" at bounding box center [1362, 424] width 172 height 39
click at [1347, 453] on input "number" at bounding box center [1362, 472] width 172 height 39
click at [1334, 511] on input "number" at bounding box center [1362, 519] width 172 height 39
click at [1344, 548] on input "number" at bounding box center [1362, 567] width 172 height 39
click at [1337, 605] on input "number" at bounding box center [1362, 614] width 172 height 39
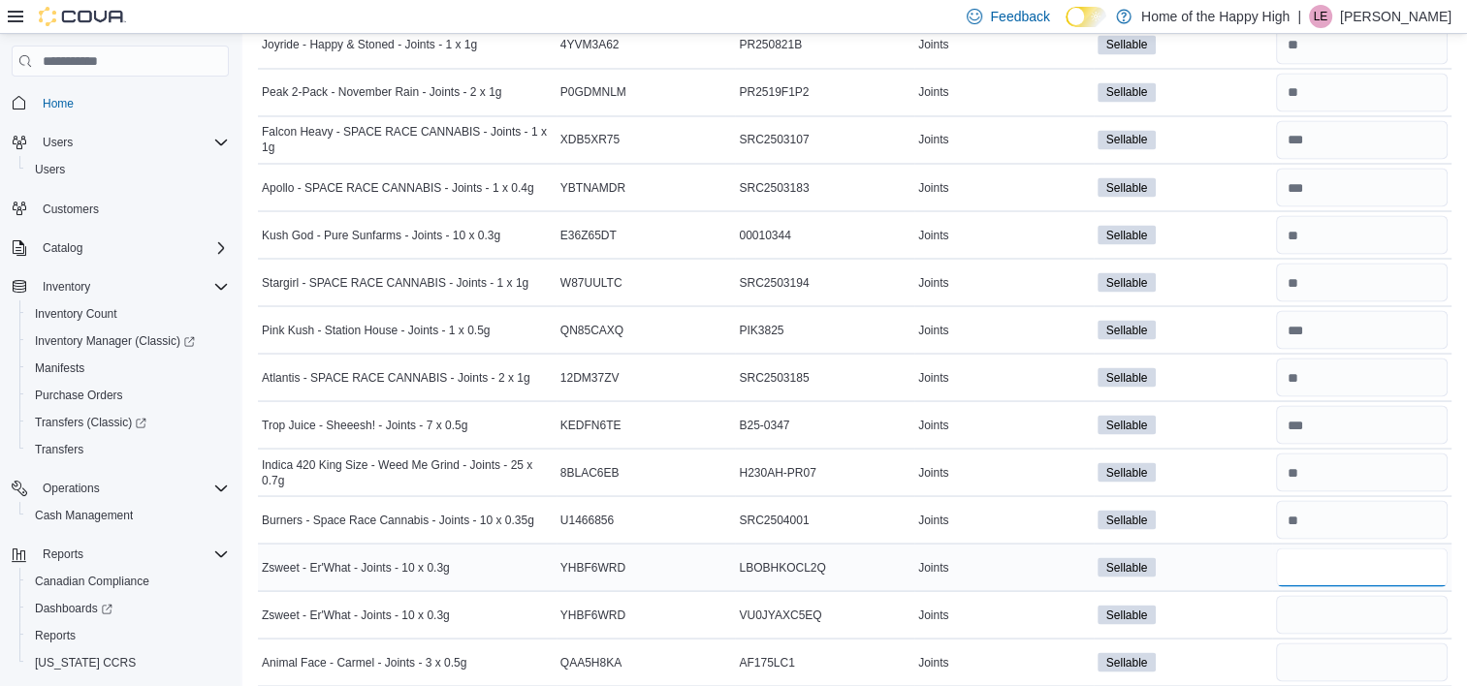
click at [1327, 556] on input "number" at bounding box center [1362, 567] width 172 height 39
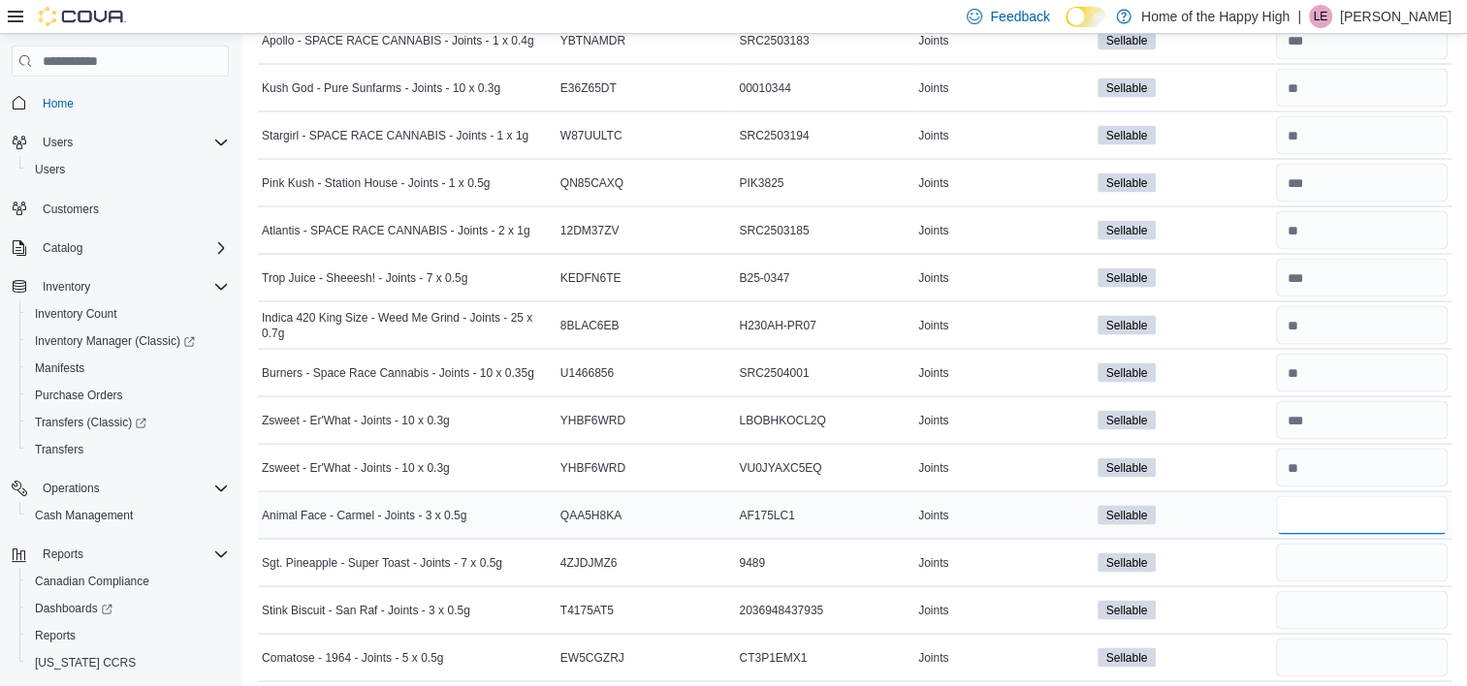
click at [1315, 495] on input "number" at bounding box center [1362, 514] width 172 height 39
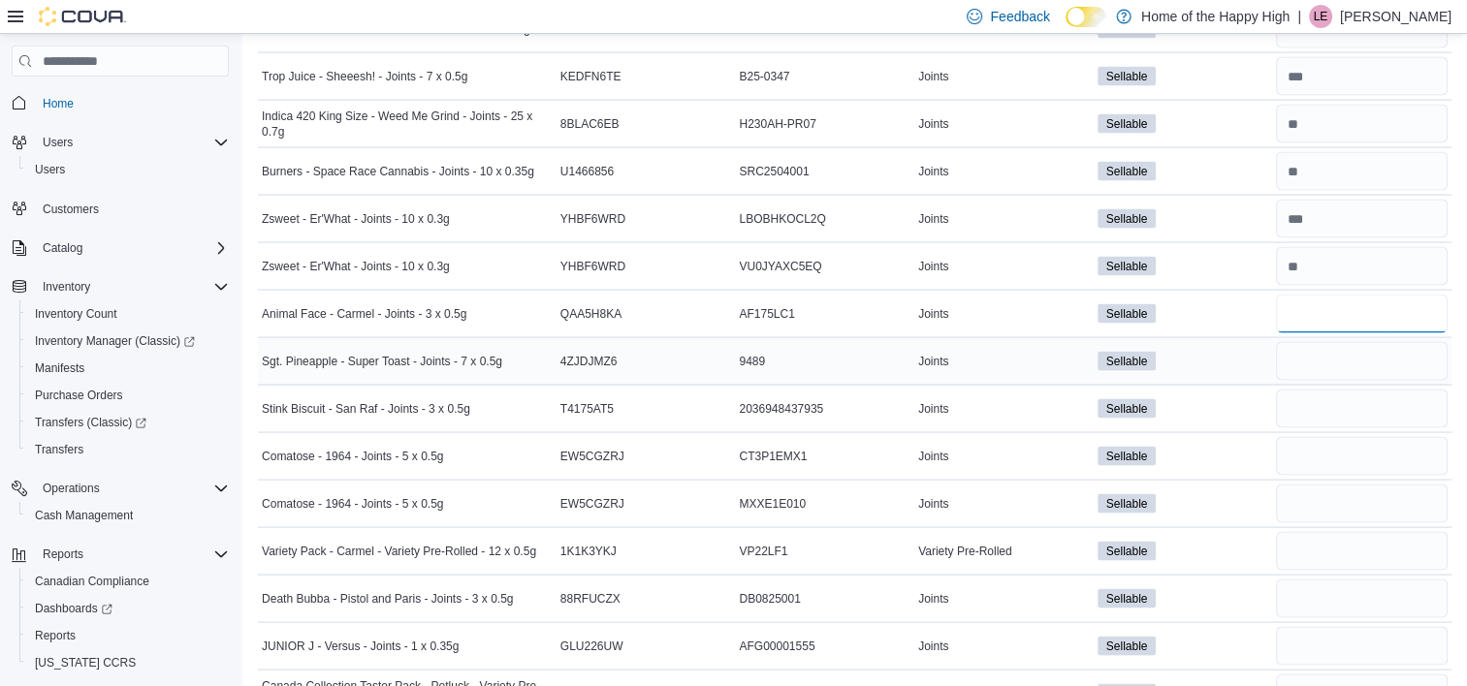
scroll to position [3867, 0]
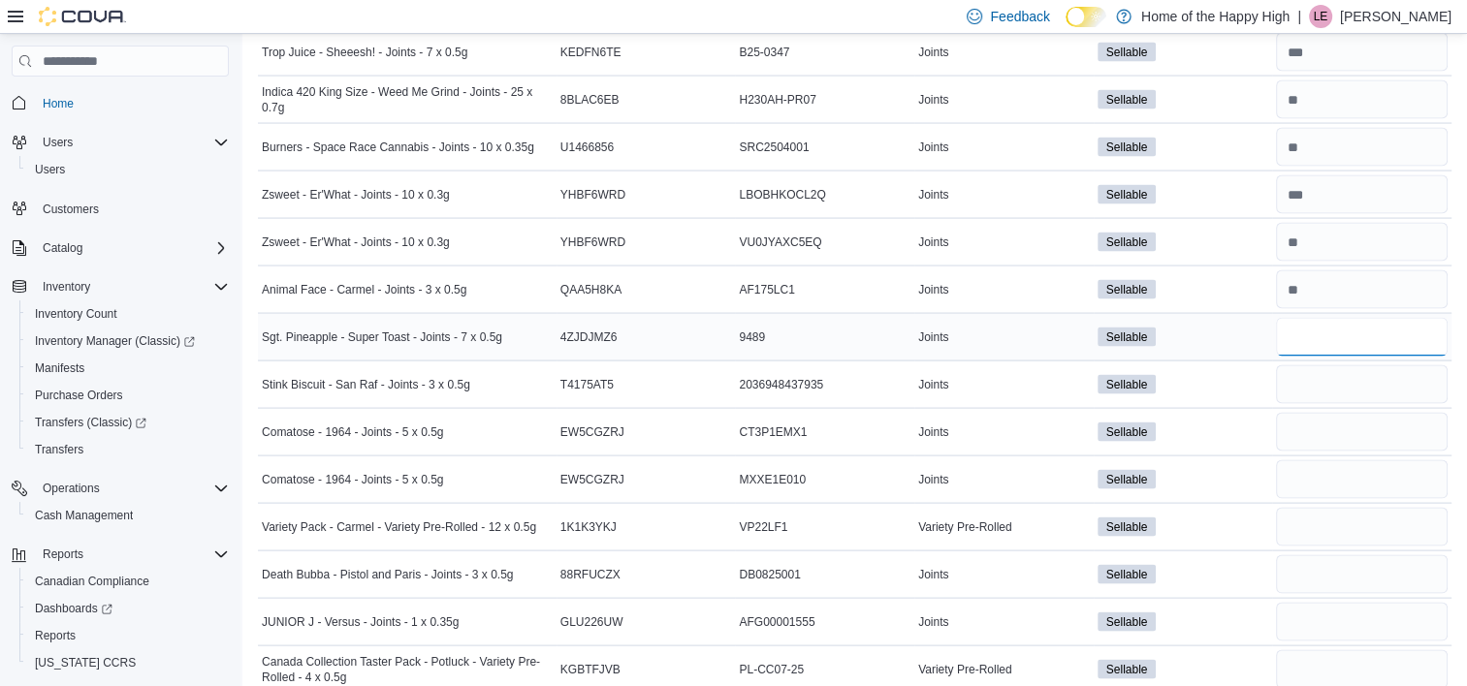
click at [1331, 328] on input "number" at bounding box center [1362, 337] width 172 height 39
click at [1336, 370] on input "number" at bounding box center [1362, 385] width 172 height 39
click at [1335, 419] on input "number" at bounding box center [1362, 432] width 172 height 39
click at [1326, 461] on input "number" at bounding box center [1362, 480] width 172 height 39
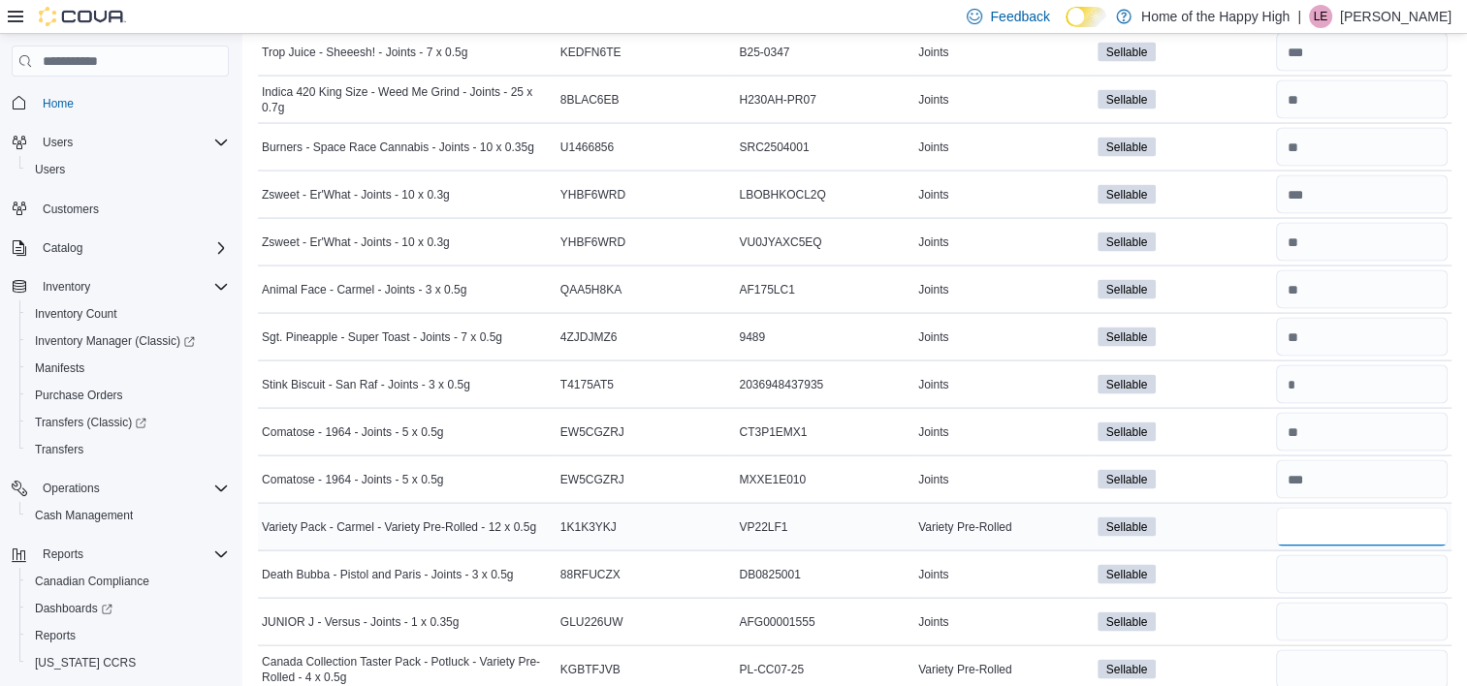
click at [1338, 508] on input "number" at bounding box center [1362, 527] width 172 height 39
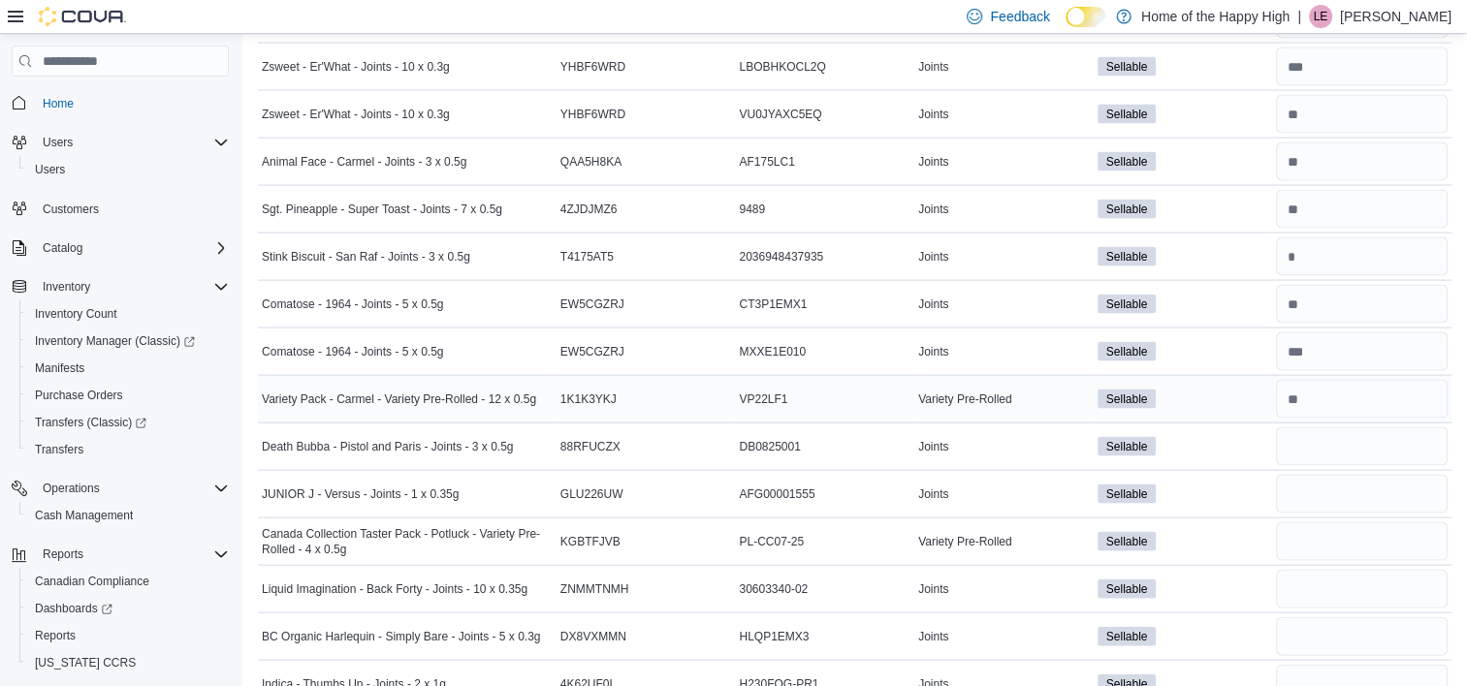
scroll to position [3997, 0]
click at [1321, 426] on input "number" at bounding box center [1362, 445] width 172 height 39
click at [1326, 473] on input "number" at bounding box center [1362, 492] width 172 height 39
click at [1331, 521] on input "number" at bounding box center [1362, 540] width 172 height 39
click at [1342, 568] on input "number" at bounding box center [1362, 587] width 172 height 39
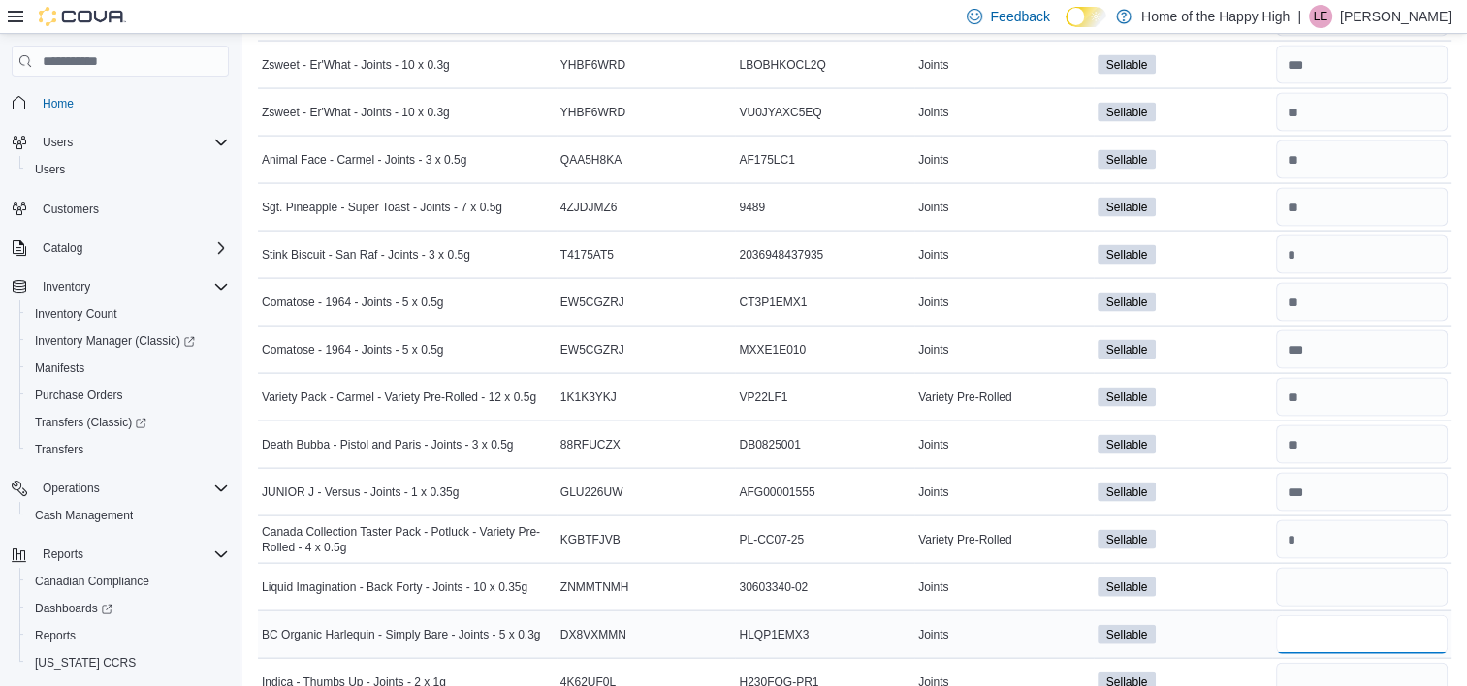
click at [1343, 616] on input "number" at bounding box center [1362, 635] width 172 height 39
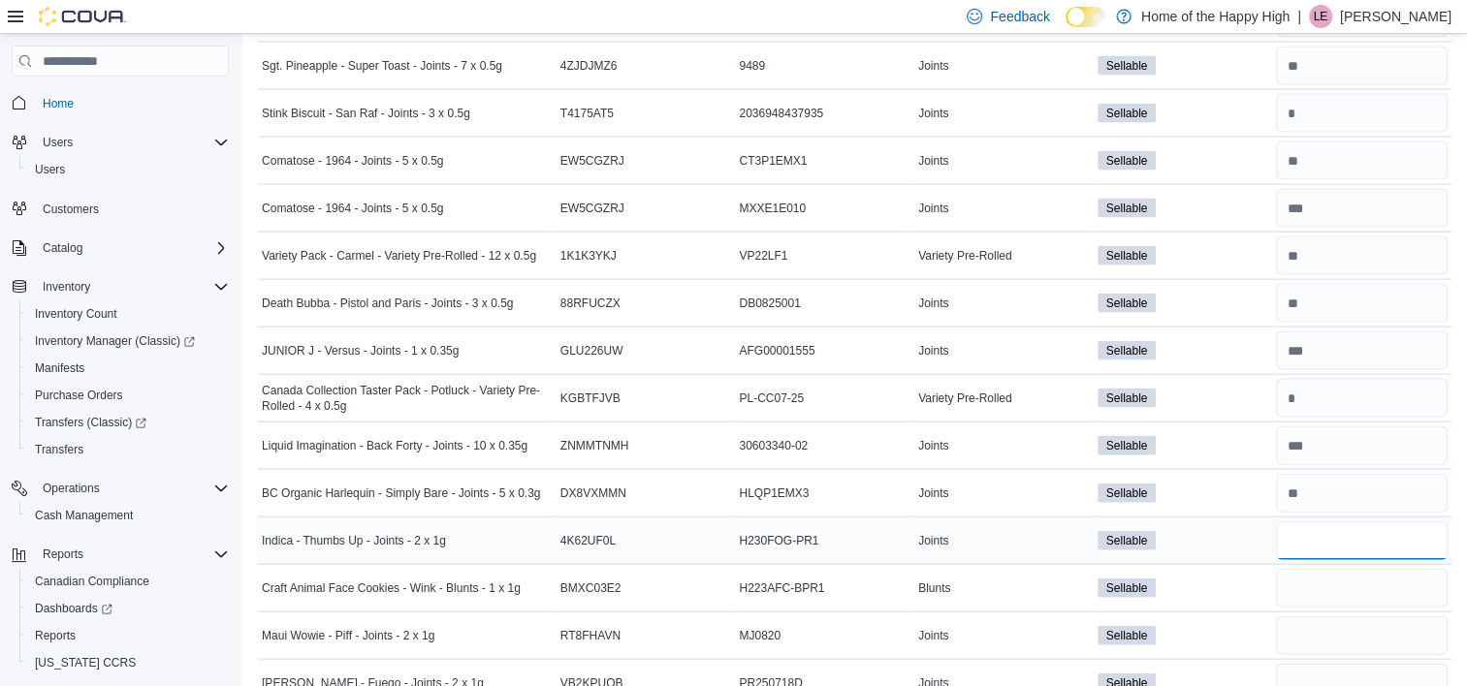
click at [1290, 522] on input "number" at bounding box center [1362, 541] width 172 height 39
click at [1331, 569] on input "number" at bounding box center [1362, 588] width 172 height 39
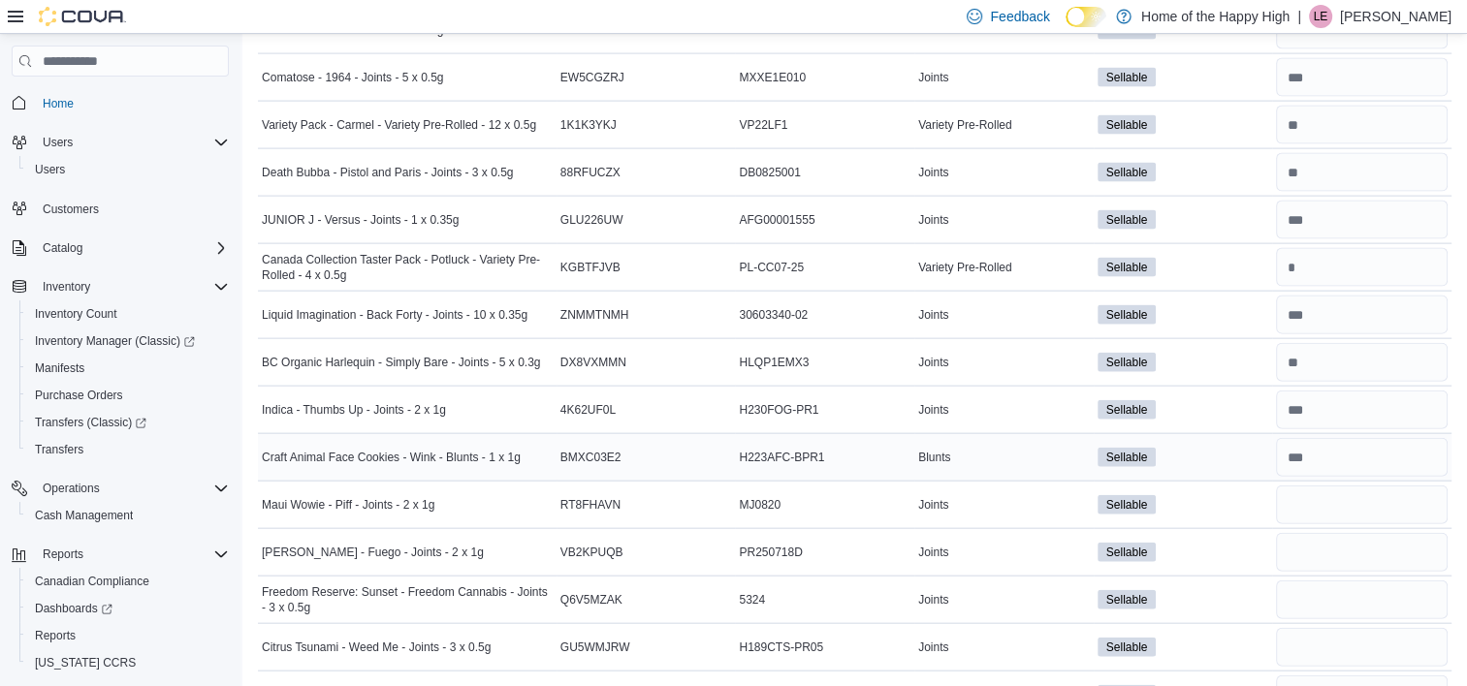
scroll to position [4296, 0]
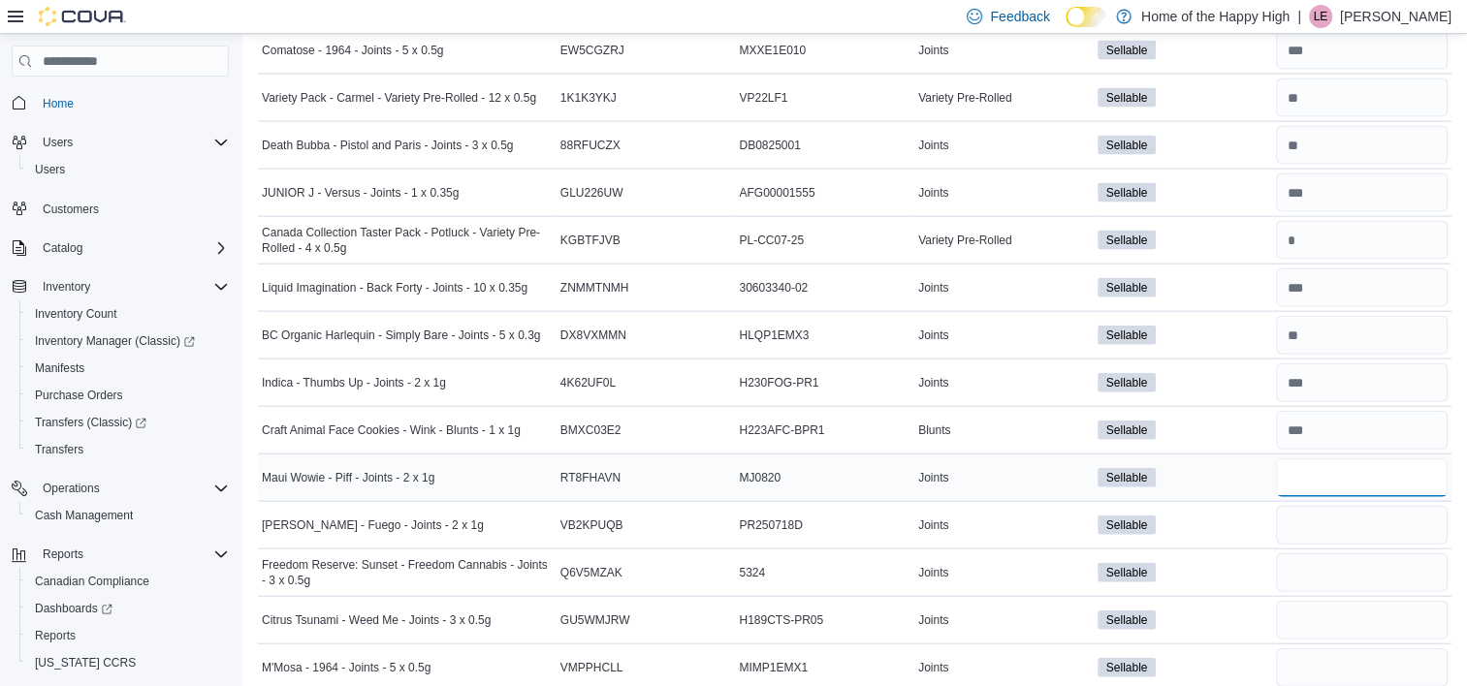
click at [1310, 470] on input "number" at bounding box center [1362, 478] width 172 height 39
click at [1342, 511] on input "number" at bounding box center [1362, 525] width 172 height 39
click at [1341, 558] on input "number" at bounding box center [1362, 573] width 172 height 39
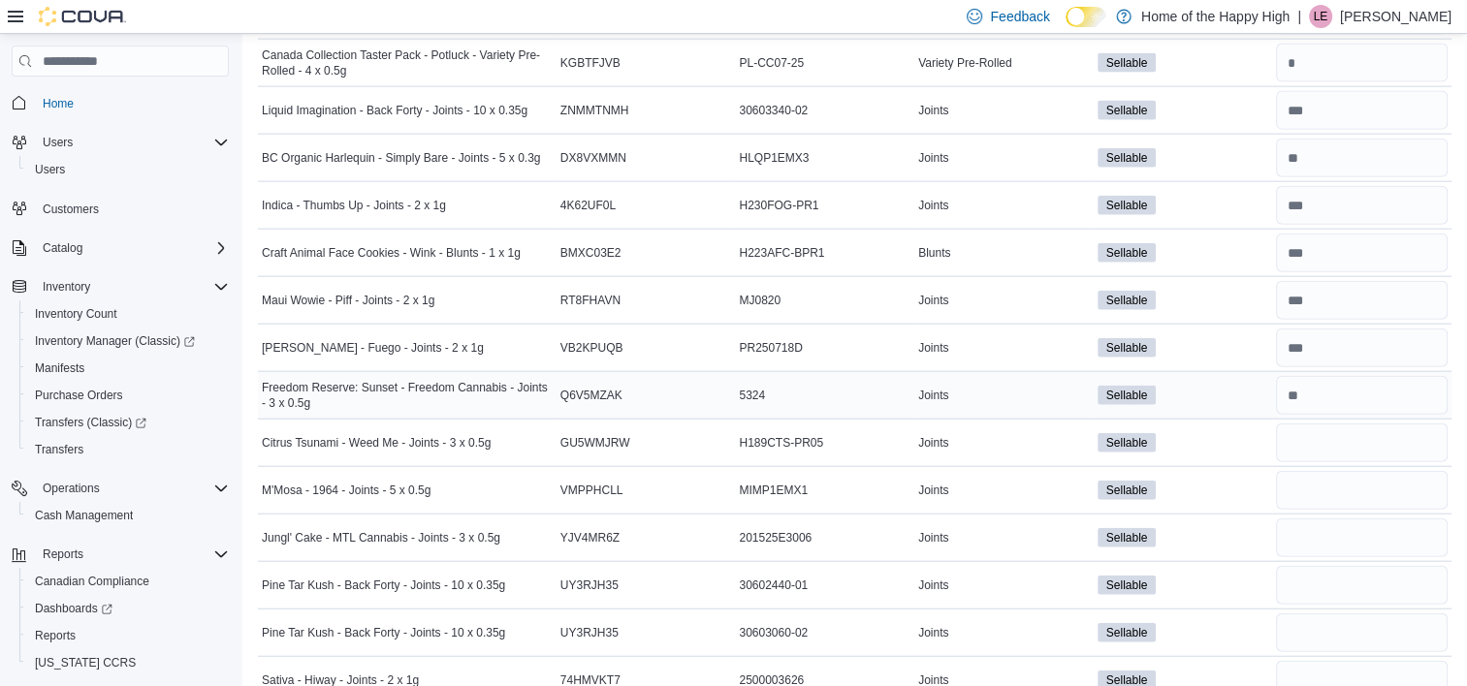
scroll to position [4475, 0]
click at [1331, 423] on input "number" at bounding box center [1362, 442] width 172 height 39
click at [1338, 470] on input "number" at bounding box center [1362, 489] width 172 height 39
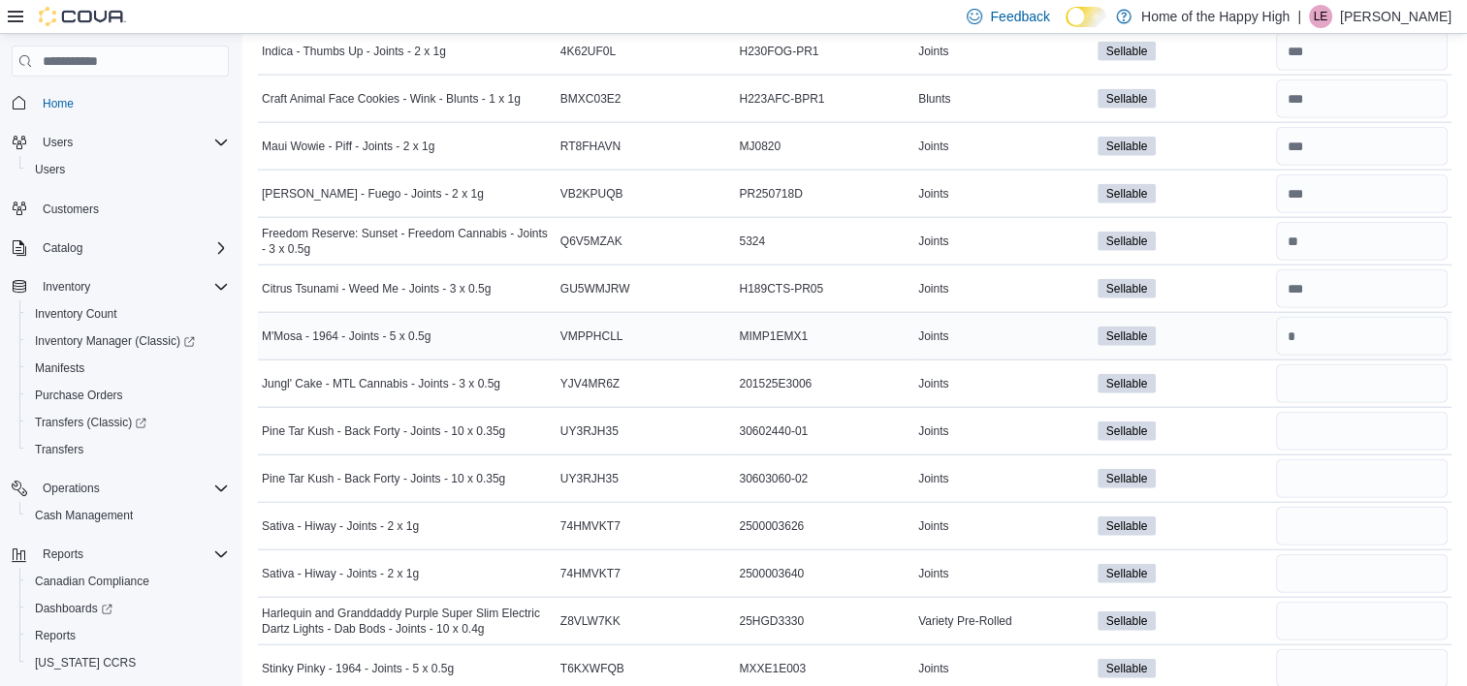
scroll to position [4629, 0]
click at [1325, 364] on input "number" at bounding box center [1362, 383] width 172 height 39
click at [1335, 411] on input "number" at bounding box center [1362, 430] width 172 height 39
click at [1341, 459] on input "number" at bounding box center [1362, 478] width 172 height 39
click at [1342, 506] on input "number" at bounding box center [1362, 525] width 172 height 39
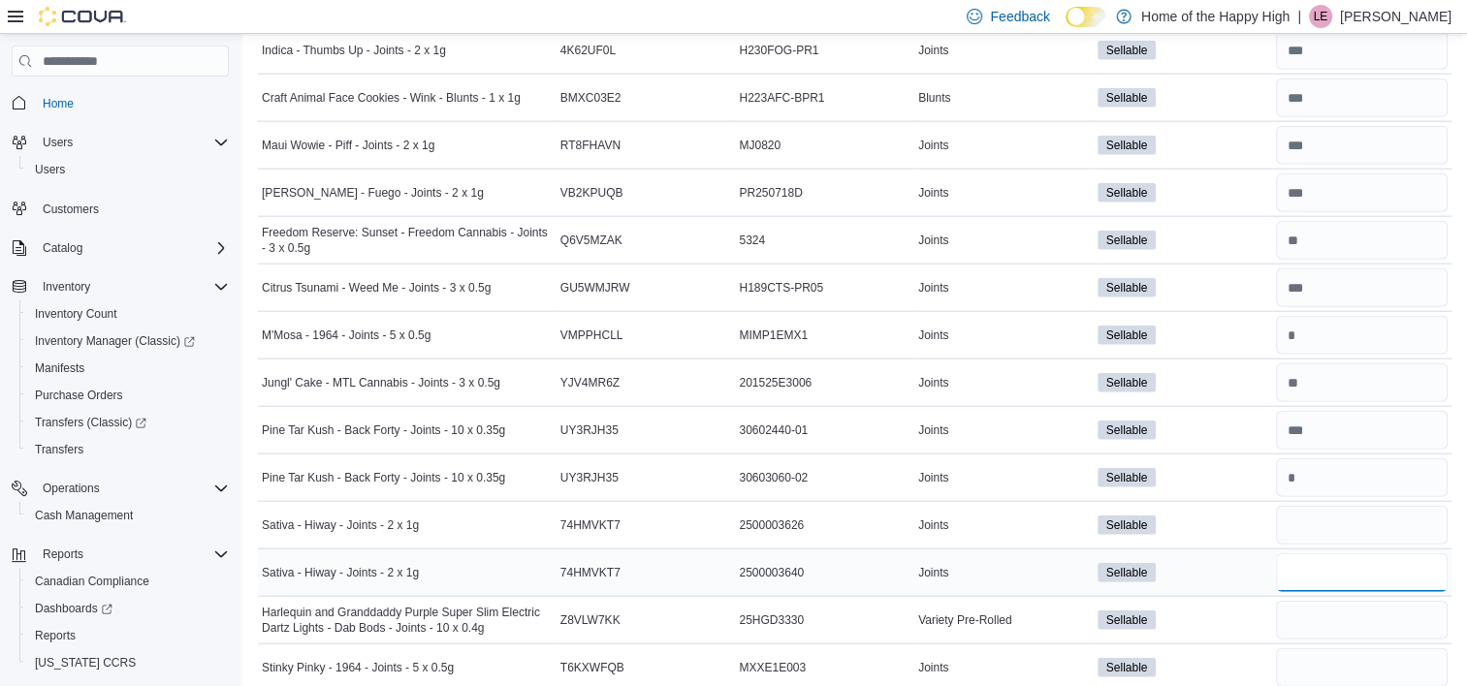
click at [1345, 554] on input "number" at bounding box center [1362, 573] width 172 height 39
click at [1317, 512] on input "number" at bounding box center [1362, 525] width 172 height 39
click at [1314, 601] on input "number" at bounding box center [1362, 620] width 172 height 39
click at [1323, 649] on input "number" at bounding box center [1362, 668] width 172 height 39
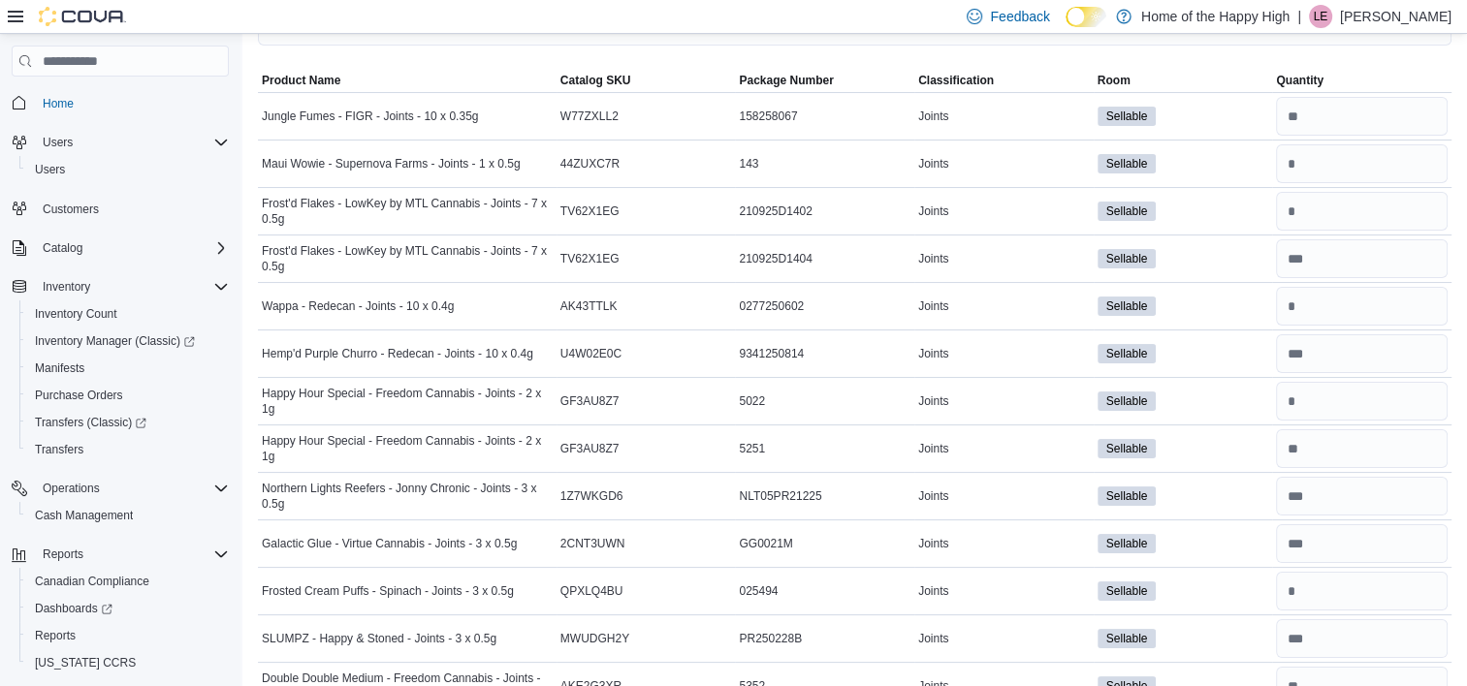
scroll to position [0, 0]
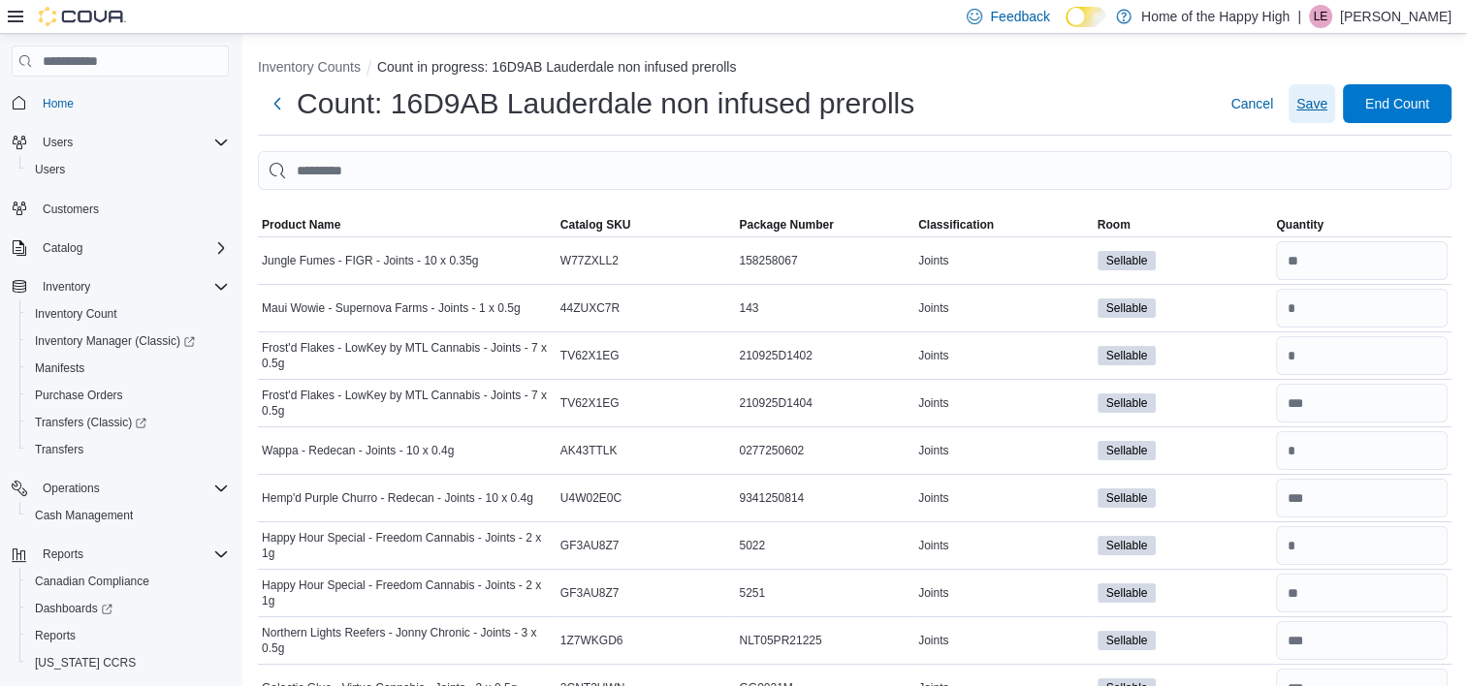
click at [1327, 109] on span "Save" at bounding box center [1311, 103] width 31 height 19
click at [1350, 240] on div at bounding box center [1361, 261] width 179 height 47
click at [1357, 256] on input "number" at bounding box center [1362, 260] width 172 height 39
click at [1349, 311] on input "number" at bounding box center [1362, 308] width 172 height 39
click at [1346, 355] on input "number" at bounding box center [1362, 355] width 172 height 39
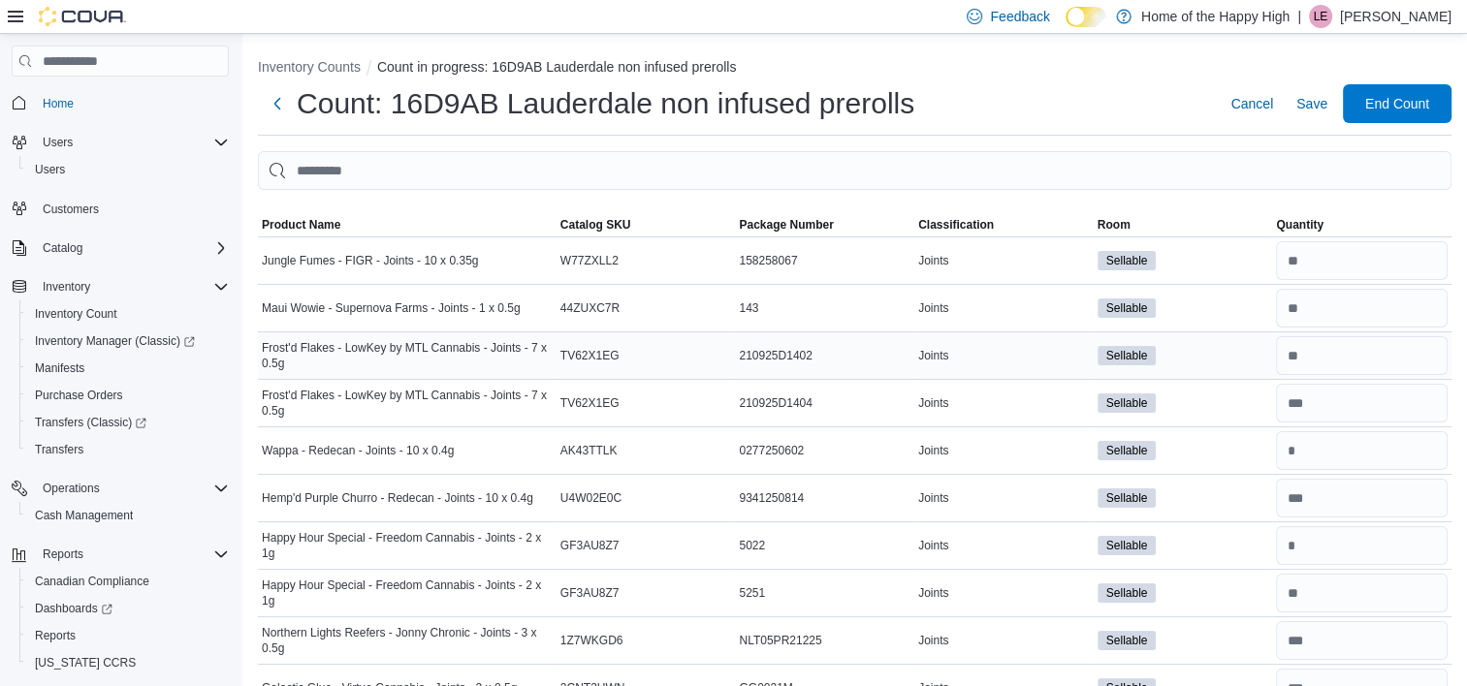
scroll to position [104, 0]
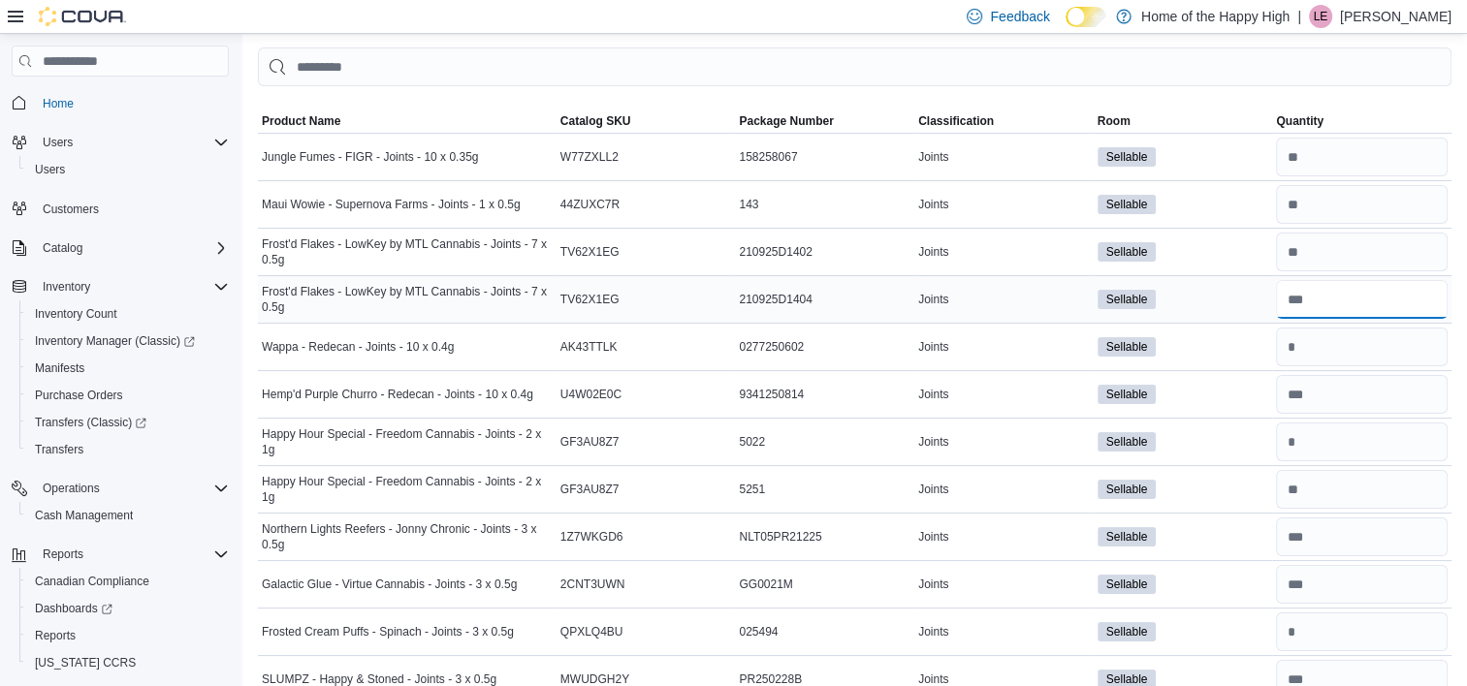
click at [1338, 306] on input "number" at bounding box center [1362, 299] width 172 height 39
click at [1340, 345] on input "number" at bounding box center [1362, 347] width 172 height 39
click at [1340, 388] on input "number" at bounding box center [1362, 394] width 172 height 39
click at [1338, 458] on input "number" at bounding box center [1362, 442] width 172 height 39
click at [1340, 489] on input "number" at bounding box center [1362, 489] width 172 height 39
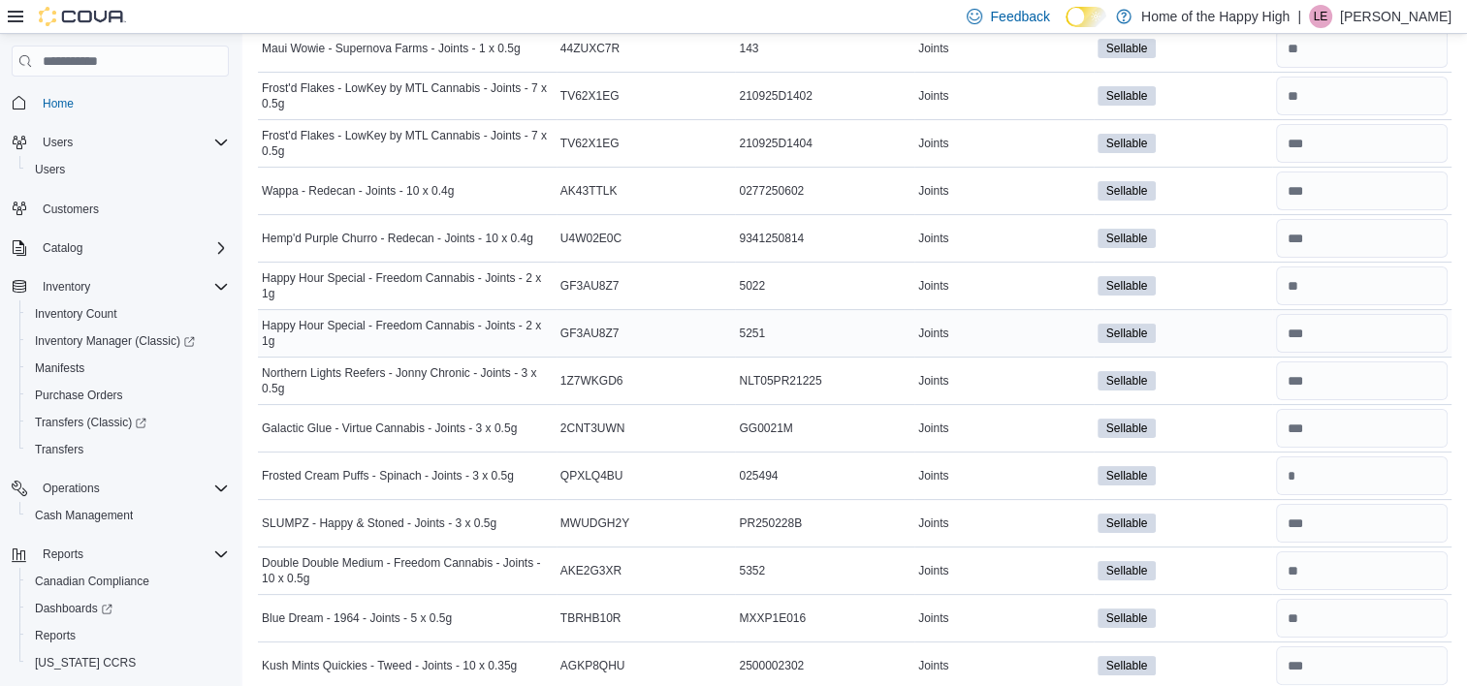
scroll to position [263, 0]
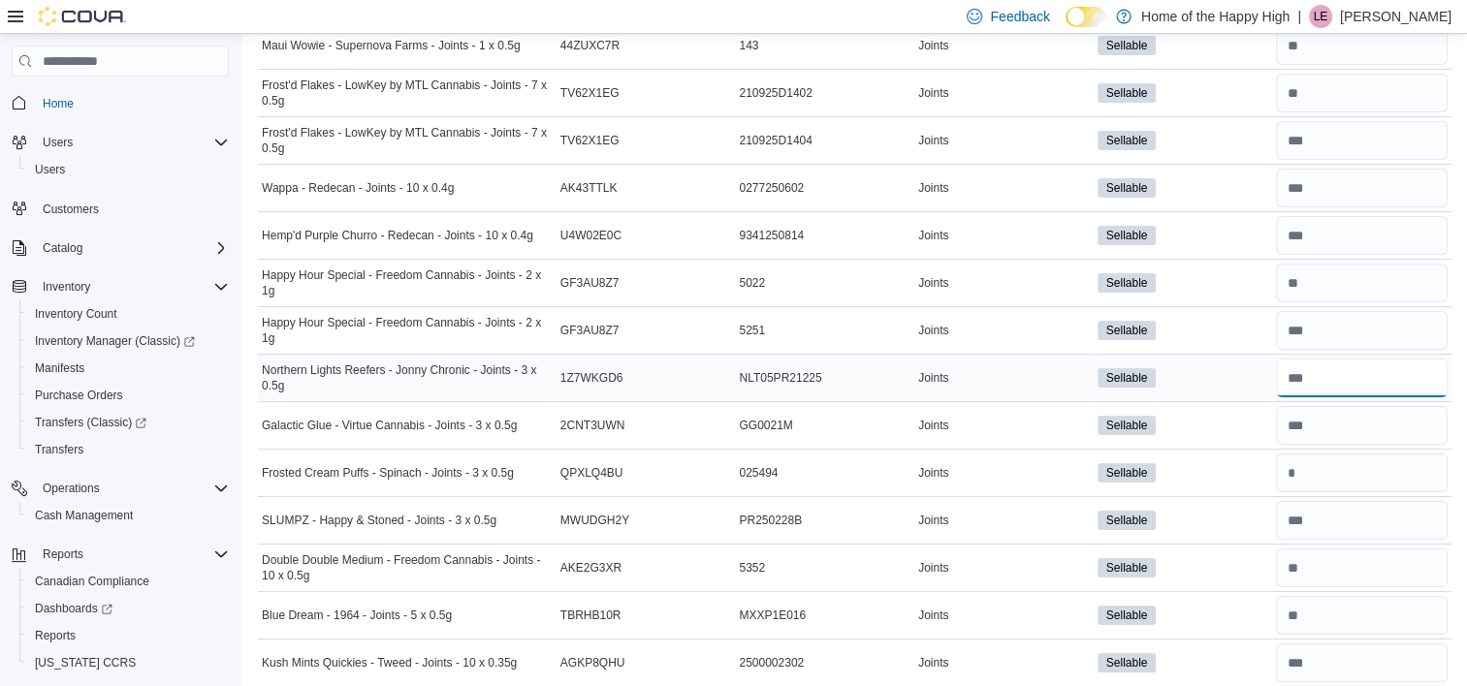
click at [1350, 386] on input "number" at bounding box center [1362, 378] width 172 height 39
click at [1350, 415] on input "number" at bounding box center [1362, 425] width 172 height 39
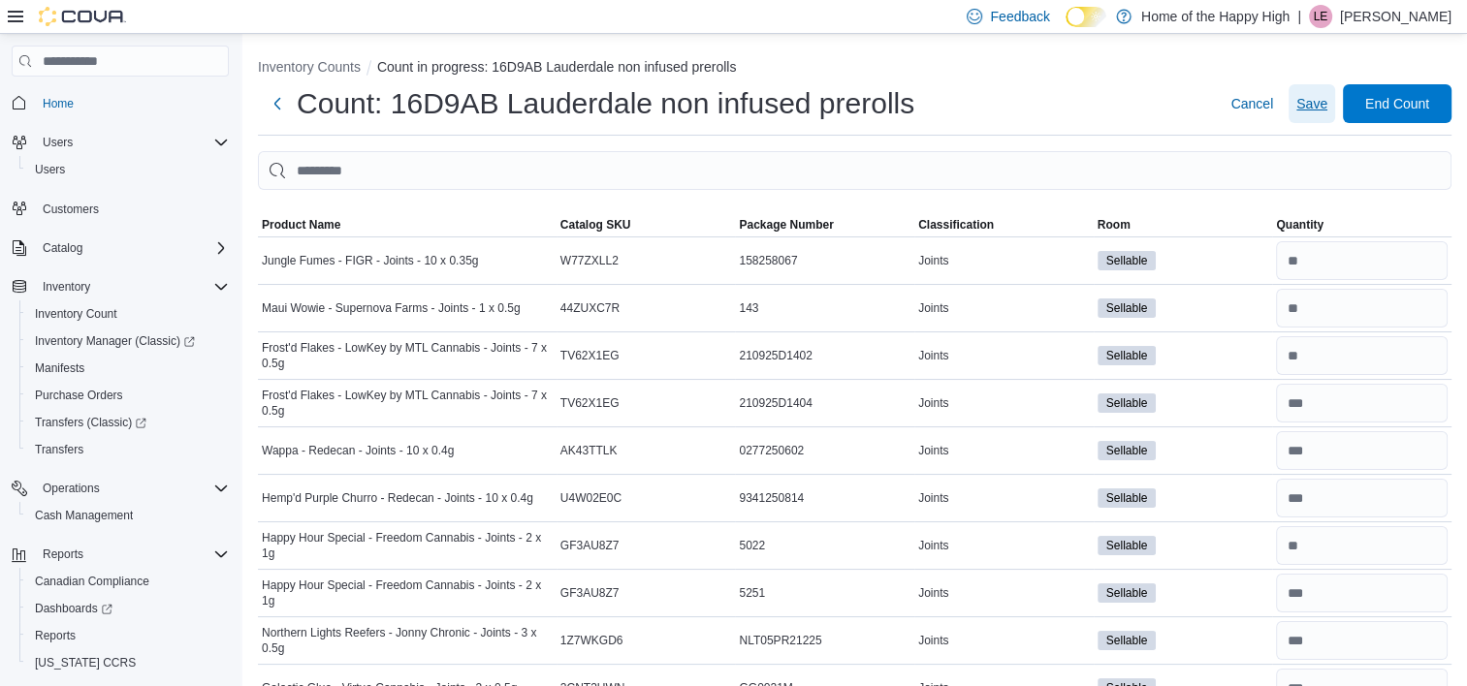
click at [1321, 106] on span "Save" at bounding box center [1311, 103] width 31 height 19
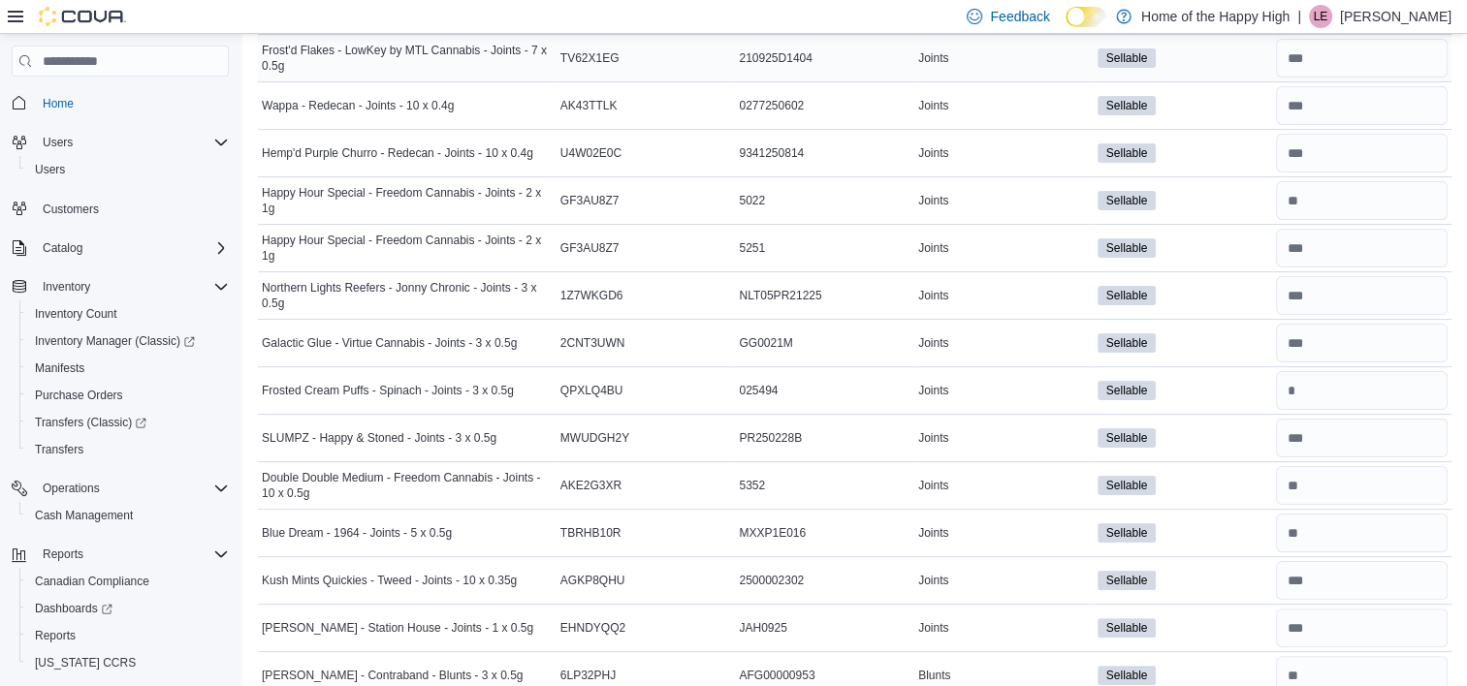
scroll to position [351, 0]
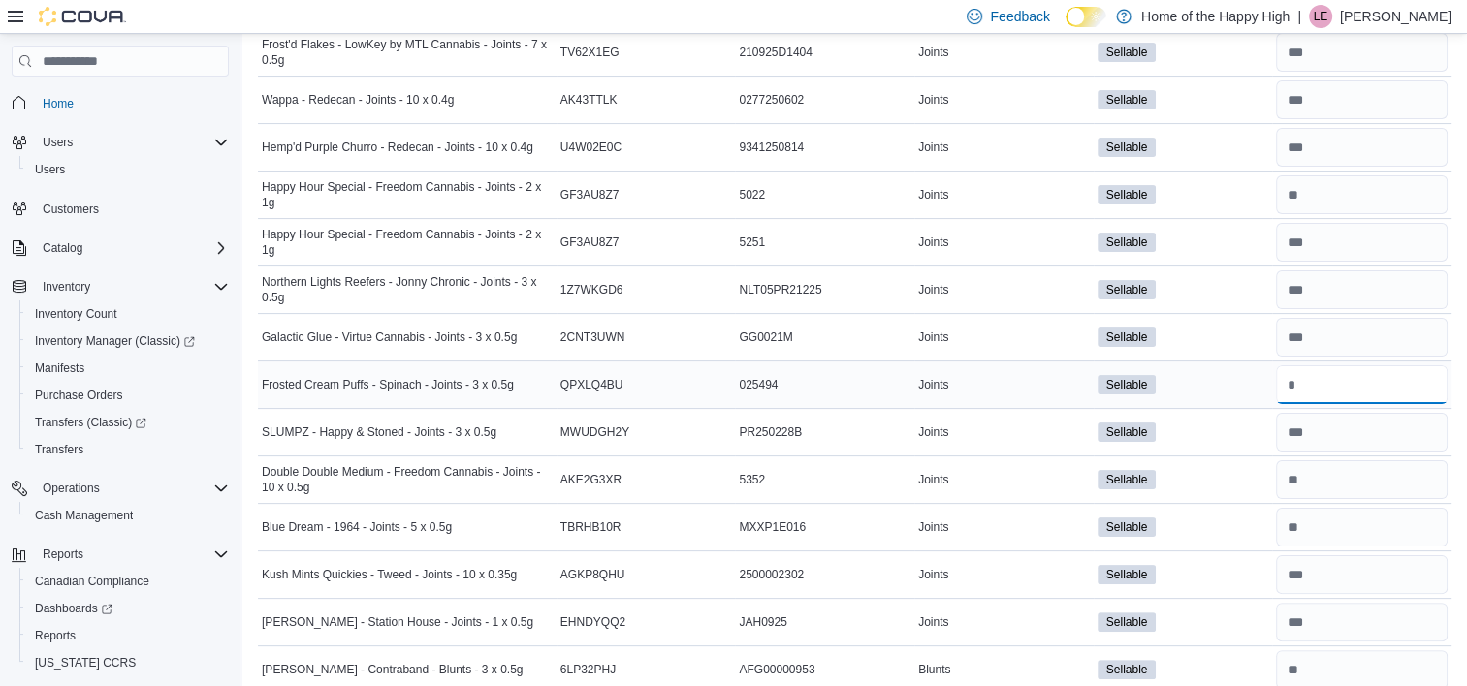
click at [1350, 379] on input "number" at bounding box center [1362, 385] width 172 height 39
click at [1371, 429] on input "number" at bounding box center [1362, 432] width 172 height 39
click at [1365, 474] on input "number" at bounding box center [1362, 480] width 172 height 39
click at [1363, 514] on input "number" at bounding box center [1362, 527] width 172 height 39
click at [1363, 569] on input "number" at bounding box center [1362, 575] width 172 height 39
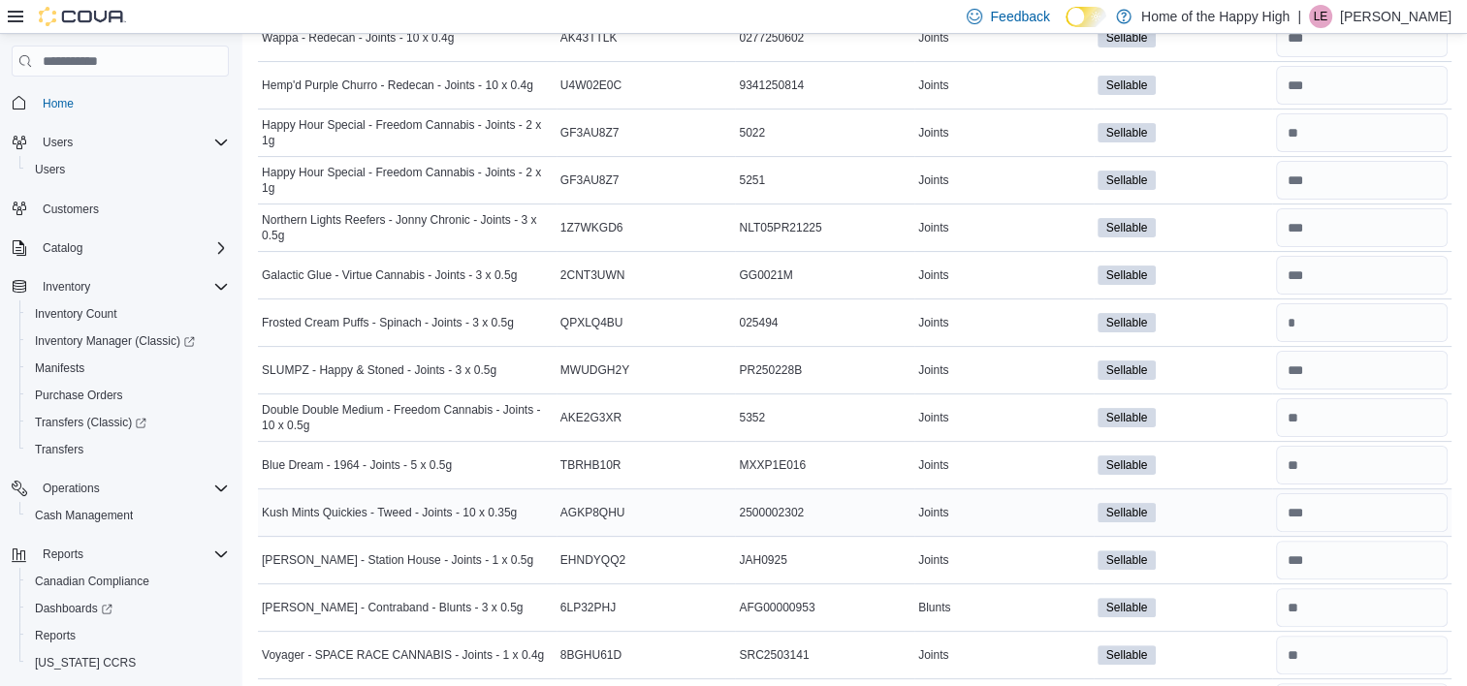
scroll to position [414, 0]
click at [1346, 549] on input "number" at bounding box center [1362, 559] width 172 height 39
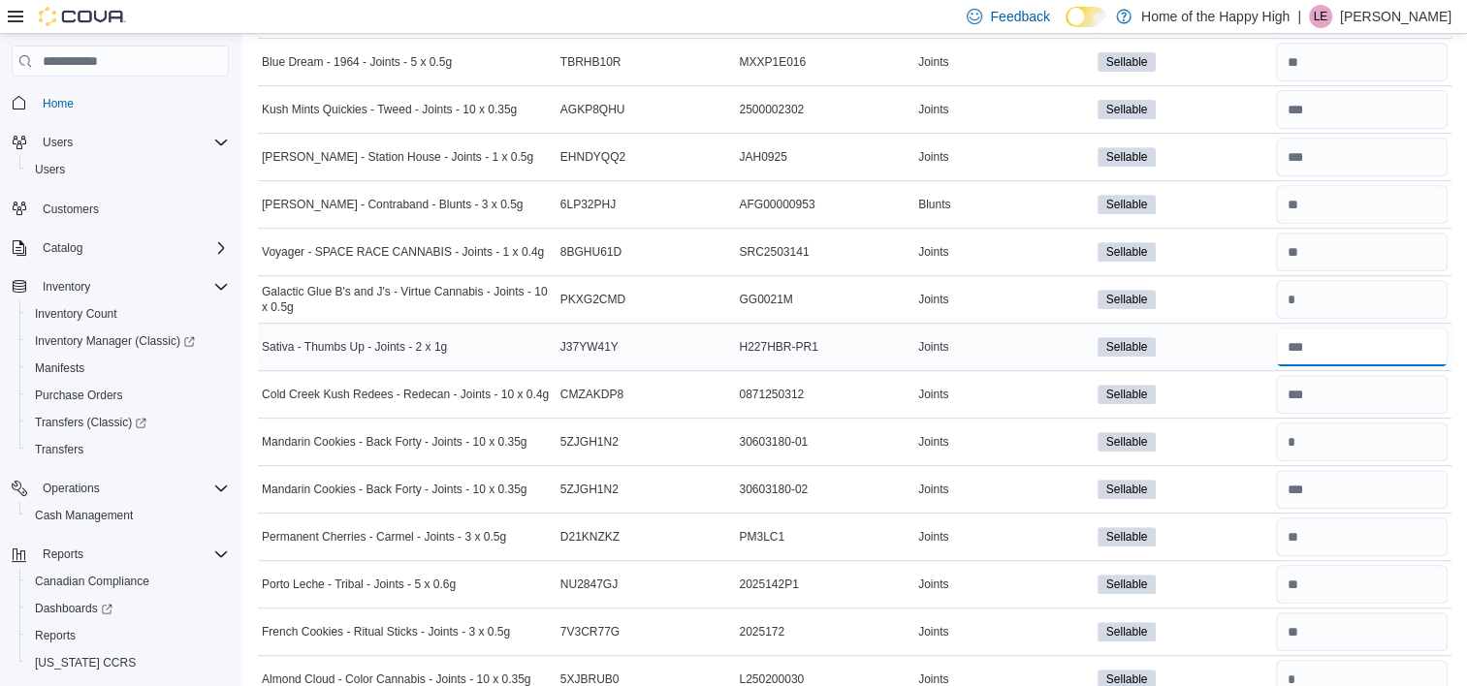
click at [1365, 345] on input "number" at bounding box center [1362, 347] width 172 height 39
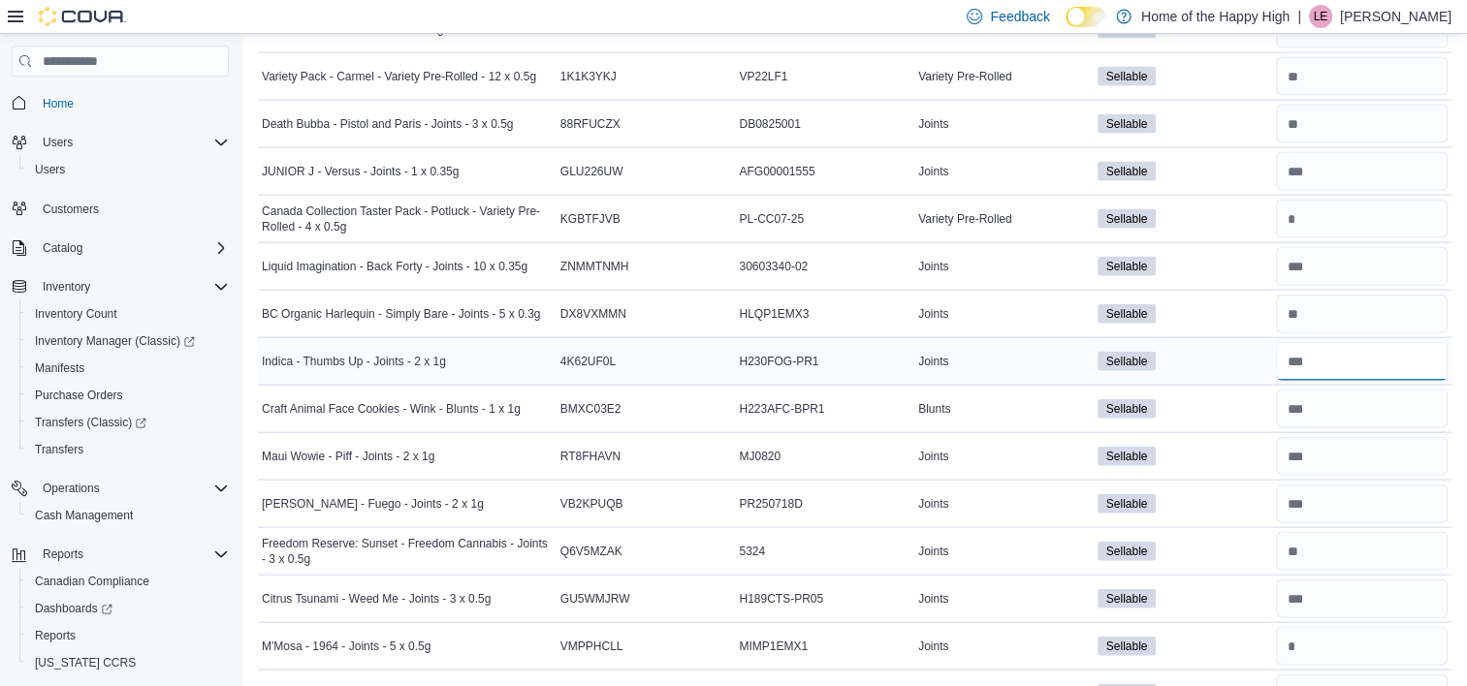
click at [1333, 358] on input "number" at bounding box center [1362, 361] width 172 height 39
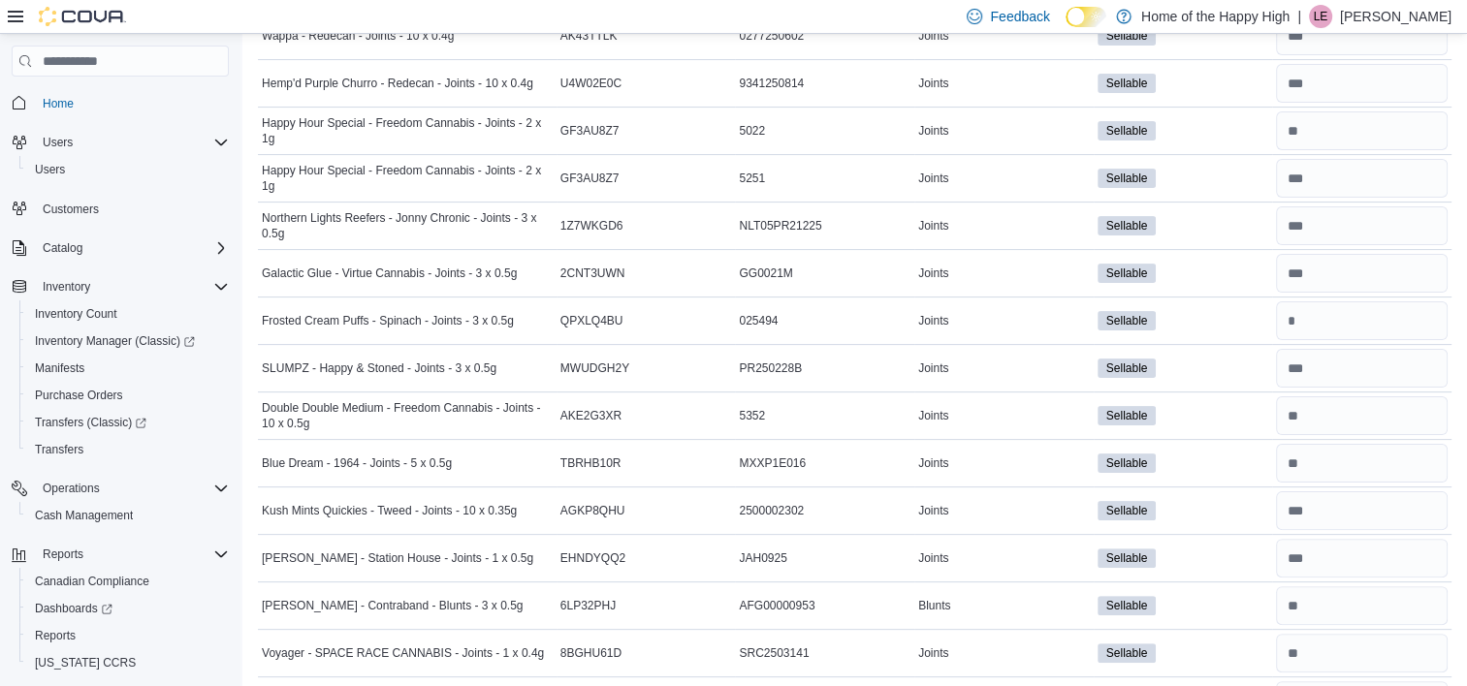
scroll to position [416, 0]
click at [1324, 611] on input "number" at bounding box center [1362, 605] width 172 height 39
click at [1335, 465] on input "number" at bounding box center [1362, 462] width 172 height 39
click at [1350, 648] on input "number" at bounding box center [1362, 652] width 172 height 39
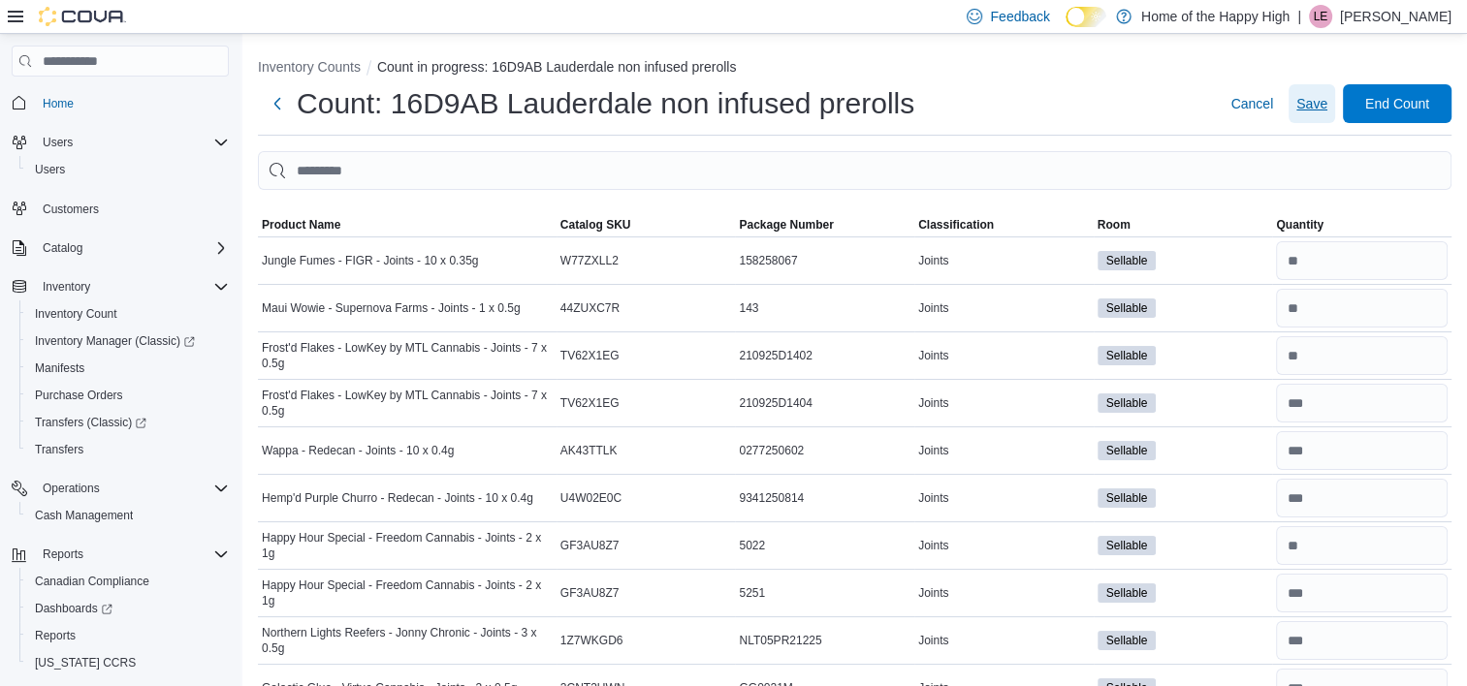
click at [1305, 101] on button "Save" at bounding box center [1312, 103] width 47 height 39
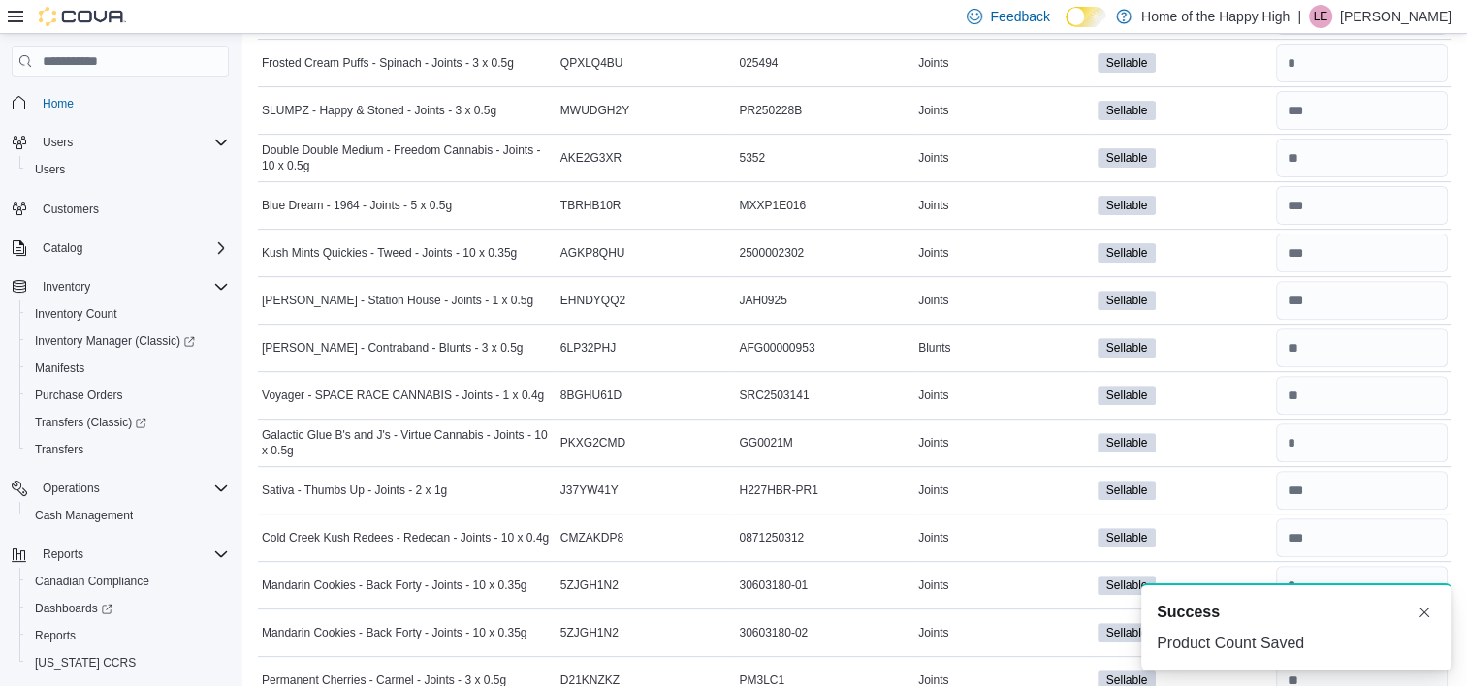
scroll to position [679, 0]
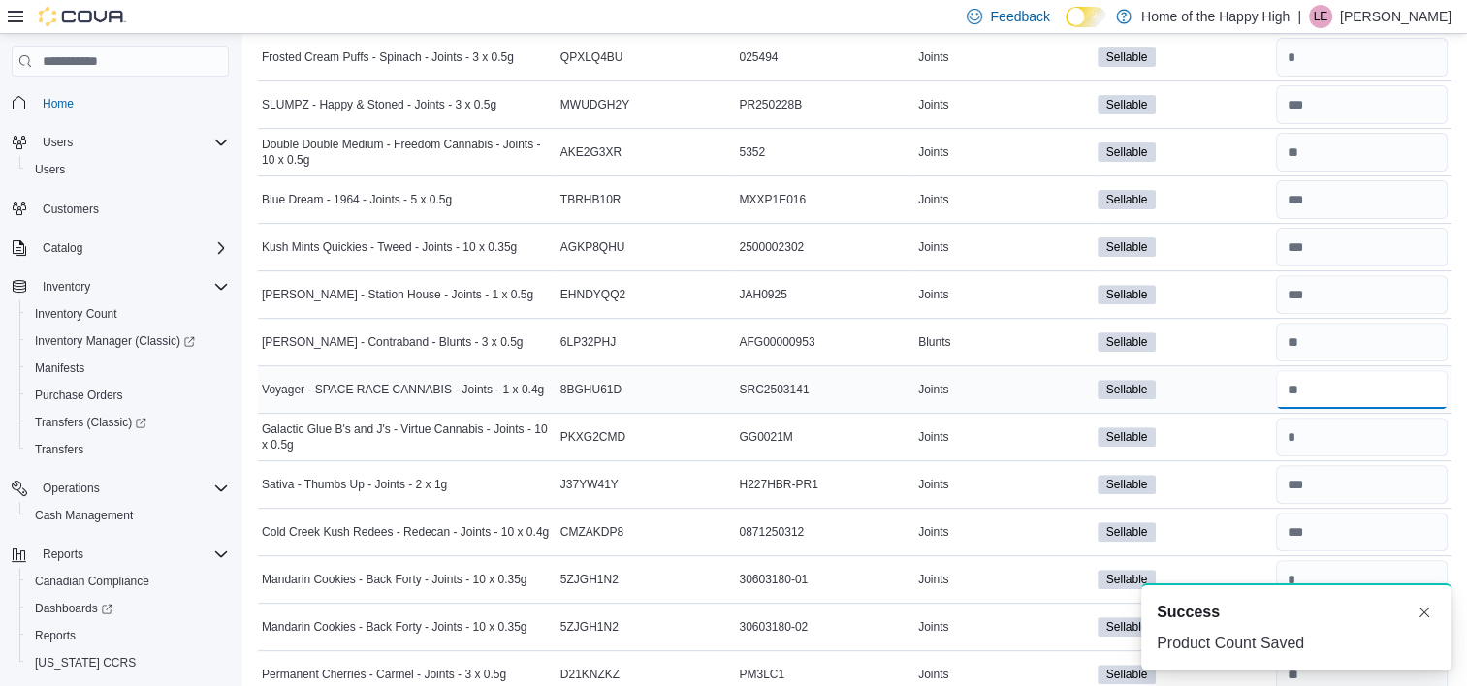
click at [1349, 388] on input "number" at bounding box center [1362, 389] width 172 height 39
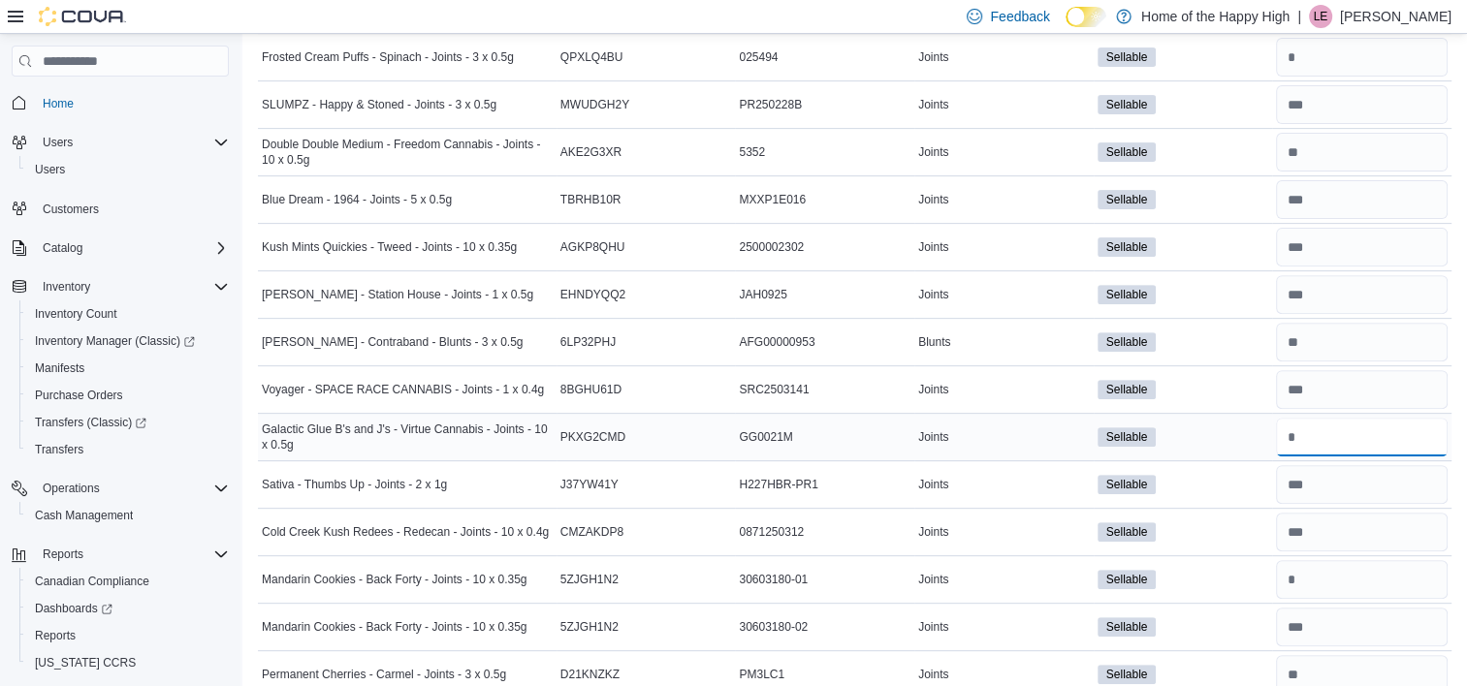
click at [1345, 434] on input "number" at bounding box center [1362, 437] width 172 height 39
click at [1343, 475] on input "number" at bounding box center [1362, 484] width 172 height 39
click at [1352, 529] on input "number" at bounding box center [1362, 532] width 172 height 39
click at [1349, 569] on input "number" at bounding box center [1362, 579] width 172 height 39
click at [1342, 624] on input "number" at bounding box center [1362, 627] width 172 height 39
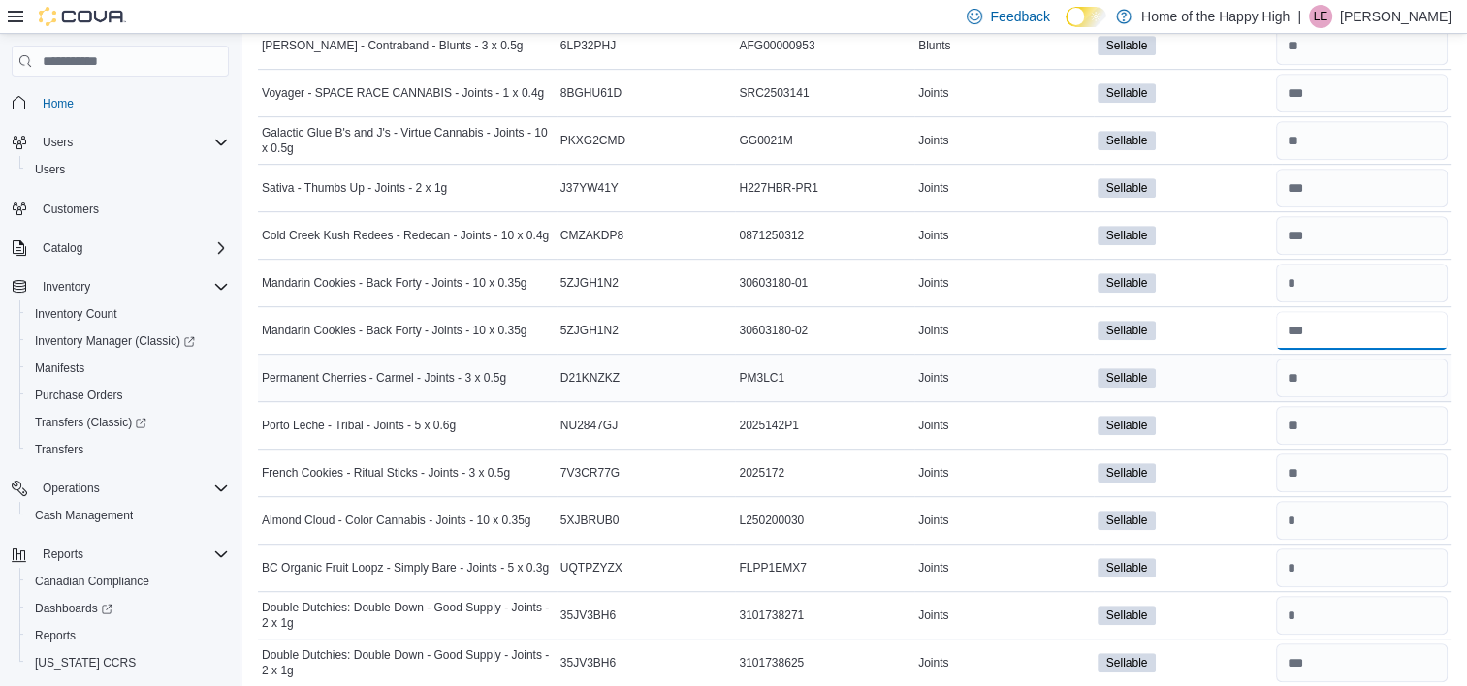
scroll to position [973, 0]
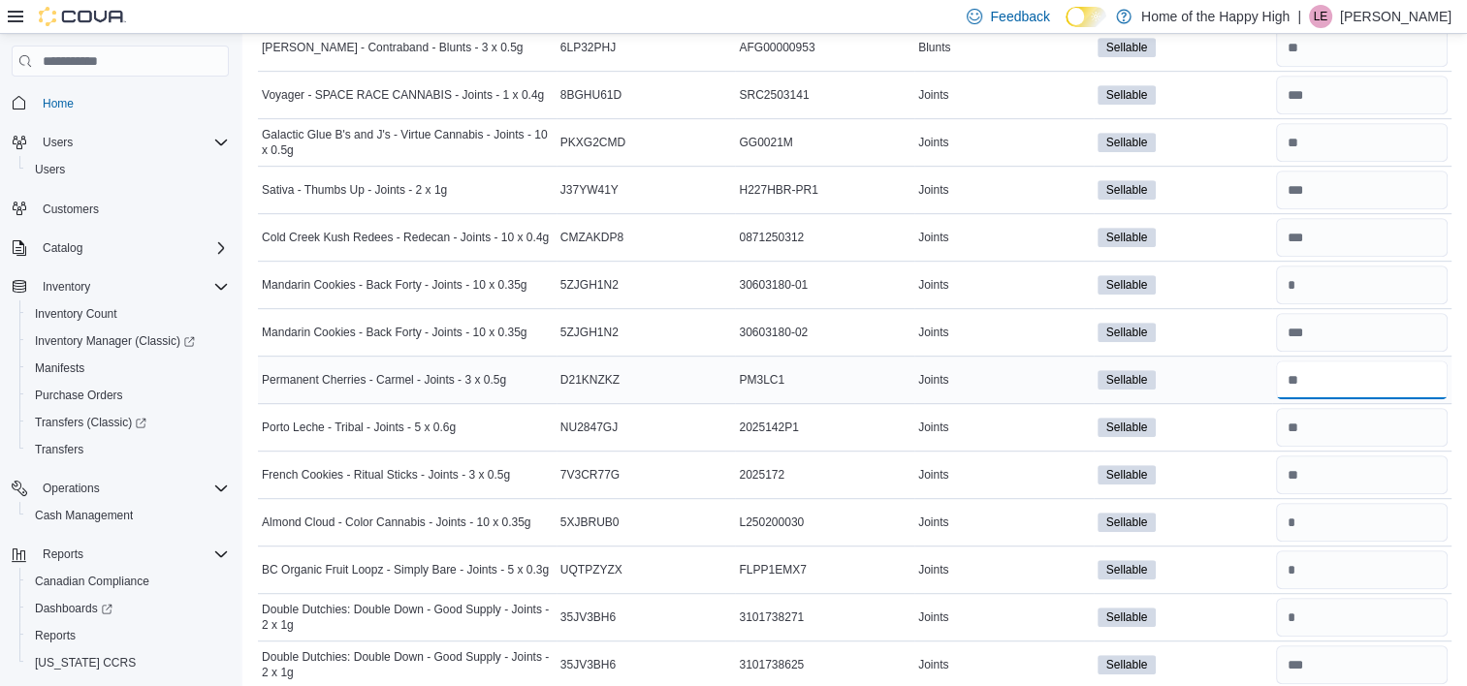
click at [1350, 380] on input "number" at bounding box center [1362, 380] width 172 height 39
click at [1349, 410] on input "number" at bounding box center [1362, 427] width 172 height 39
click at [1359, 458] on input "number" at bounding box center [1362, 475] width 172 height 39
click at [1353, 503] on input "number" at bounding box center [1362, 522] width 172 height 39
click at [1350, 551] on input "number" at bounding box center [1362, 570] width 172 height 39
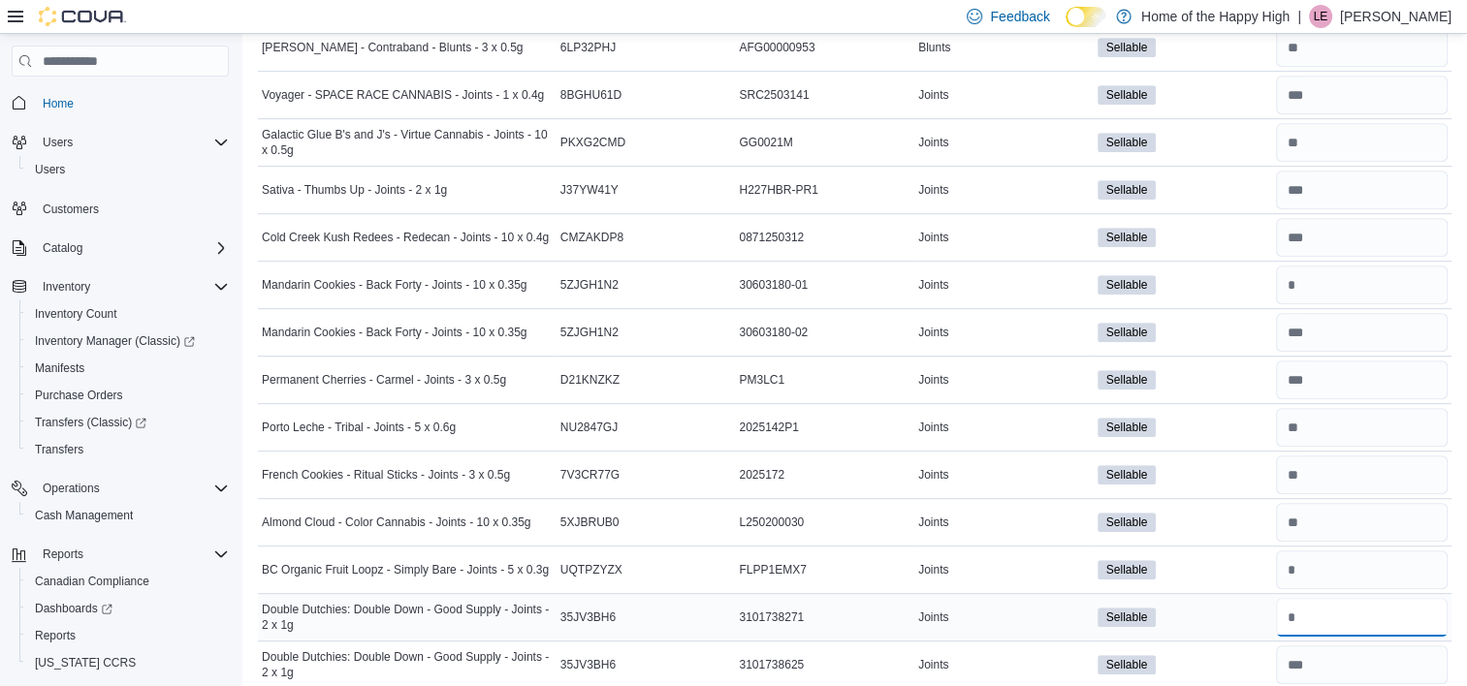
click at [1342, 611] on input "number" at bounding box center [1362, 617] width 172 height 39
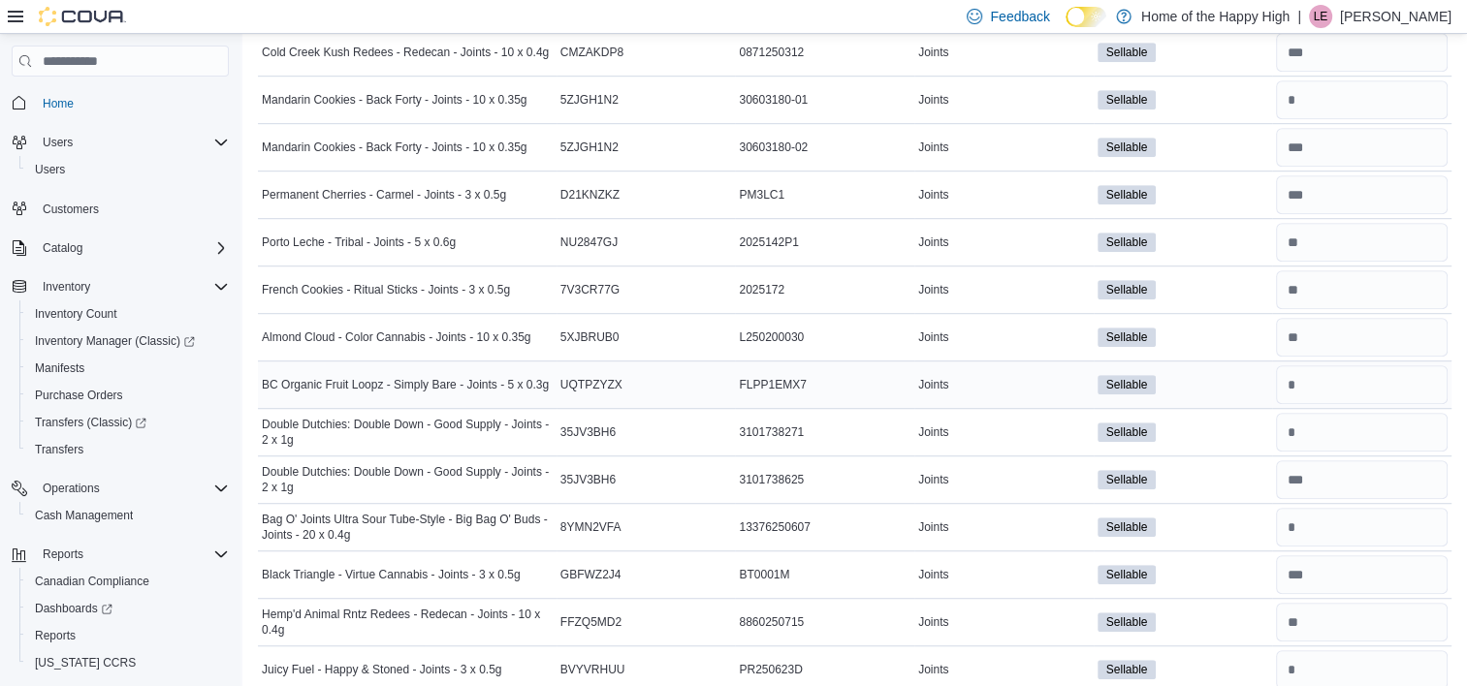
scroll to position [1163, 0]
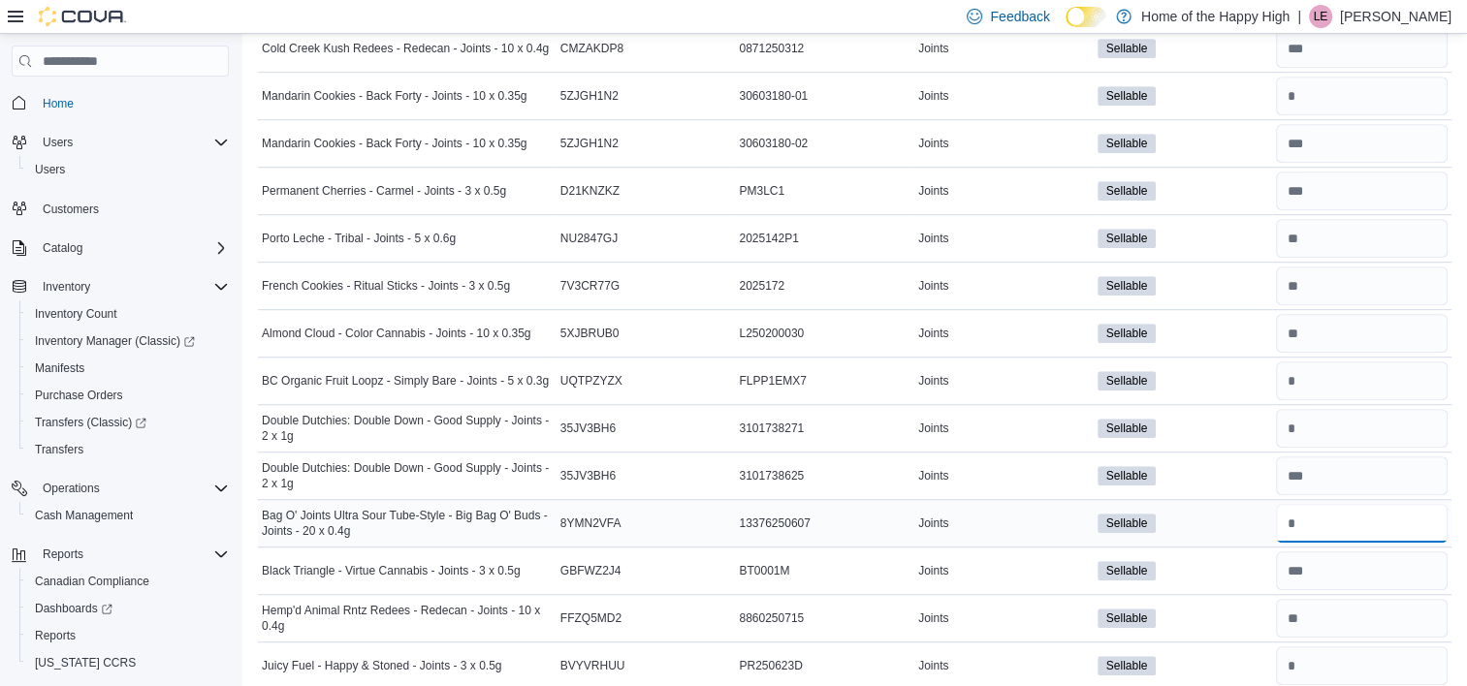
click at [1365, 522] on input "number" at bounding box center [1362, 523] width 172 height 39
click at [1365, 561] on input "number" at bounding box center [1362, 571] width 172 height 39
click at [1337, 230] on input "number" at bounding box center [1362, 238] width 172 height 39
click at [1324, 565] on input "number" at bounding box center [1362, 571] width 172 height 39
click at [1354, 602] on input "number" at bounding box center [1362, 618] width 172 height 39
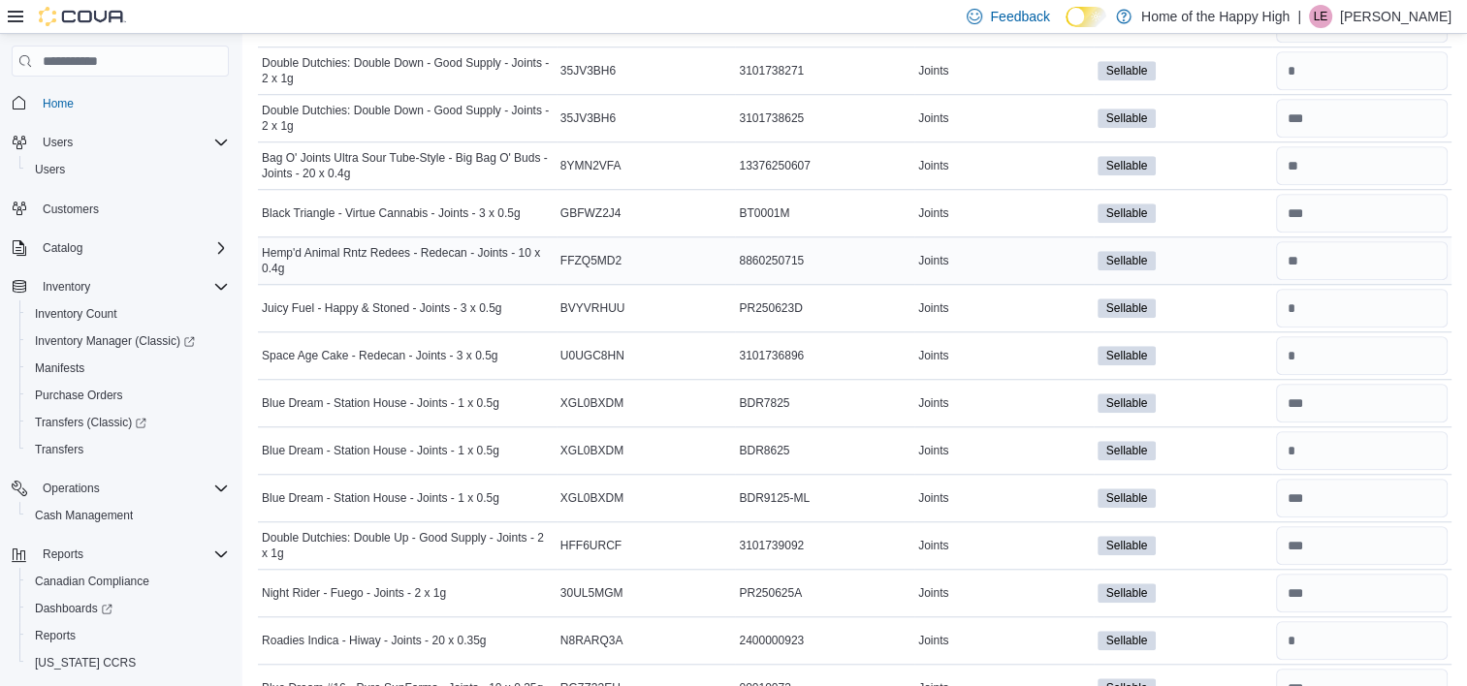
scroll to position [1540, 0]
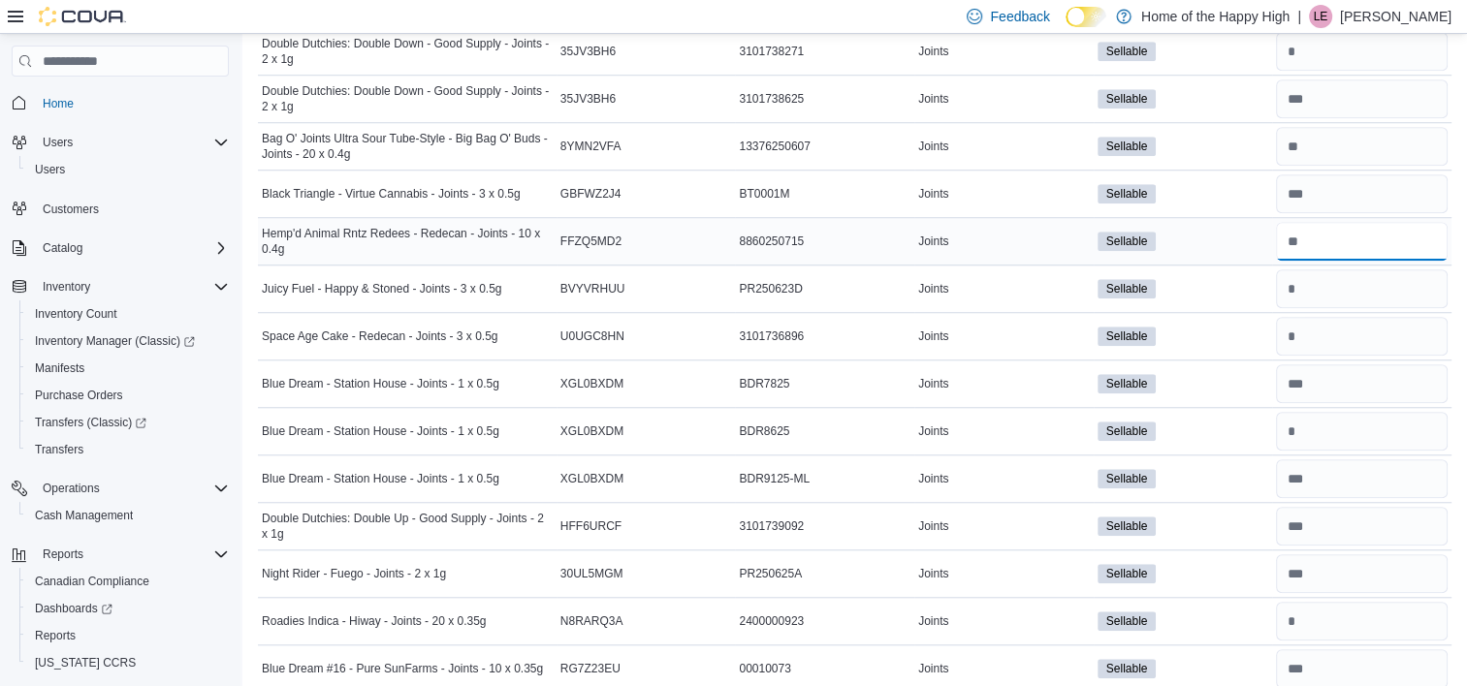
click at [1334, 236] on input "number" at bounding box center [1362, 241] width 172 height 39
click at [1345, 282] on input "number" at bounding box center [1362, 289] width 172 height 39
click at [1350, 327] on input "number" at bounding box center [1362, 336] width 172 height 39
click at [1354, 367] on input "number" at bounding box center [1362, 384] width 172 height 39
click at [1357, 515] on input "number" at bounding box center [1362, 526] width 172 height 39
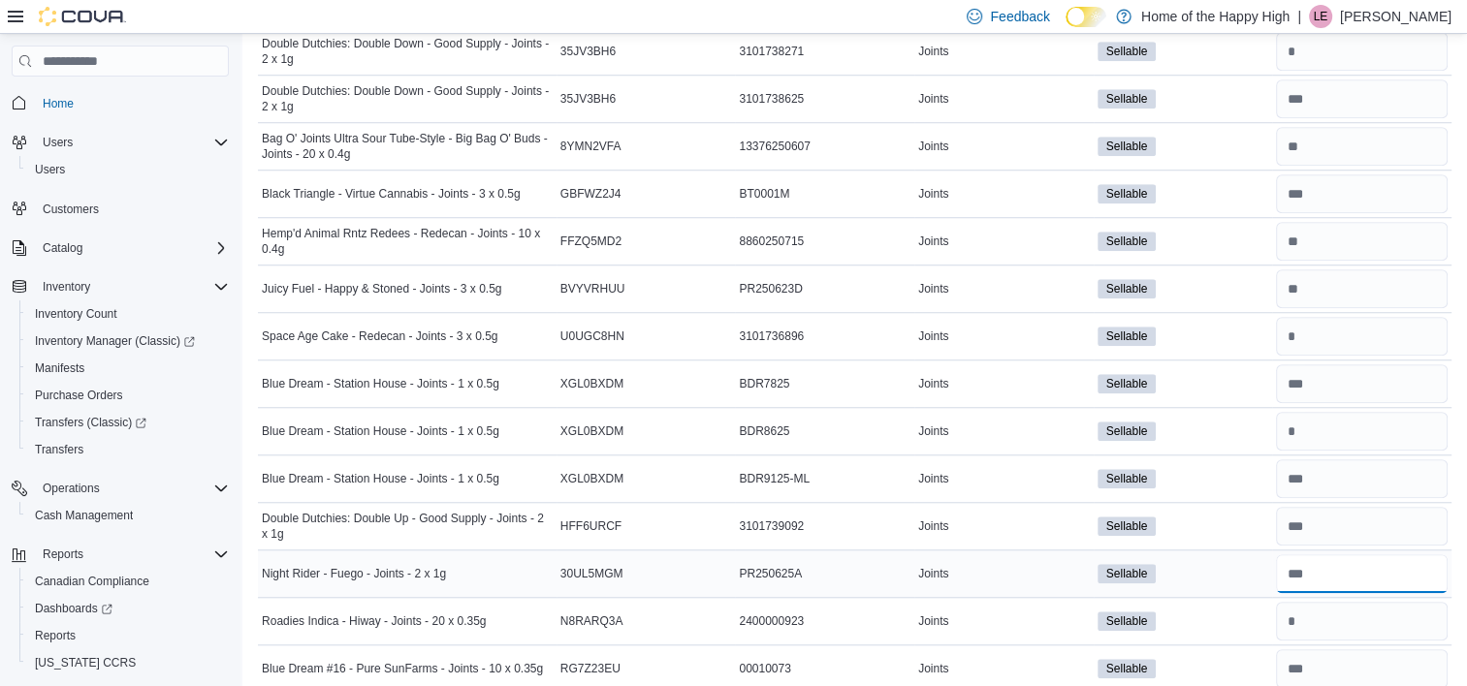
click at [1360, 565] on input "number" at bounding box center [1362, 574] width 172 height 39
click at [1345, 619] on input "number" at bounding box center [1362, 621] width 172 height 39
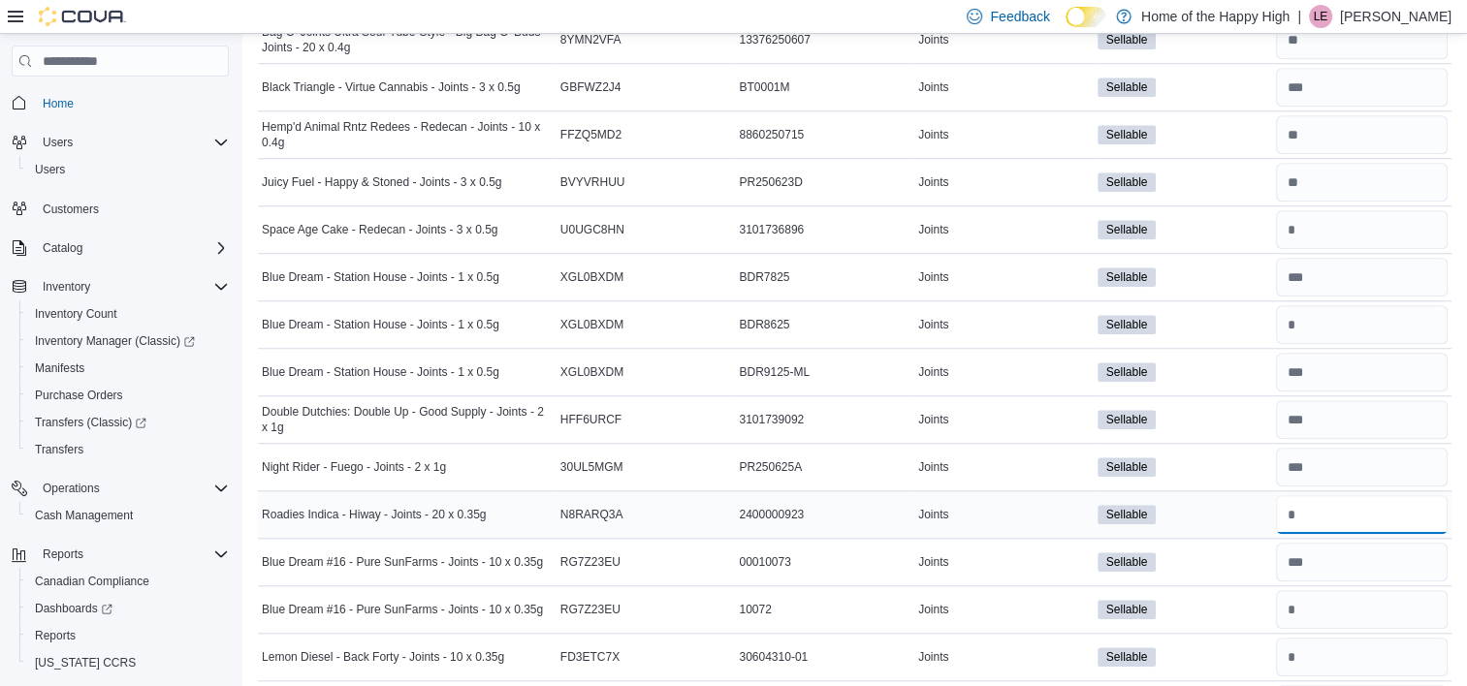
scroll to position [1650, 0]
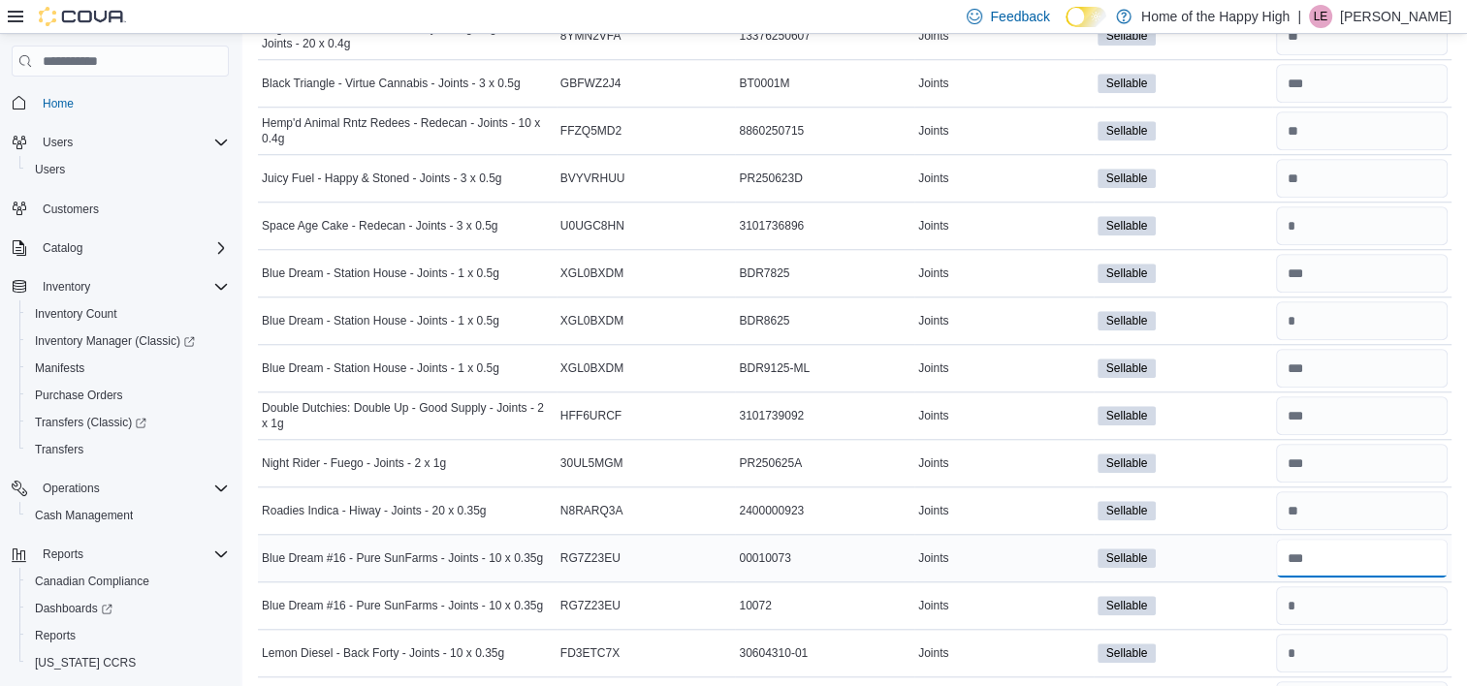
click at [1336, 549] on input "number" at bounding box center [1362, 558] width 172 height 39
click at [1342, 602] on input "number" at bounding box center [1362, 606] width 172 height 39
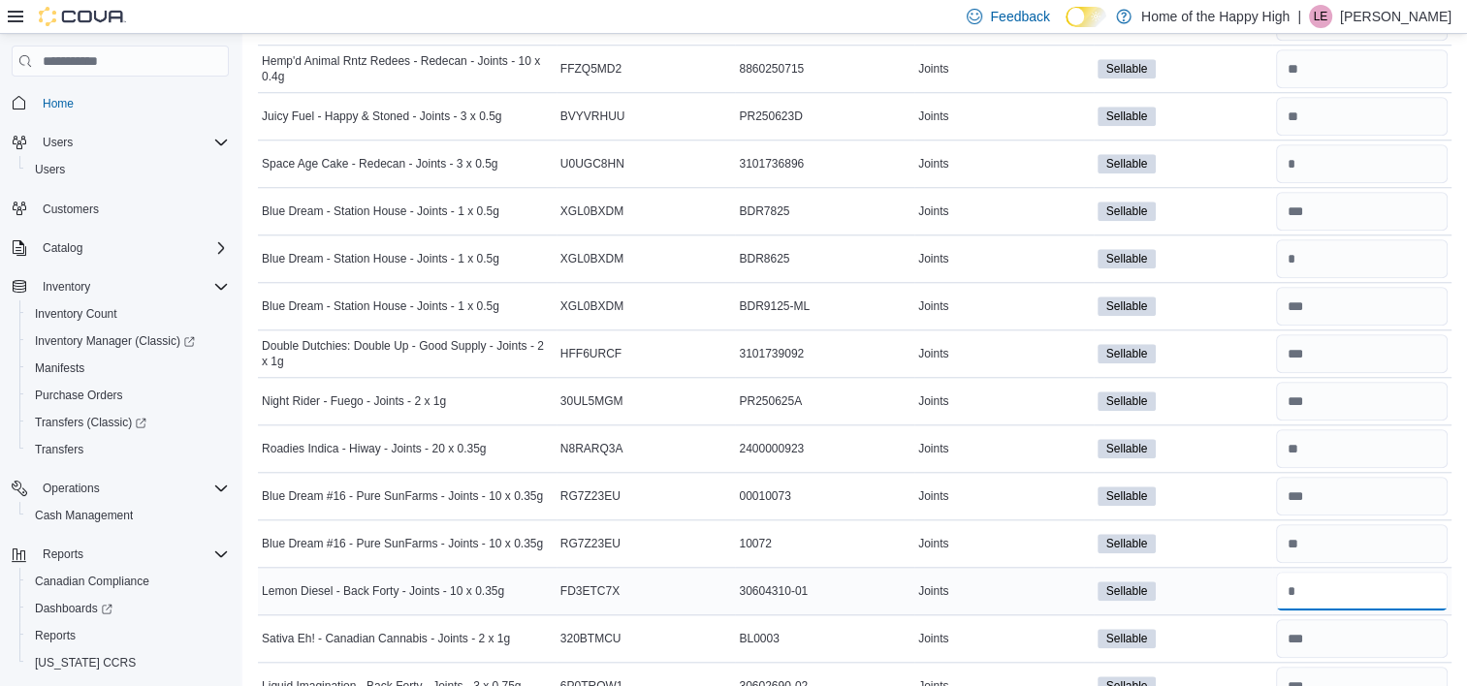
click at [1342, 590] on input "number" at bounding box center [1362, 591] width 172 height 39
click at [1354, 629] on input "number" at bounding box center [1362, 639] width 172 height 39
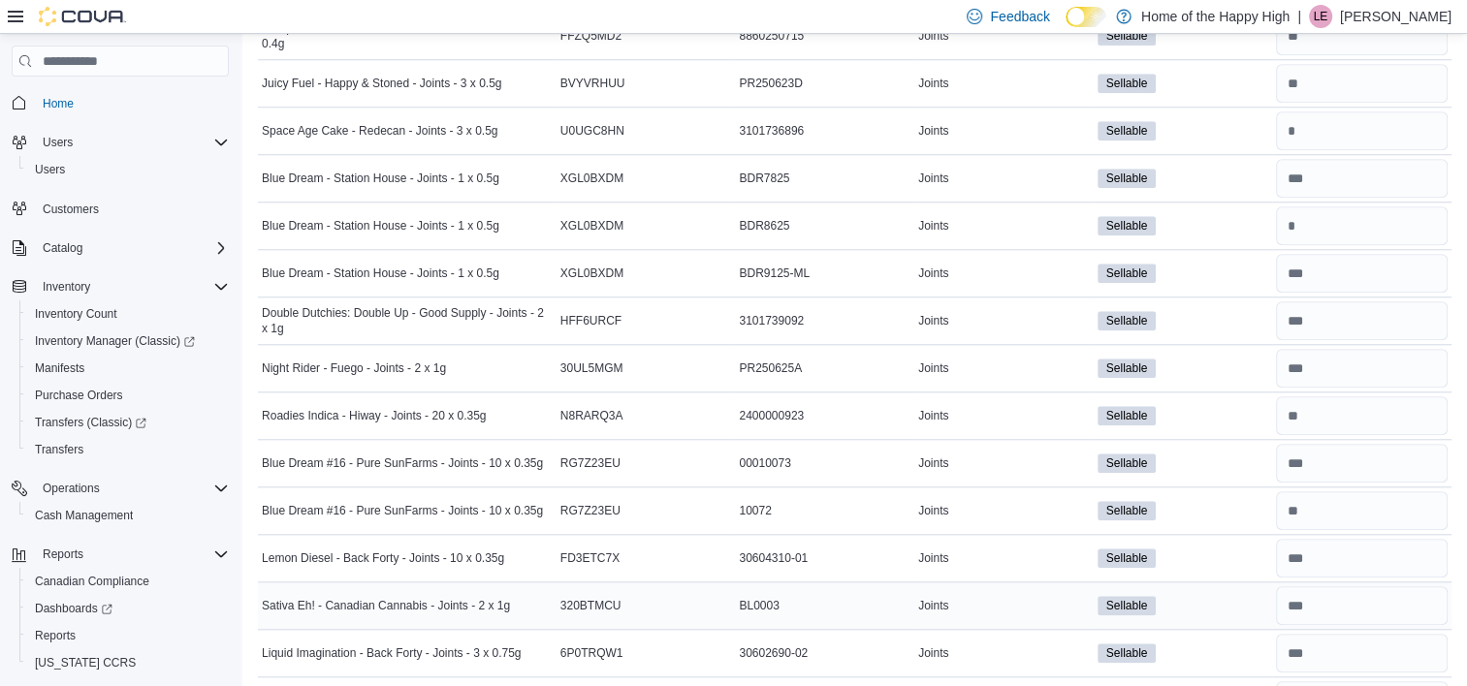
scroll to position [1747, 0]
click at [1354, 635] on input "number" at bounding box center [1362, 651] width 172 height 39
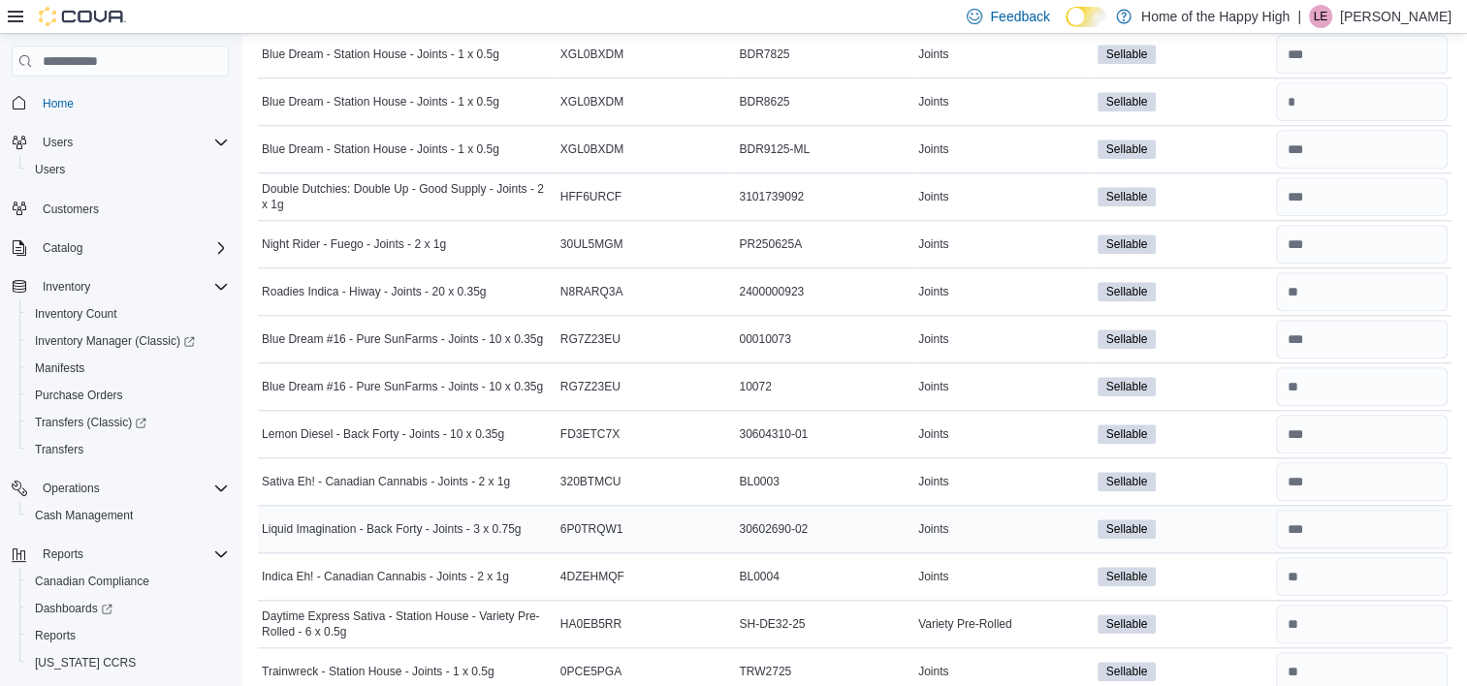
scroll to position [1869, 0]
click at [1334, 578] on input "number" at bounding box center [1362, 577] width 172 height 39
click at [1334, 619] on input "number" at bounding box center [1362, 624] width 172 height 39
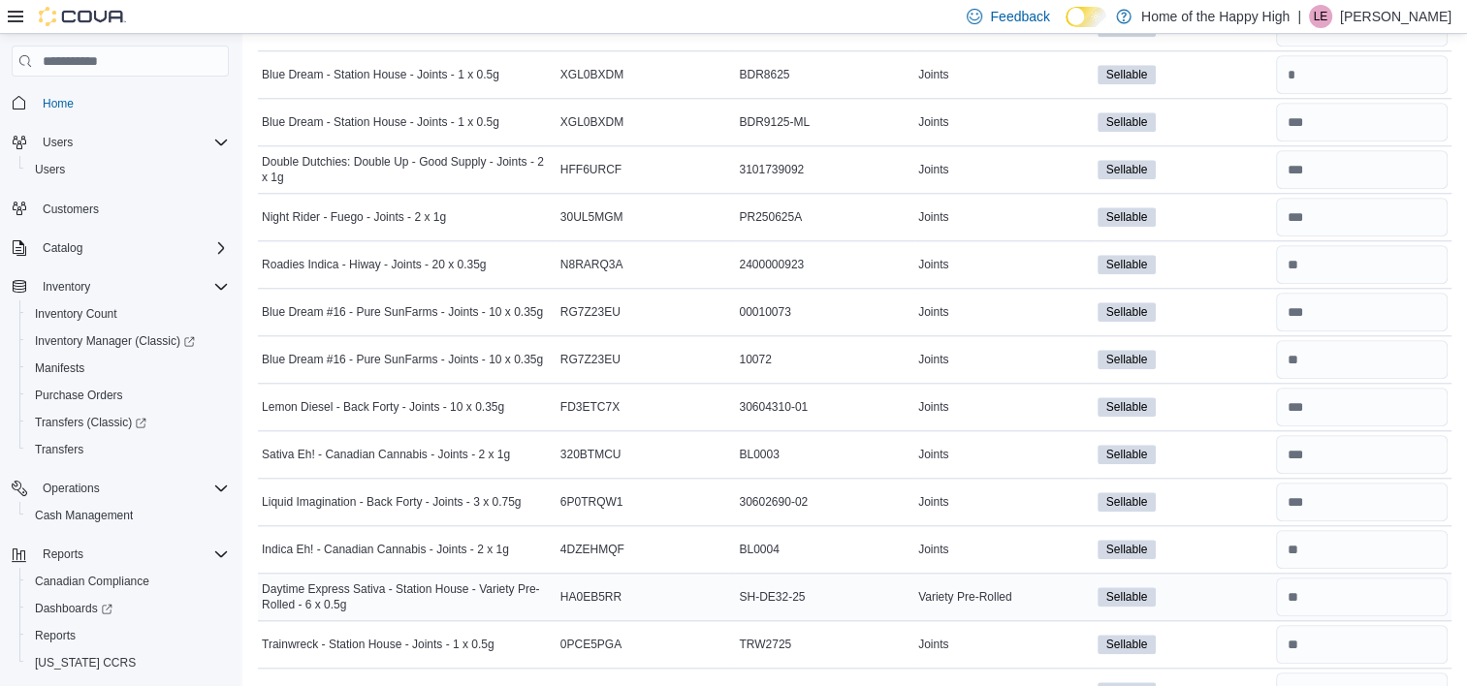
scroll to position [1898, 0]
click at [1334, 632] on input "number" at bounding box center [1362, 642] width 172 height 39
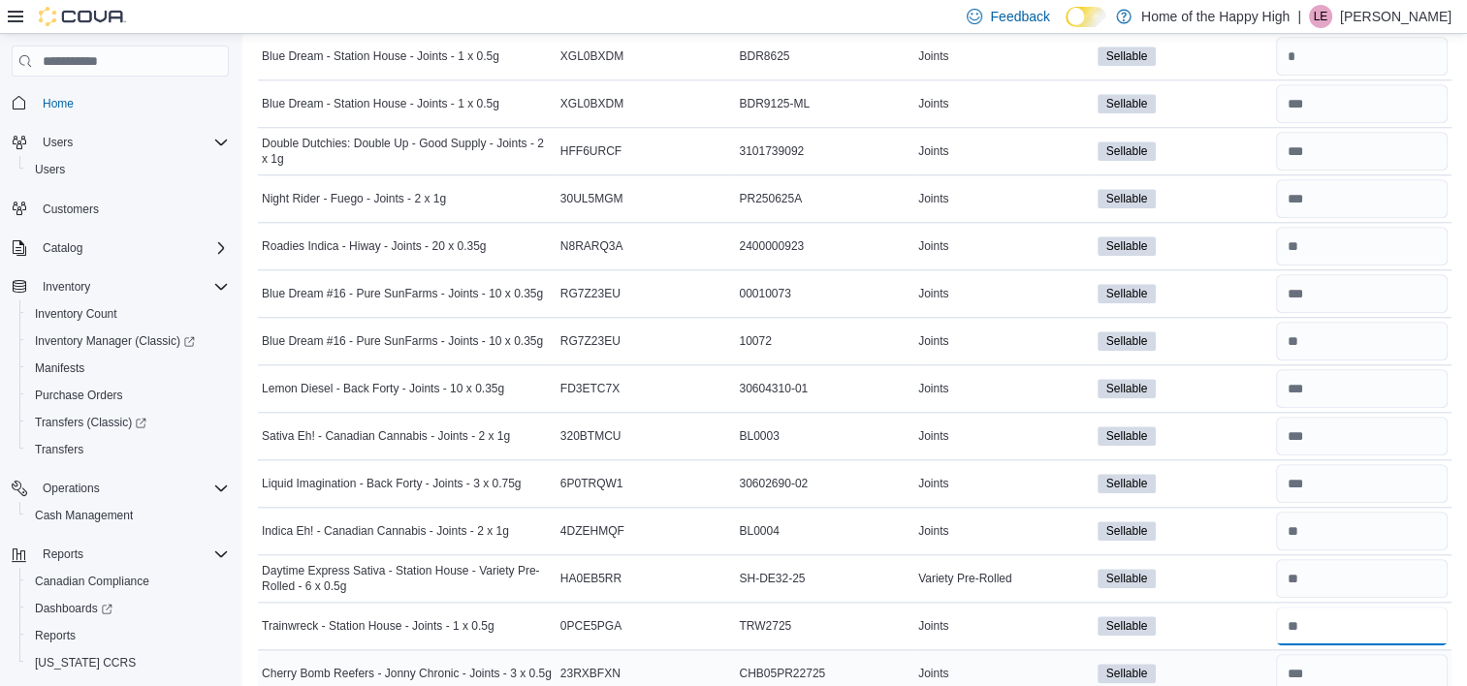
scroll to position [2034, 0]
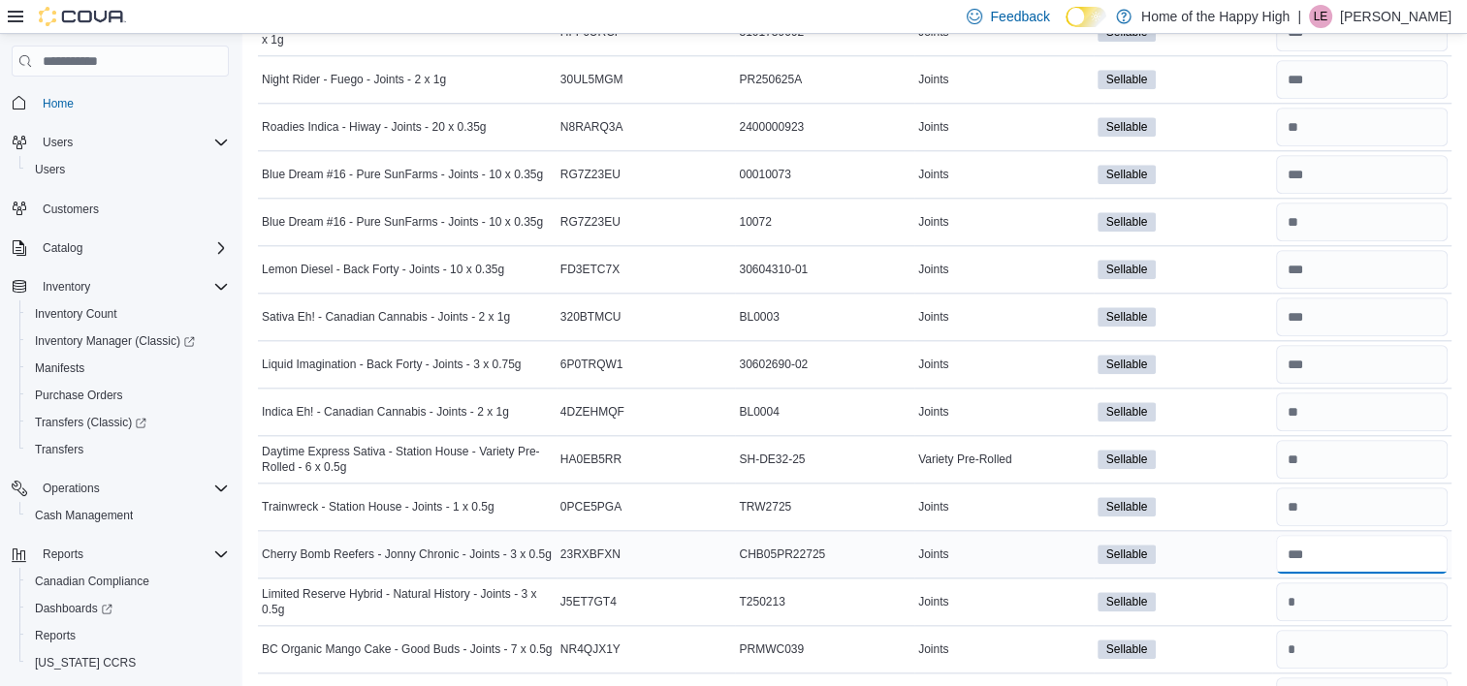
click at [1343, 553] on input "number" at bounding box center [1362, 554] width 172 height 39
click at [1345, 599] on input "number" at bounding box center [1362, 602] width 172 height 39
click at [1344, 631] on input "number" at bounding box center [1362, 649] width 172 height 39
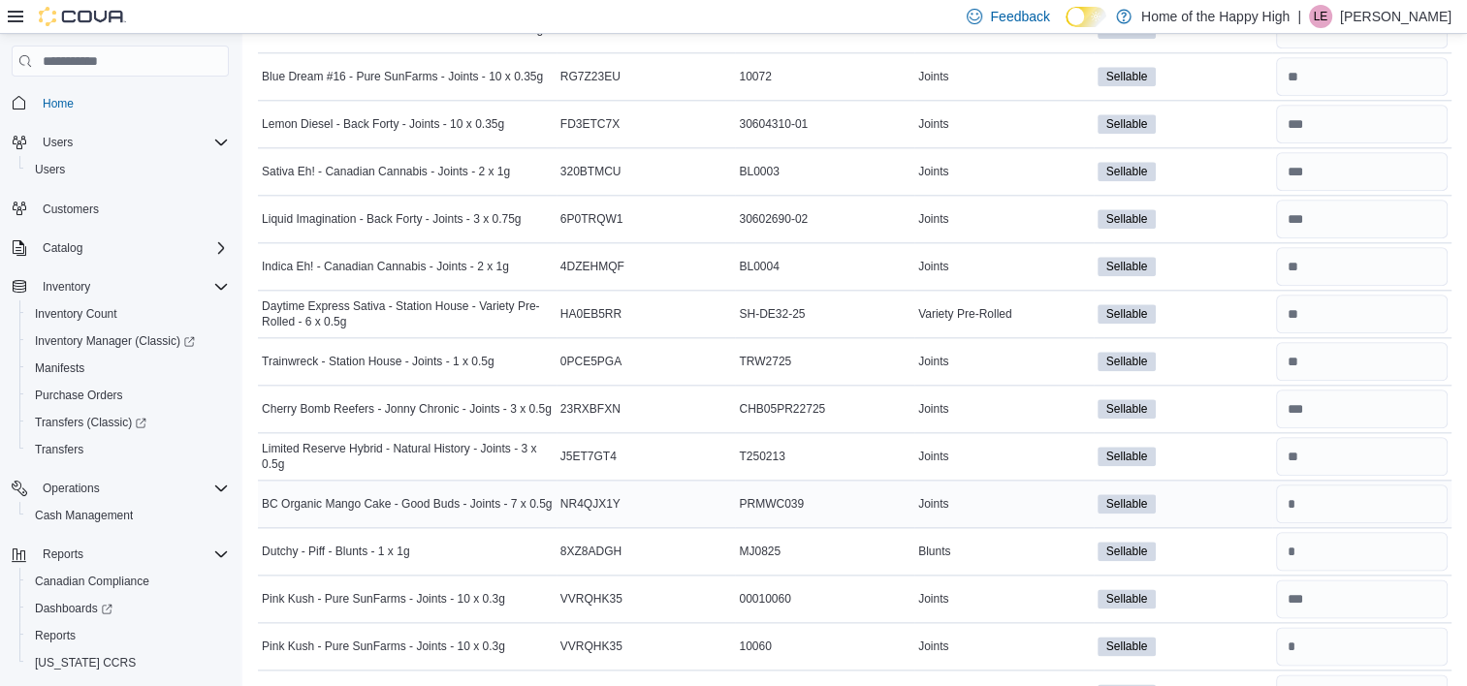
scroll to position [2202, 0]
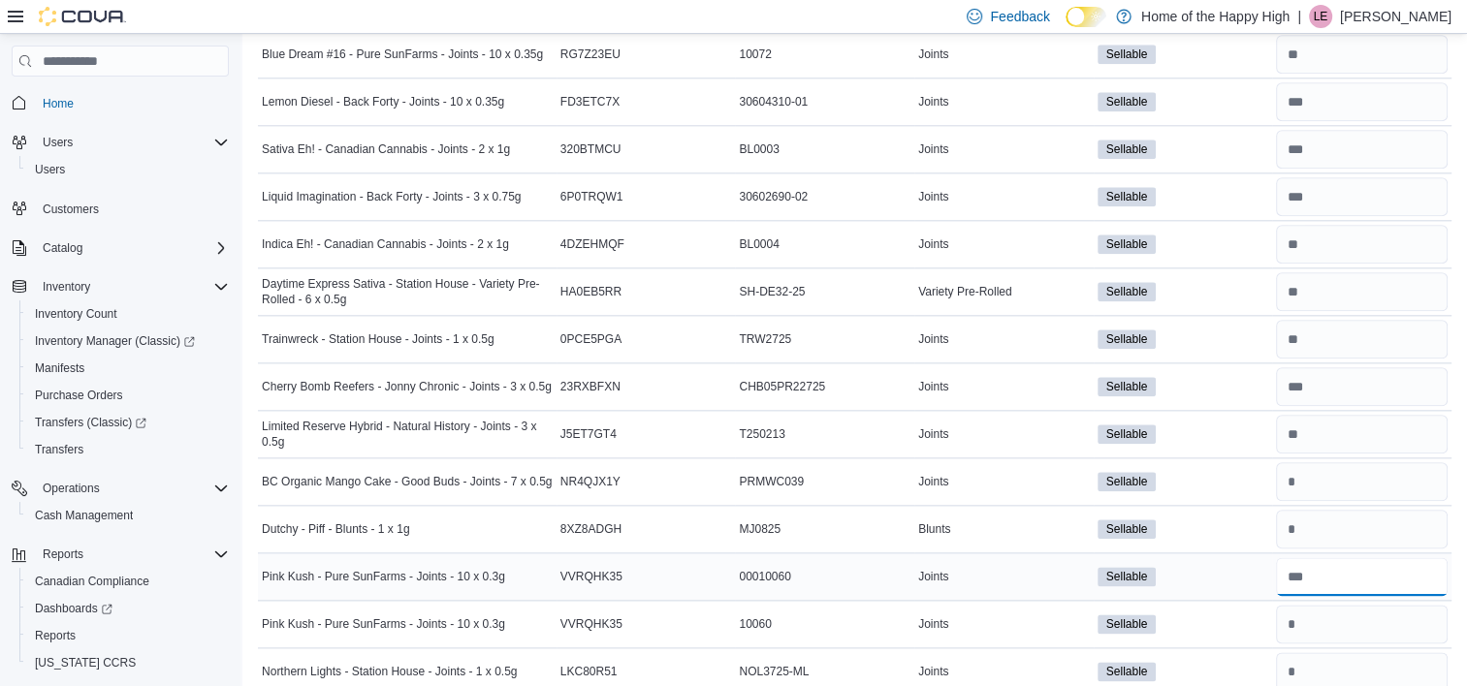
click at [1338, 565] on input "number" at bounding box center [1362, 577] width 172 height 39
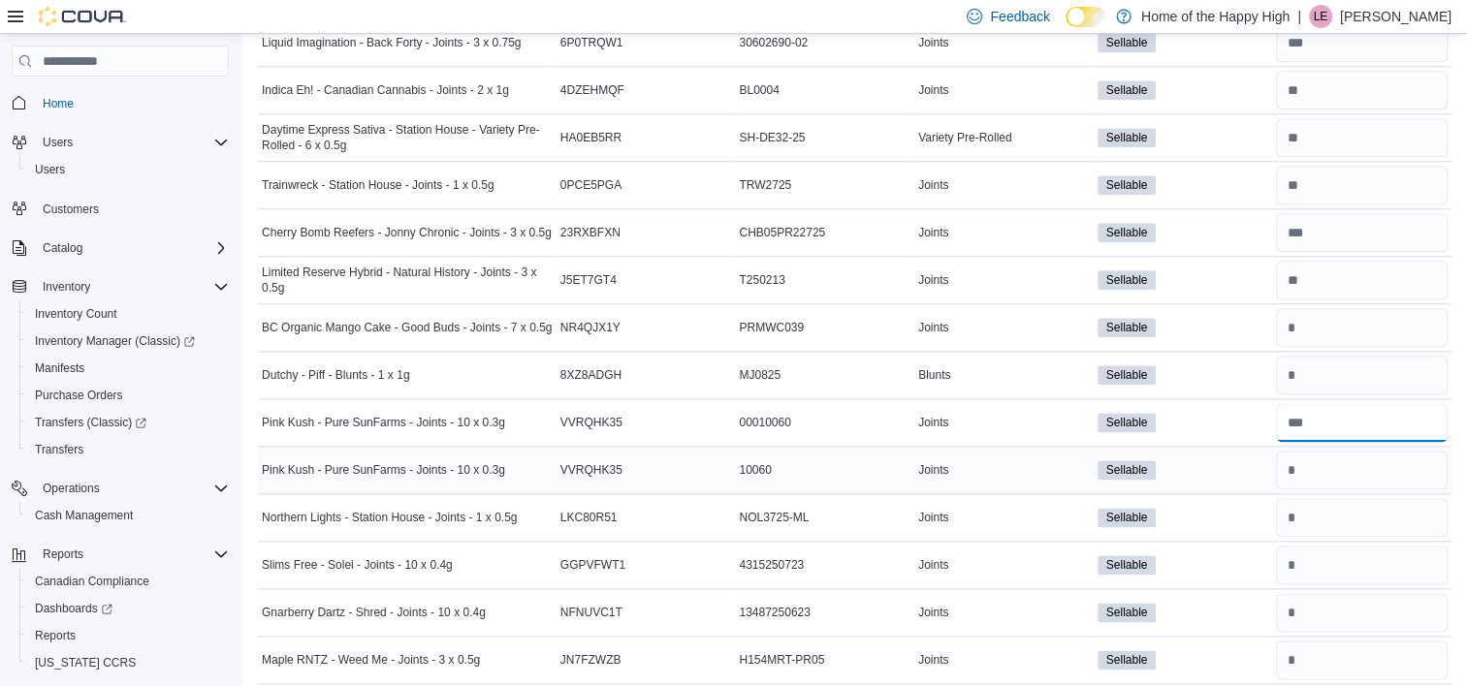
scroll to position [2357, 0]
click at [1338, 502] on input "number" at bounding box center [1362, 516] width 172 height 39
click at [1342, 553] on input "number" at bounding box center [1362, 564] width 172 height 39
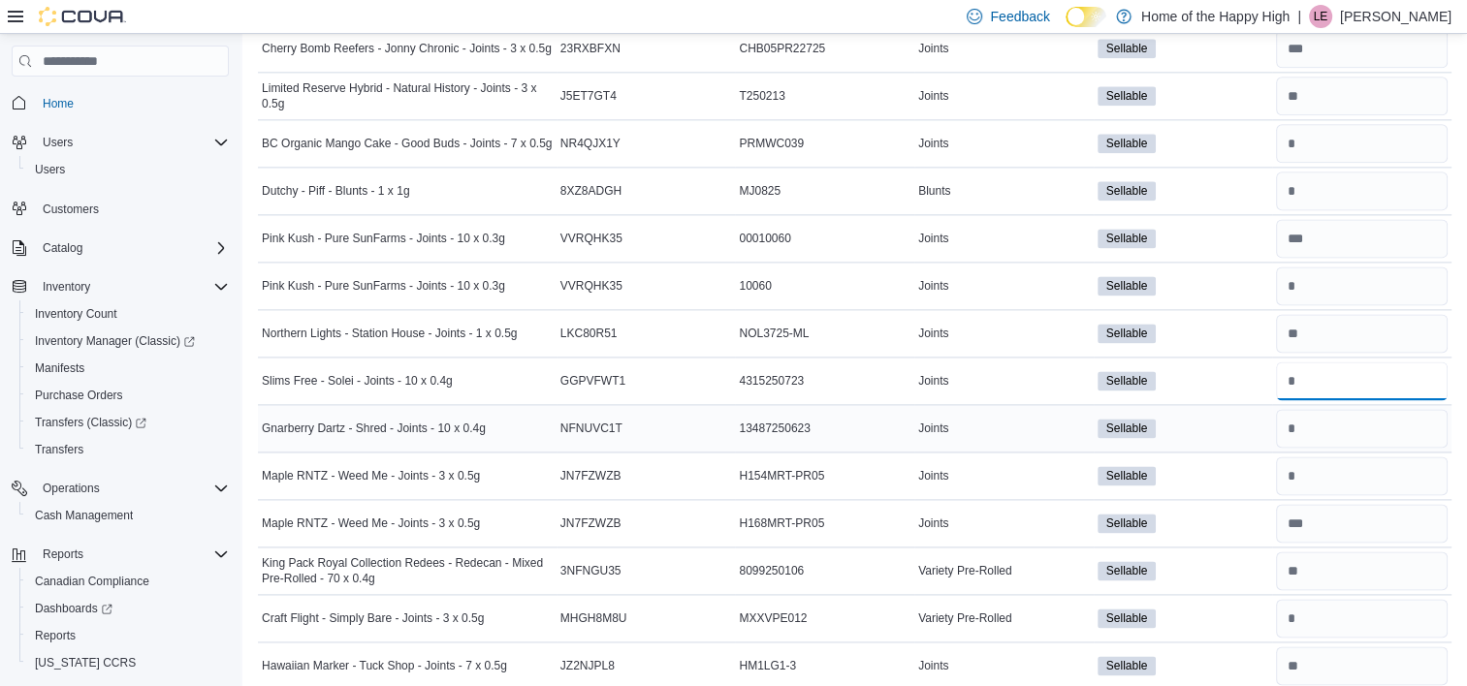
scroll to position [2564, 0]
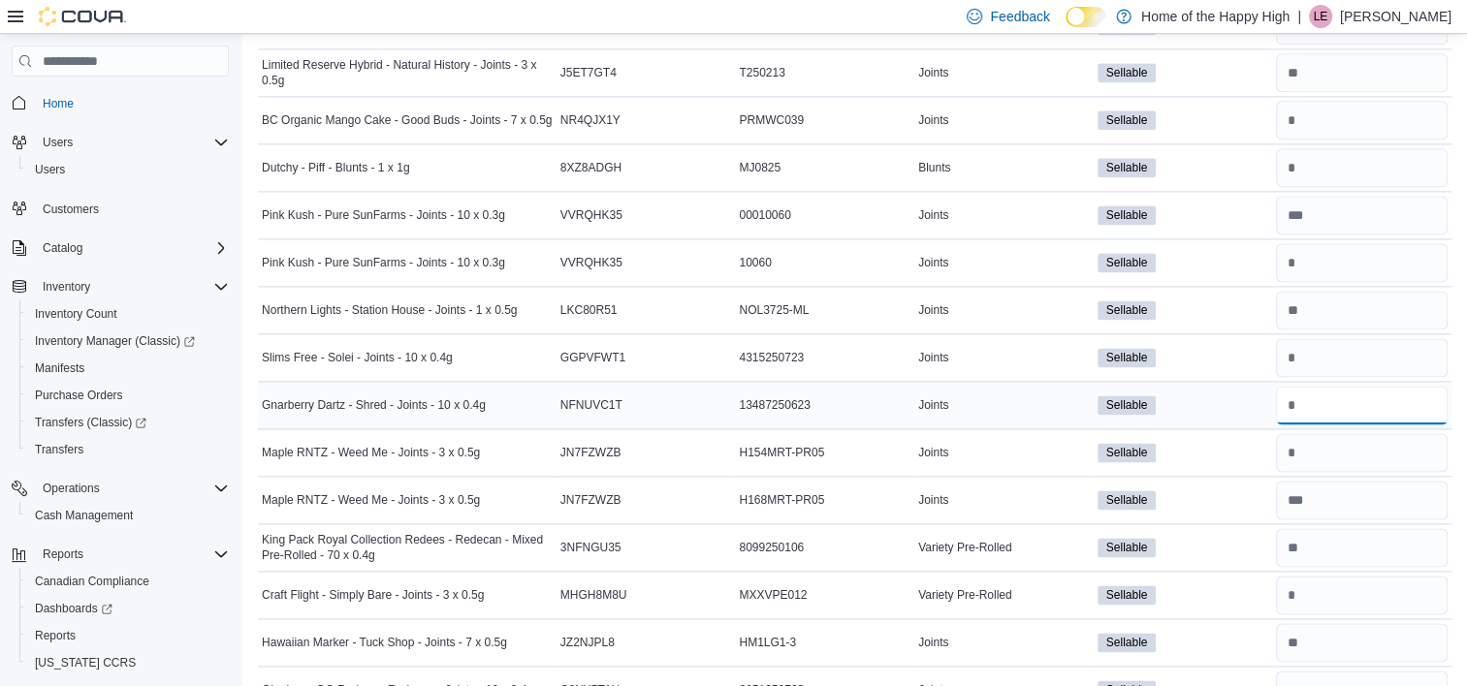
click at [1370, 403] on input "number" at bounding box center [1362, 405] width 172 height 39
click at [1369, 449] on input "number" at bounding box center [1362, 452] width 172 height 39
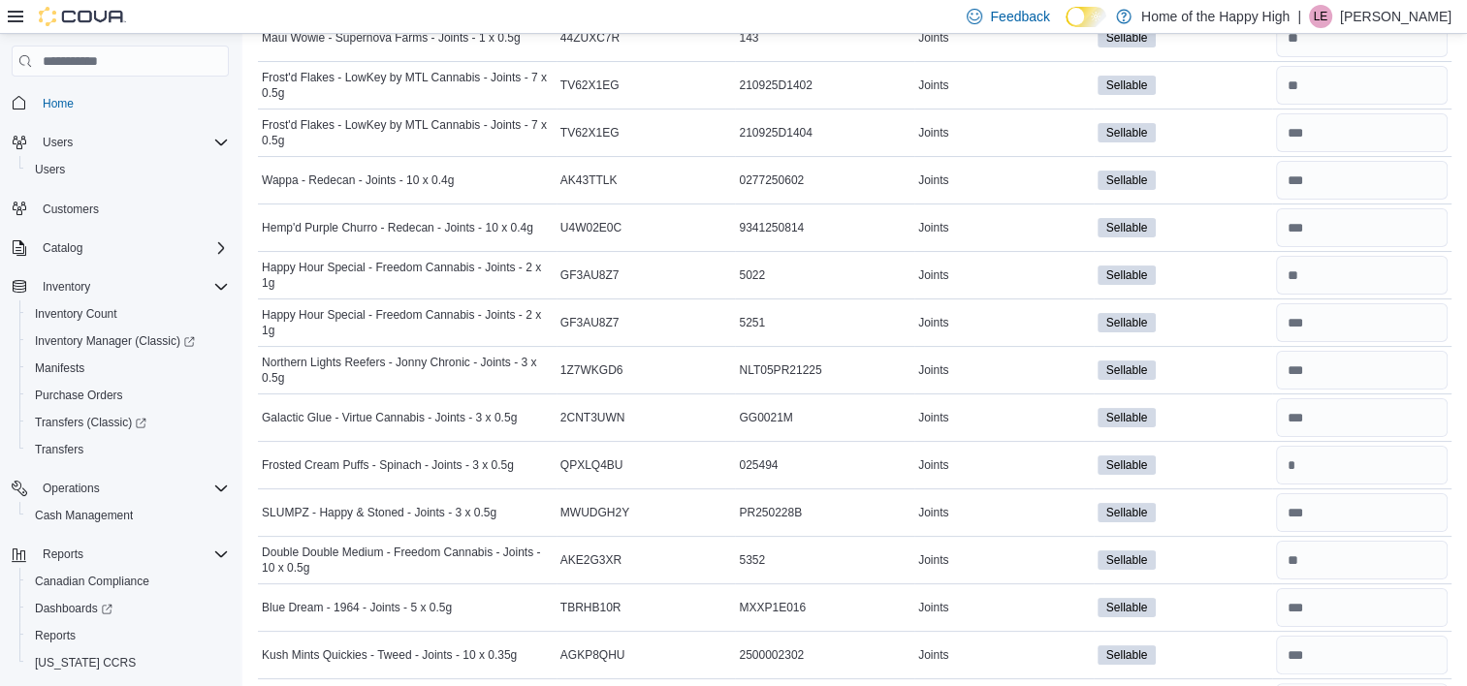
scroll to position [0, 0]
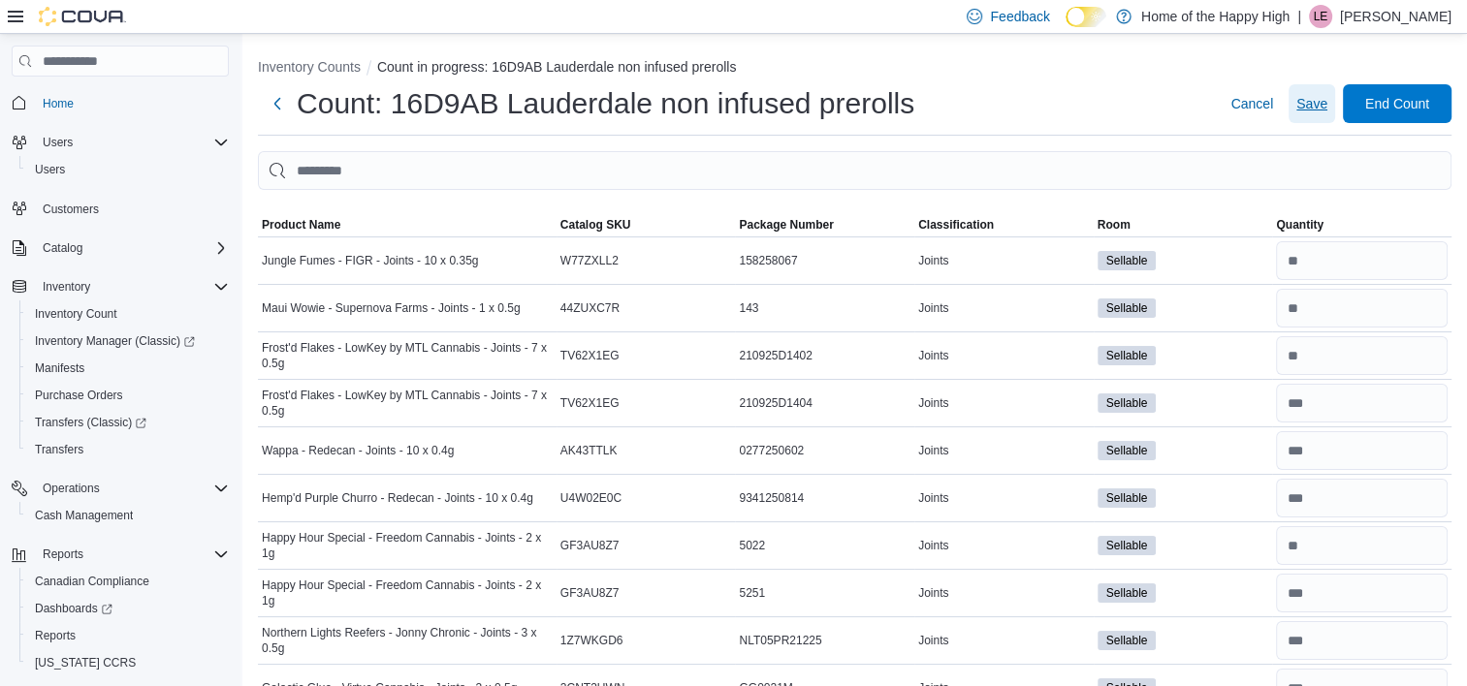
click at [1319, 111] on span "Save" at bounding box center [1311, 103] width 31 height 19
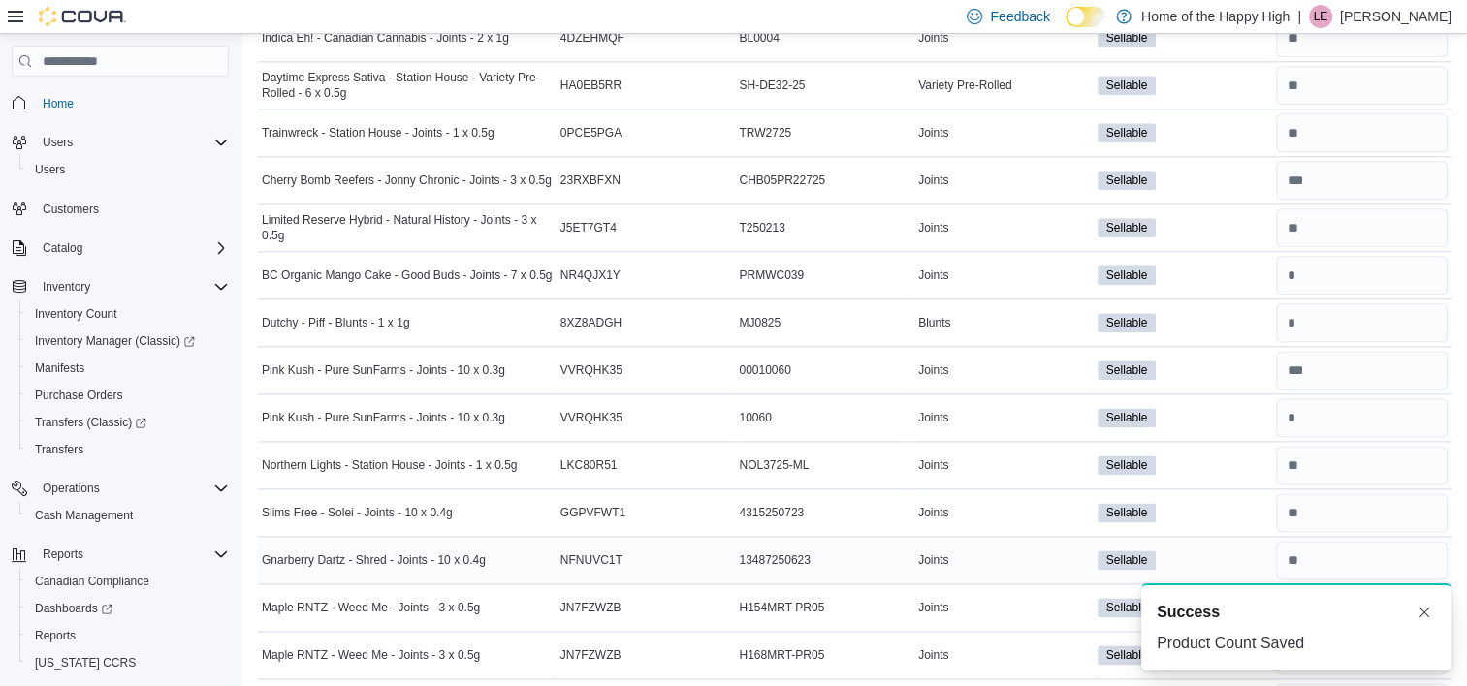
scroll to position [2473, 0]
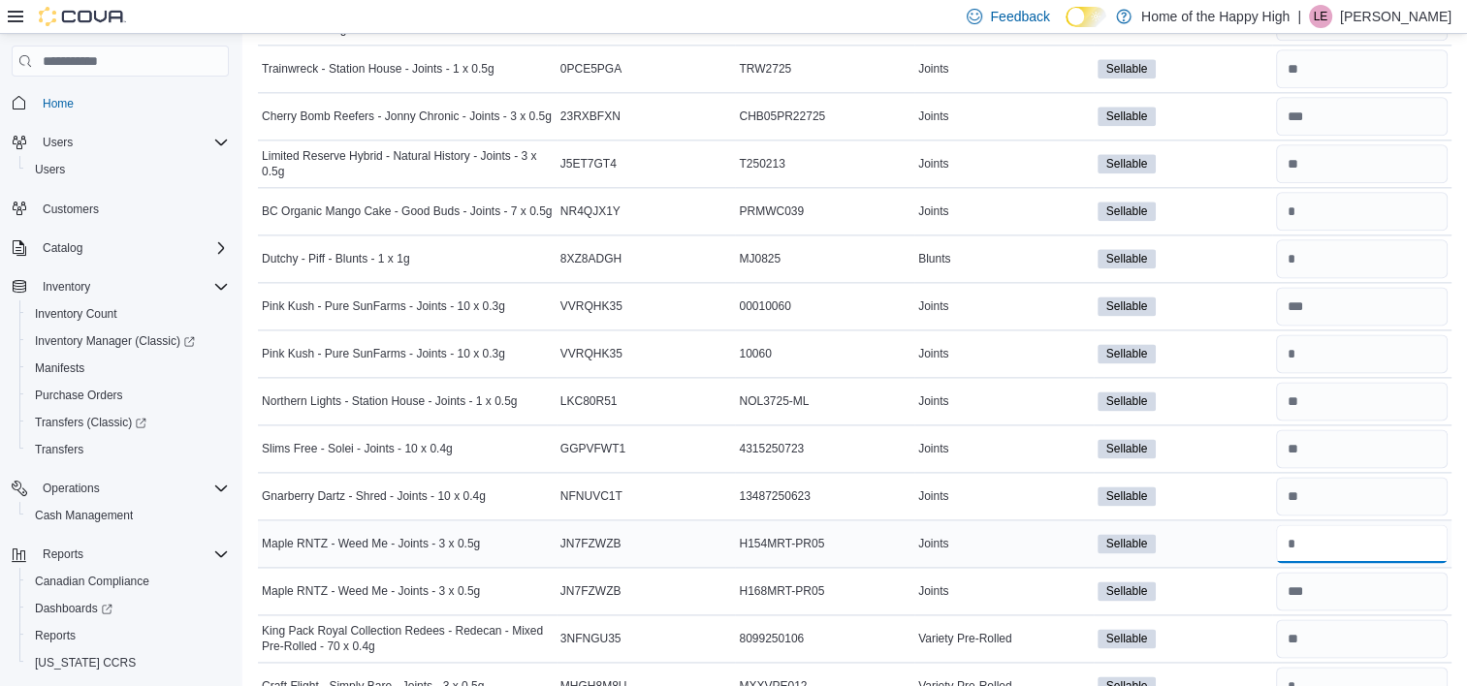
click at [1350, 529] on input "number" at bounding box center [1362, 544] width 172 height 39
click at [1333, 307] on input "number" at bounding box center [1362, 306] width 172 height 39
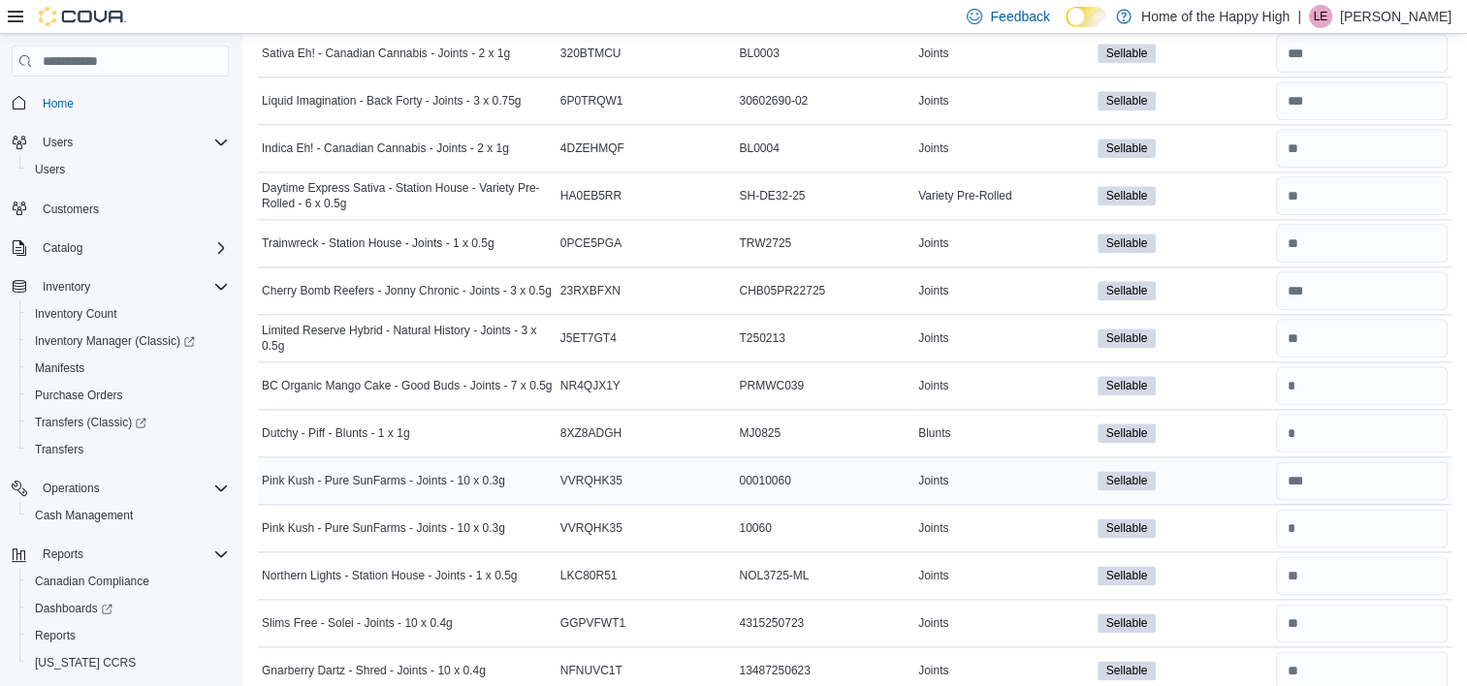
scroll to position [2102, 0]
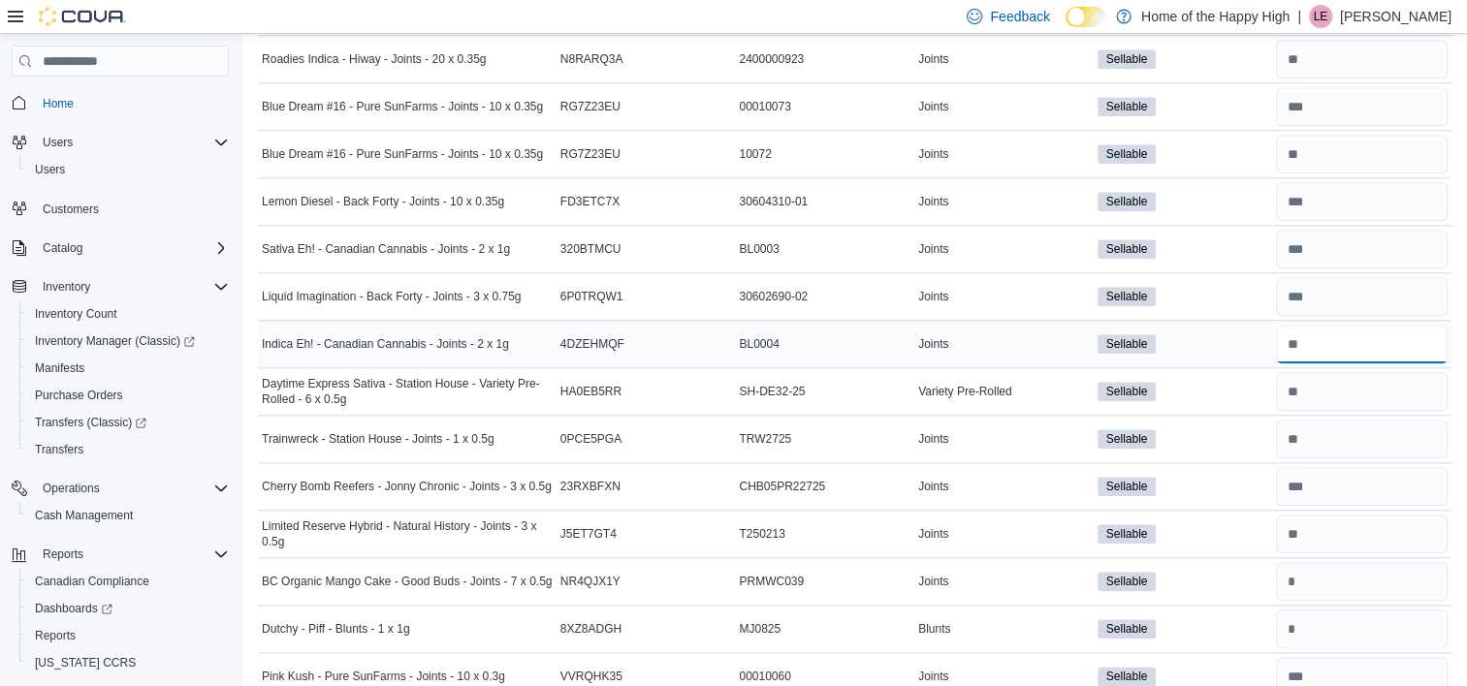
click at [1340, 337] on input "number" at bounding box center [1362, 344] width 172 height 39
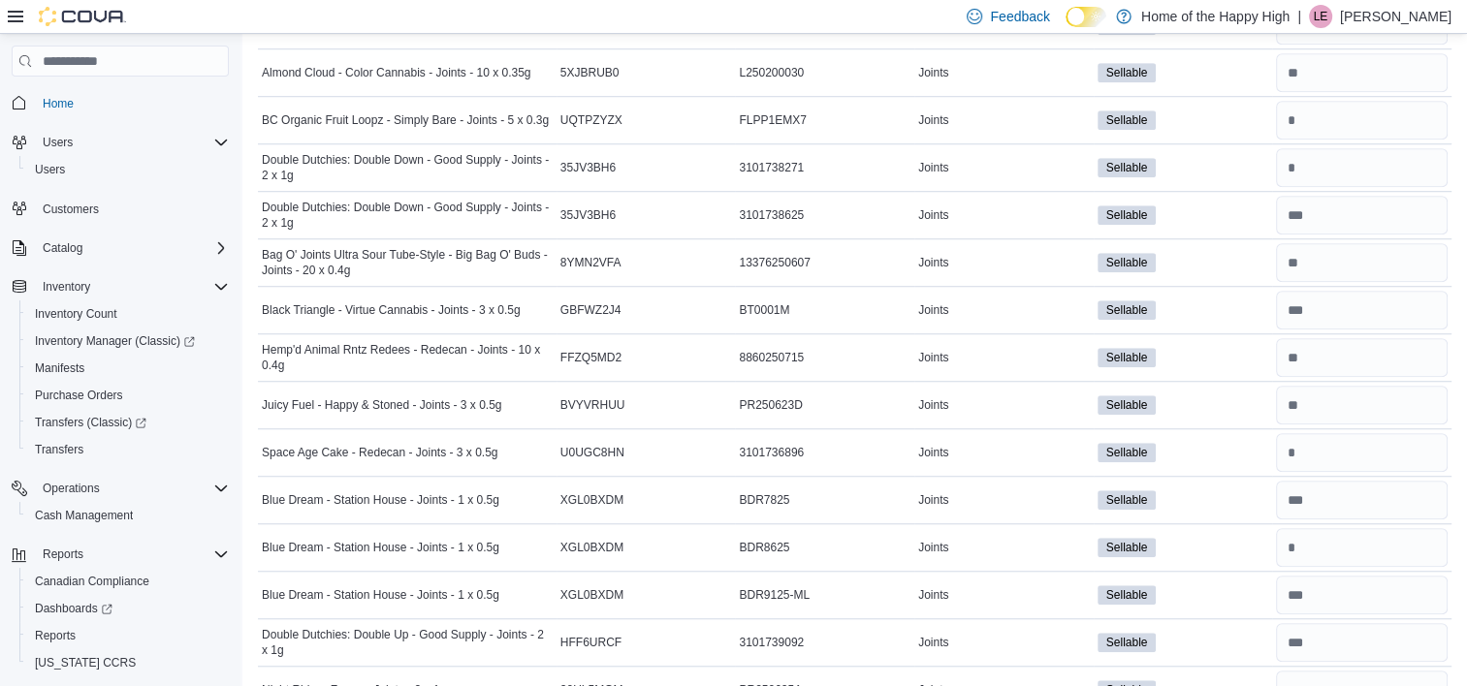
scroll to position [1422, 0]
click at [1342, 207] on input "number" at bounding box center [1362, 216] width 172 height 39
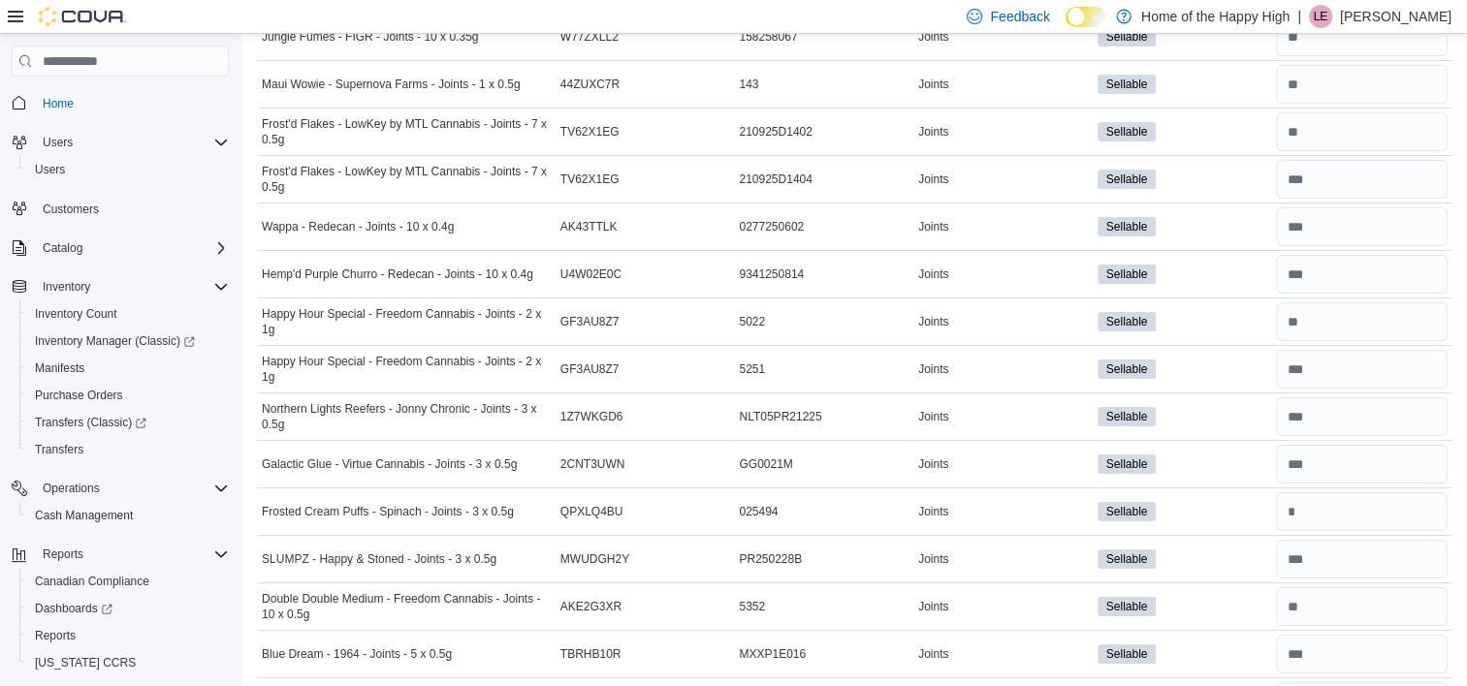
scroll to position [217, 0]
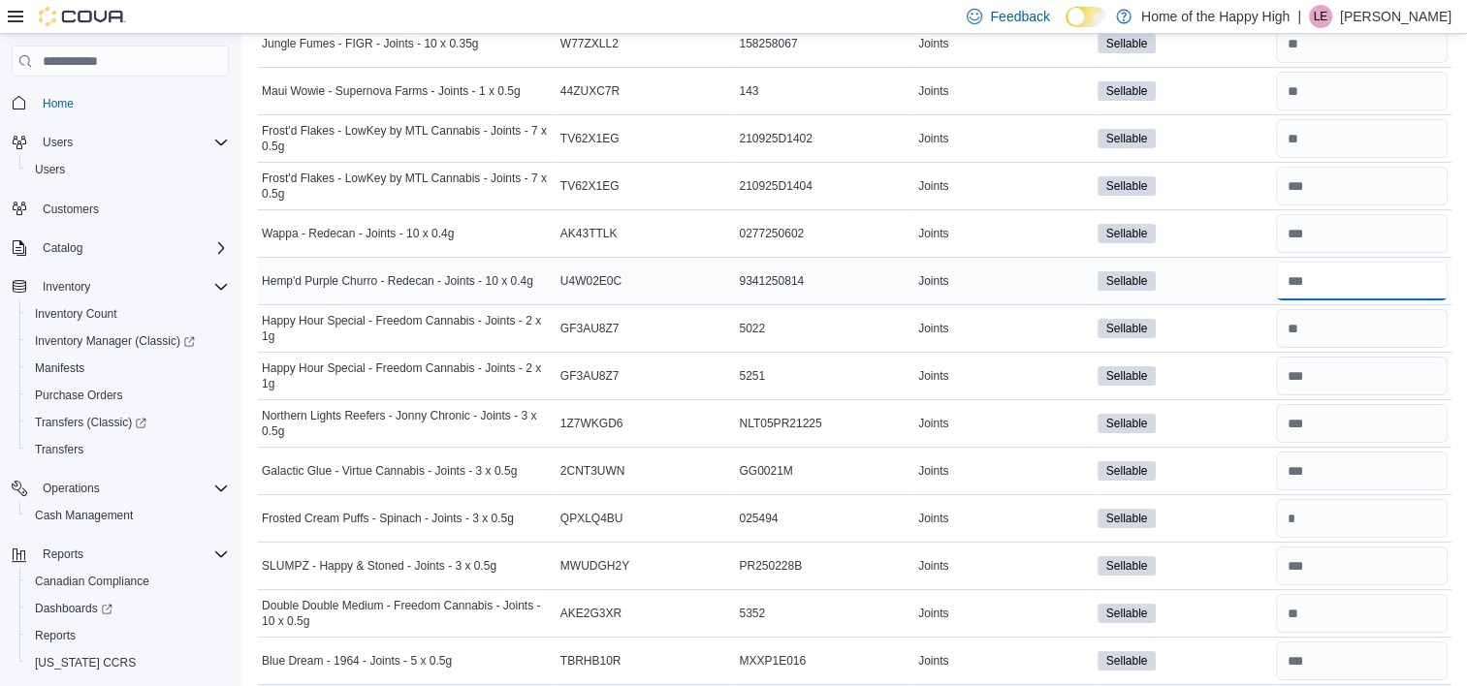
click at [1341, 284] on input "number" at bounding box center [1362, 281] width 172 height 39
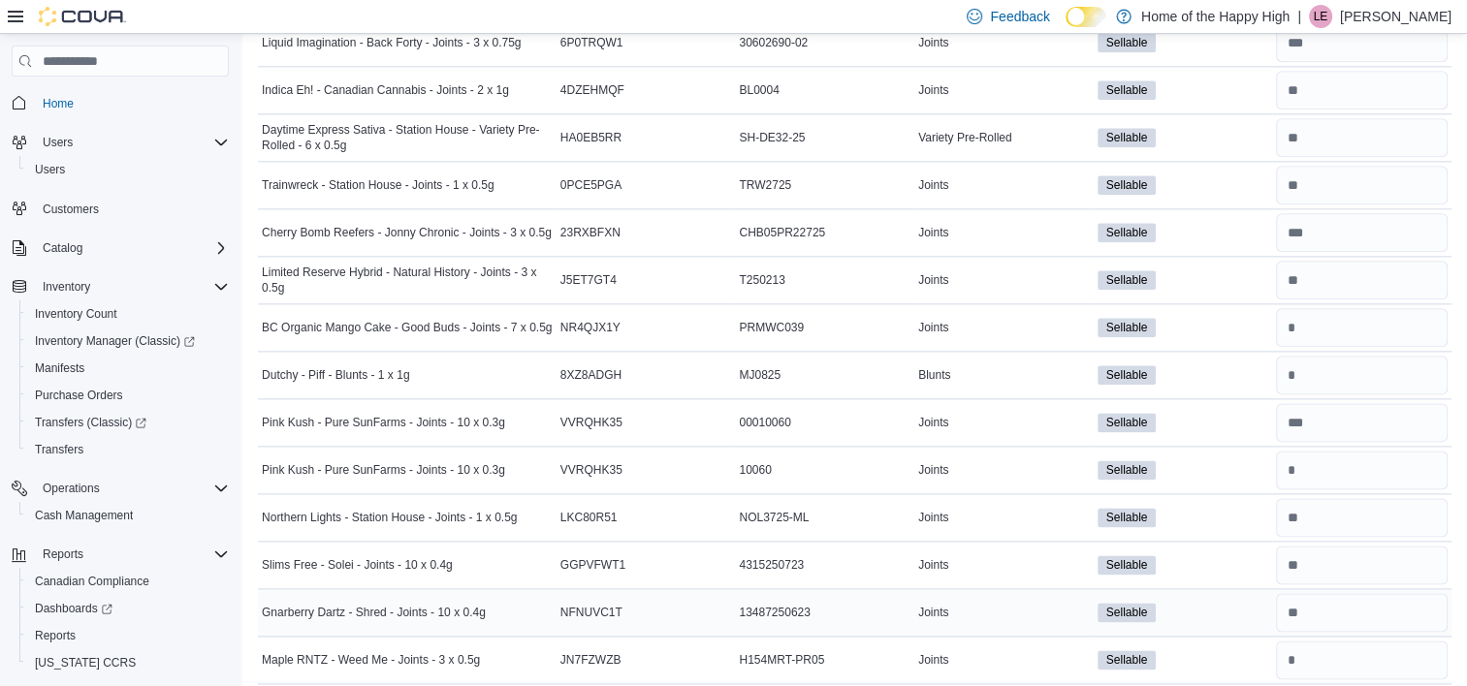
scroll to position [2409, 0]
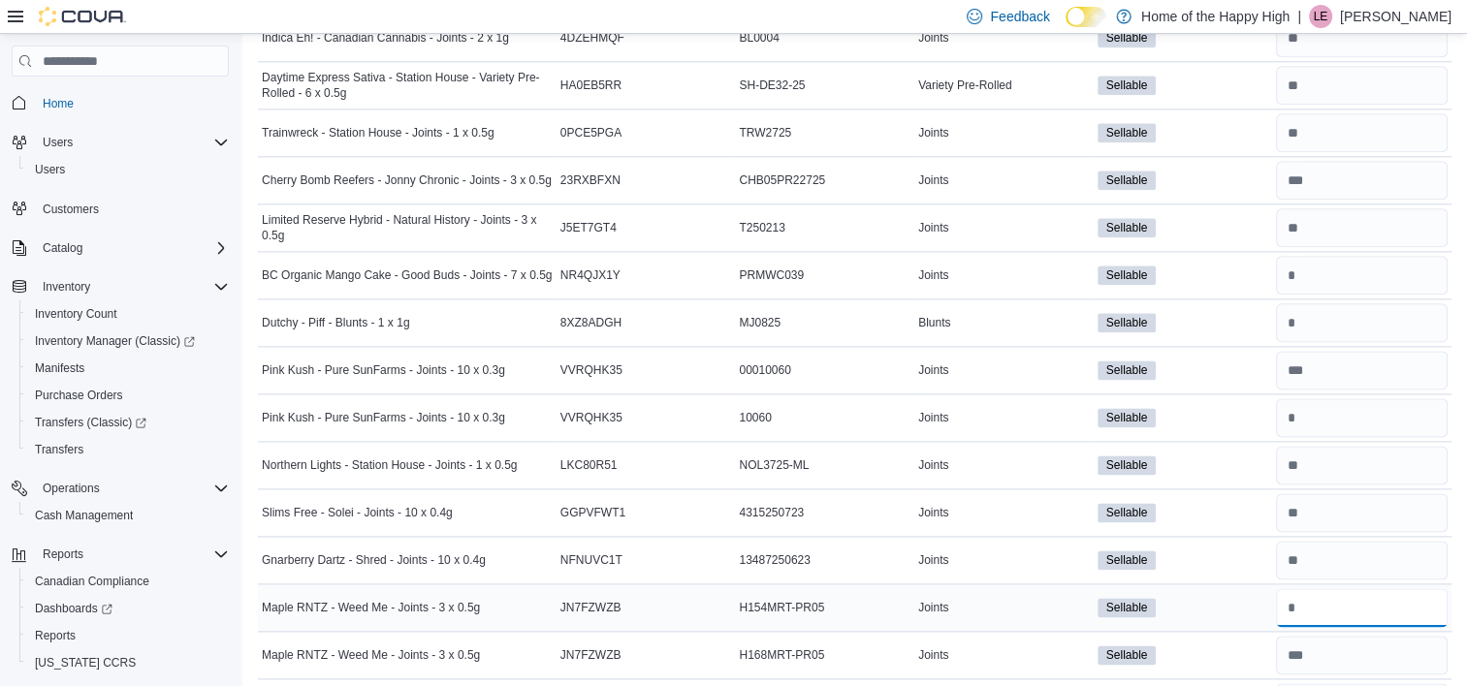
click at [1332, 601] on input "number" at bounding box center [1362, 608] width 172 height 39
click at [1334, 558] on input "number" at bounding box center [1362, 560] width 172 height 39
click at [1330, 592] on input "number" at bounding box center [1362, 608] width 172 height 39
click at [1337, 644] on input "number" at bounding box center [1362, 655] width 172 height 39
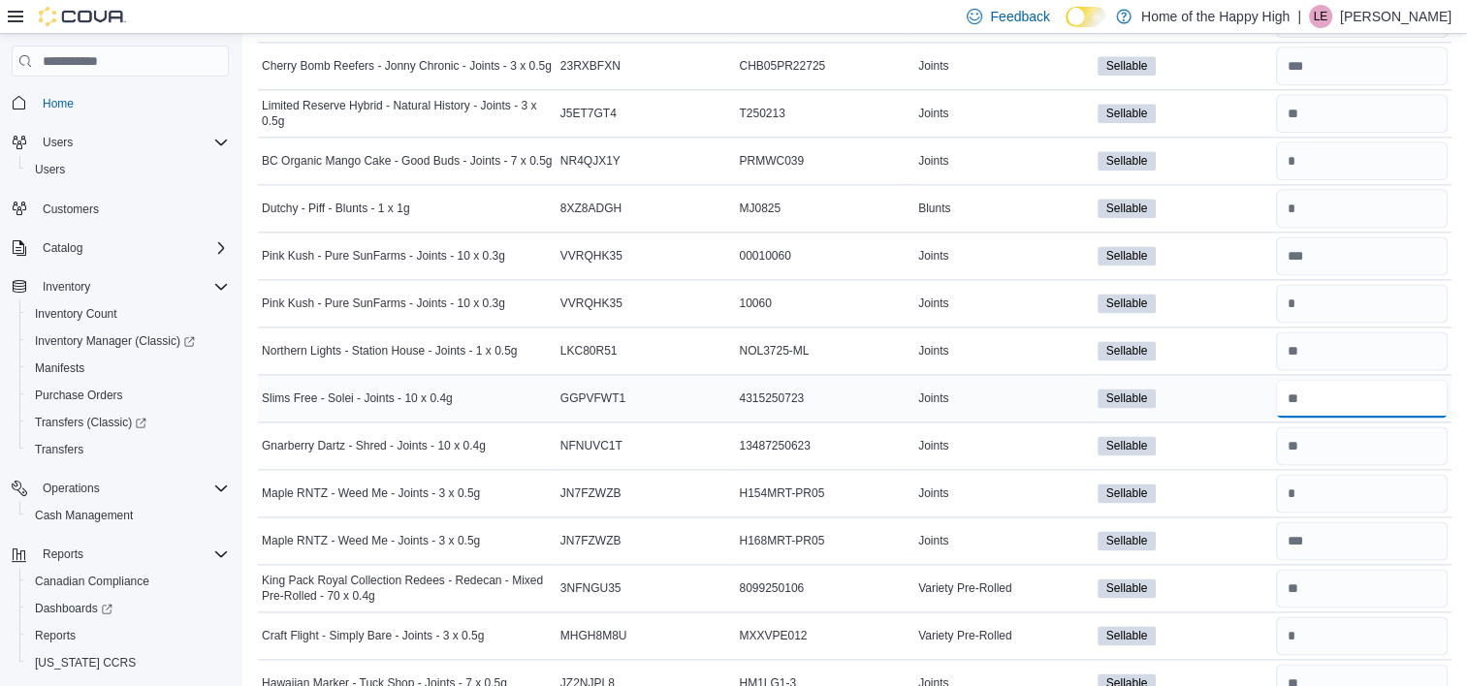
click at [1323, 384] on input "number" at bounding box center [1362, 398] width 172 height 39
click at [1346, 522] on input "number" at bounding box center [1362, 541] width 172 height 39
click at [1354, 578] on input "number" at bounding box center [1362, 588] width 172 height 39
click at [1345, 639] on input "number" at bounding box center [1362, 636] width 172 height 39
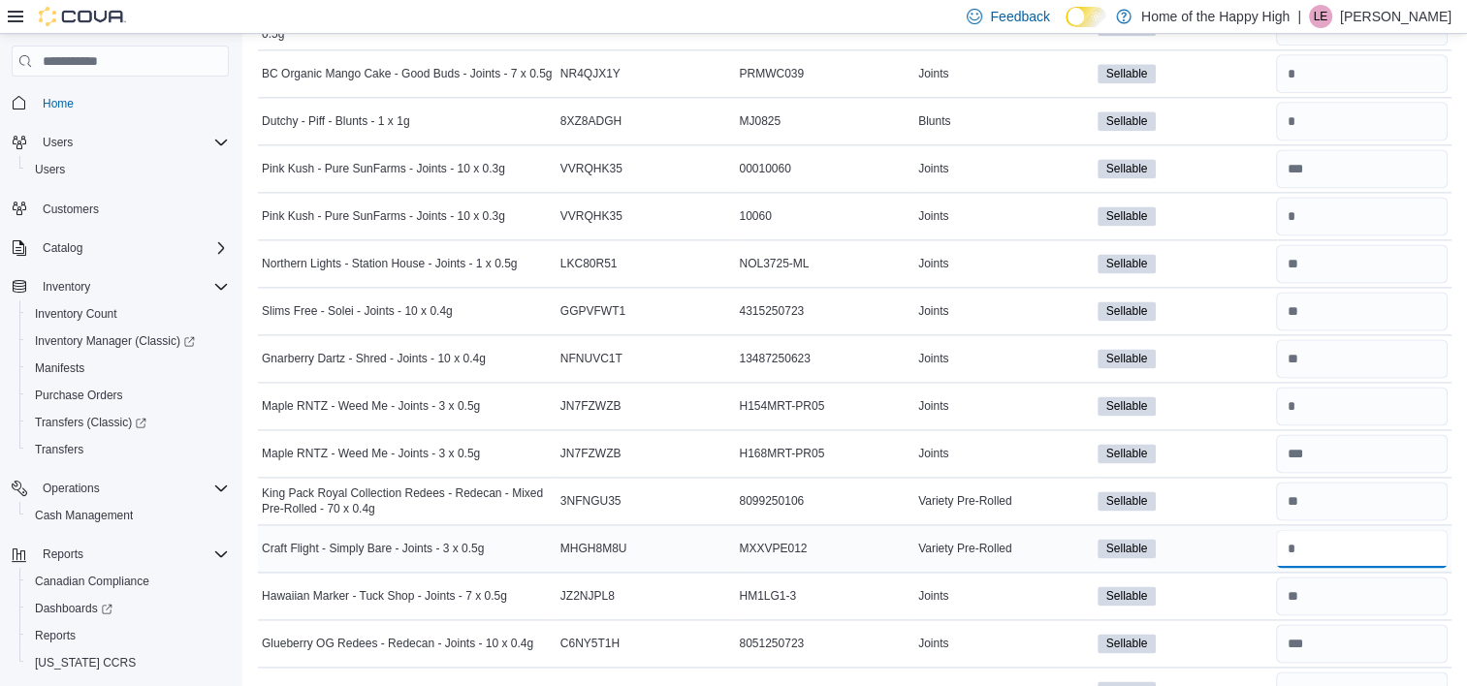
scroll to position [2616, 0]
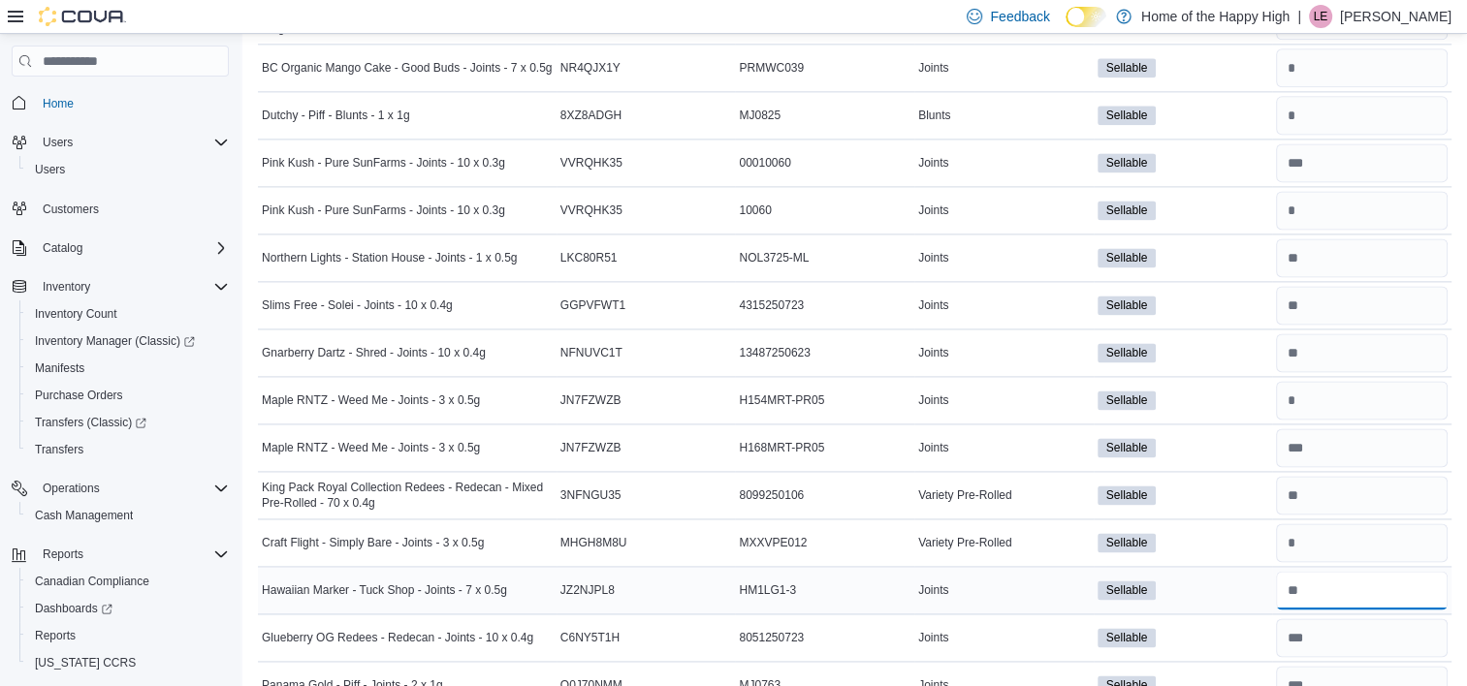
click at [1329, 576] on input "number" at bounding box center [1362, 590] width 172 height 39
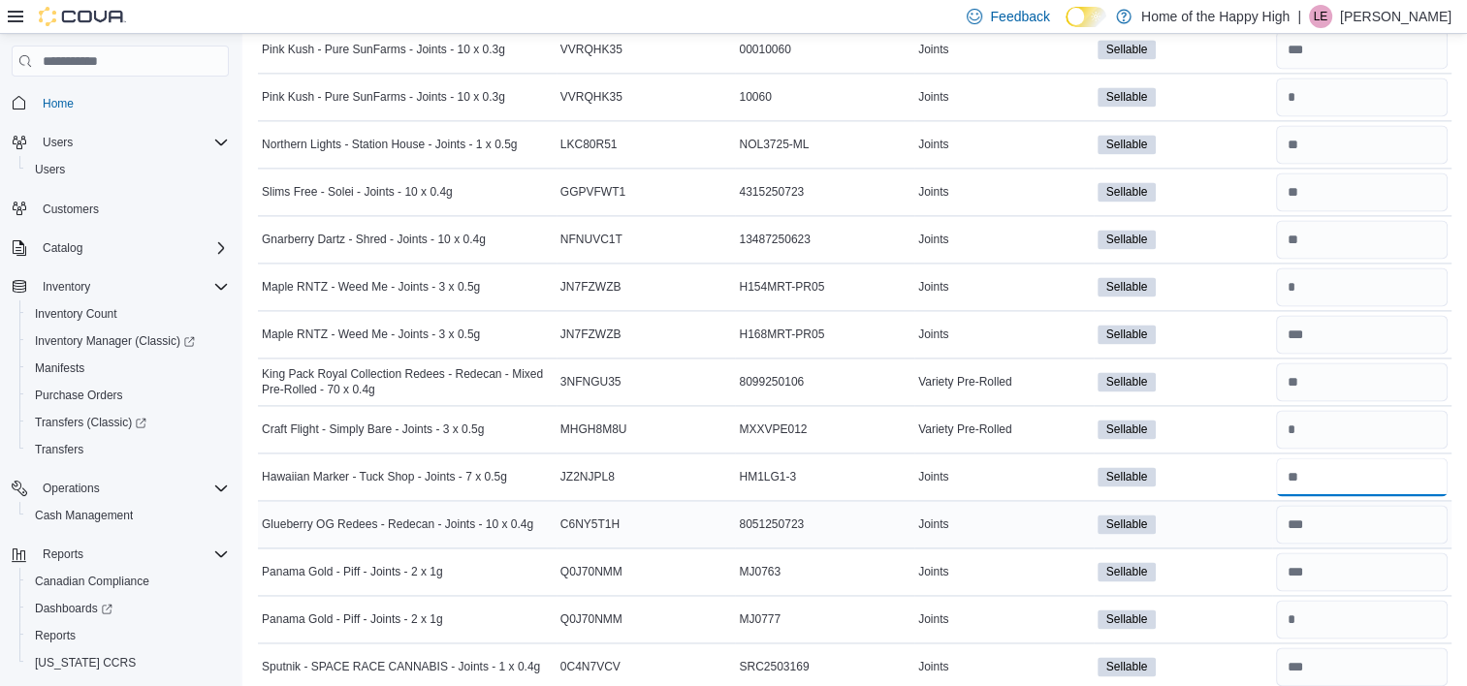
scroll to position [2728, 0]
click at [1356, 520] on input "number" at bounding box center [1362, 525] width 172 height 39
click at [1360, 573] on input "number" at bounding box center [1362, 573] width 172 height 39
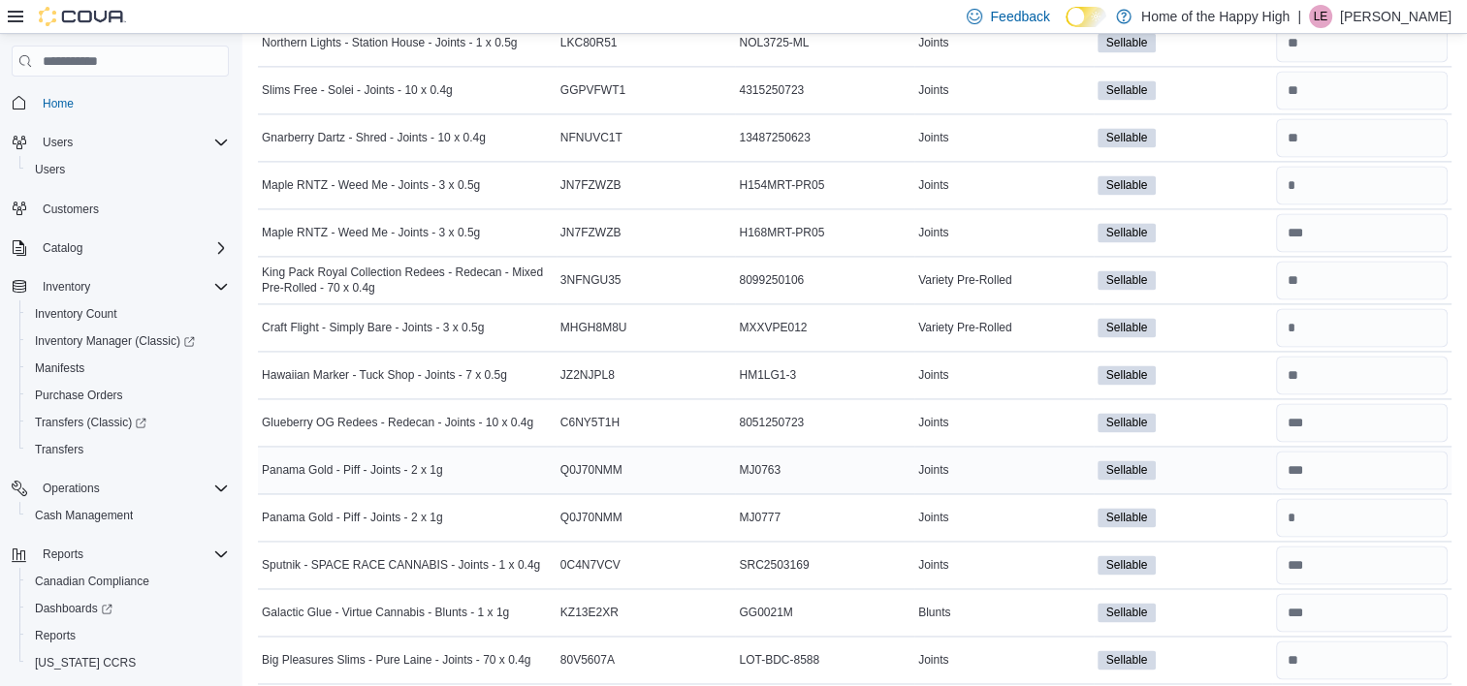
scroll to position [2830, 0]
click at [1355, 555] on input "number" at bounding box center [1362, 566] width 172 height 39
click at [1360, 595] on input "number" at bounding box center [1362, 613] width 172 height 39
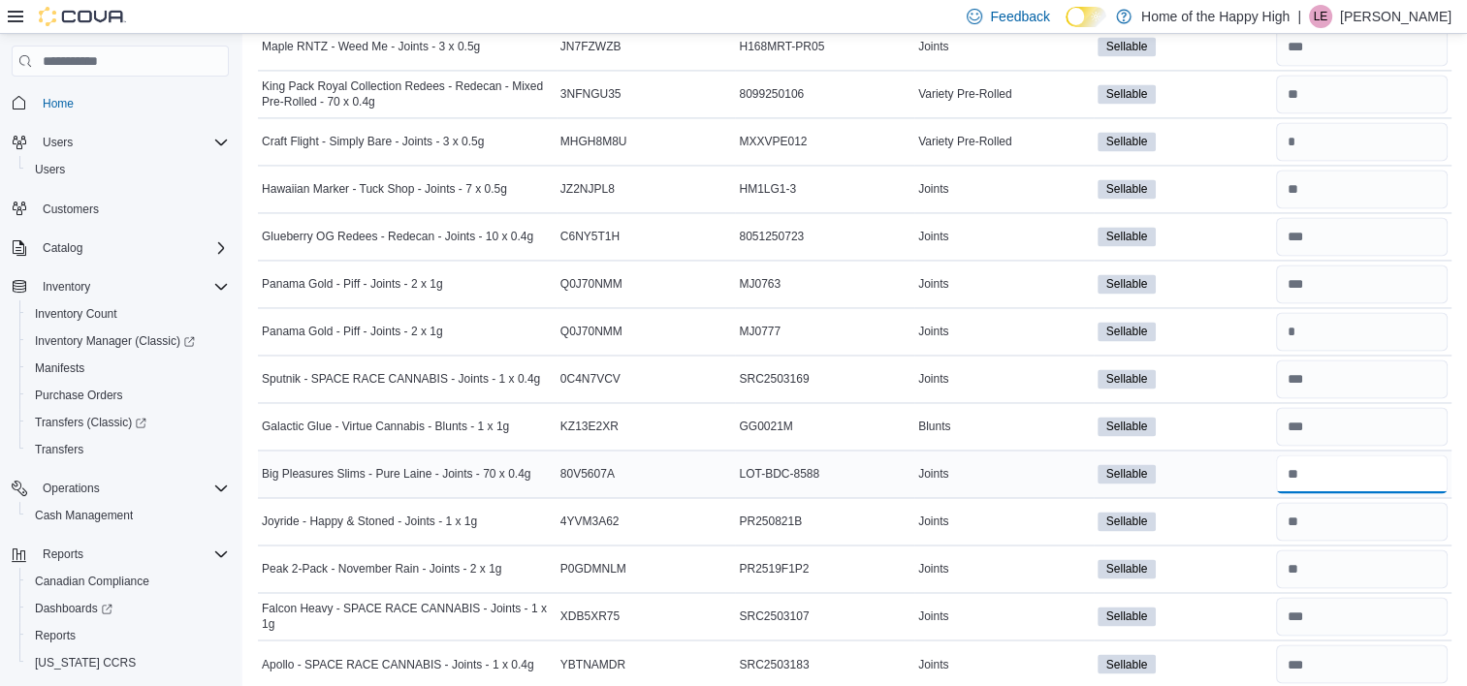
click at [1334, 459] on input "number" at bounding box center [1362, 474] width 172 height 39
click at [1336, 502] on input "number" at bounding box center [1362, 521] width 172 height 39
click at [1333, 550] on input "number" at bounding box center [1362, 569] width 172 height 39
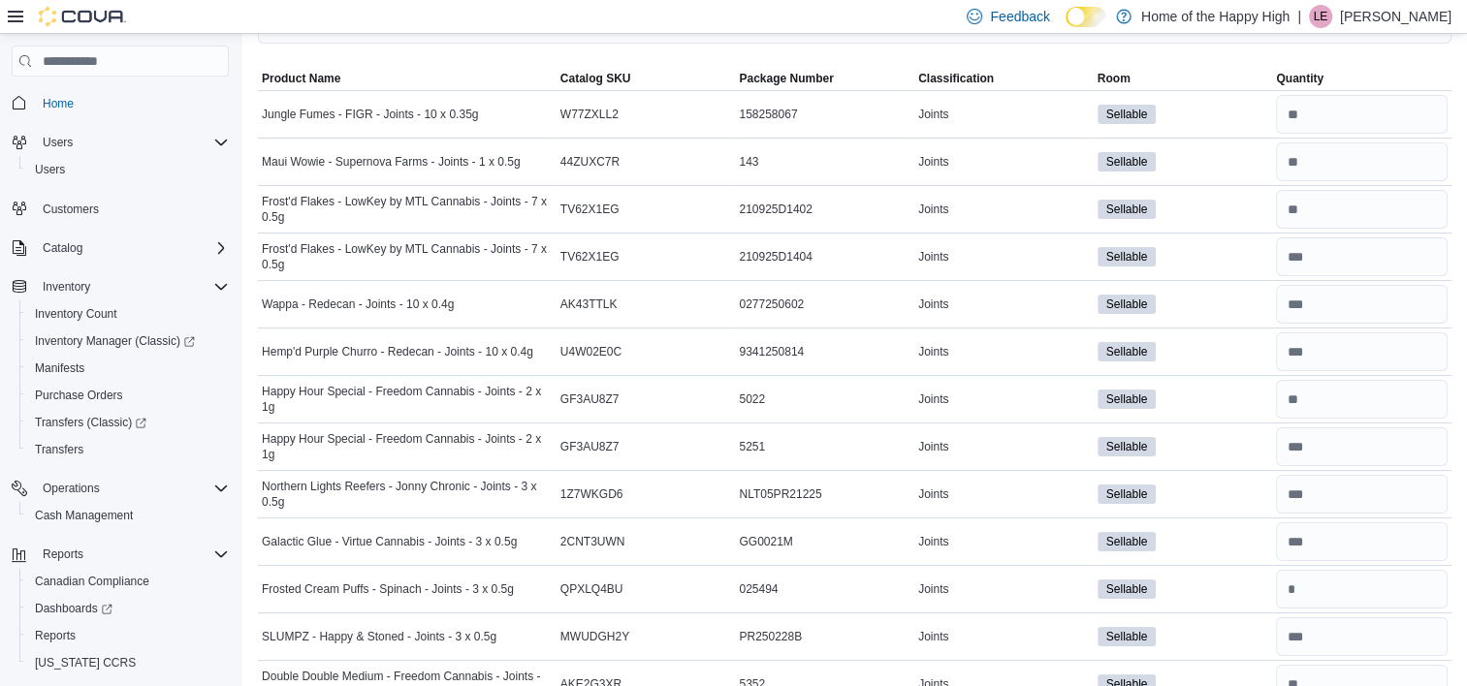
scroll to position [0, 0]
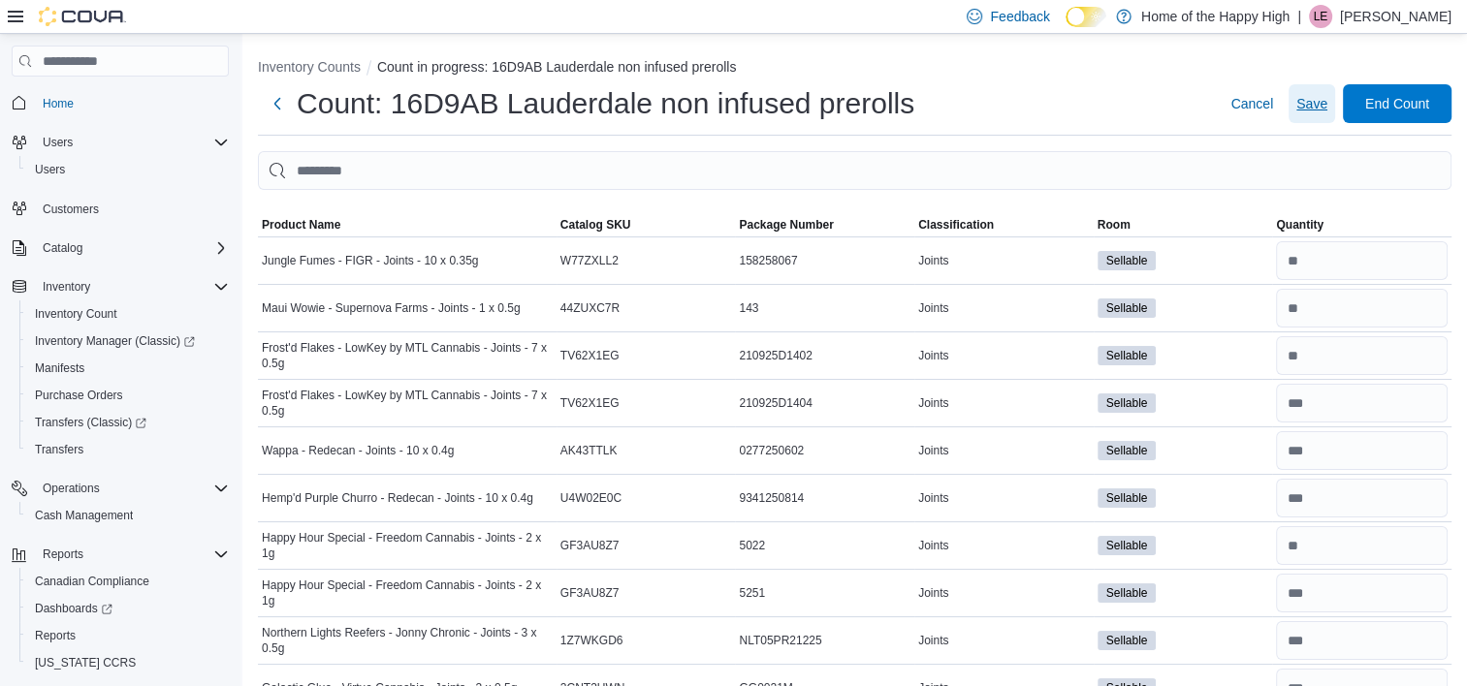
click at [1327, 105] on span "Save" at bounding box center [1311, 103] width 31 height 19
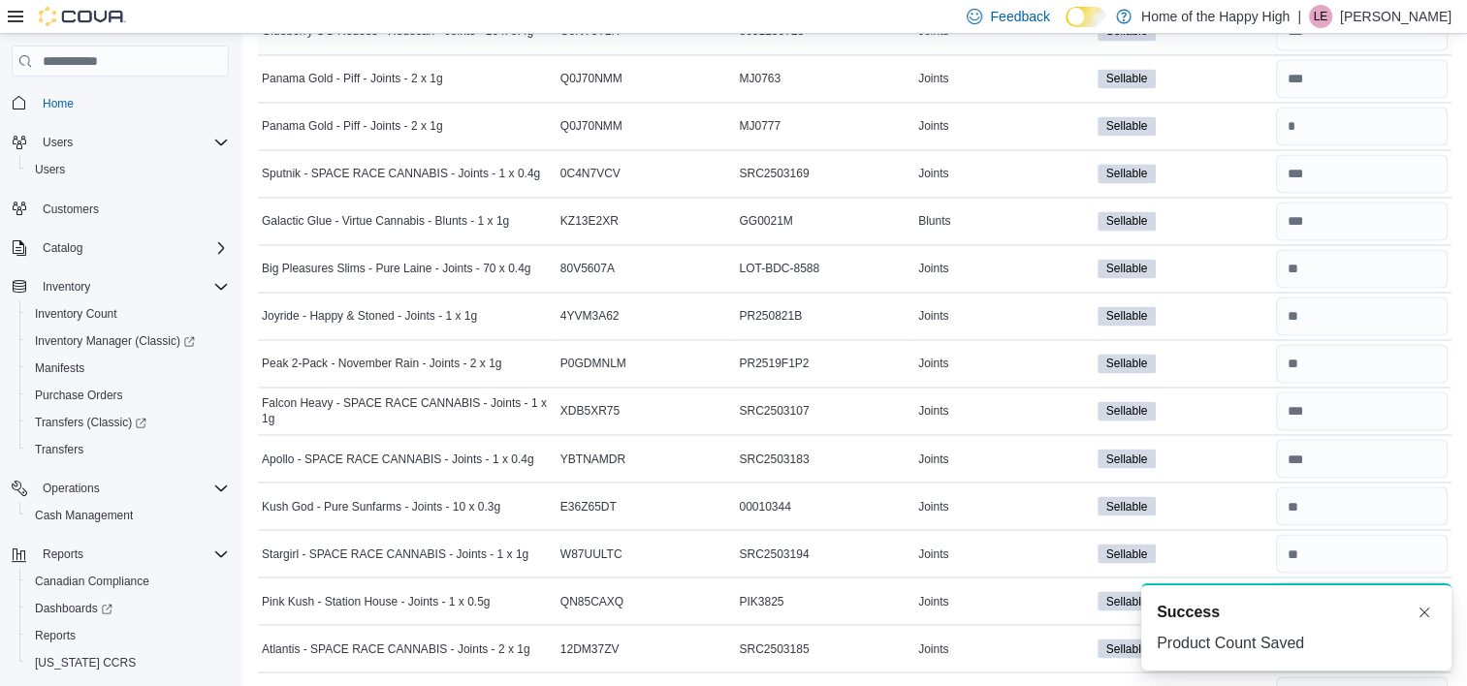
scroll to position [3254, 0]
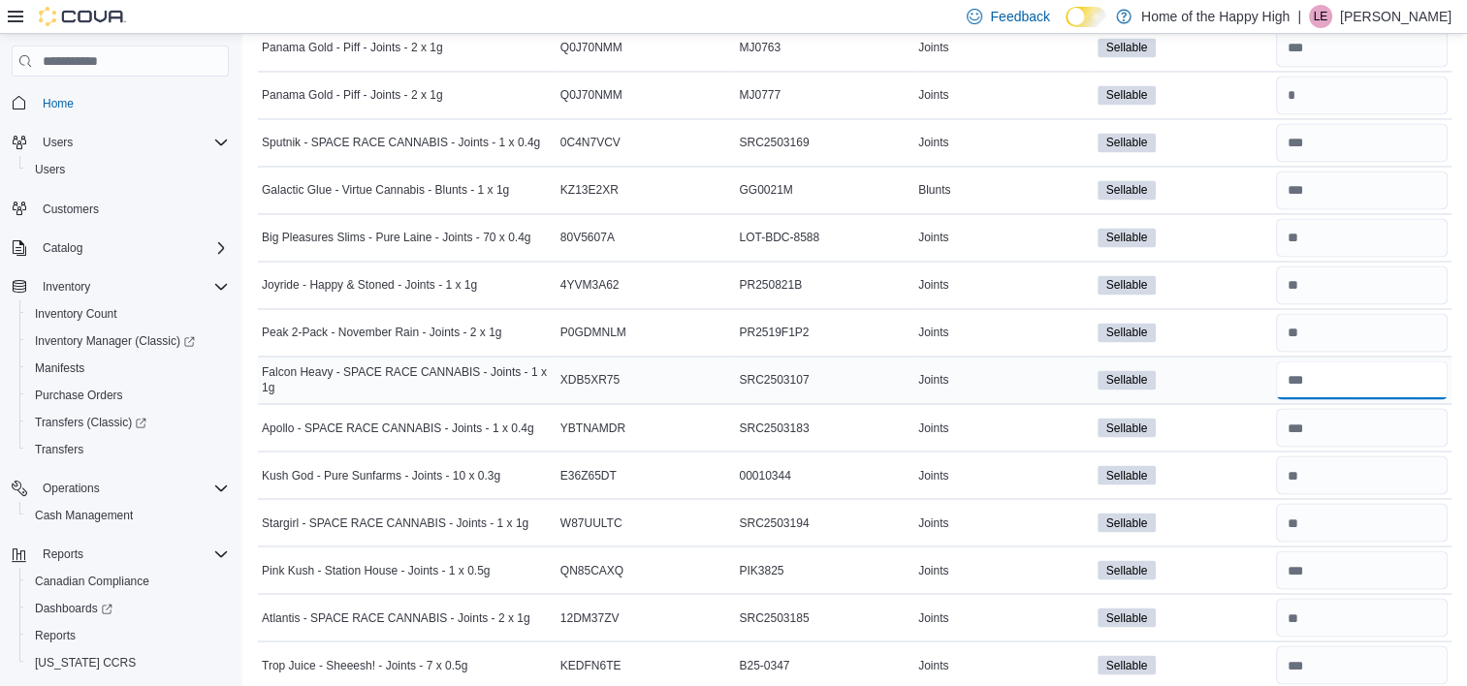
click at [1344, 378] on input "number" at bounding box center [1362, 380] width 172 height 39
click at [1346, 423] on input "number" at bounding box center [1362, 427] width 172 height 39
click at [1345, 462] on input "number" at bounding box center [1362, 475] width 172 height 39
click at [1342, 503] on input "number" at bounding box center [1362, 522] width 172 height 39
click at [1353, 553] on input "number" at bounding box center [1362, 570] width 172 height 39
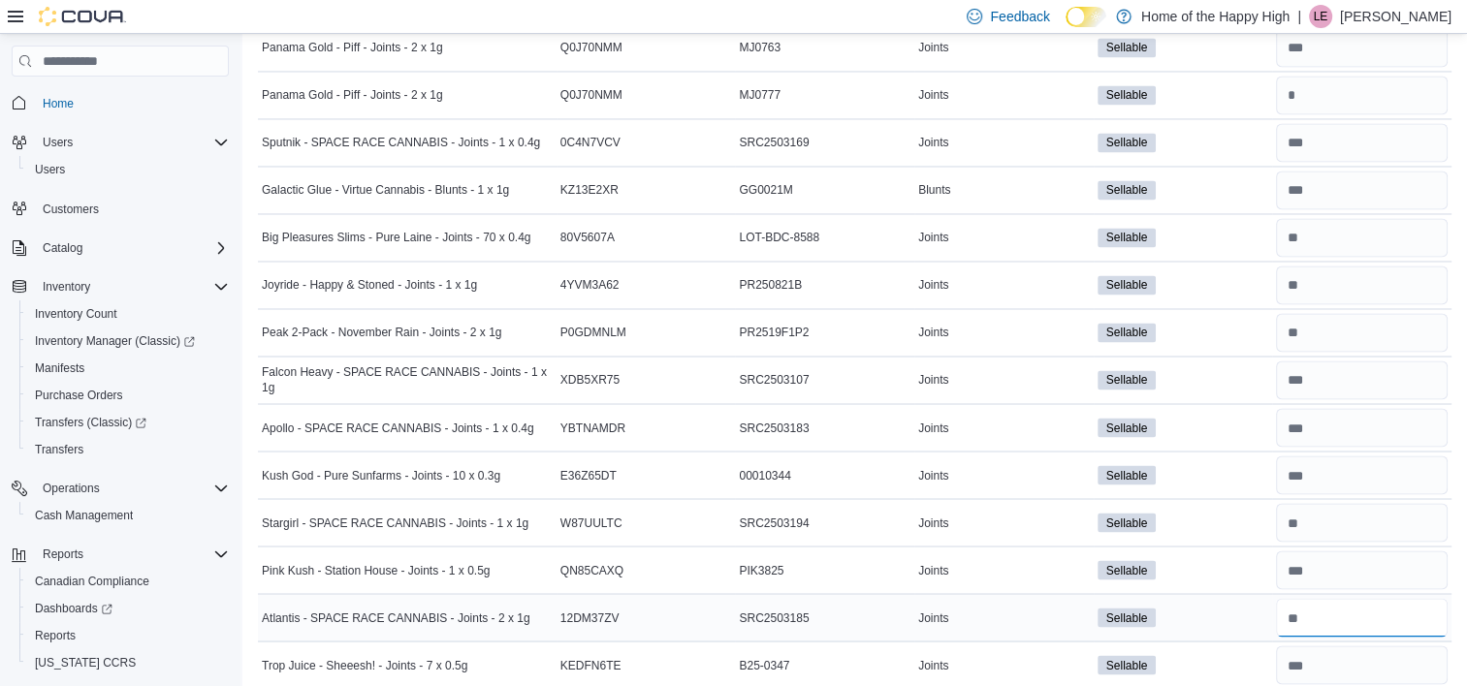
click at [1356, 598] on input "number" at bounding box center [1362, 617] width 172 height 39
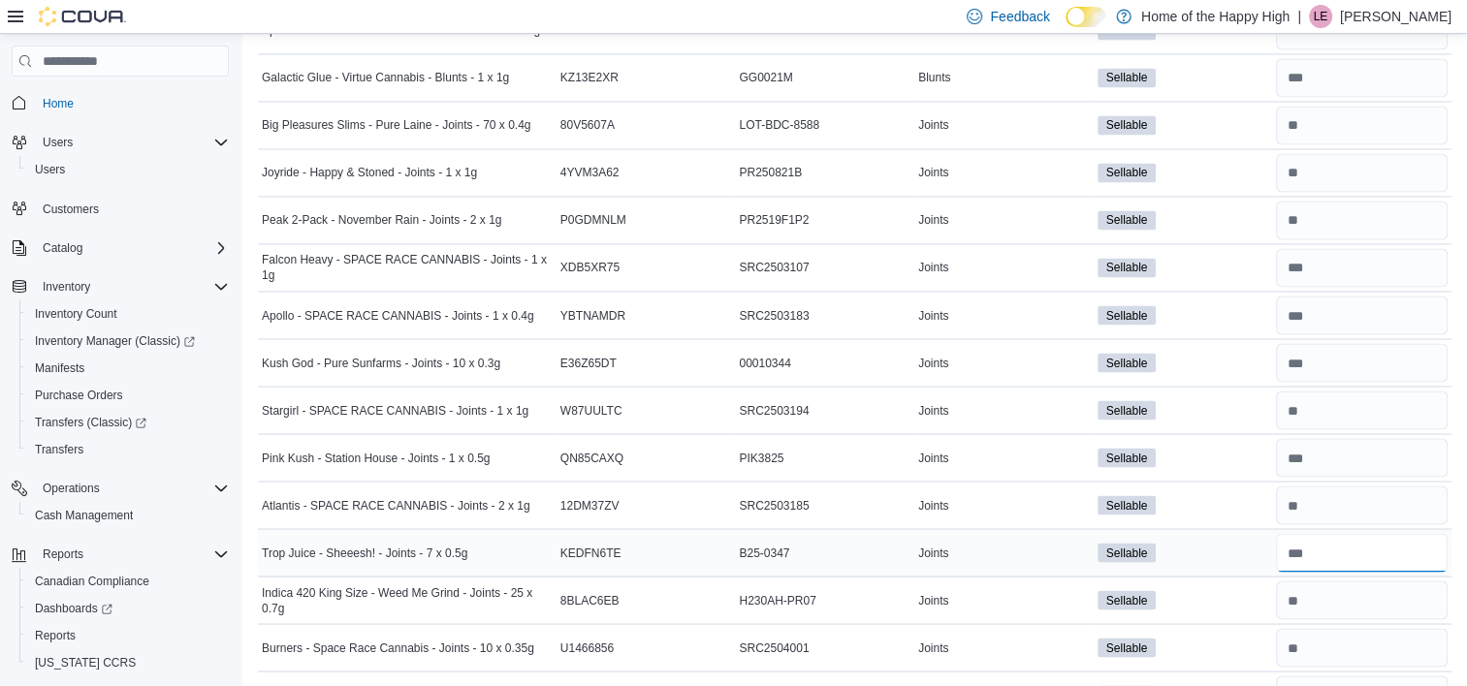
click at [1341, 535] on input "number" at bounding box center [1362, 552] width 172 height 39
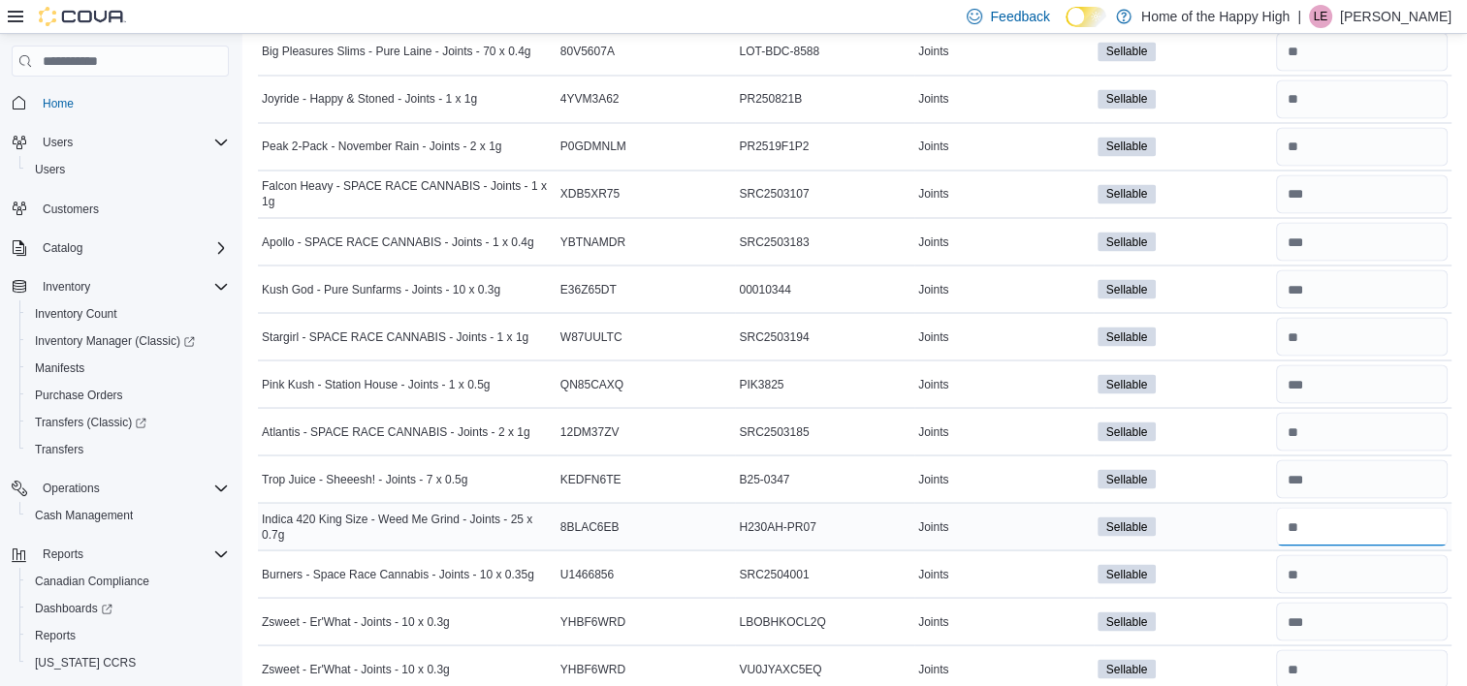
click at [1332, 509] on input "number" at bounding box center [1362, 526] width 172 height 39
click at [1336, 568] on input "number" at bounding box center [1362, 574] width 172 height 39
click at [1346, 650] on input "number" at bounding box center [1362, 669] width 172 height 39
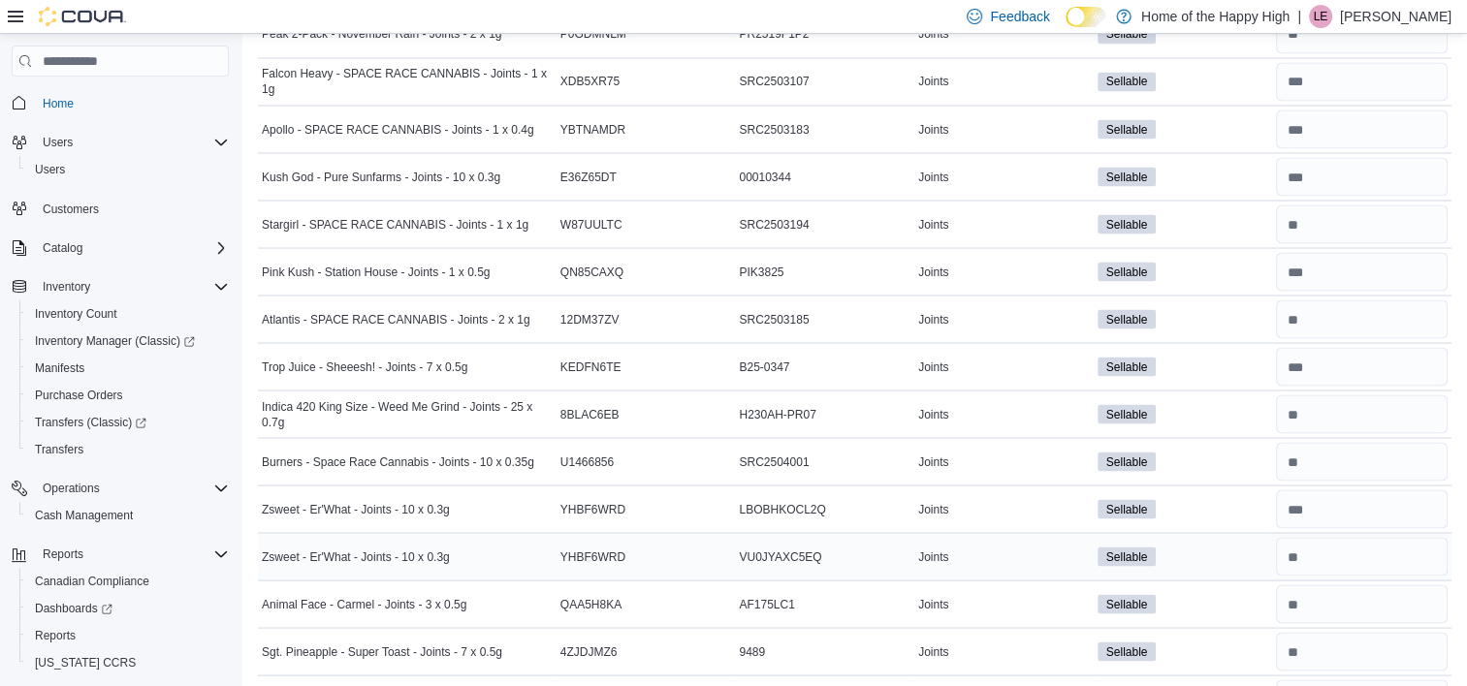
scroll to position [3552, 0]
click at [1334, 591] on input "number" at bounding box center [1362, 605] width 172 height 39
click at [1337, 645] on input "number" at bounding box center [1362, 652] width 172 height 39
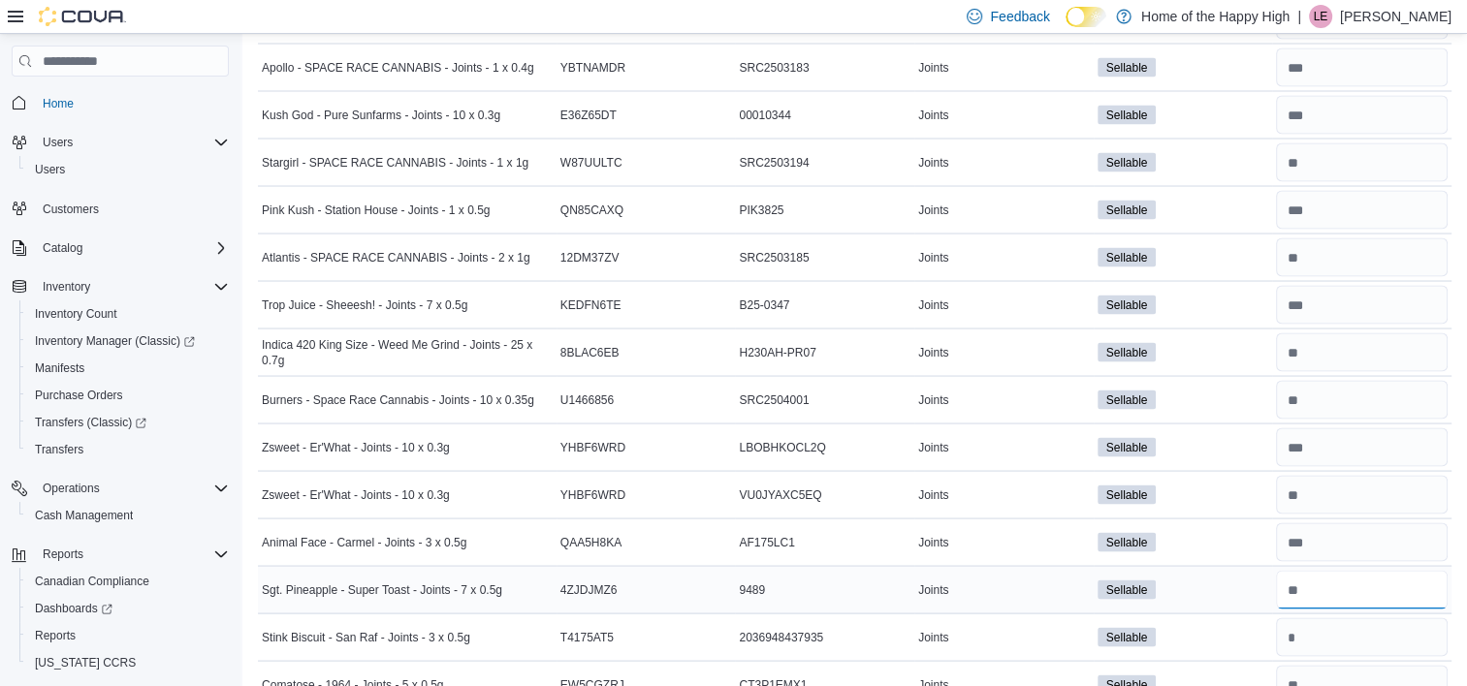
scroll to position [3617, 0]
click at [1338, 624] on input "number" at bounding box center [1362, 635] width 172 height 39
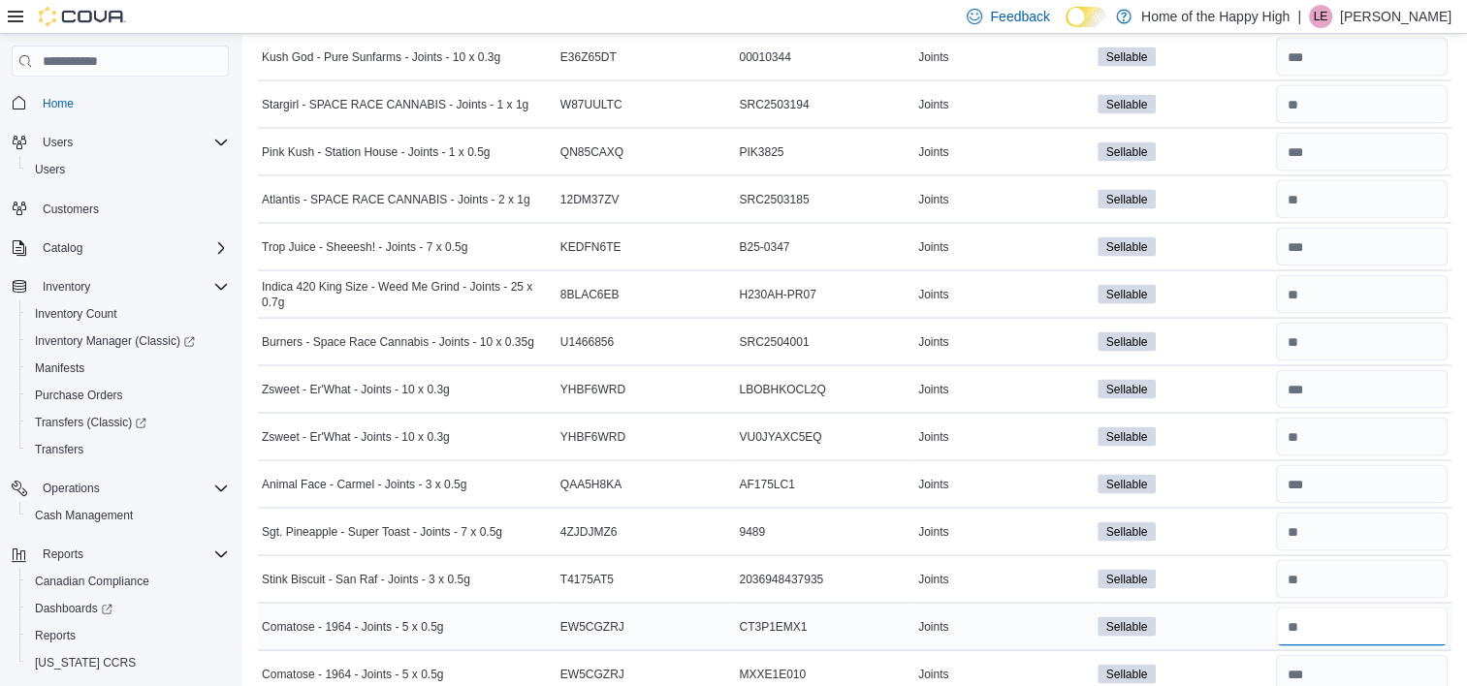
click at [1344, 610] on input "number" at bounding box center [1362, 627] width 172 height 39
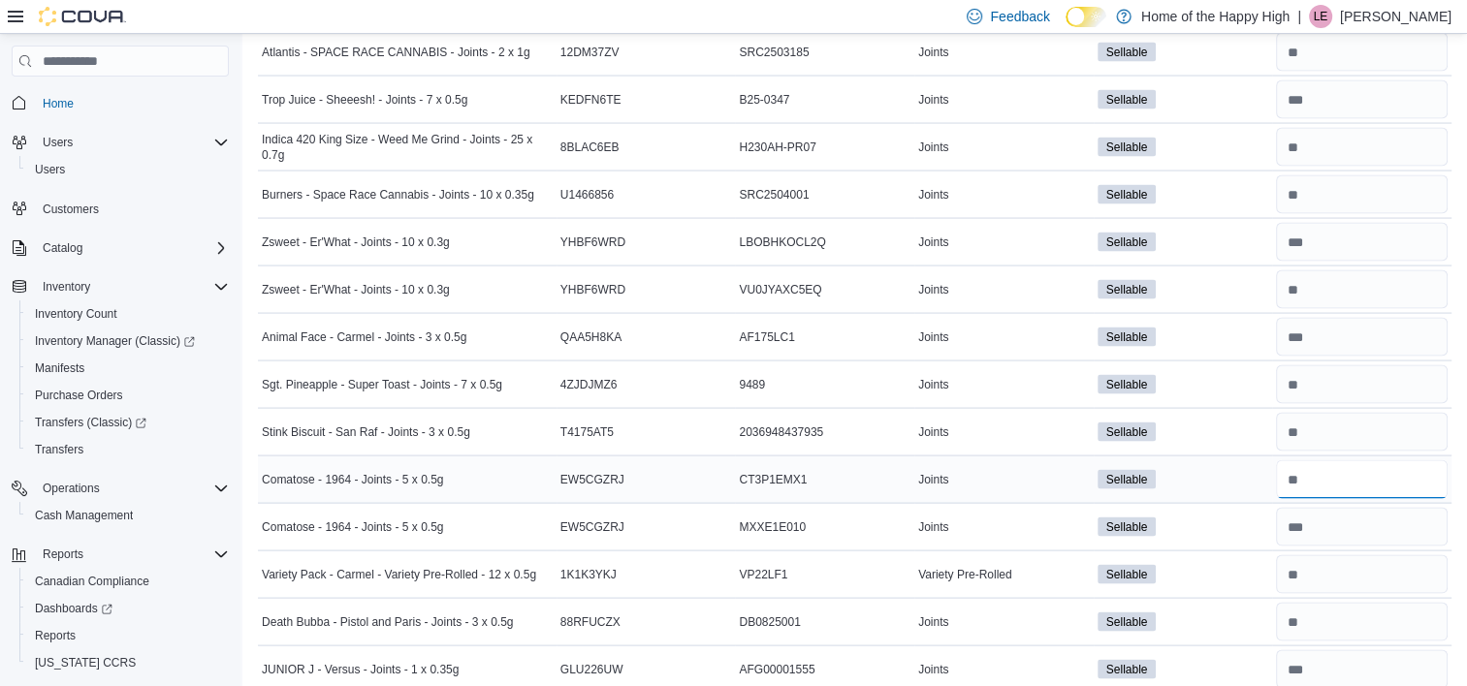
scroll to position [3820, 0]
click at [1344, 562] on input "number" at bounding box center [1362, 574] width 172 height 39
click at [1346, 603] on input "number" at bounding box center [1362, 621] width 172 height 39
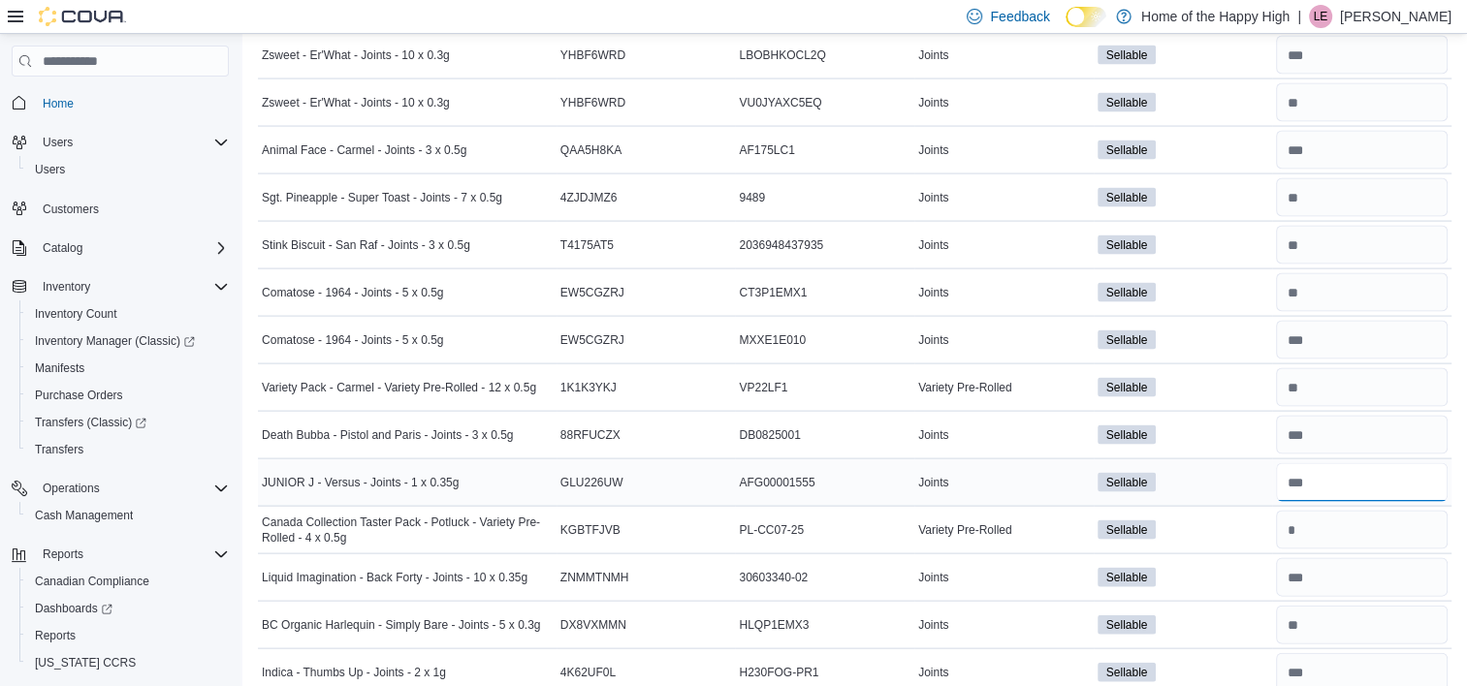
click at [1335, 463] on input "number" at bounding box center [1362, 482] width 172 height 39
click at [1335, 511] on input "number" at bounding box center [1362, 530] width 172 height 39
click at [1342, 558] on input "number" at bounding box center [1362, 577] width 172 height 39
click at [1343, 606] on input "number" at bounding box center [1362, 625] width 172 height 39
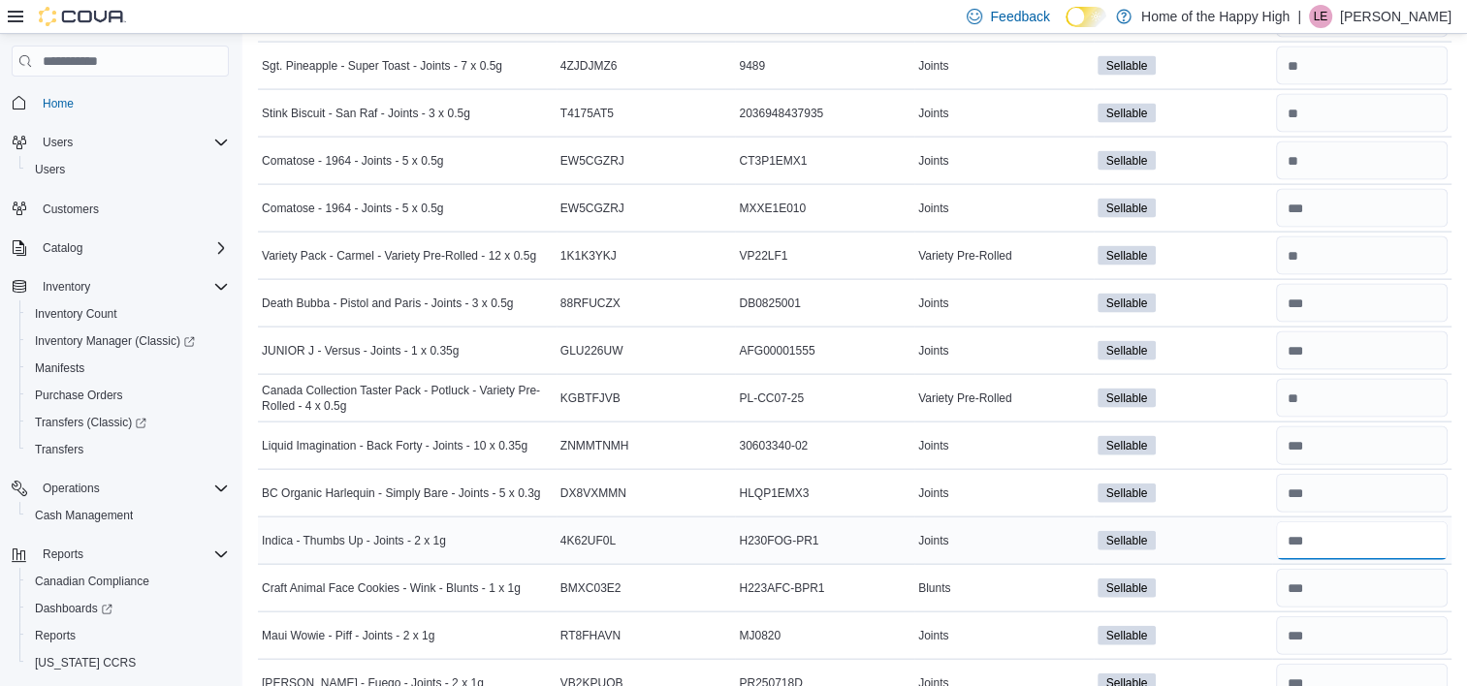
click at [1342, 526] on input "number" at bounding box center [1362, 541] width 172 height 39
click at [1345, 579] on input "number" at bounding box center [1362, 588] width 172 height 39
click at [1347, 617] on input "number" at bounding box center [1362, 636] width 172 height 39
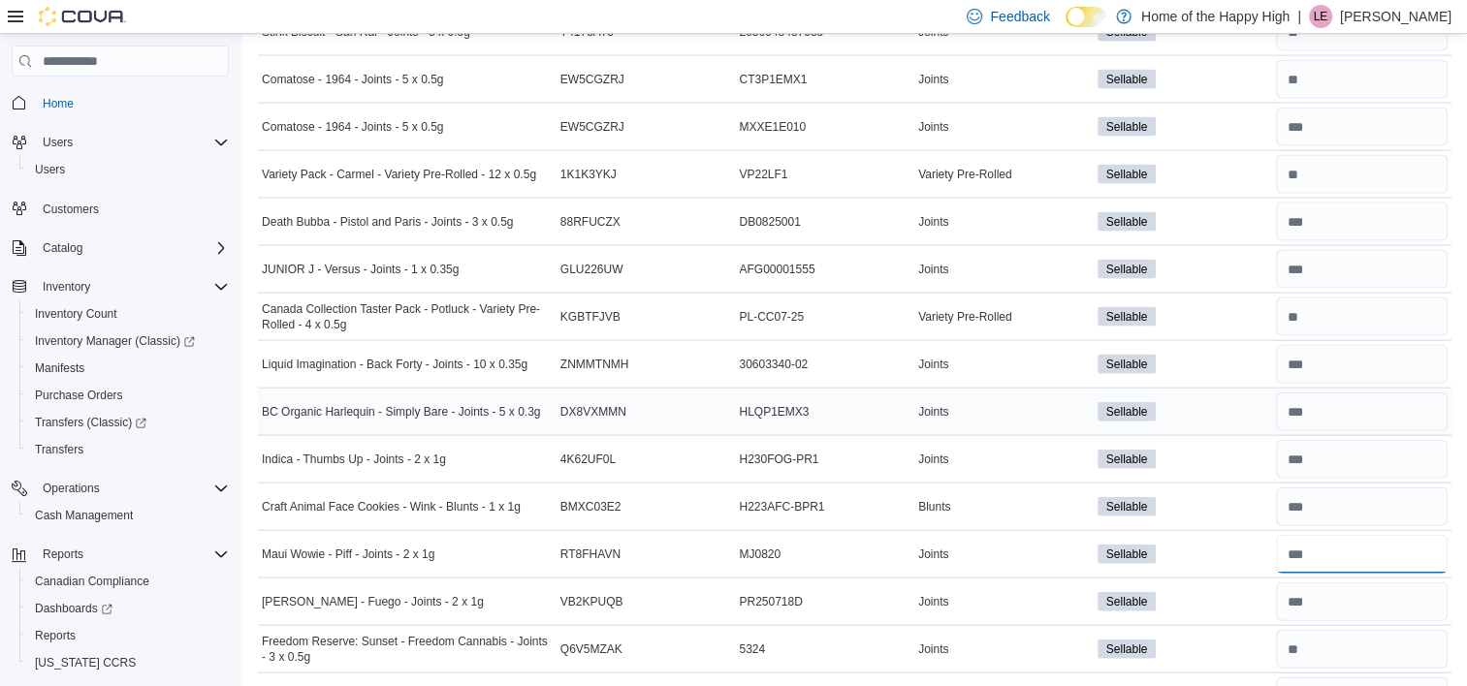
scroll to position [4231, 0]
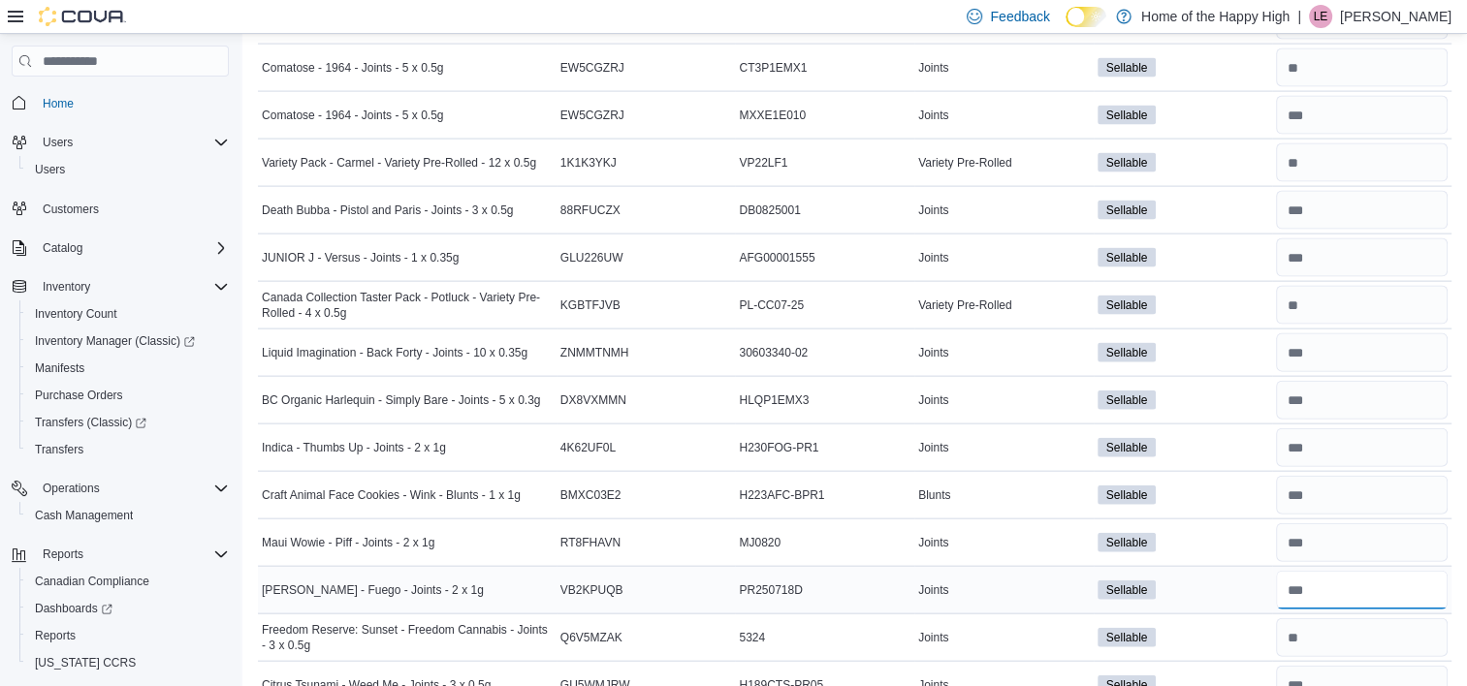
click at [1365, 582] on input "number" at bounding box center [1362, 590] width 172 height 39
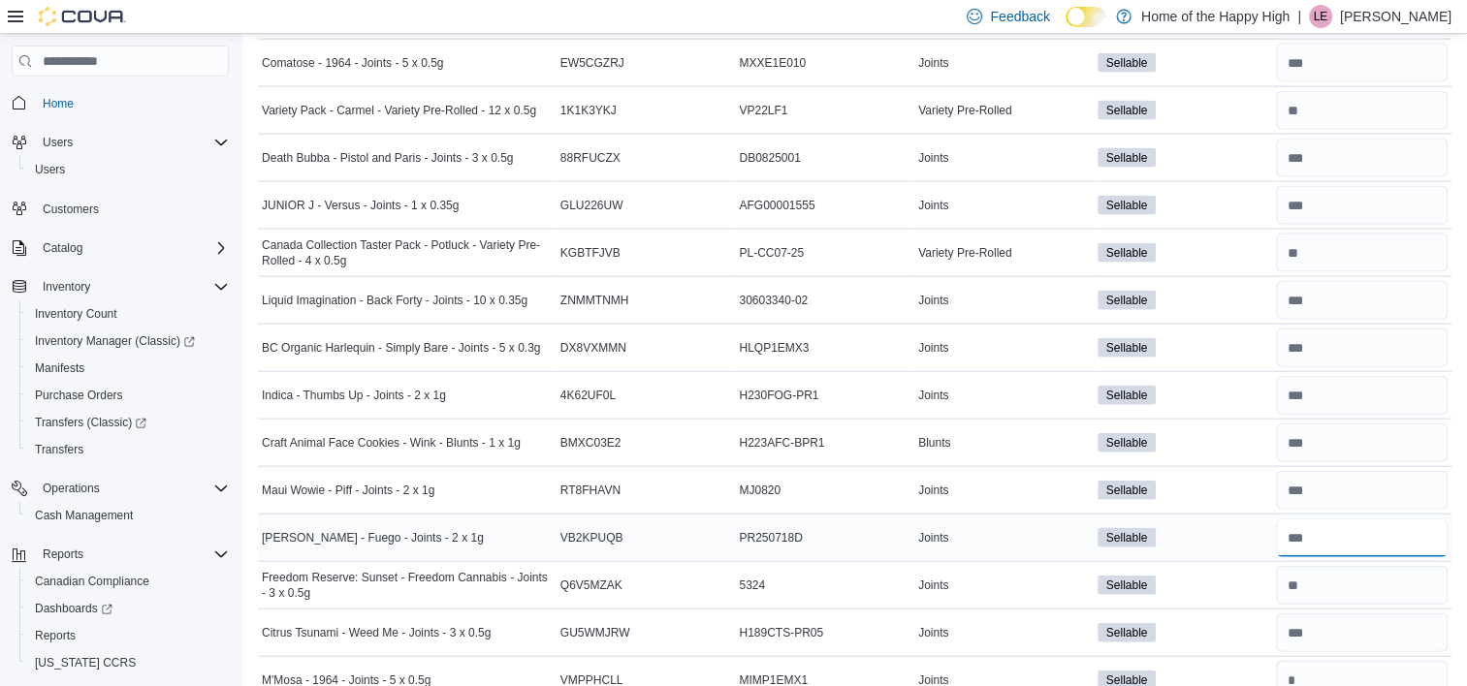
scroll to position [4285, 0]
click at [1353, 573] on input "number" at bounding box center [1362, 584] width 172 height 39
click at [1356, 613] on input "number" at bounding box center [1362, 632] width 172 height 39
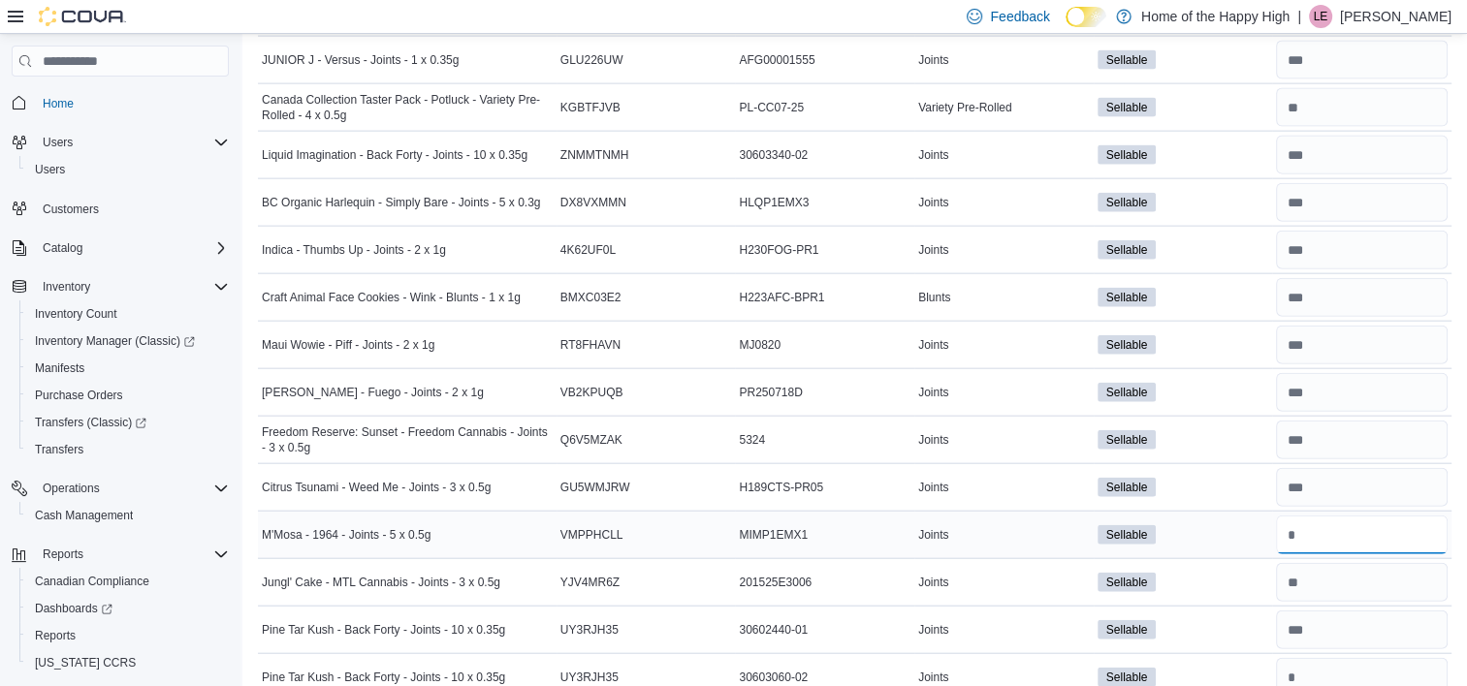
click at [1318, 526] on input "number" at bounding box center [1362, 535] width 172 height 39
click at [1334, 563] on input "number" at bounding box center [1362, 582] width 172 height 39
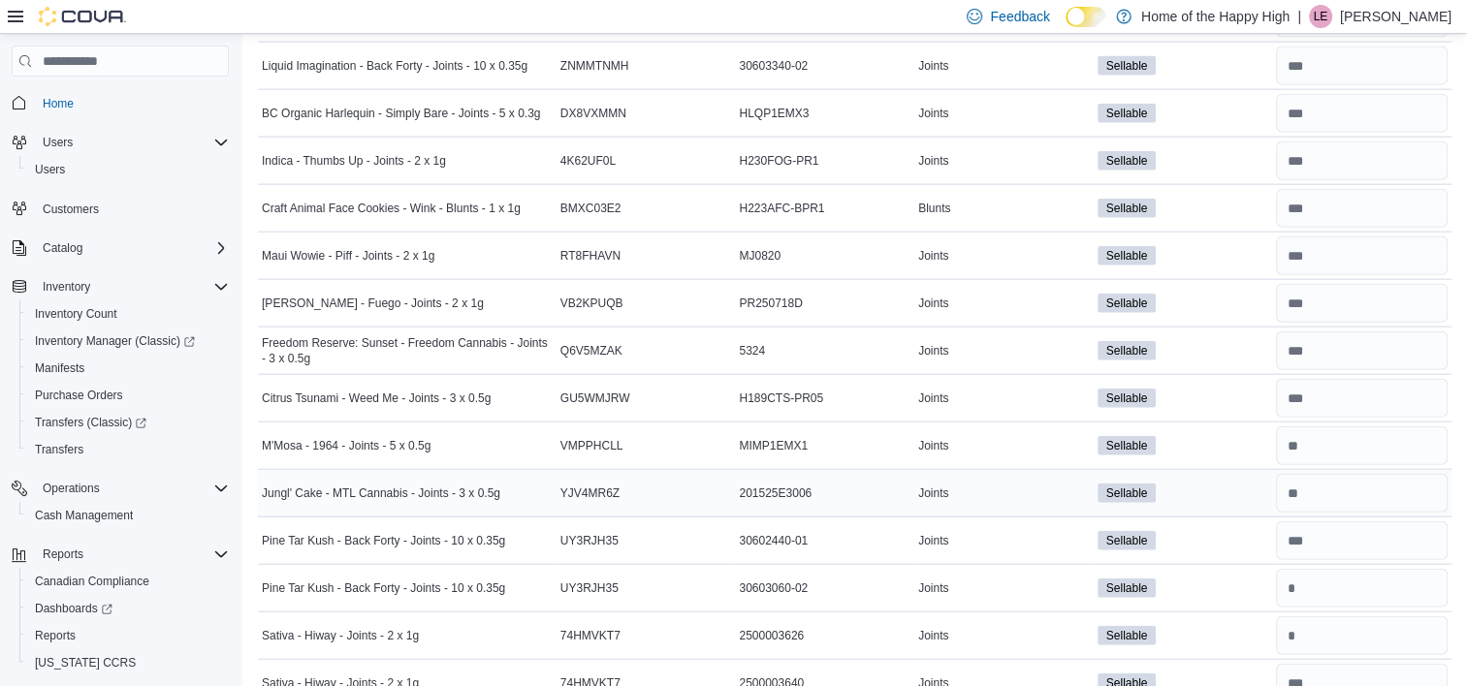
scroll to position [4530, 0]
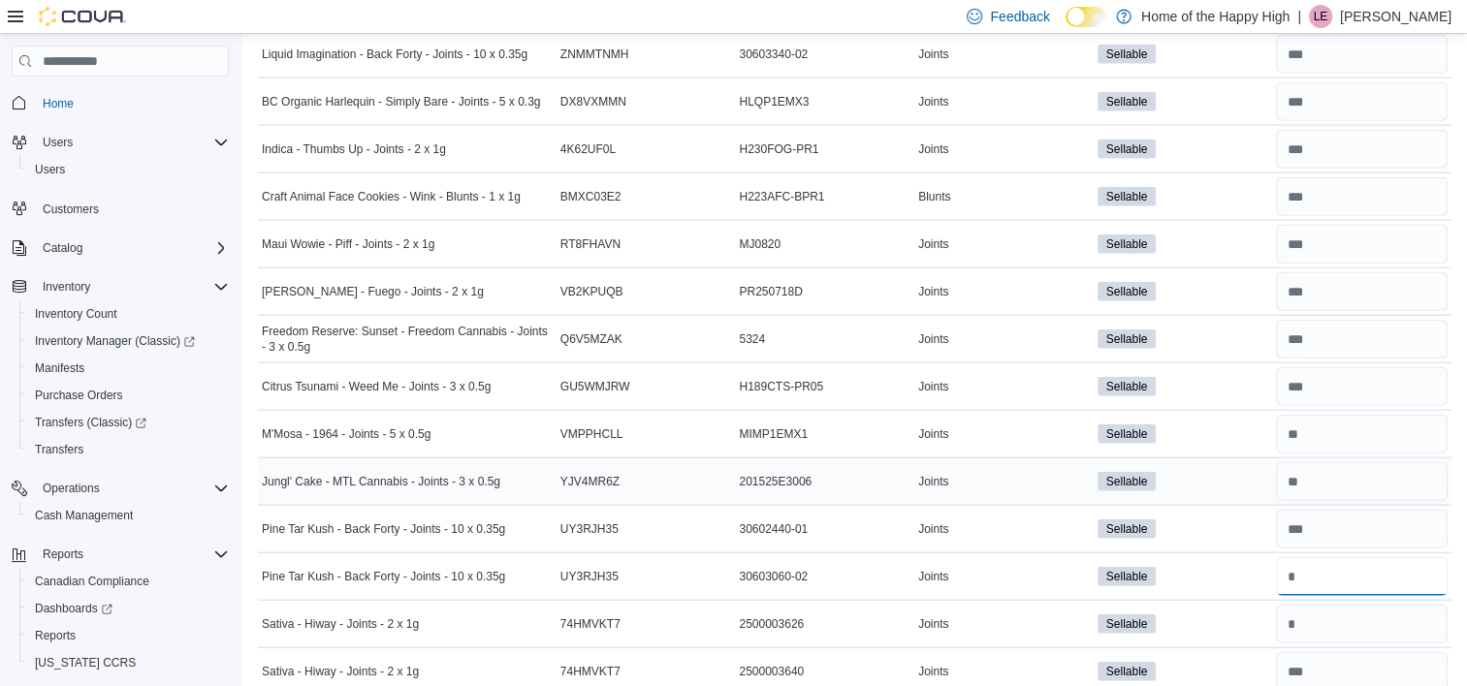
click at [1334, 561] on input "number" at bounding box center [1362, 577] width 172 height 39
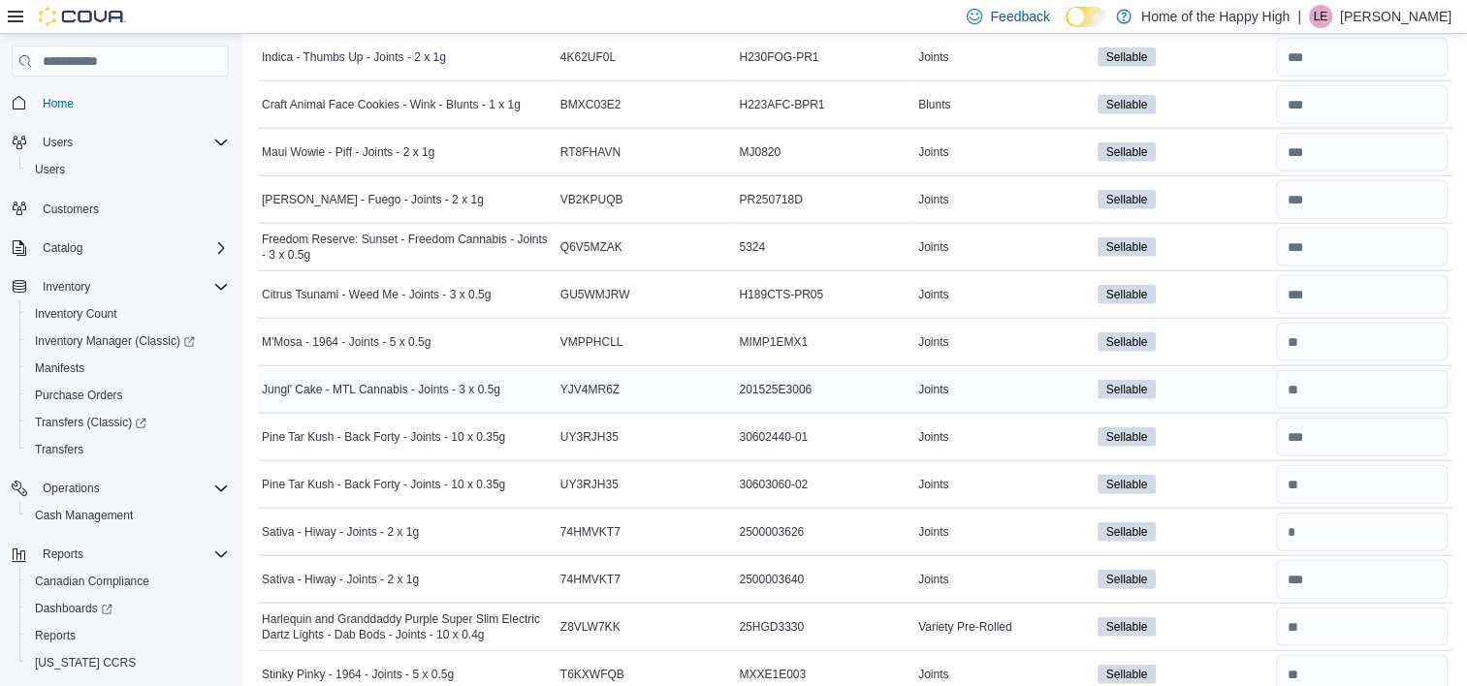
scroll to position [4629, 0]
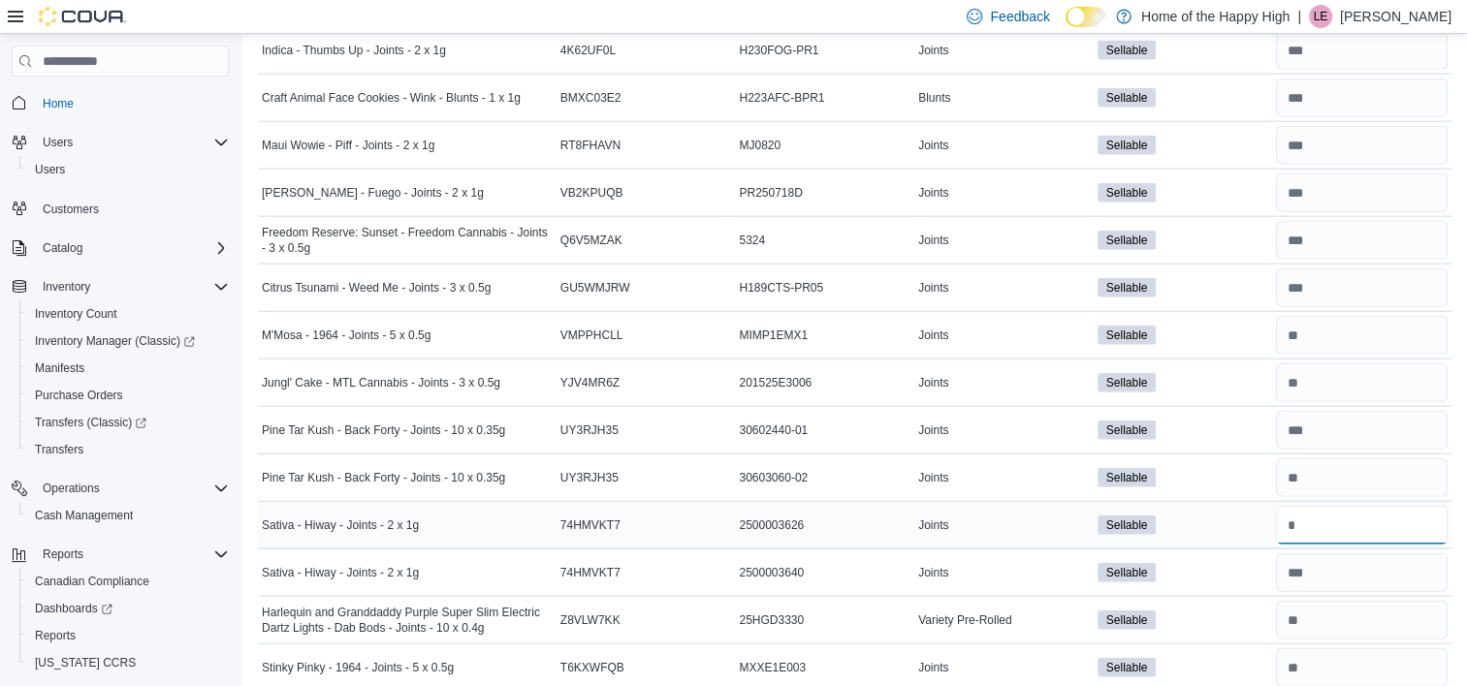
click at [1329, 506] on input "number" at bounding box center [1362, 525] width 172 height 39
click at [1333, 561] on input "number" at bounding box center [1362, 573] width 172 height 39
click at [1344, 601] on input "number" at bounding box center [1362, 620] width 172 height 39
click at [1344, 652] on input "number" at bounding box center [1362, 668] width 172 height 39
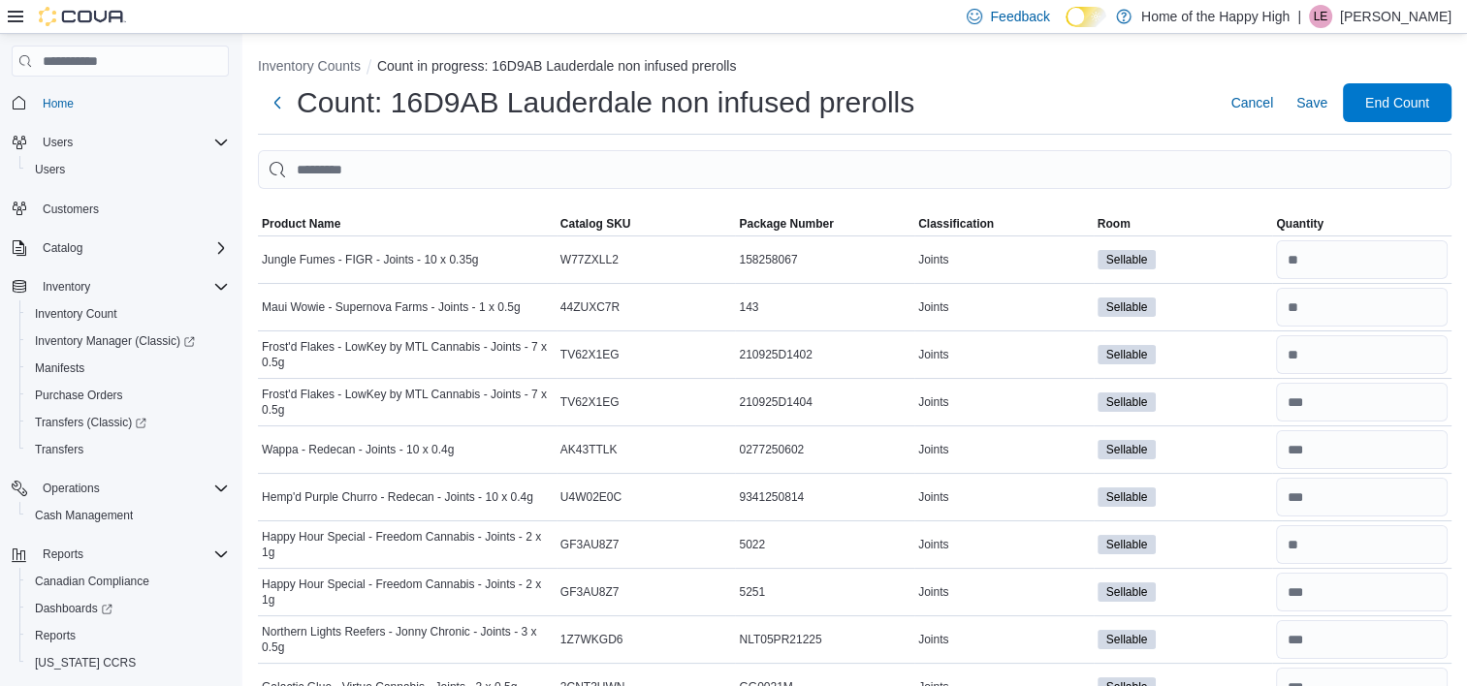
scroll to position [0, 0]
click at [1326, 106] on span "Save" at bounding box center [1311, 103] width 31 height 19
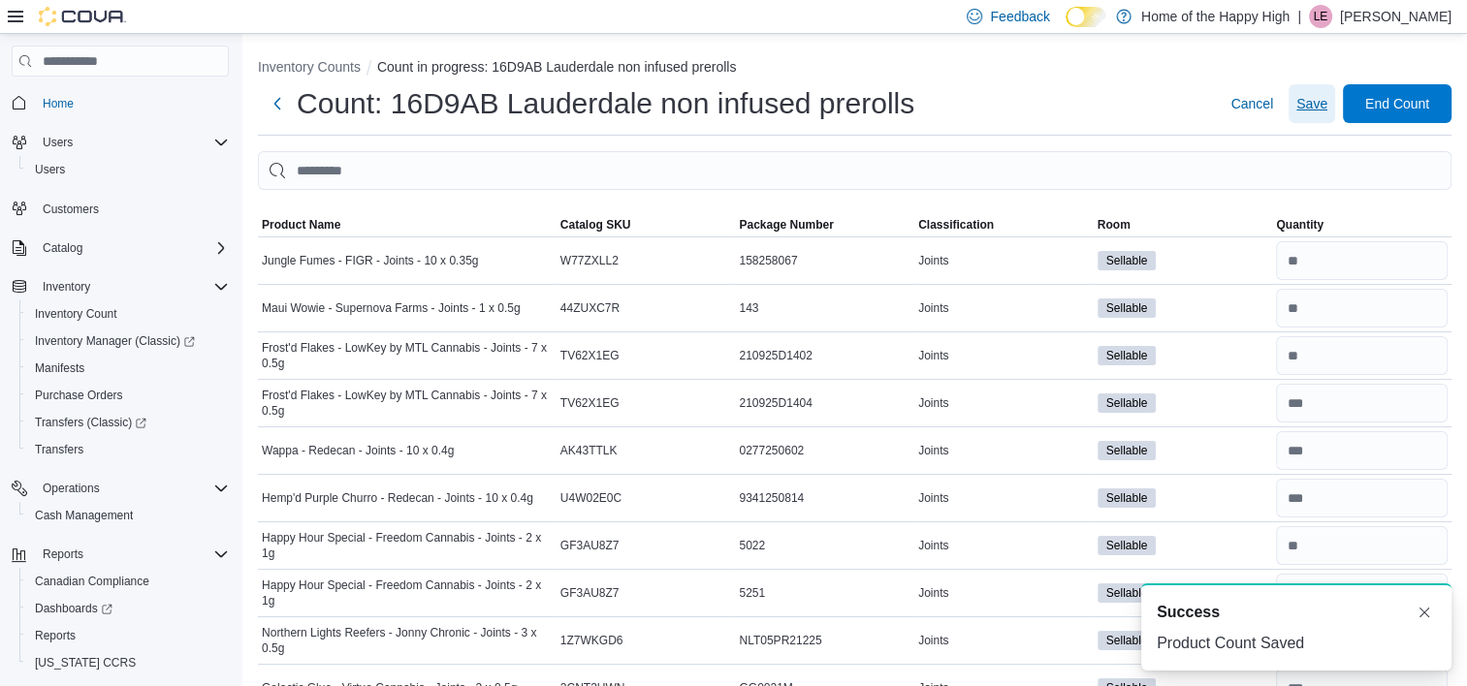
click at [1326, 106] on span "Save" at bounding box center [1311, 103] width 31 height 19
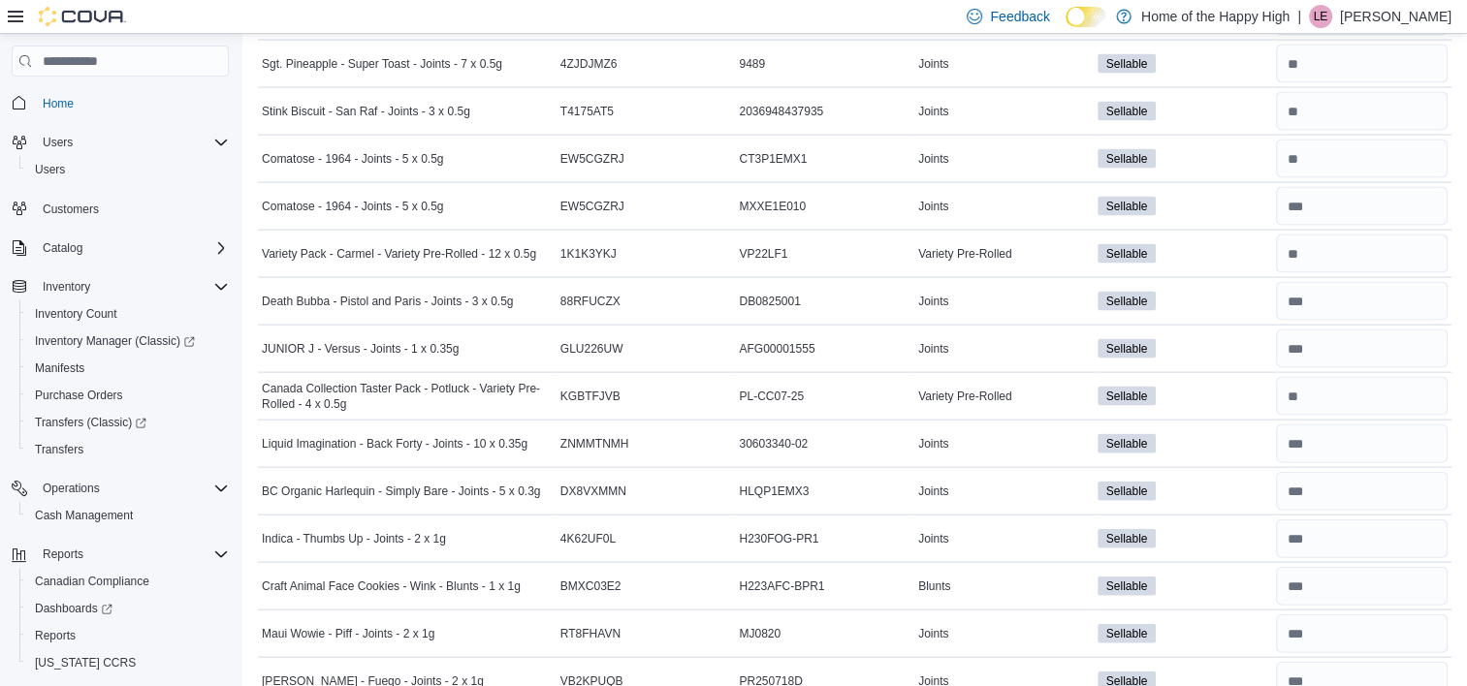
scroll to position [4191, 0]
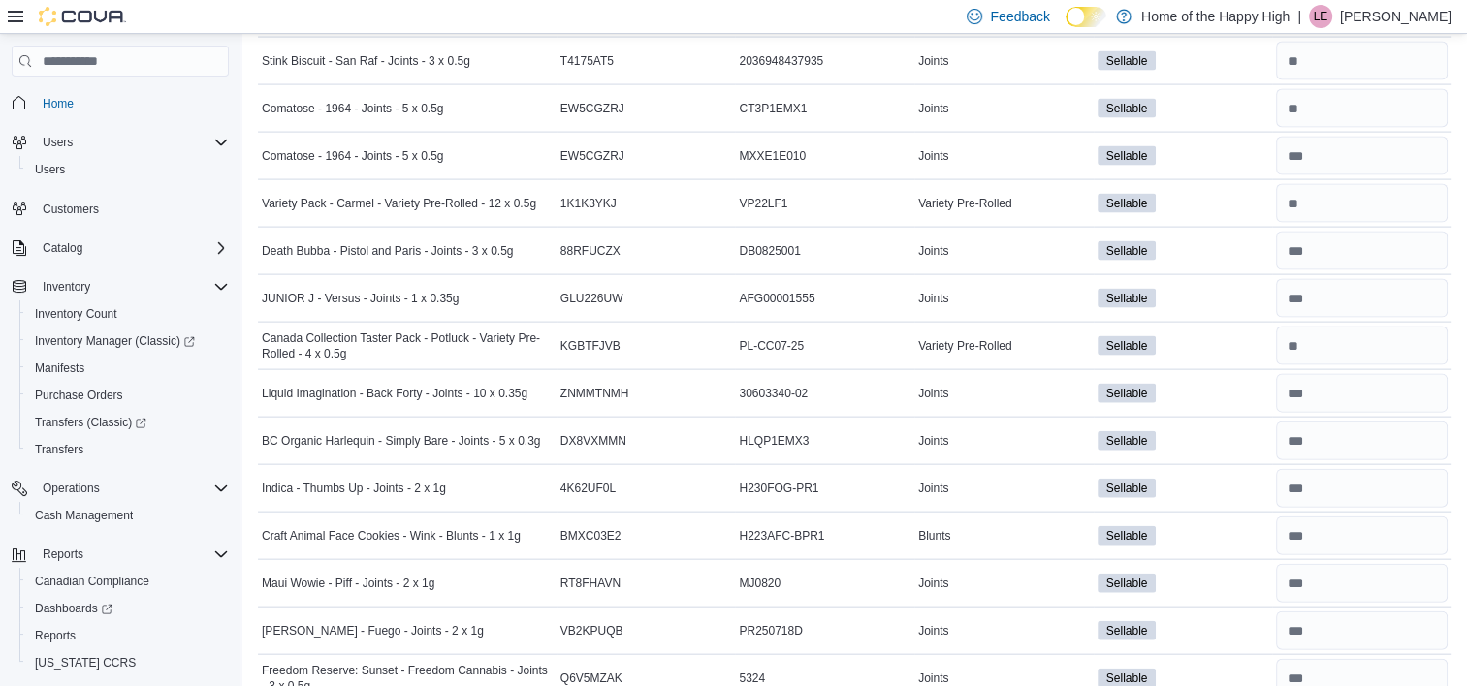
click at [1225, 523] on div "Sellable" at bounding box center [1183, 536] width 179 height 27
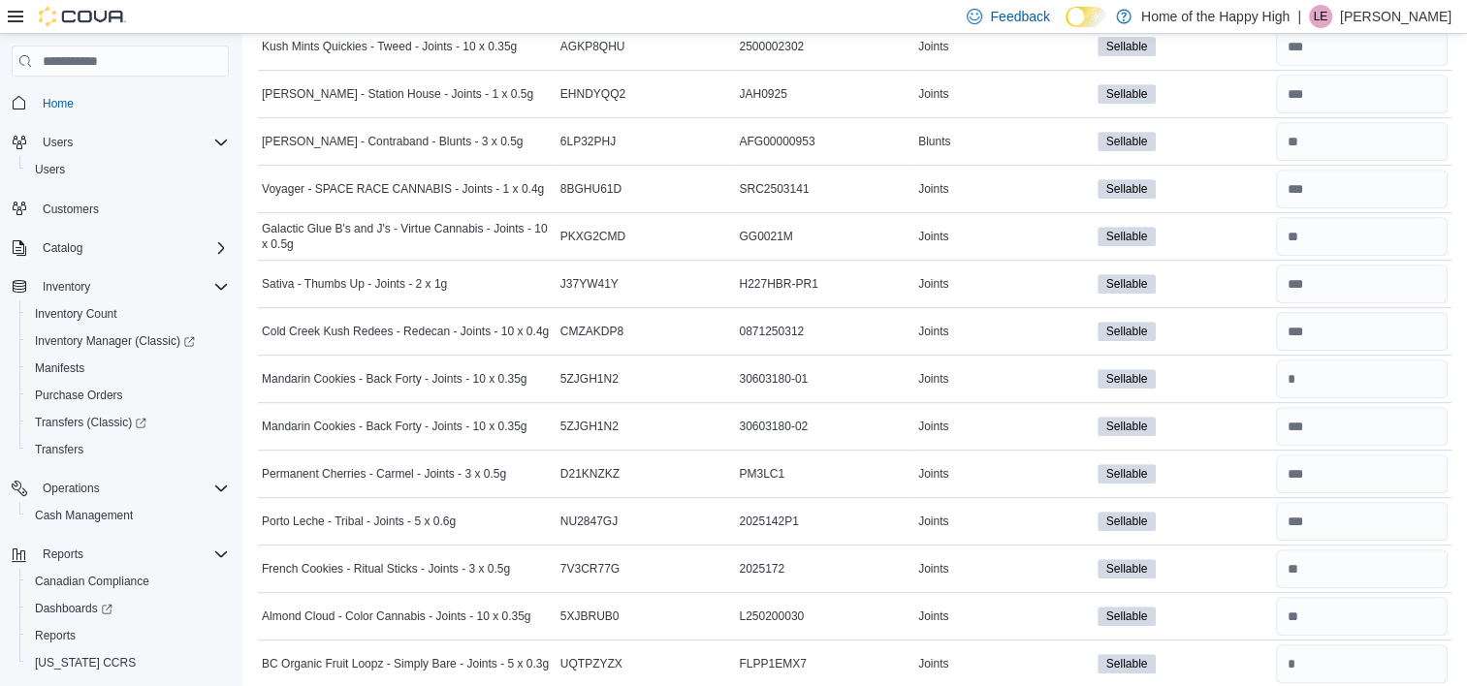
scroll to position [0, 0]
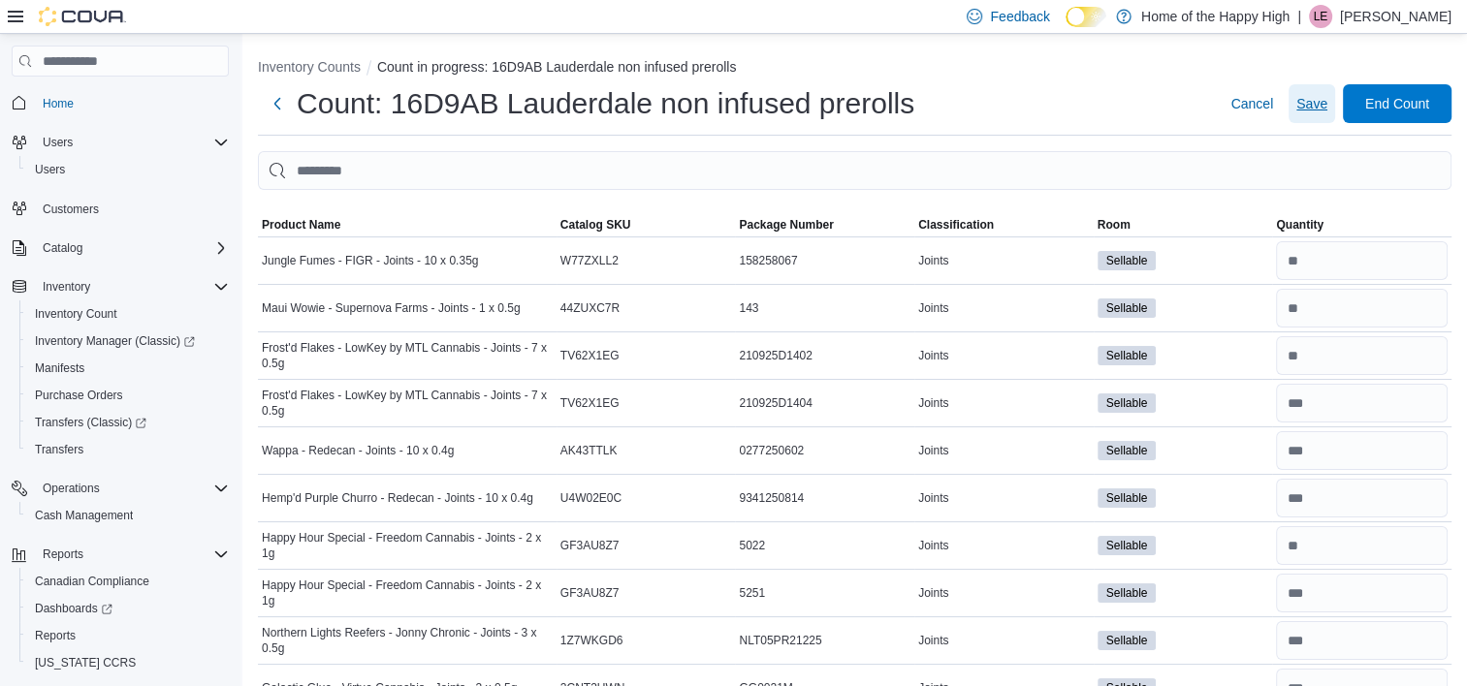
click at [1326, 96] on span "Save" at bounding box center [1311, 103] width 31 height 19
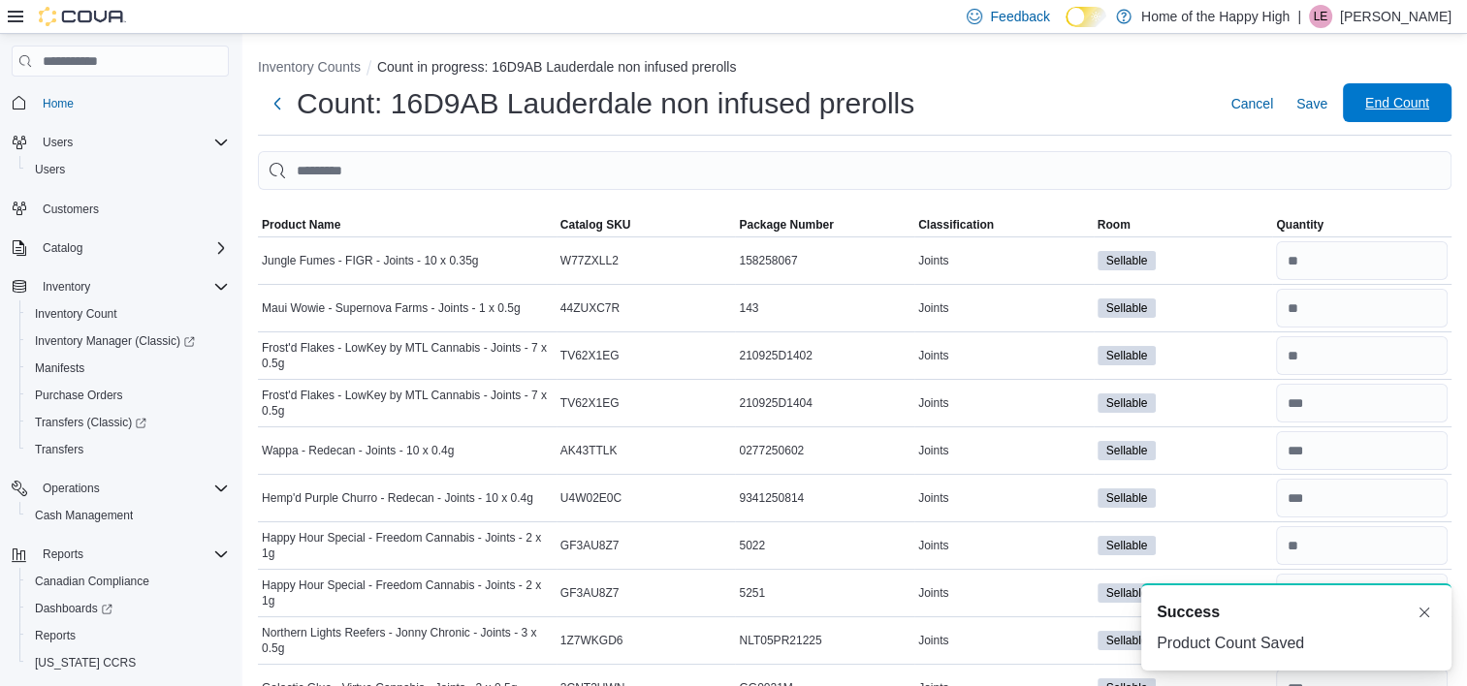
click at [1395, 107] on span "End Count" at bounding box center [1397, 102] width 64 height 19
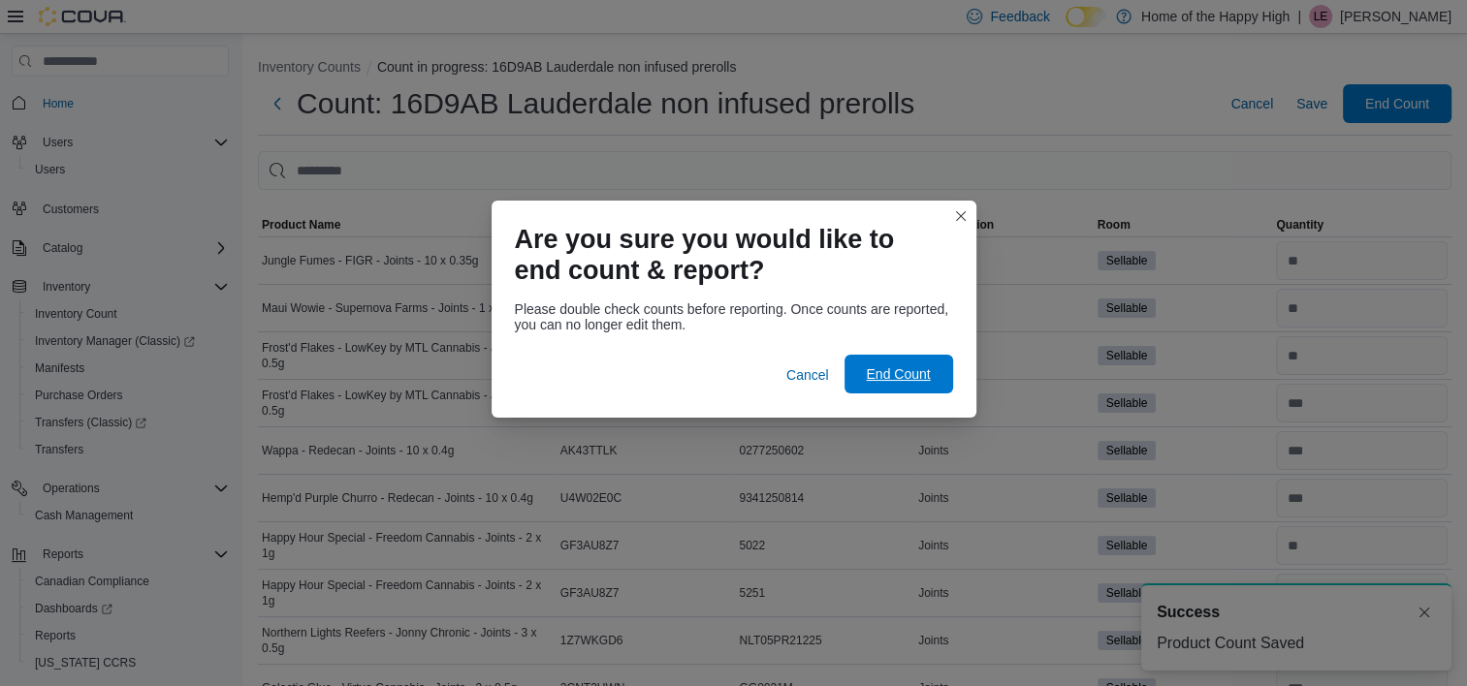
click at [888, 373] on span "End Count" at bounding box center [898, 374] width 64 height 19
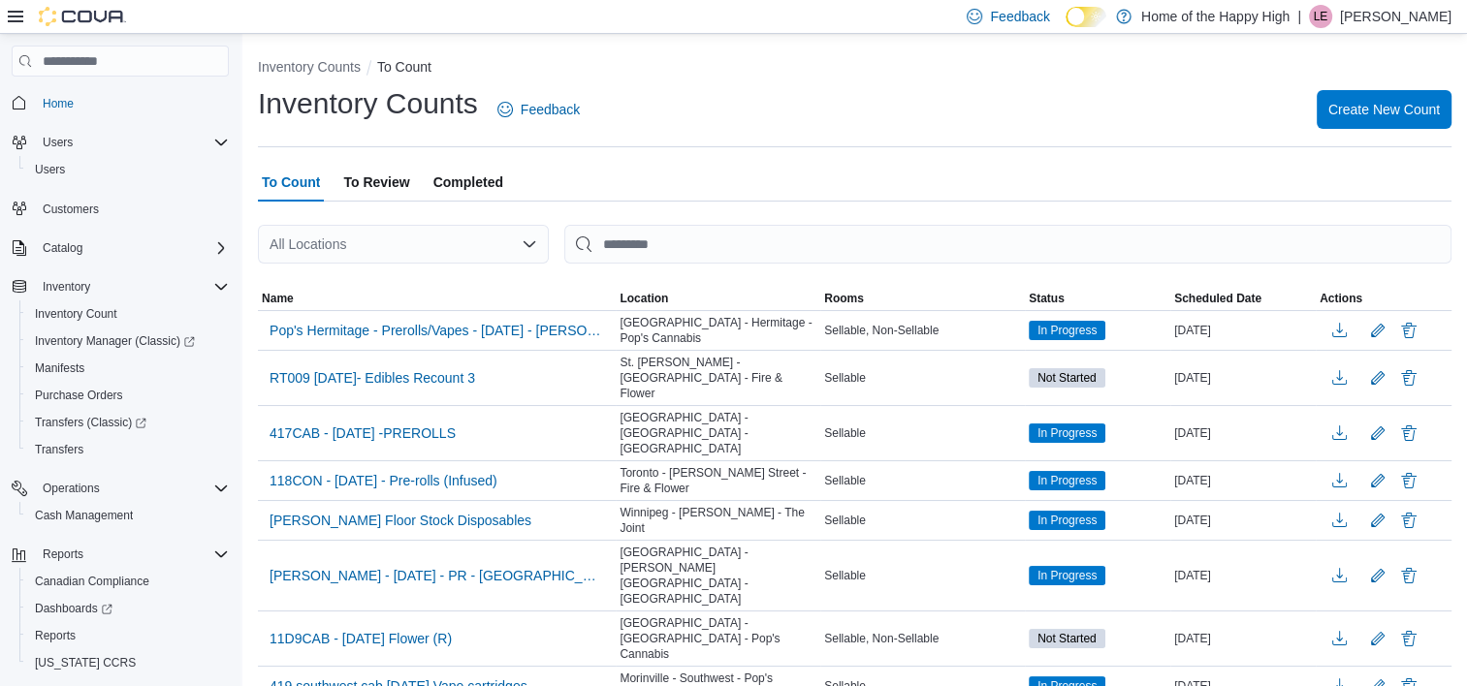
click at [1368, 16] on p "[PERSON_NAME]" at bounding box center [1396, 16] width 112 height 23
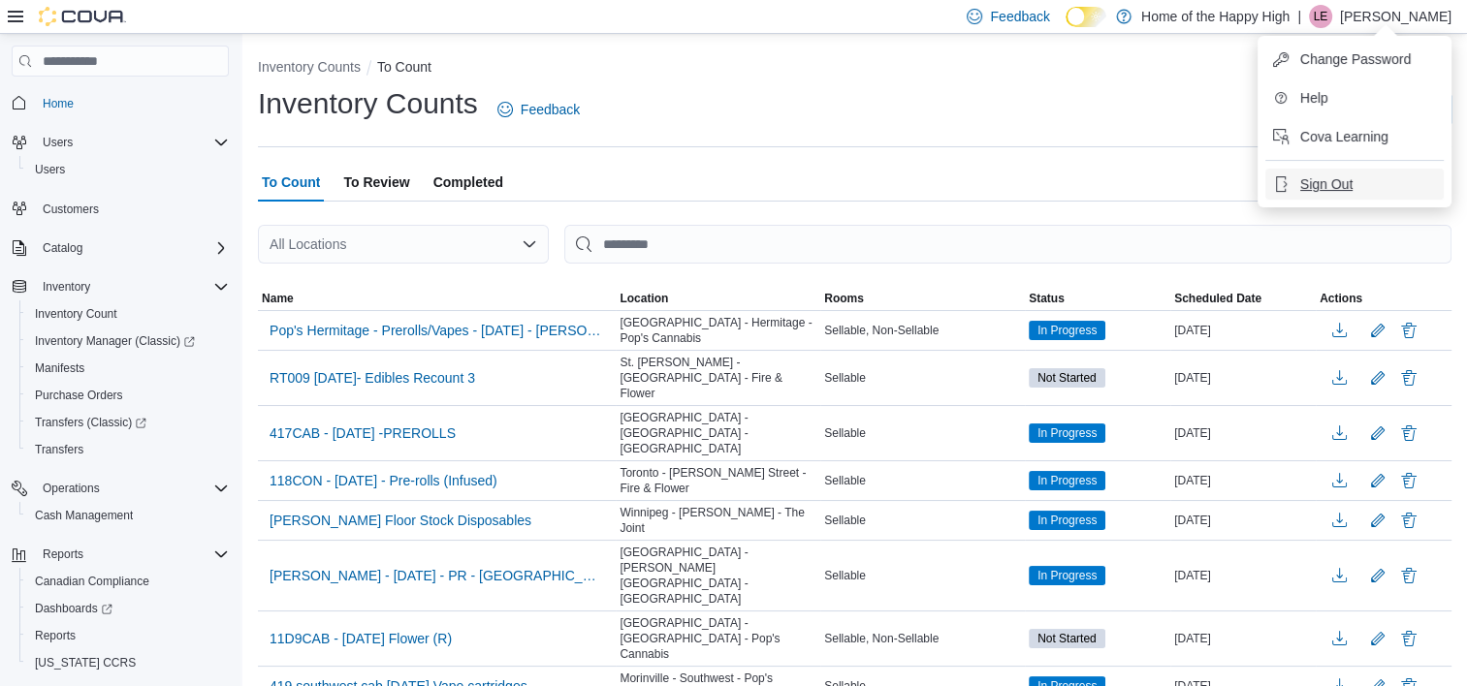
click at [1306, 178] on span "Sign Out" at bounding box center [1326, 184] width 52 height 19
